Goal: Information Seeking & Learning: Learn about a topic

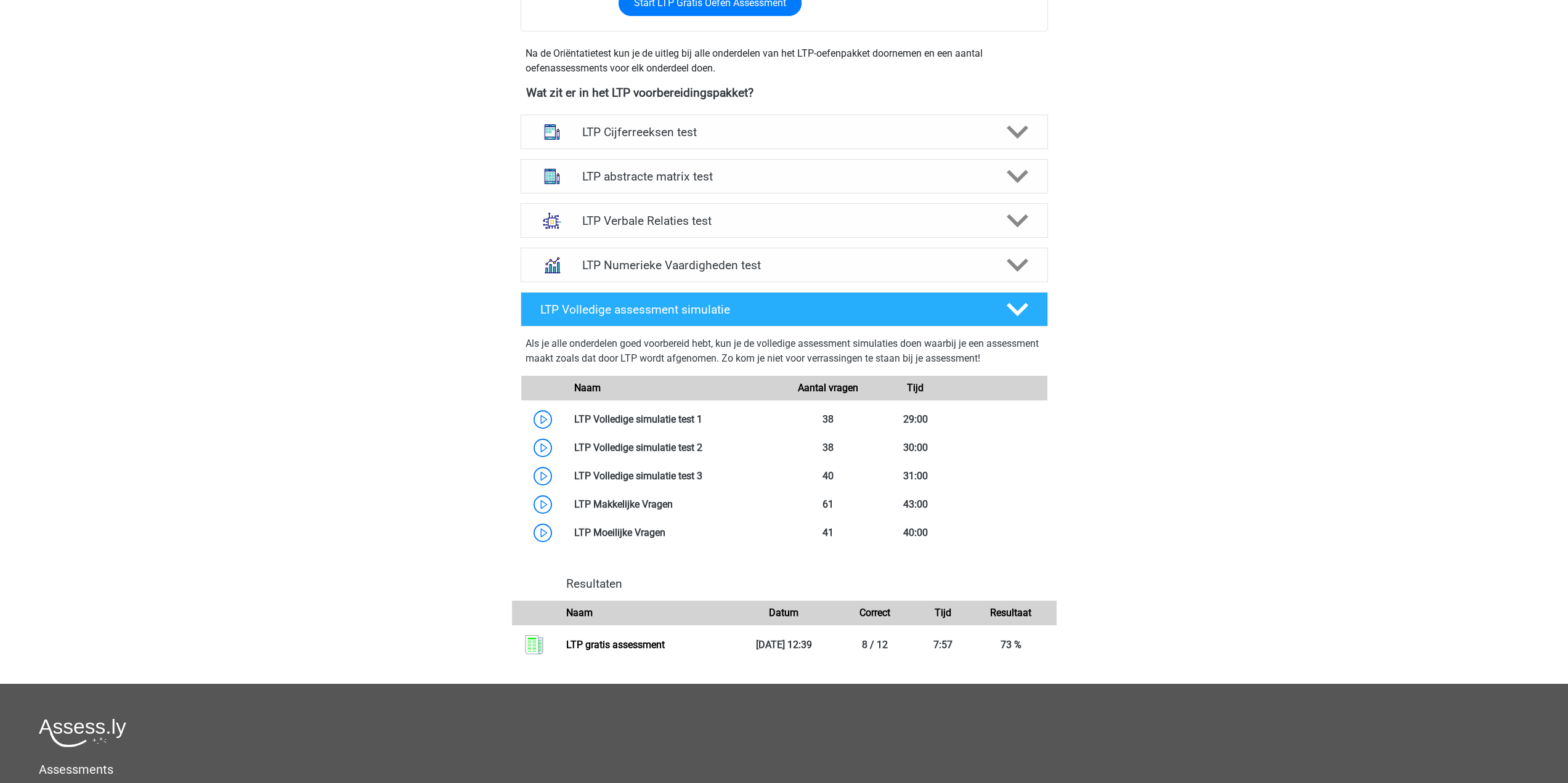
scroll to position [616, 0]
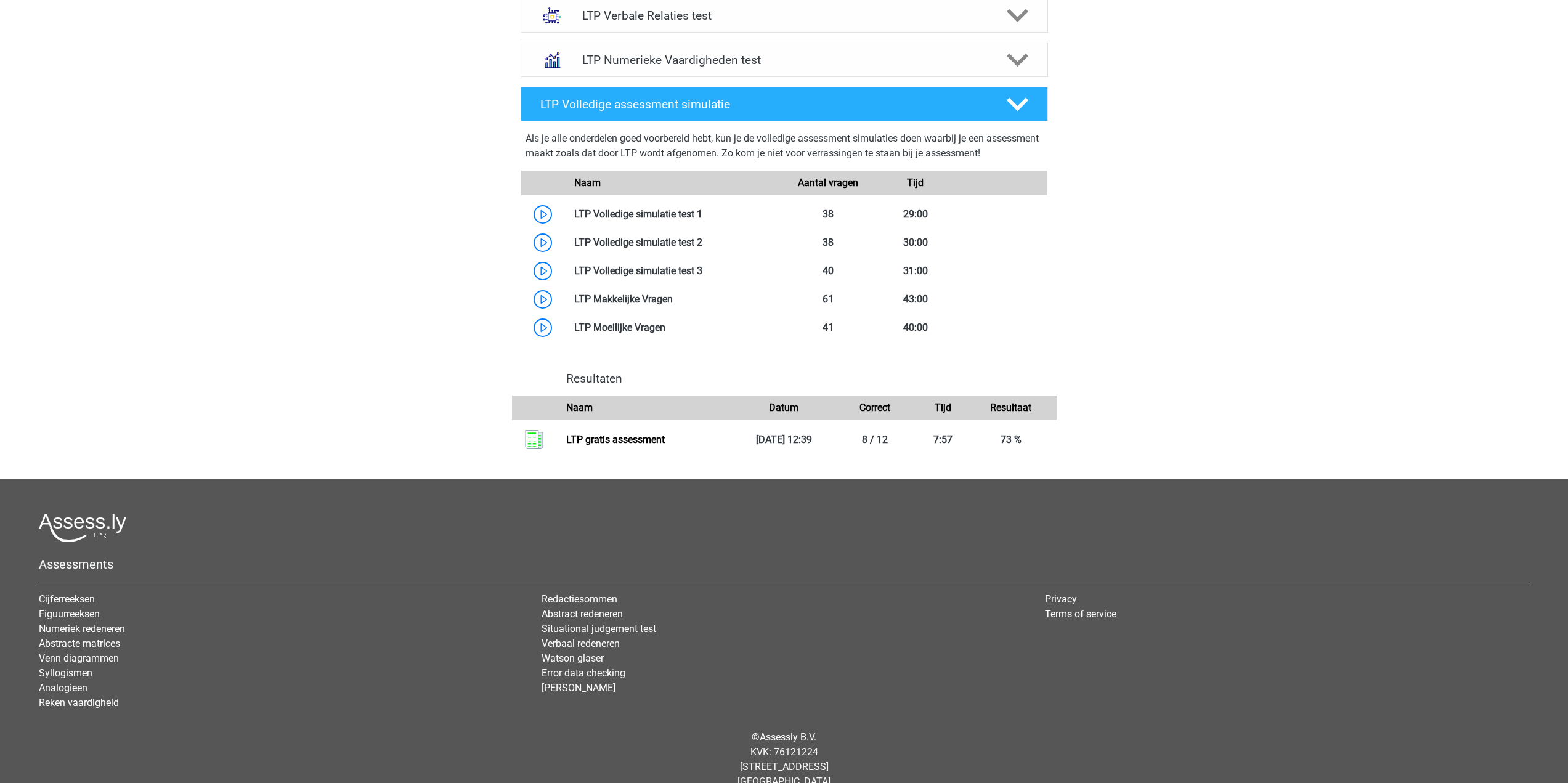
click at [353, 783] on div "© Assessly B.V. KVK: 76121224 Damrak 375, 1012 ZJ Amsterdam The Netherlands" at bounding box center [784, 759] width 1509 height 79
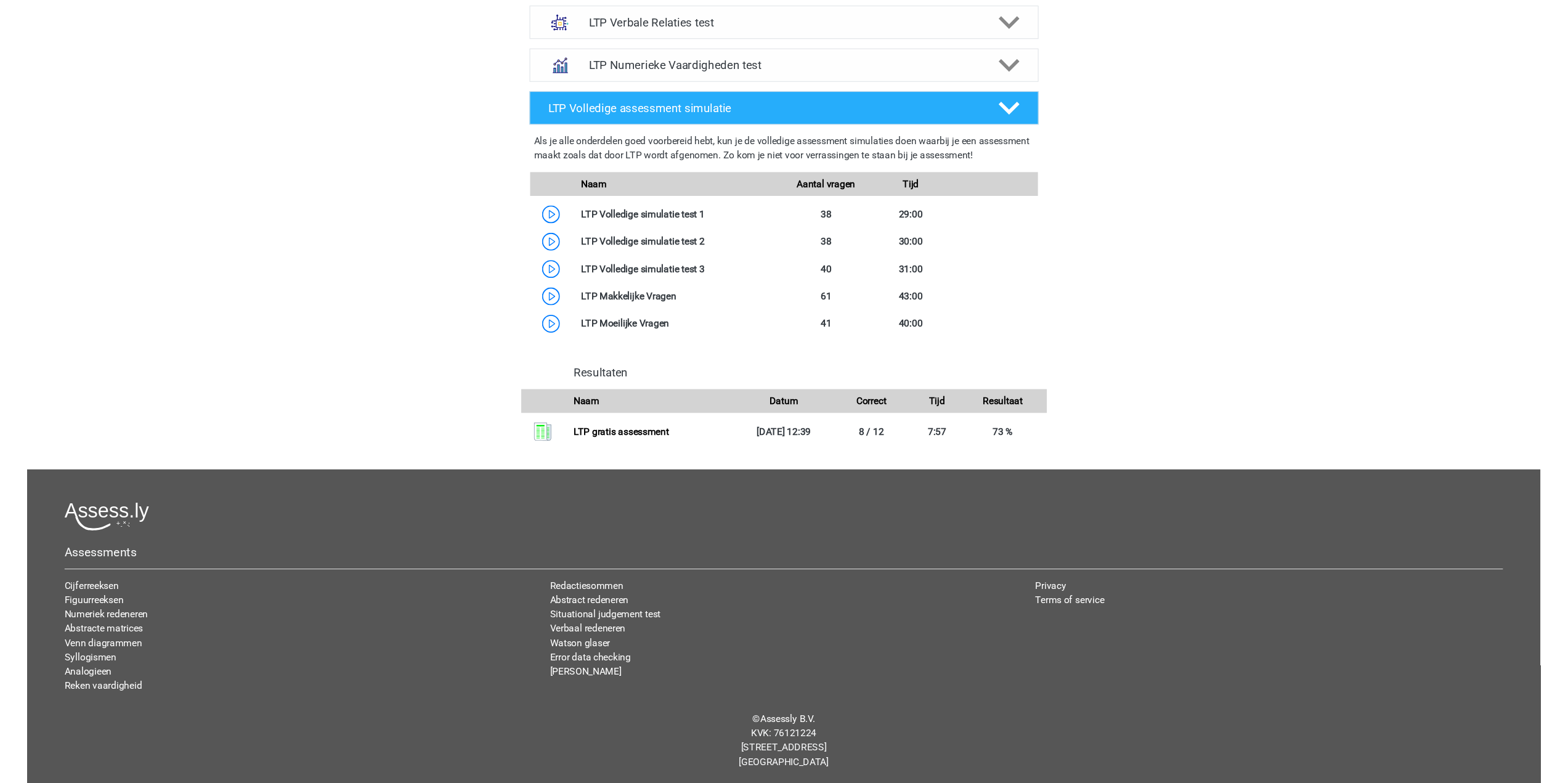
scroll to position [607, 0]
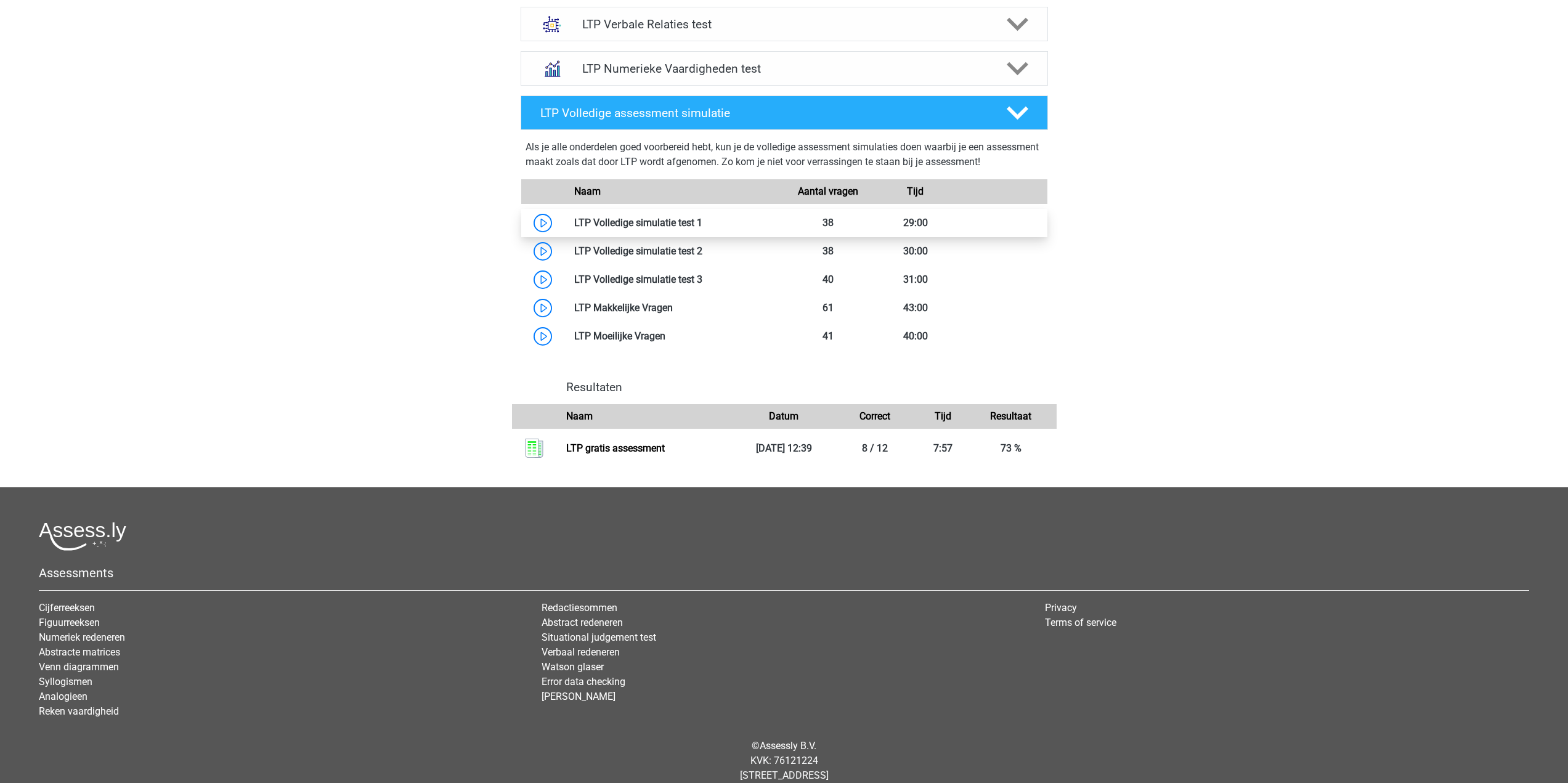
click at [702, 226] on link at bounding box center [702, 223] width 0 height 12
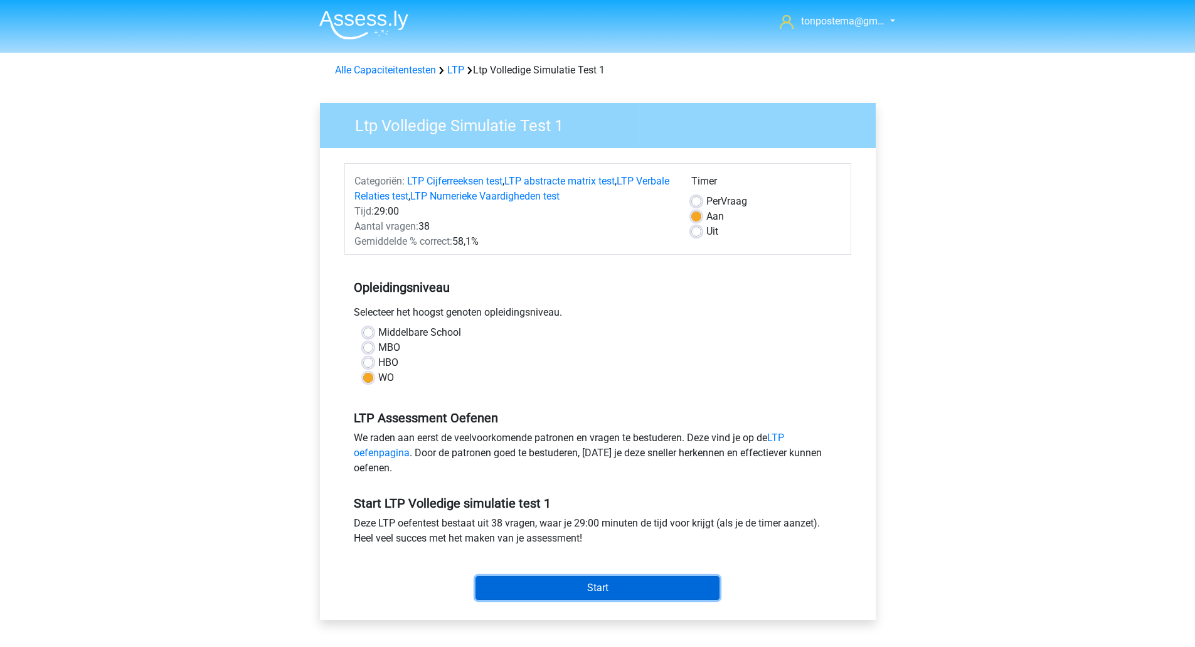
click at [648, 583] on input "Start" at bounding box center [597, 588] width 244 height 24
click at [706, 233] on label "Uit" at bounding box center [712, 231] width 12 height 15
click at [694, 233] on input "Uit" at bounding box center [696, 230] width 10 height 13
radio input "true"
click at [608, 583] on input "Start" at bounding box center [597, 588] width 244 height 24
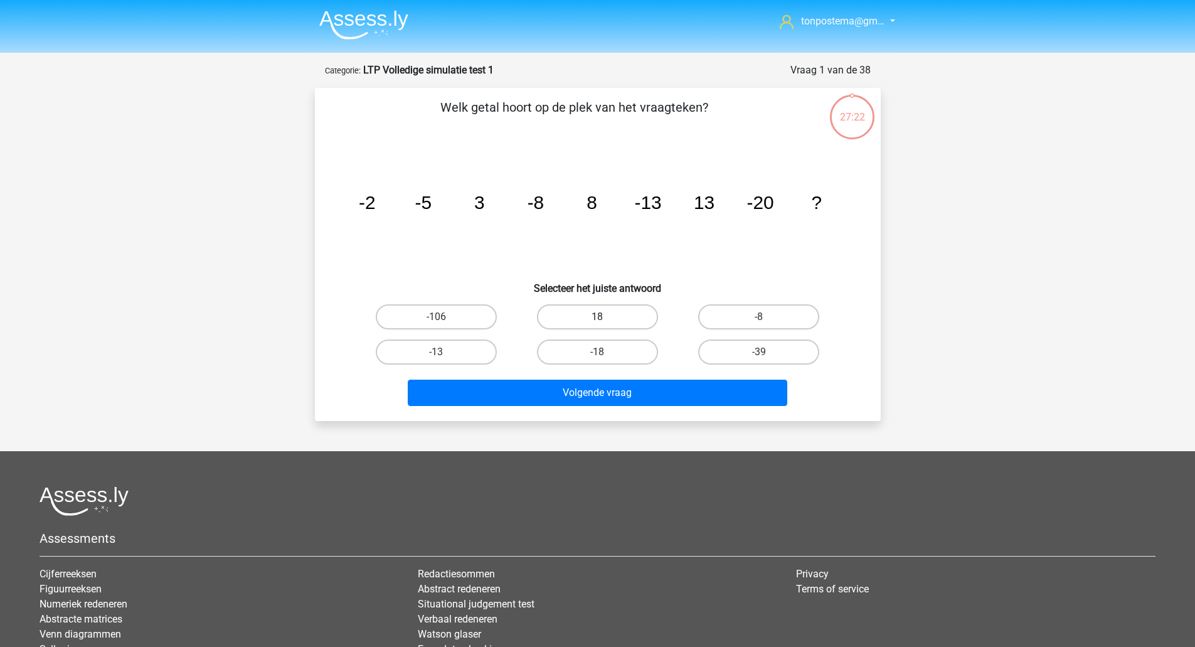
click at [611, 315] on label "18" at bounding box center [597, 316] width 121 height 25
click at [605, 317] on input "18" at bounding box center [601, 321] width 8 height 8
radio input "true"
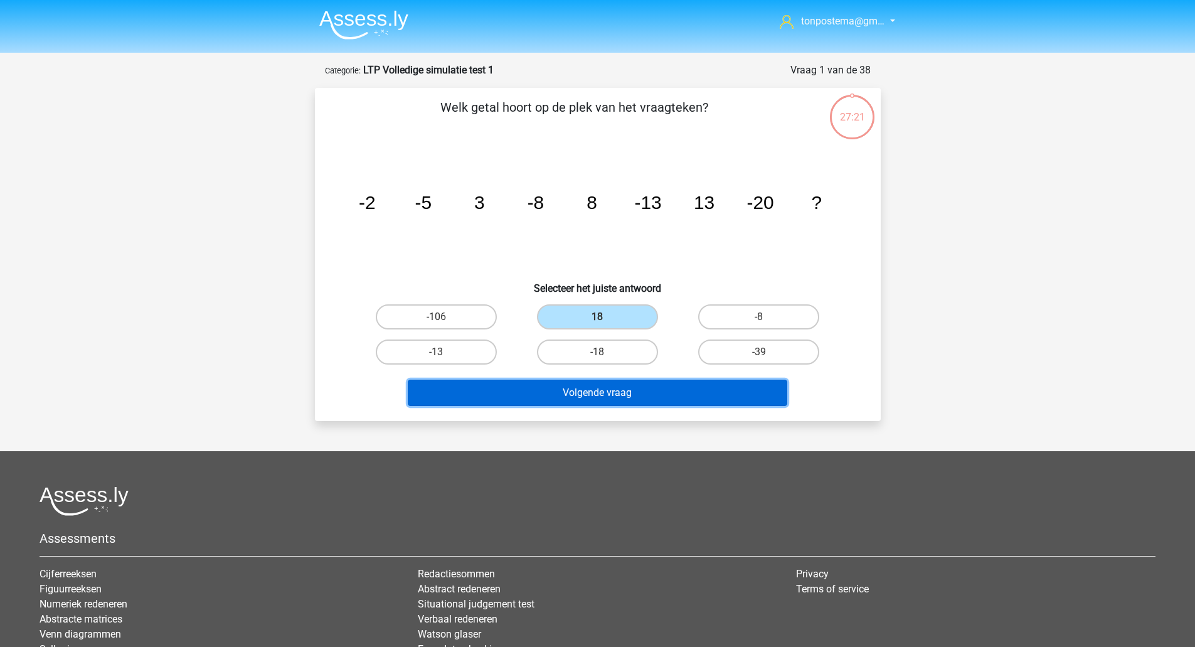
click at [628, 393] on button "Volgende vraag" at bounding box center [597, 392] width 379 height 26
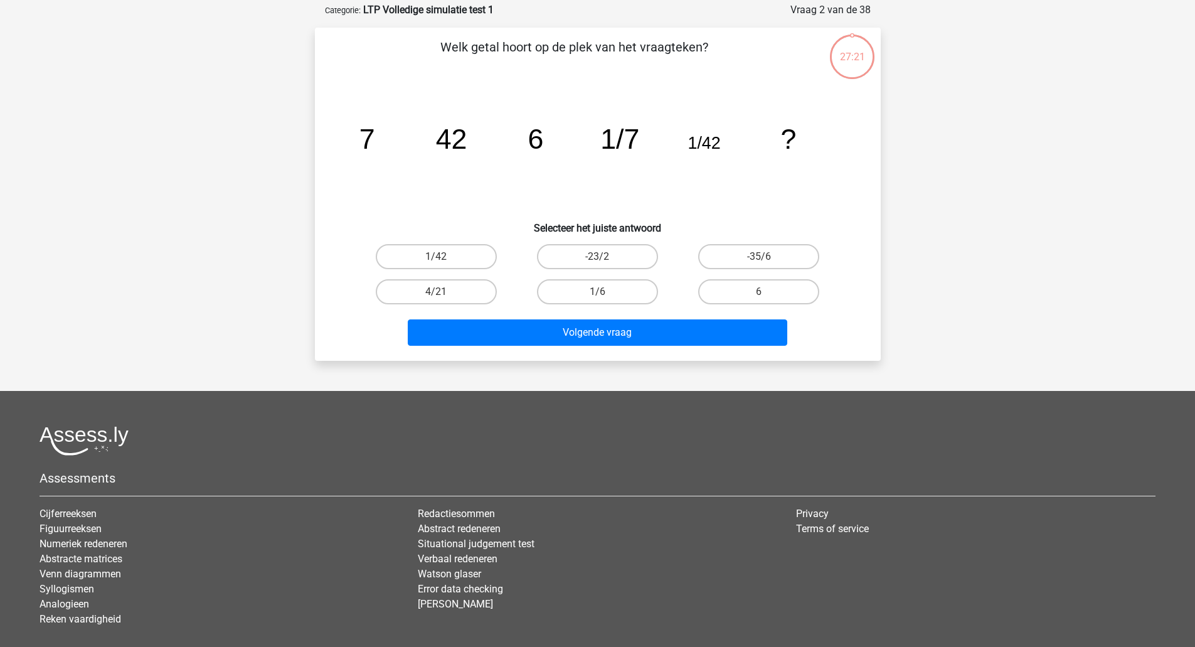
scroll to position [63, 0]
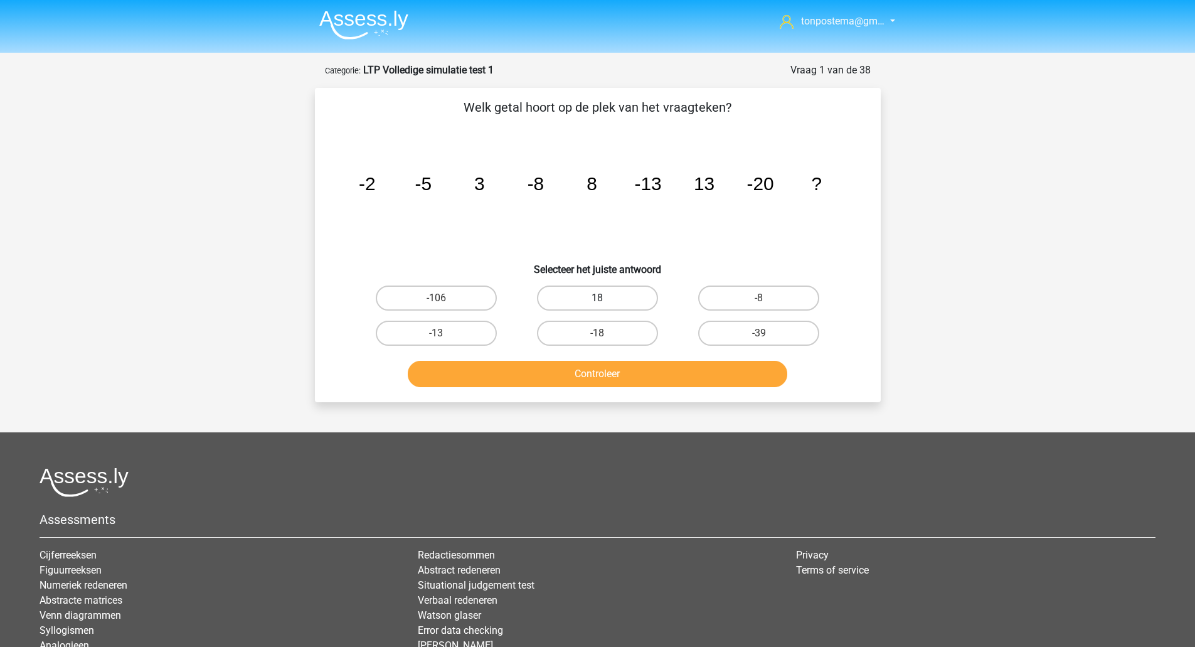
click at [590, 301] on label "18" at bounding box center [597, 297] width 121 height 25
click at [597, 301] on input "18" at bounding box center [601, 302] width 8 height 8
radio input "true"
click at [604, 369] on button "Controleer" at bounding box center [597, 374] width 379 height 26
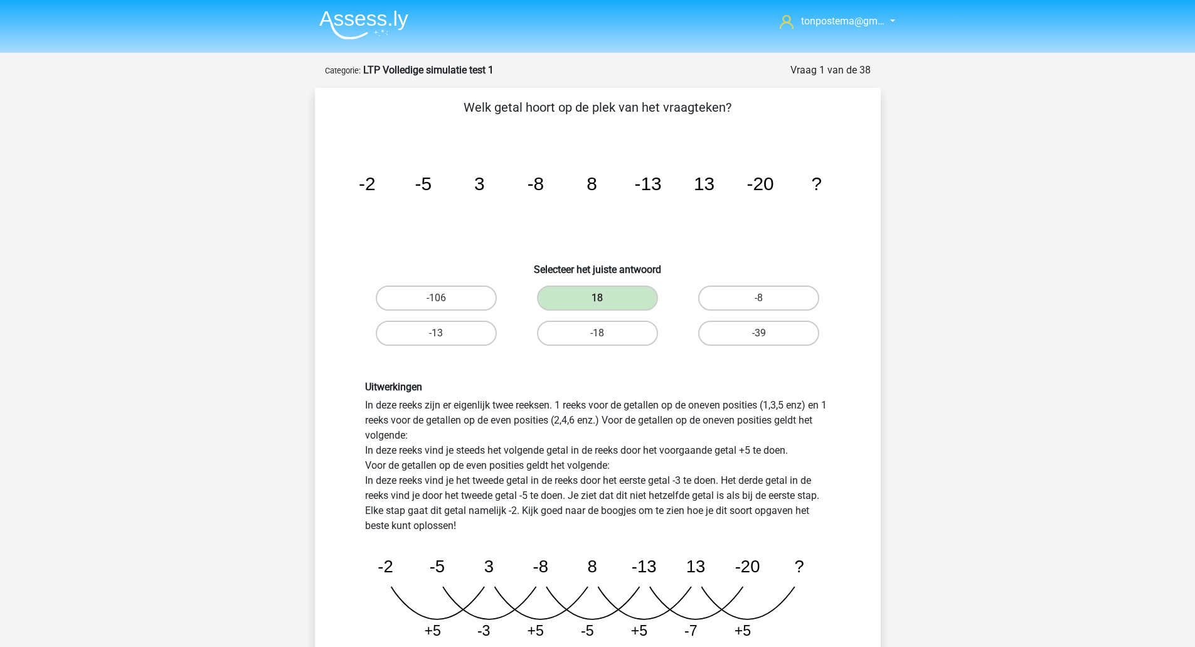
click at [74, 396] on div "tonpostema@gm… tonpostema@gmail.com" at bounding box center [597, 572] width 1195 height 1145
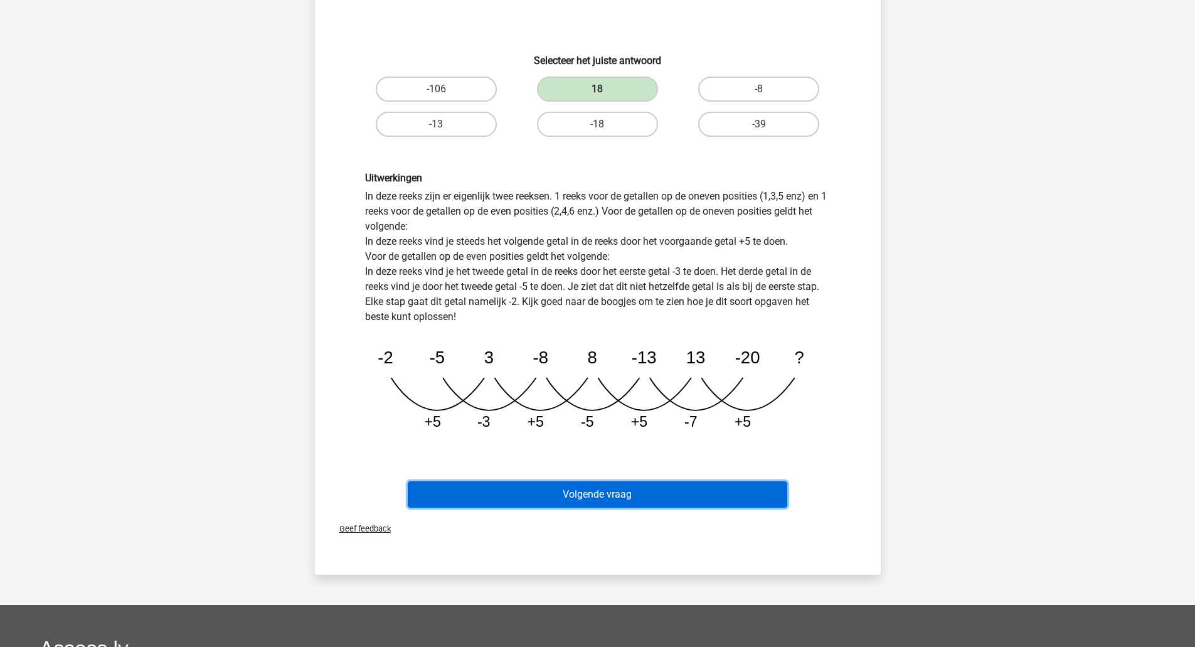
click at [634, 499] on button "Volgende vraag" at bounding box center [597, 494] width 379 height 26
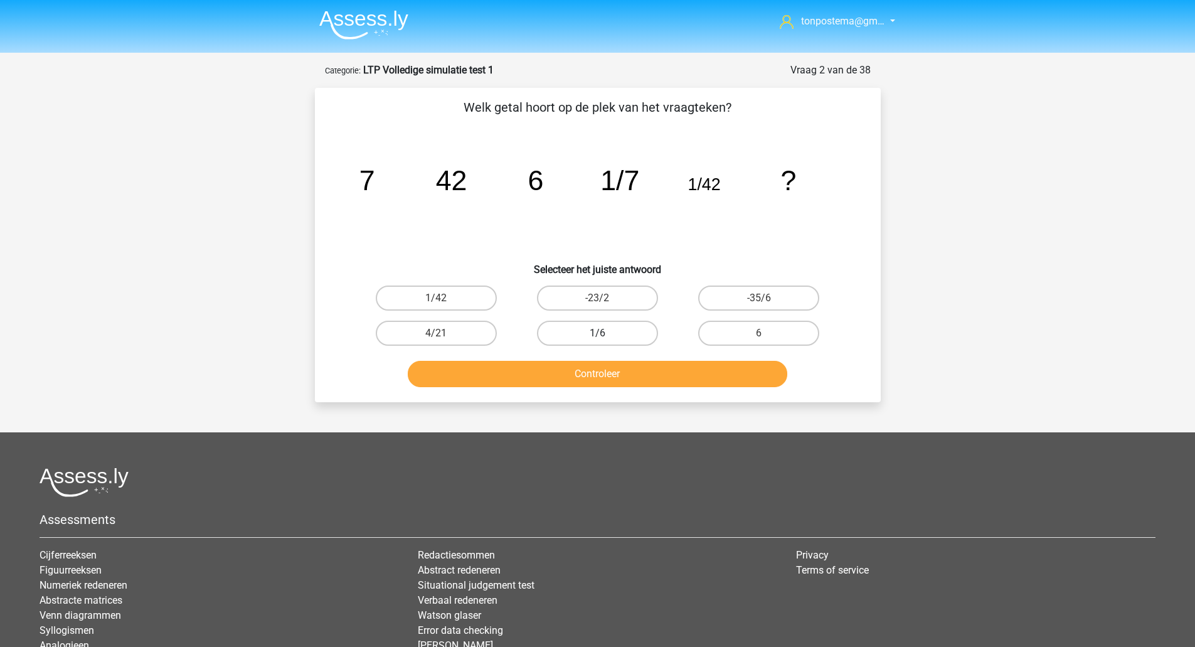
click at [576, 320] on label "1/6" at bounding box center [597, 332] width 121 height 25
click at [597, 333] on input "1/6" at bounding box center [601, 337] width 8 height 8
radio input "true"
click at [568, 366] on button "Controleer" at bounding box center [597, 374] width 379 height 26
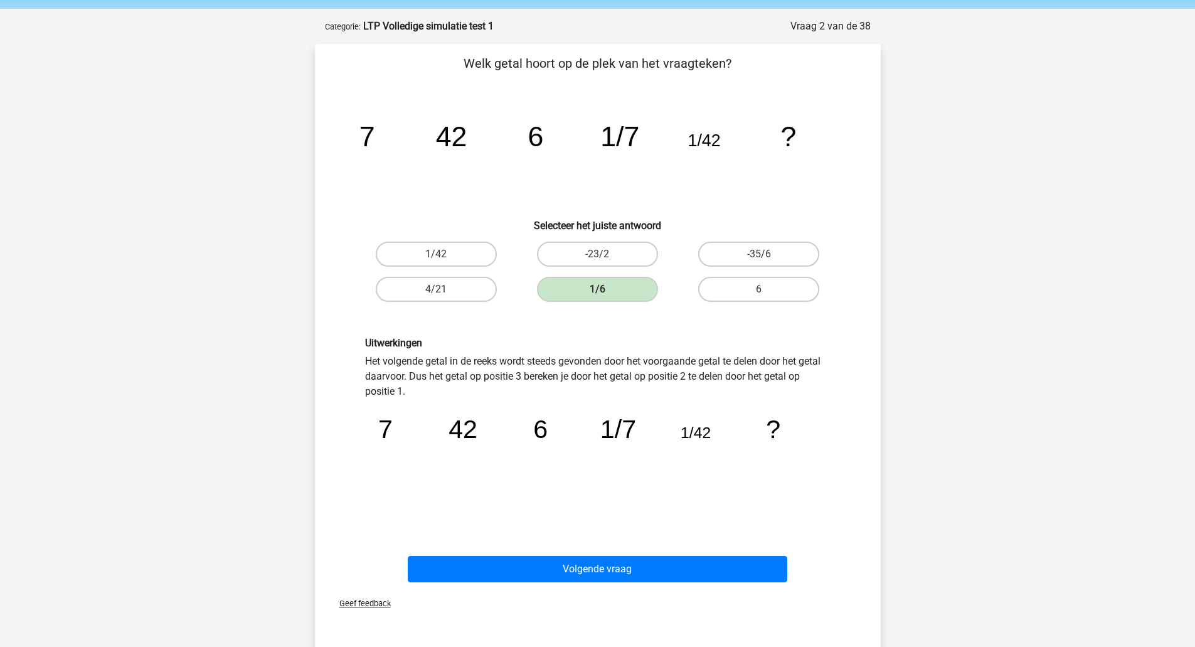
scroll to position [50, 0]
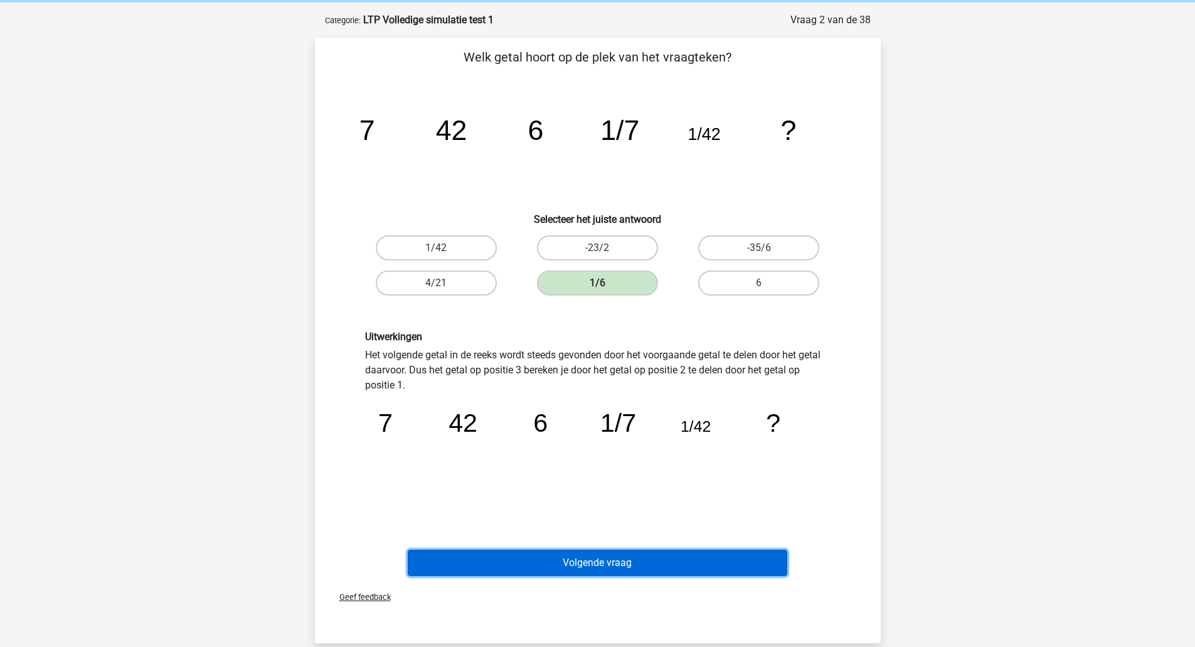
click at [566, 564] on button "Volgende vraag" at bounding box center [597, 562] width 379 height 26
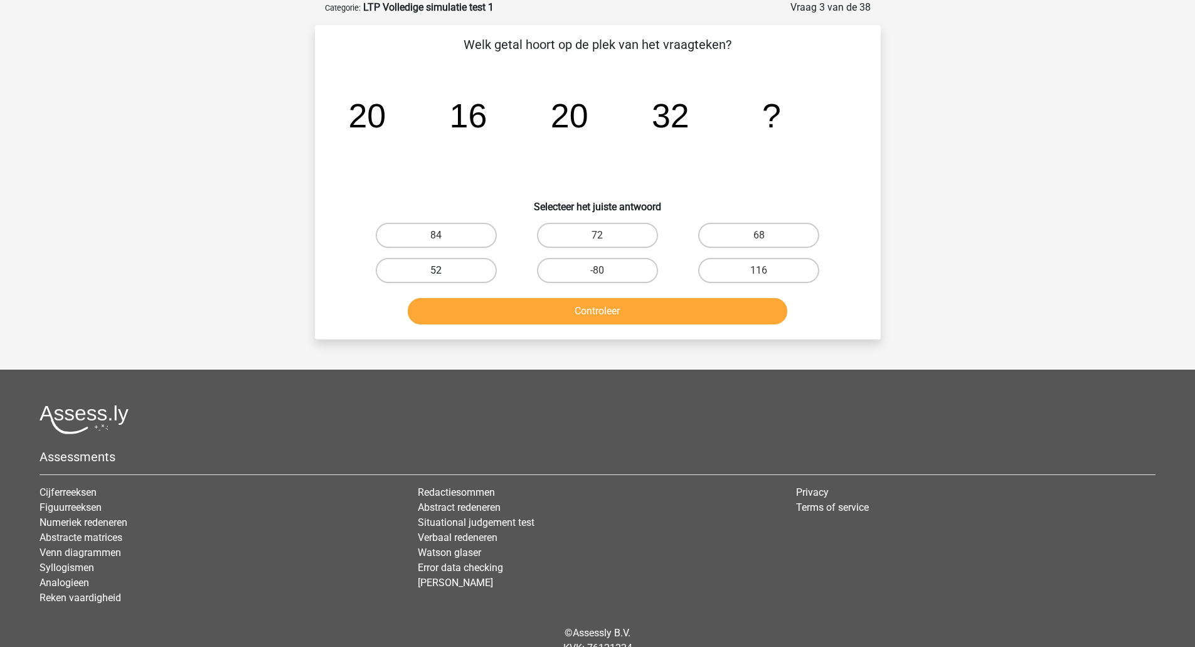
click at [455, 273] on label "52" at bounding box center [436, 270] width 121 height 25
click at [444, 273] on input "52" at bounding box center [440, 274] width 8 height 8
radio input "true"
click at [479, 305] on button "Controleer" at bounding box center [597, 311] width 379 height 26
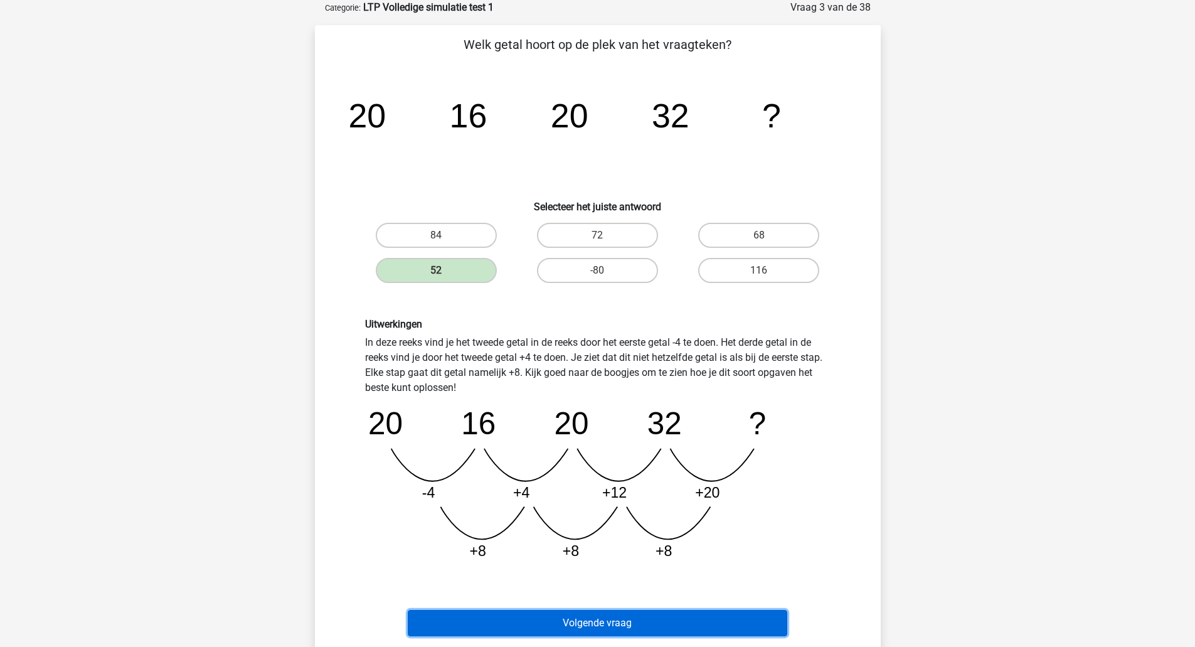
click at [679, 620] on button "Volgende vraag" at bounding box center [597, 623] width 379 height 26
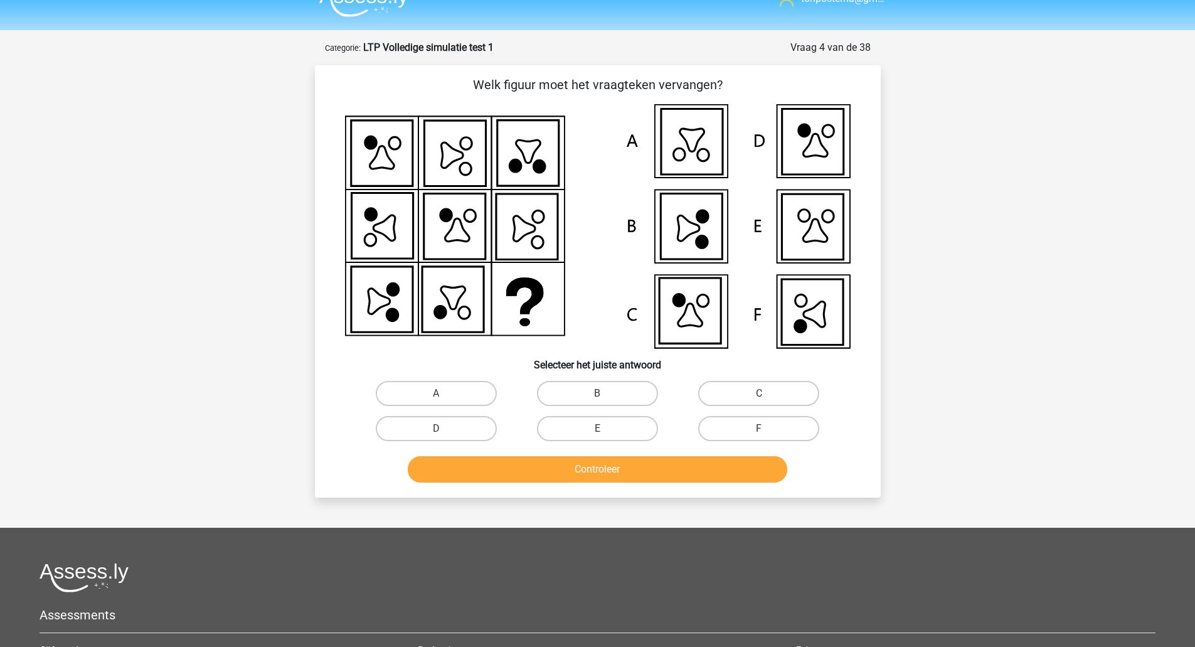
scroll to position [0, 0]
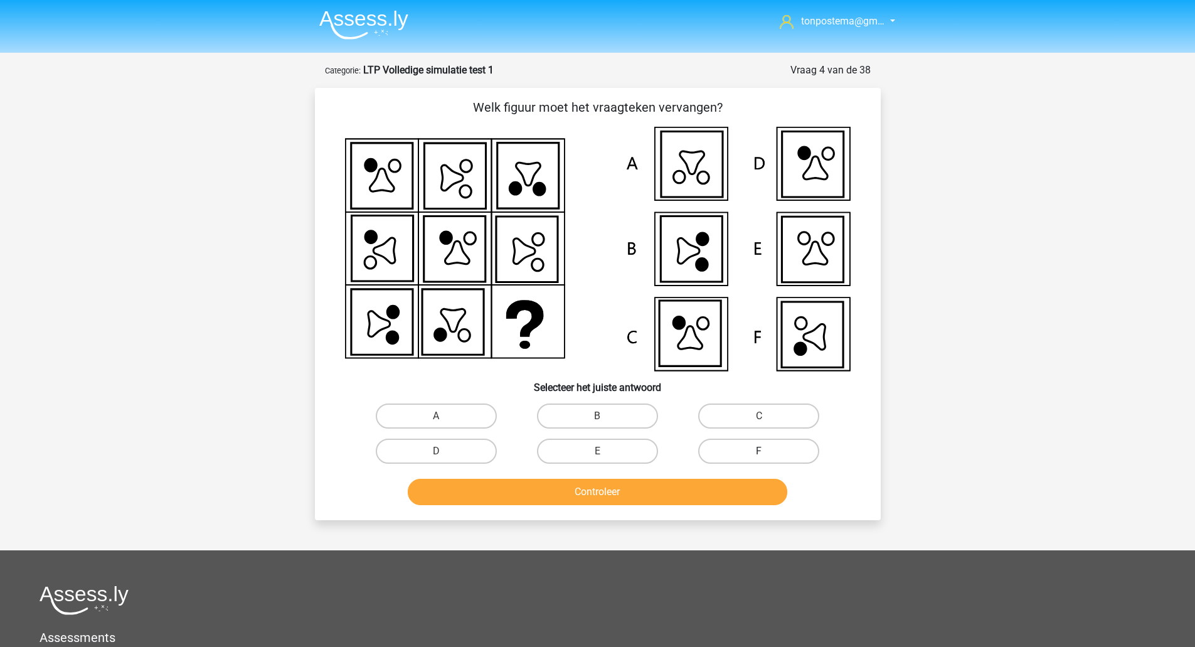
click at [761, 445] on label "F" at bounding box center [758, 450] width 121 height 25
click at [761, 451] on input "F" at bounding box center [763, 455] width 8 height 8
radio input "true"
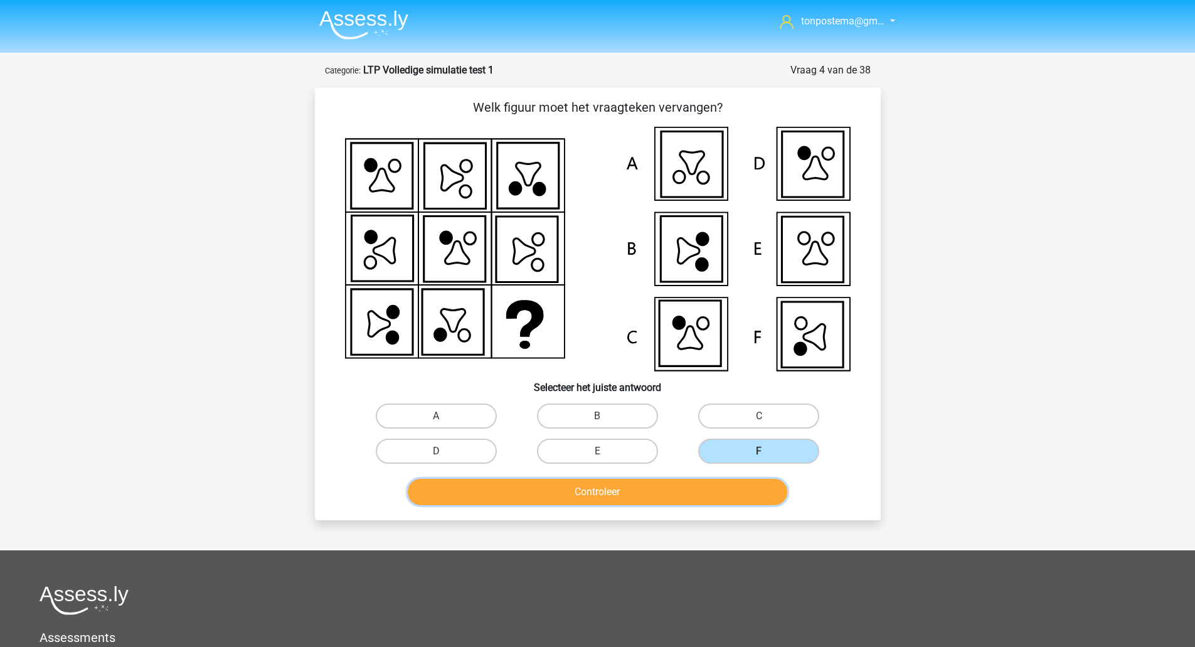
click at [733, 490] on button "Controleer" at bounding box center [597, 492] width 379 height 26
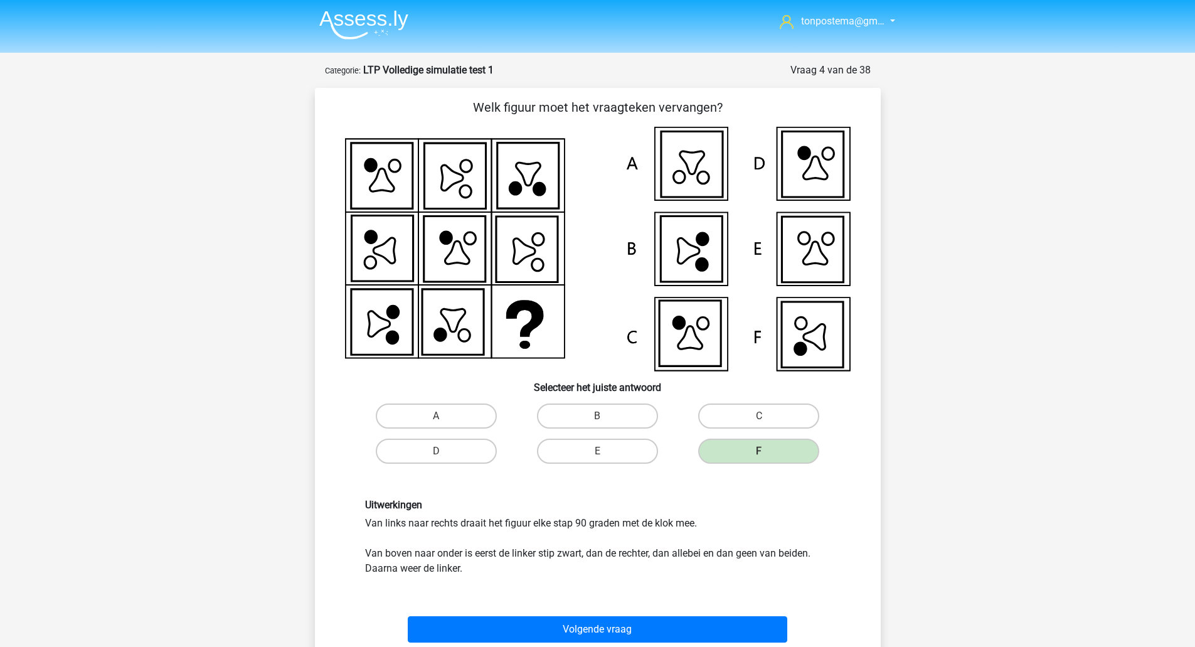
scroll to position [63, 0]
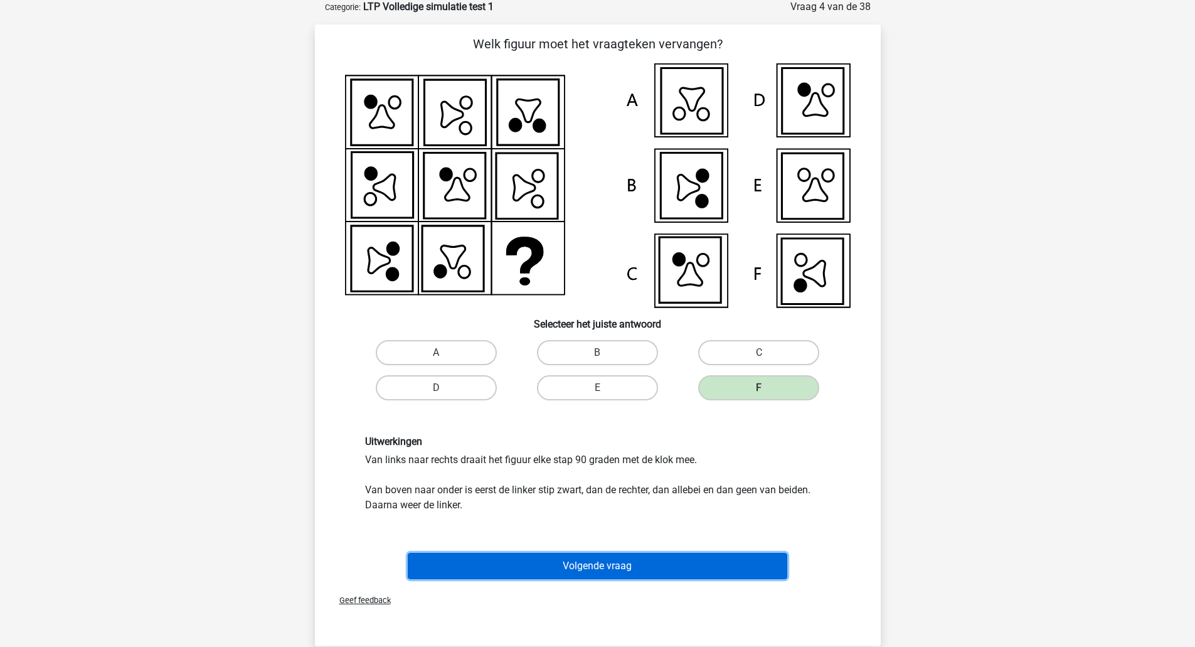
click at [620, 573] on button "Volgende vraag" at bounding box center [597, 566] width 379 height 26
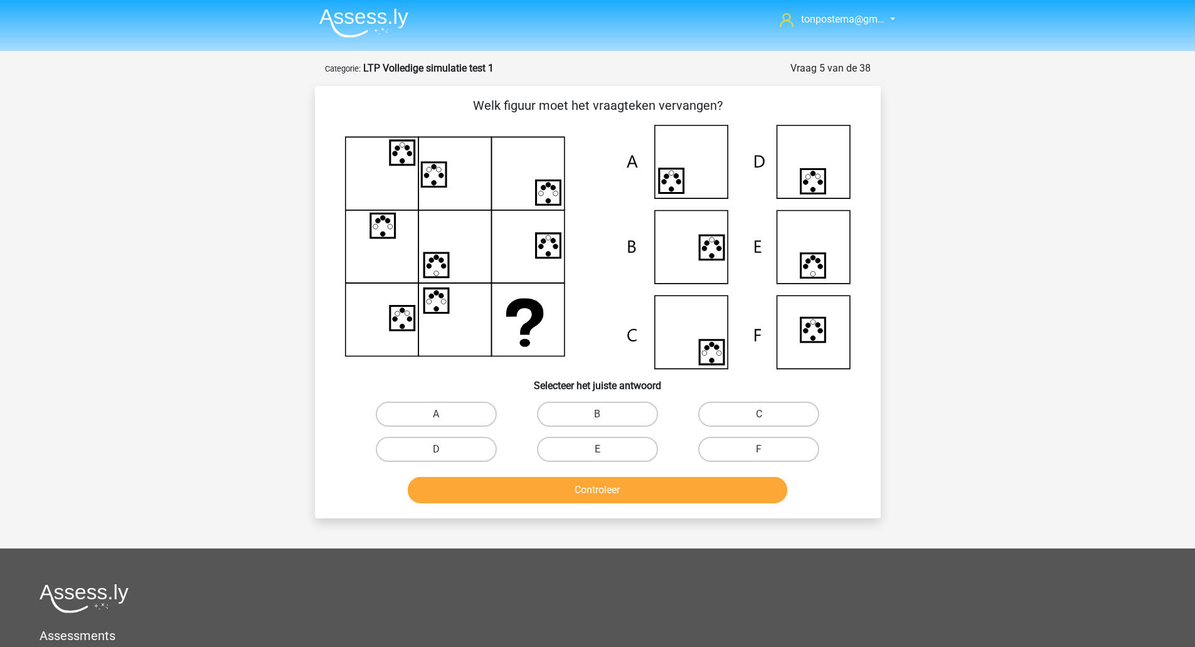
scroll to position [1, 0]
click at [599, 453] on input "E" at bounding box center [601, 454] width 8 height 8
radio input "true"
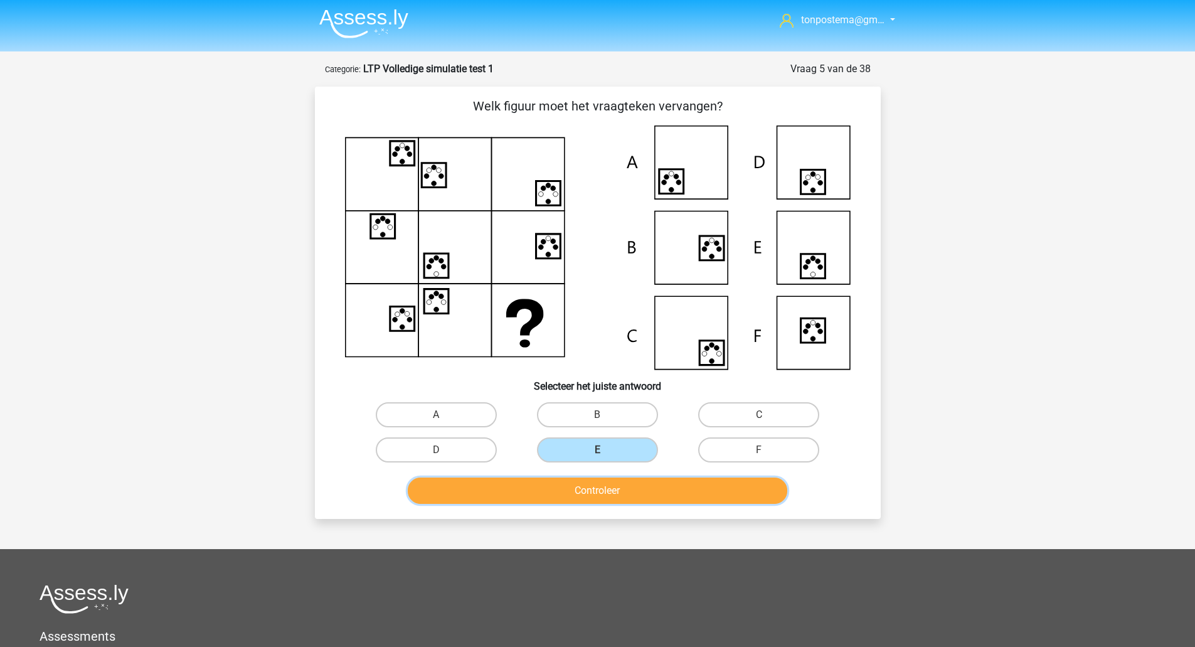
click at [600, 484] on button "Controleer" at bounding box center [597, 490] width 379 height 26
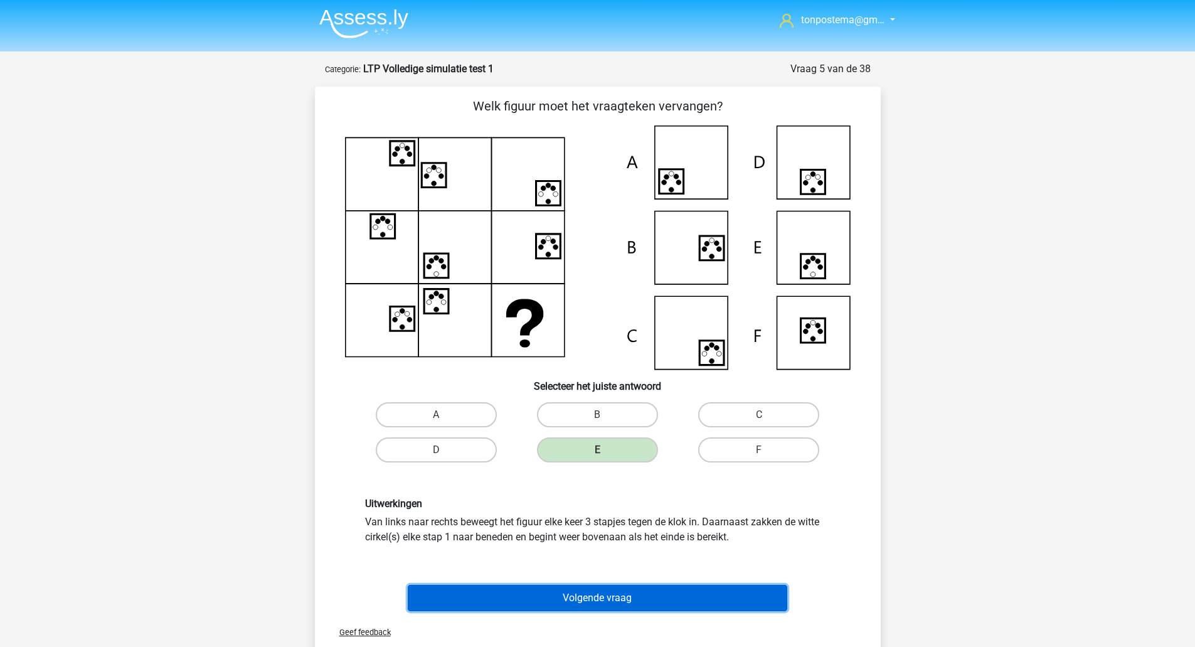
click at [588, 604] on button "Volgende vraag" at bounding box center [597, 598] width 379 height 26
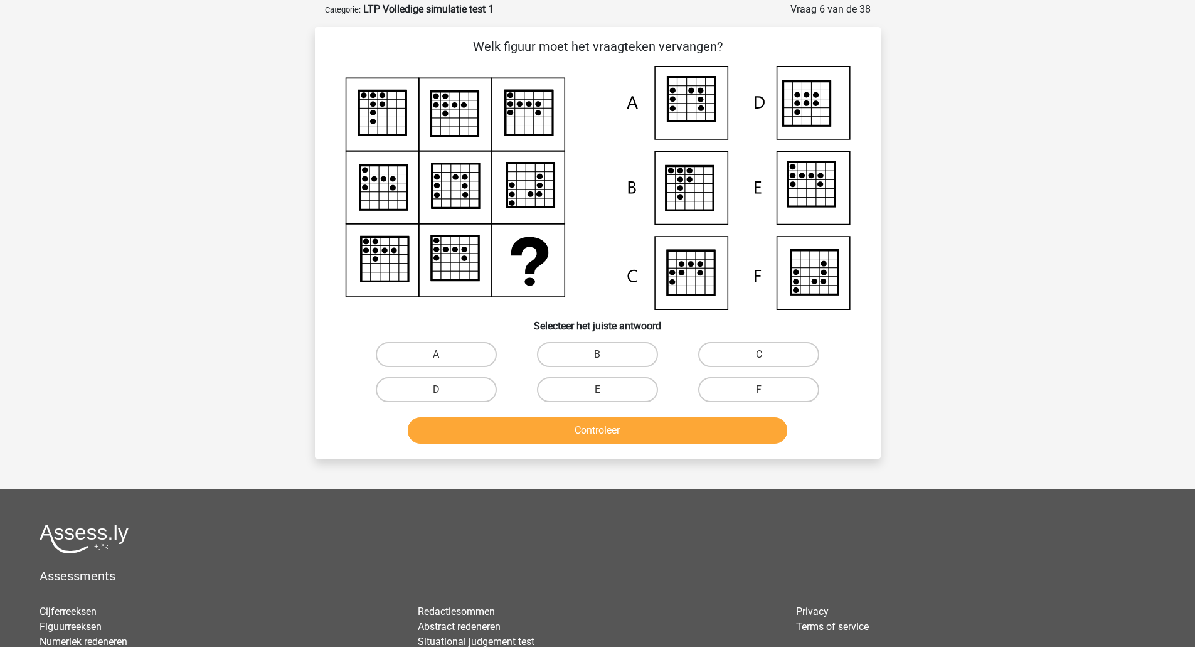
scroll to position [63, 0]
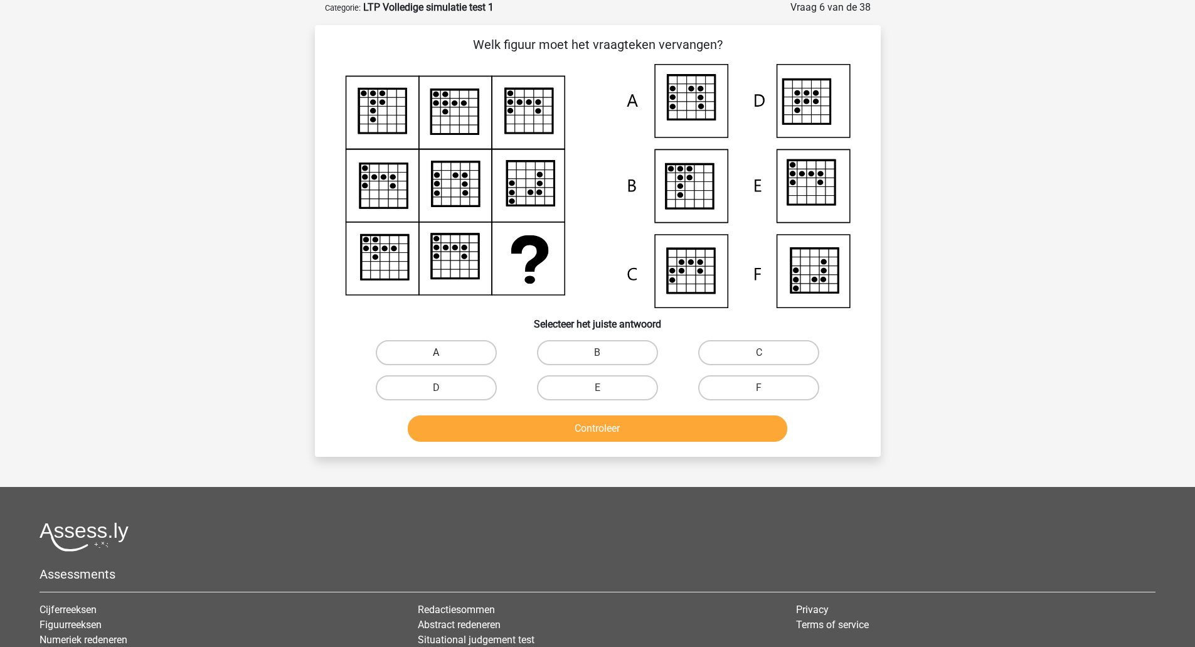
click at [426, 348] on label "A" at bounding box center [436, 352] width 121 height 25
click at [436, 352] on input "A" at bounding box center [440, 356] width 8 height 8
radio input "true"
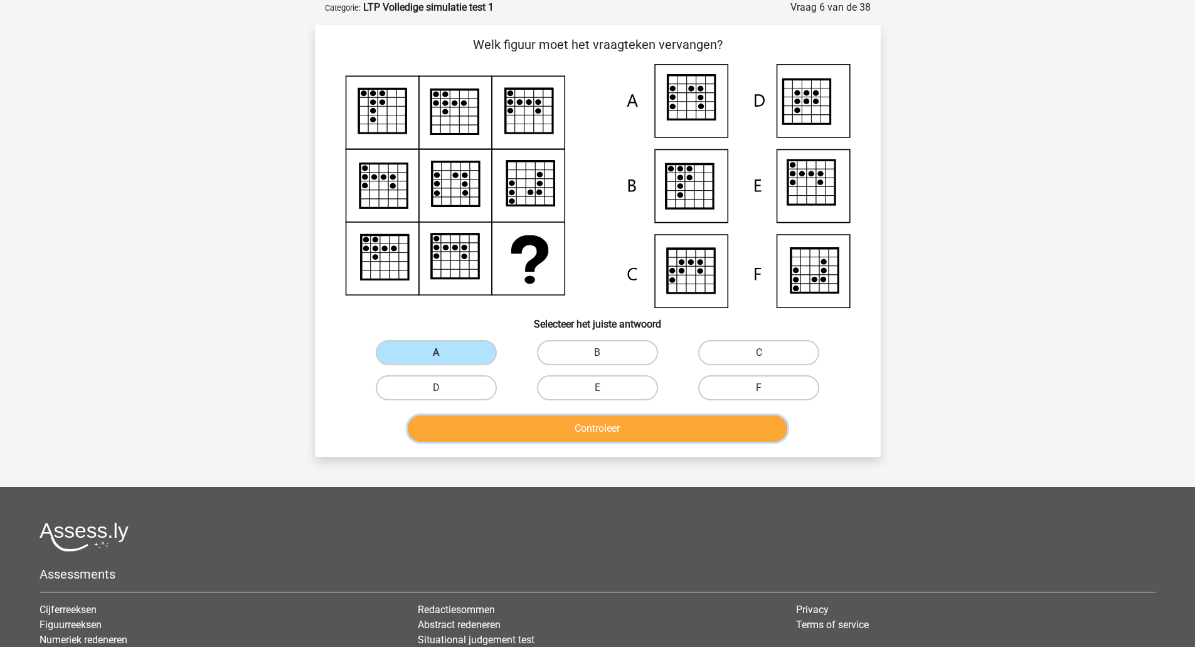
click at [507, 419] on button "Controleer" at bounding box center [597, 428] width 379 height 26
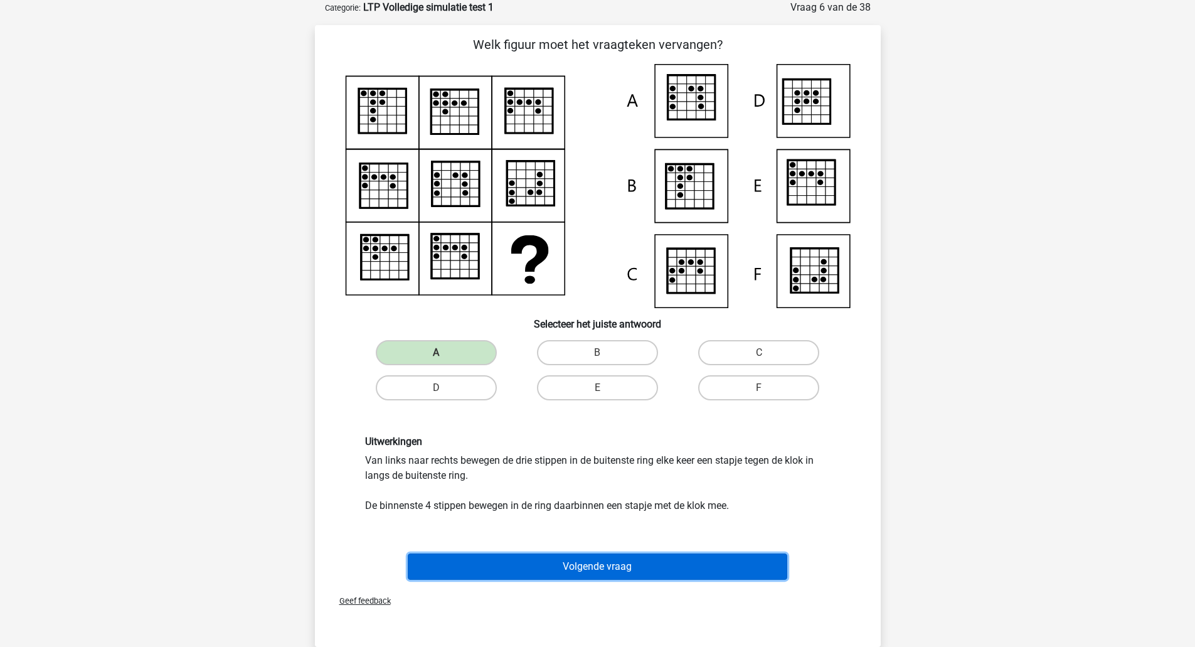
click at [649, 570] on button "Volgende vraag" at bounding box center [597, 566] width 379 height 26
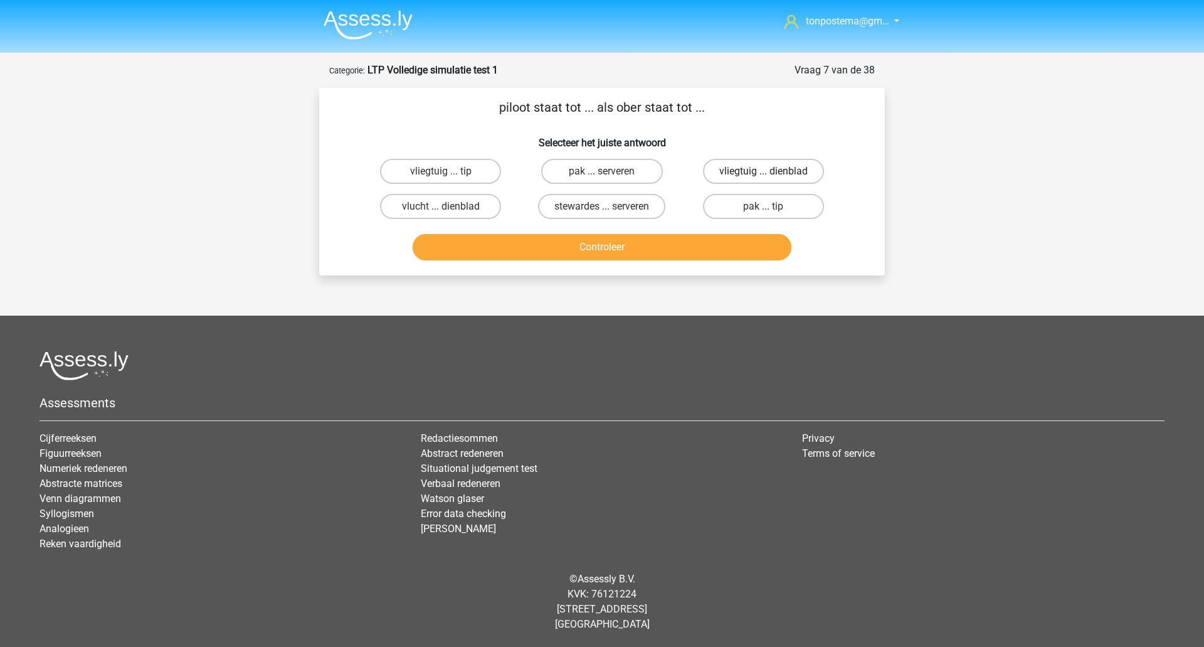
click at [782, 166] on label "vliegtuig ... dienblad" at bounding box center [763, 171] width 121 height 25
click at [771, 171] on input "vliegtuig ... dienblad" at bounding box center [767, 175] width 8 height 8
radio input "true"
click at [677, 239] on button "Controleer" at bounding box center [602, 247] width 379 height 26
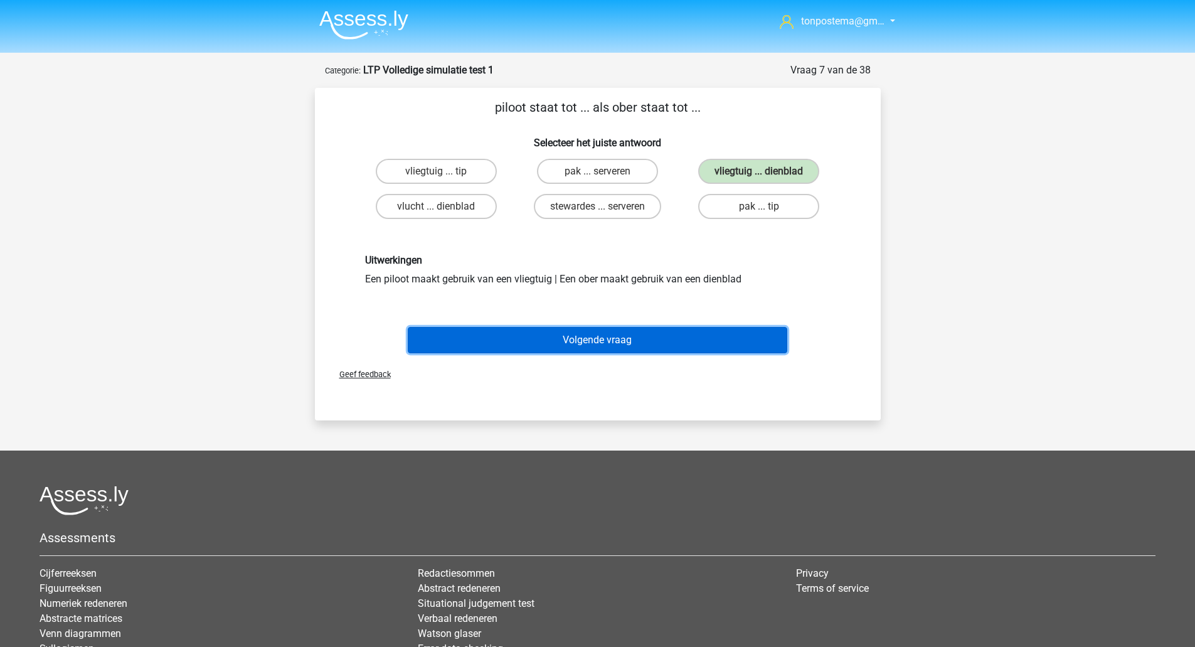
click at [579, 336] on button "Volgende vraag" at bounding box center [597, 340] width 379 height 26
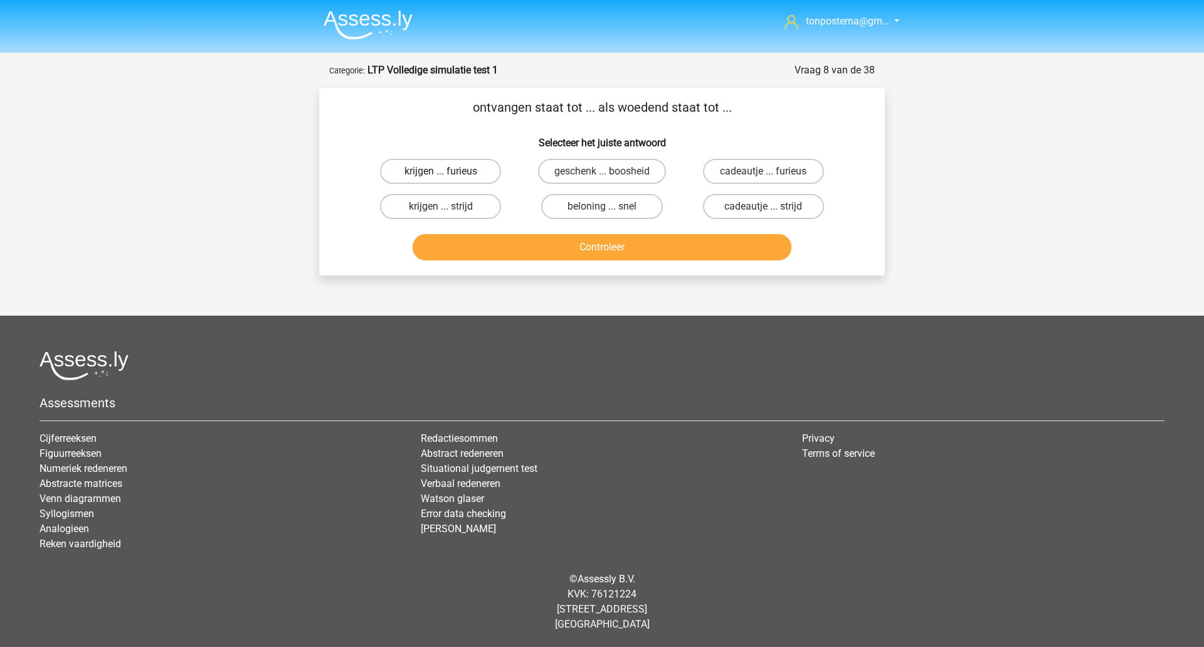
click at [434, 181] on label "krijgen ... furieus" at bounding box center [440, 171] width 121 height 25
click at [441, 179] on input "krijgen ... furieus" at bounding box center [445, 175] width 8 height 8
radio input "true"
click at [476, 235] on button "Controleer" at bounding box center [602, 247] width 379 height 26
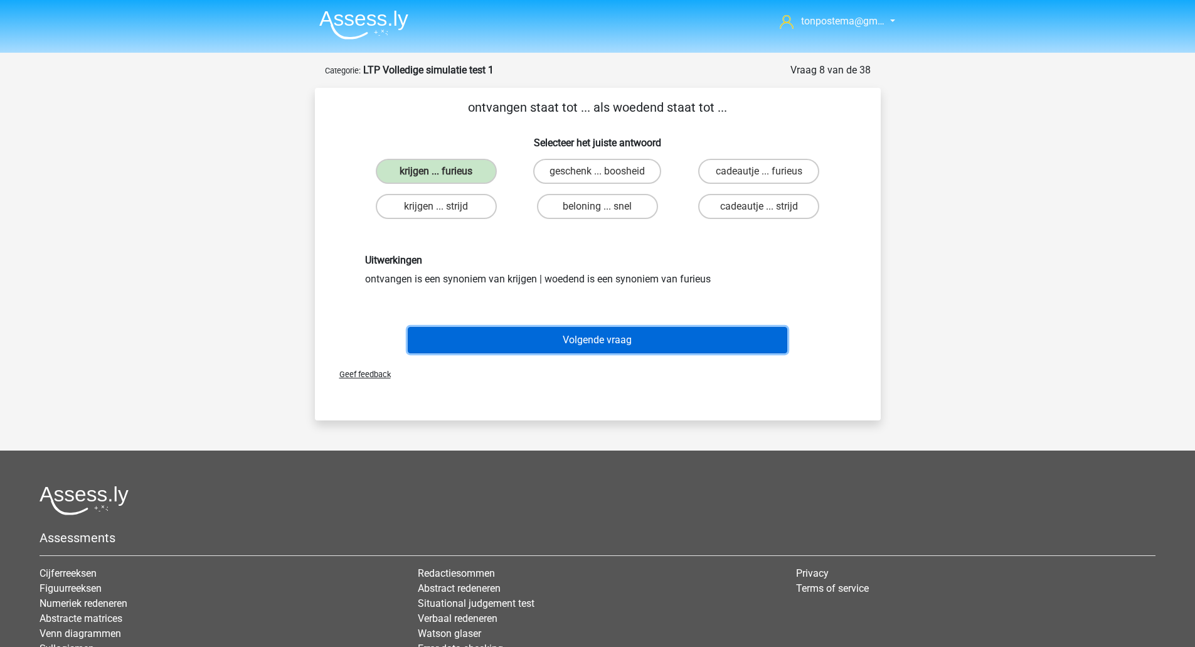
click at [478, 343] on button "Volgende vraag" at bounding box center [597, 340] width 379 height 26
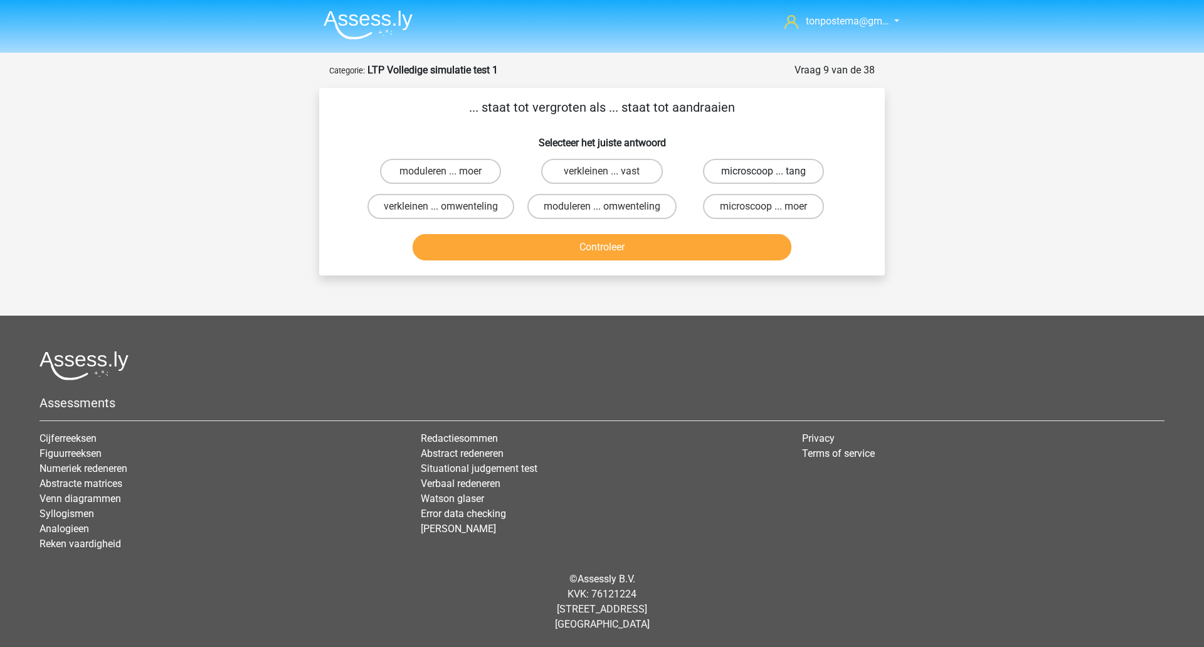
click at [814, 176] on label "microscoop ... tang" at bounding box center [763, 171] width 121 height 25
click at [771, 176] on input "microscoop ... tang" at bounding box center [767, 175] width 8 height 8
radio input "true"
click at [638, 253] on button "Controleer" at bounding box center [602, 247] width 379 height 26
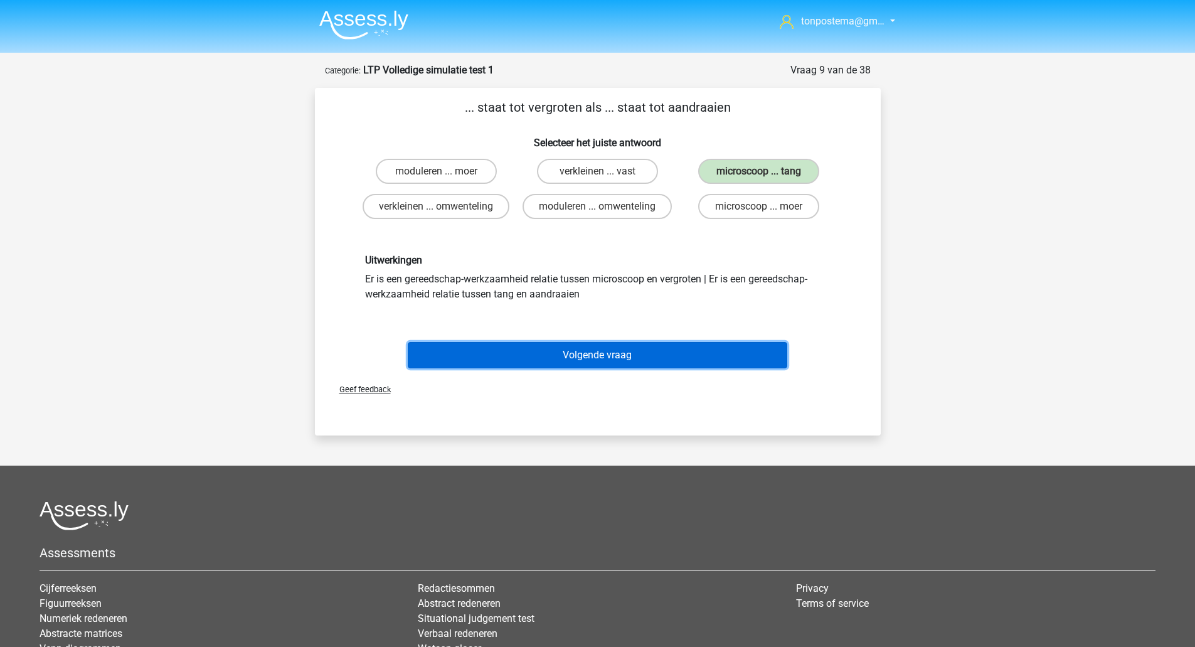
click at [577, 355] on button "Volgende vraag" at bounding box center [597, 355] width 379 height 26
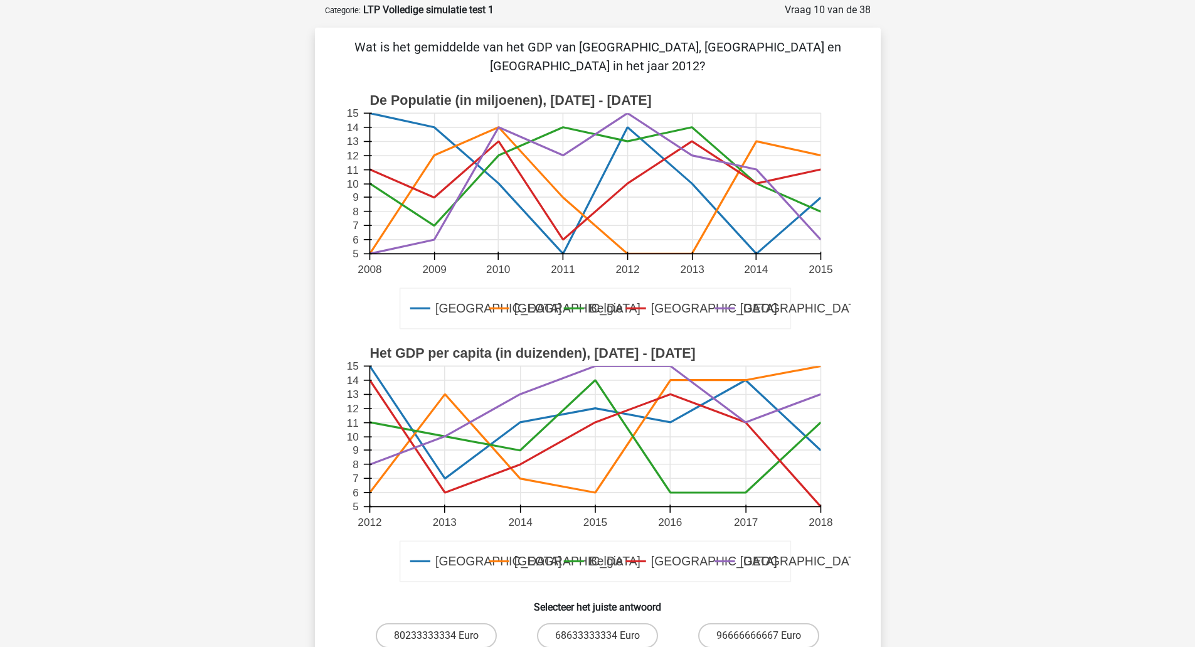
scroll to position [59, 0]
drag, startPoint x: 524, startPoint y: 368, endPoint x: 290, endPoint y: 162, distance: 311.5
click at [290, 162] on div "tonpostema@gm… tonpostema@gmail.com" at bounding box center [597, 521] width 1195 height 1161
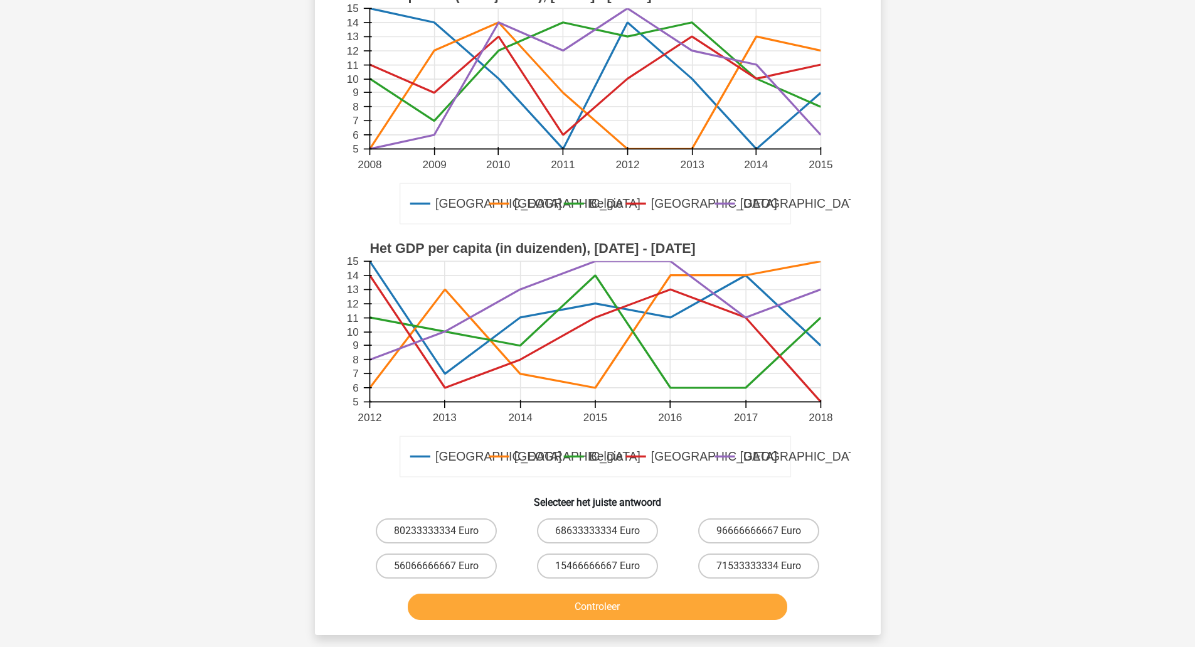
scroll to position [166, 0]
click at [724, 553] on label "71533333334 Euro" at bounding box center [758, 565] width 121 height 25
click at [759, 565] on input "71533333334 Euro" at bounding box center [763, 569] width 8 height 8
radio input "true"
click at [675, 593] on button "Controleer" at bounding box center [597, 606] width 379 height 26
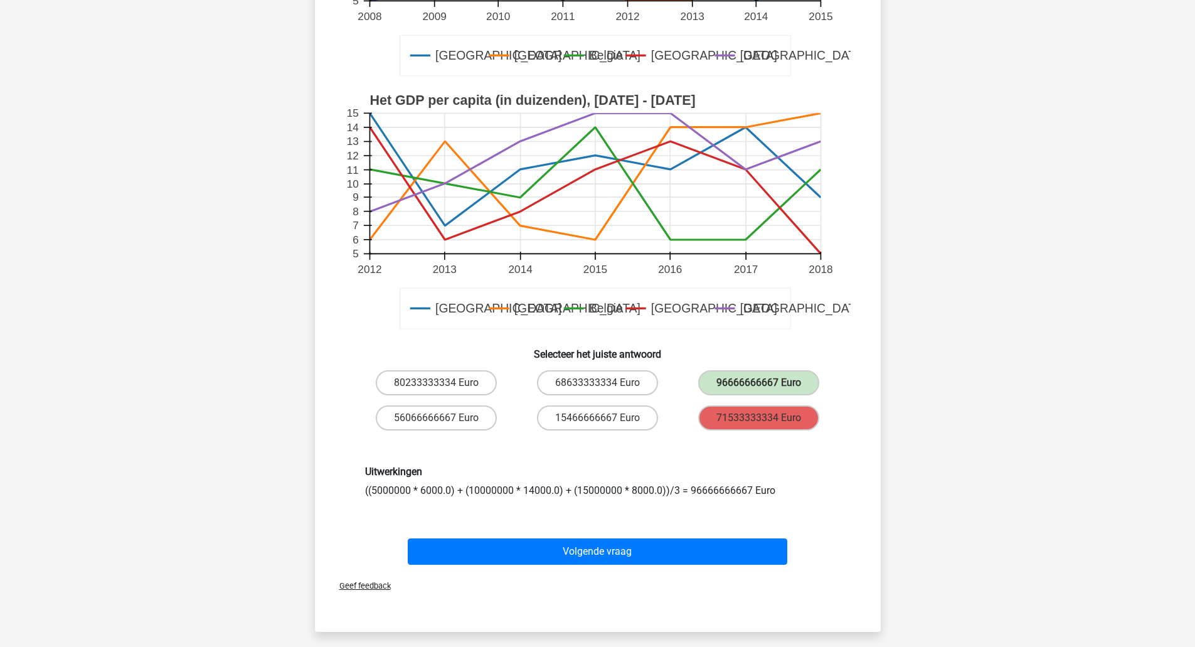
scroll to position [314, 0]
click at [359, 580] on span "Geef feedback" at bounding box center [359, 584] width 61 height 9
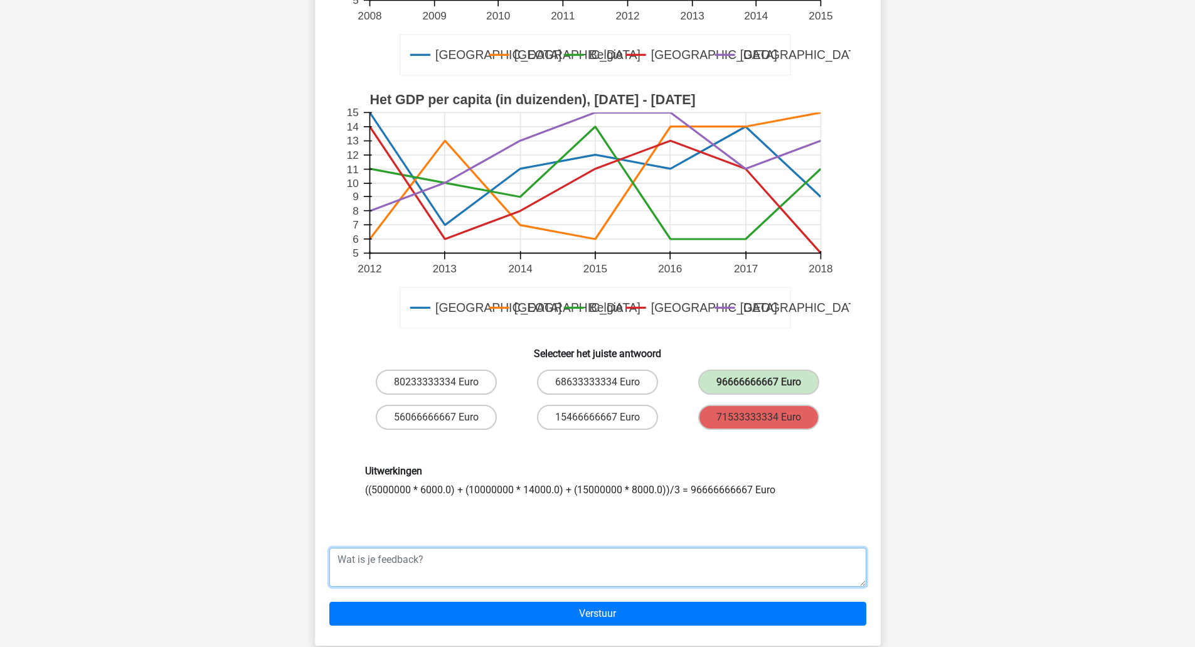
click at [361, 548] on textarea at bounding box center [597, 567] width 537 height 39
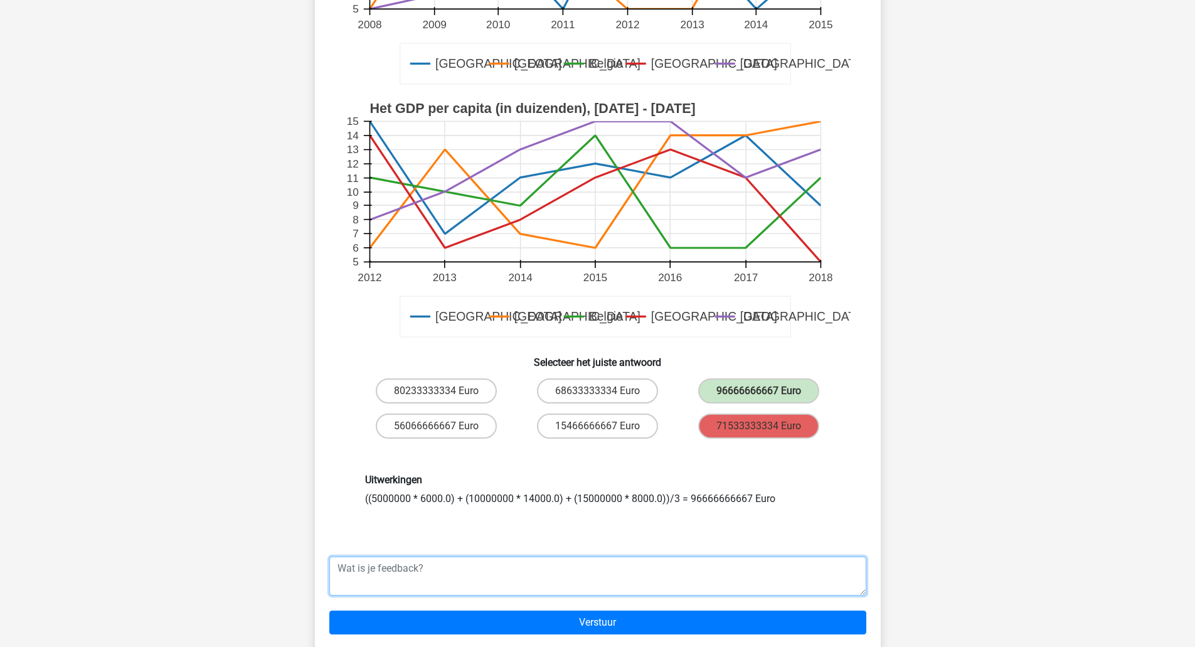
scroll to position [418, 0]
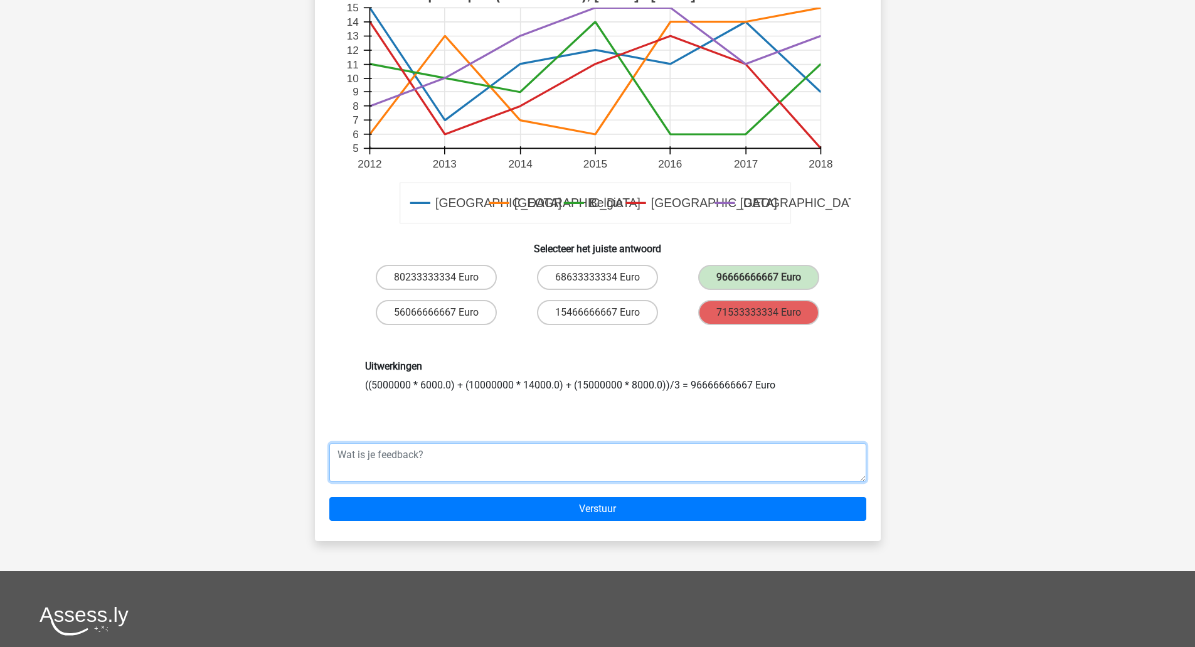
click at [430, 462] on textarea at bounding box center [597, 462] width 537 height 39
click at [432, 443] on textarea at bounding box center [597, 462] width 537 height 39
type textarea "de populatie voor Luxemburg en"
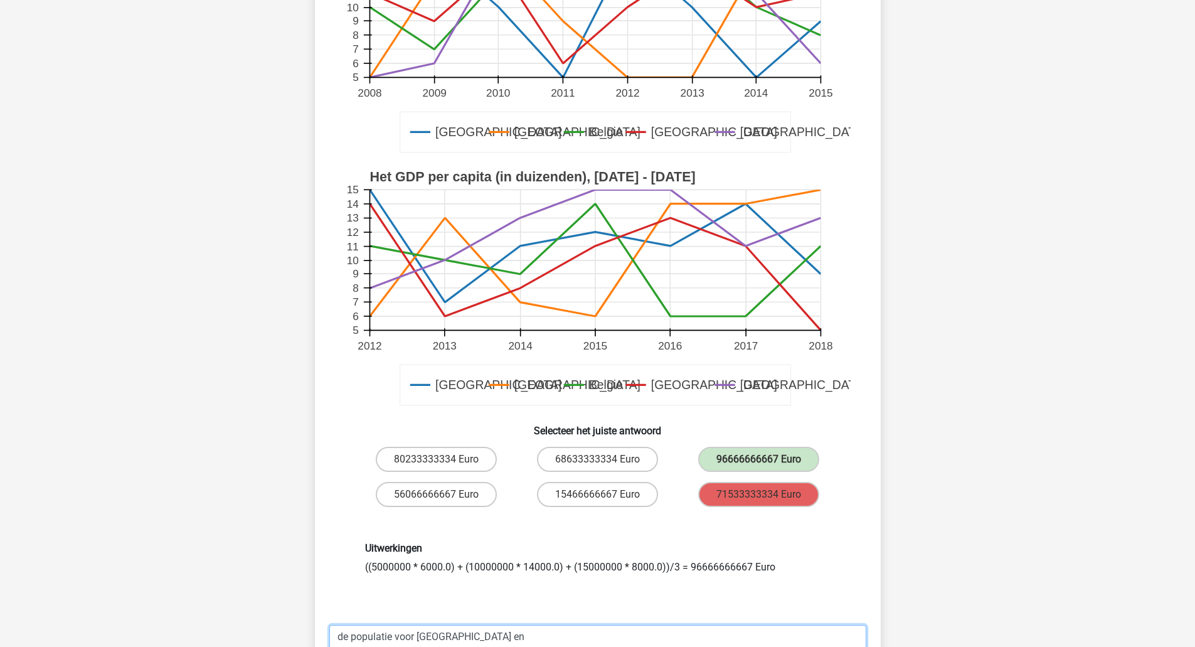
scroll to position [248, 0]
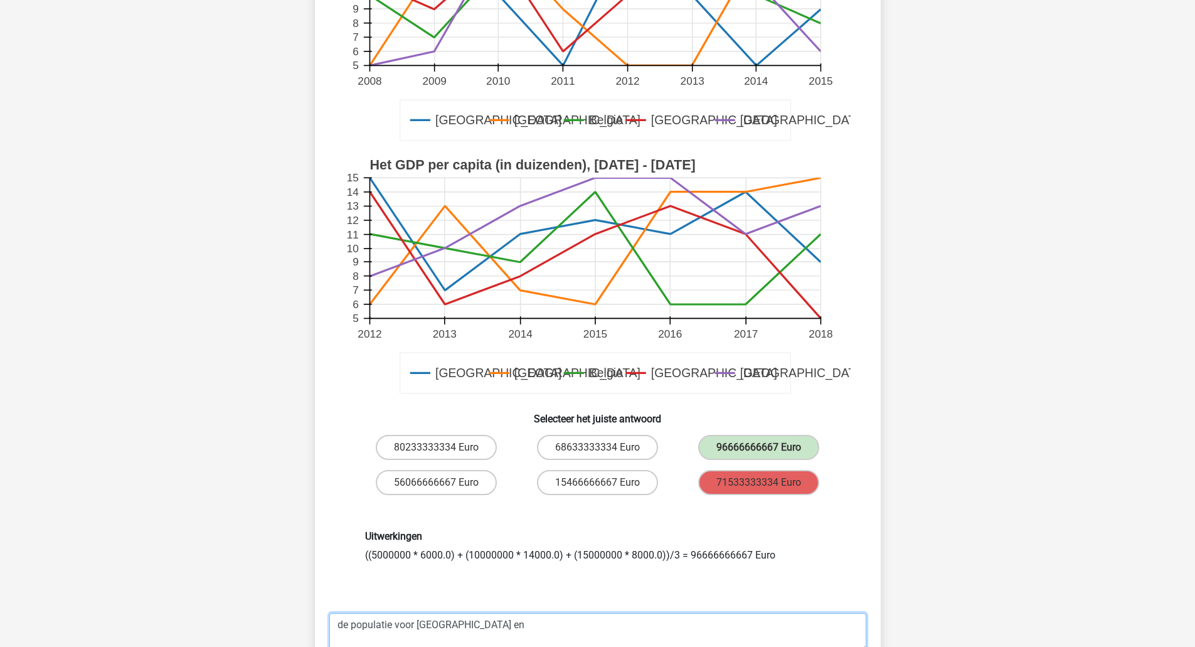
drag, startPoint x: 411, startPoint y: 588, endPoint x: 196, endPoint y: 590, distance: 214.5
click at [198, 590] on div "tonpostema@gm… tonpostema@gmail.com" at bounding box center [597, 412] width 1195 height 1320
click at [110, 443] on div "tonpostema@gm… tonpostema@gmail.com" at bounding box center [597, 412] width 1195 height 1320
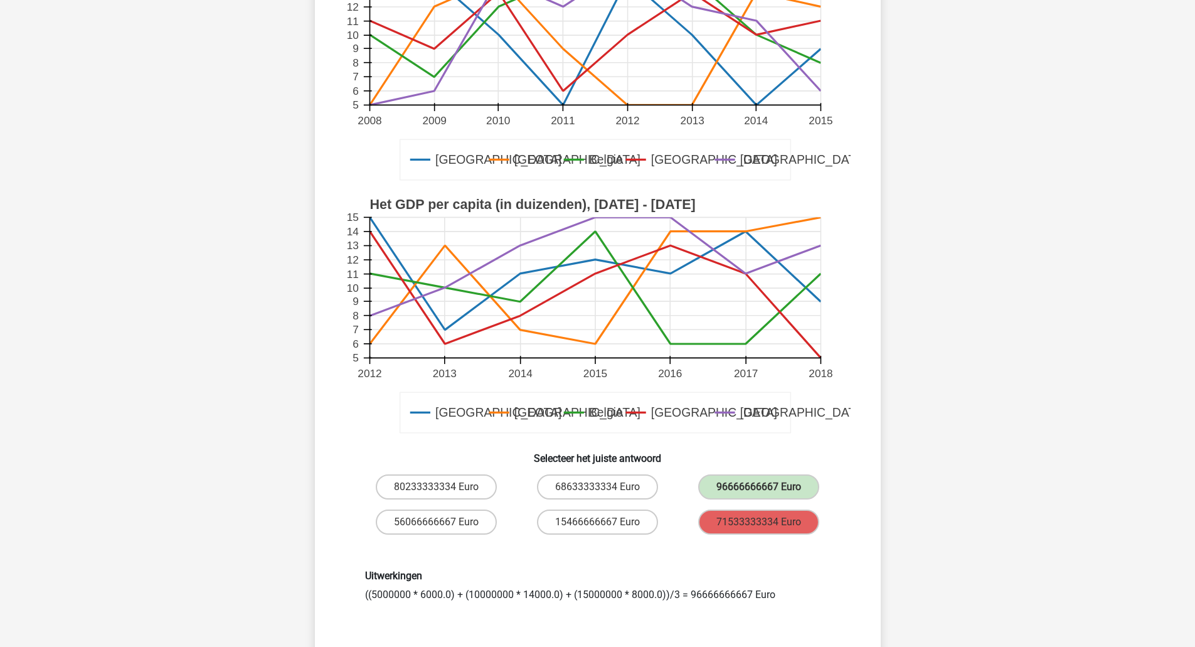
scroll to position [418, 0]
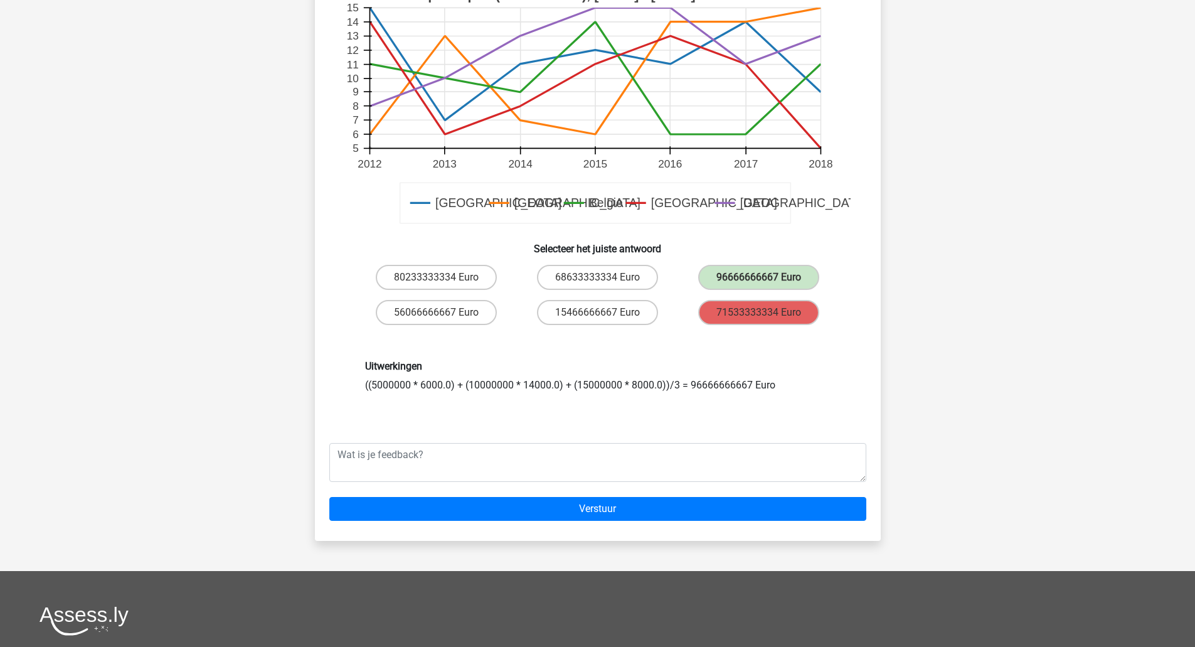
click at [730, 275] on div "96666666667 Euro" at bounding box center [758, 277] width 161 height 35
click at [730, 265] on label "96666666667 Euro" at bounding box center [758, 277] width 121 height 25
click at [728, 295] on div "71533333334 Euro" at bounding box center [758, 312] width 161 height 35
click at [723, 265] on label "96666666667 Euro" at bounding box center [758, 277] width 121 height 25
click at [542, 373] on div "Uitwerkingen ((5000000 * 6000.0) + (10000000 * 14000.0) + (15000000 * 8000.0))/…" at bounding box center [598, 376] width 484 height 32
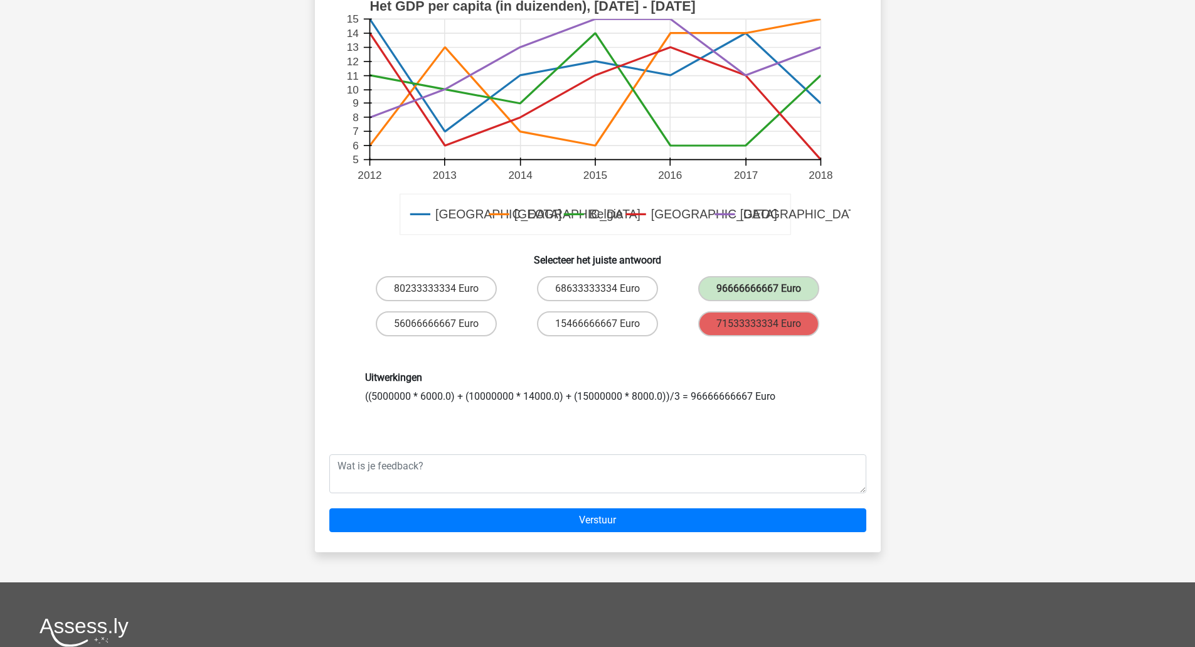
scroll to position [655, 0]
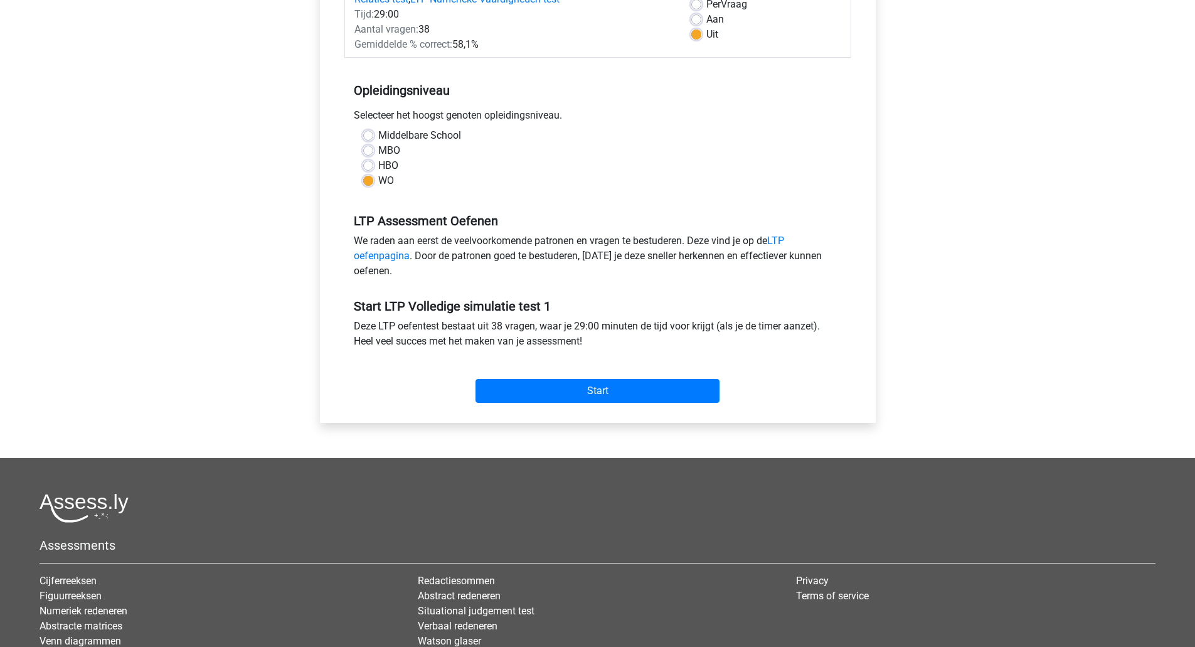
scroll to position [209, 0]
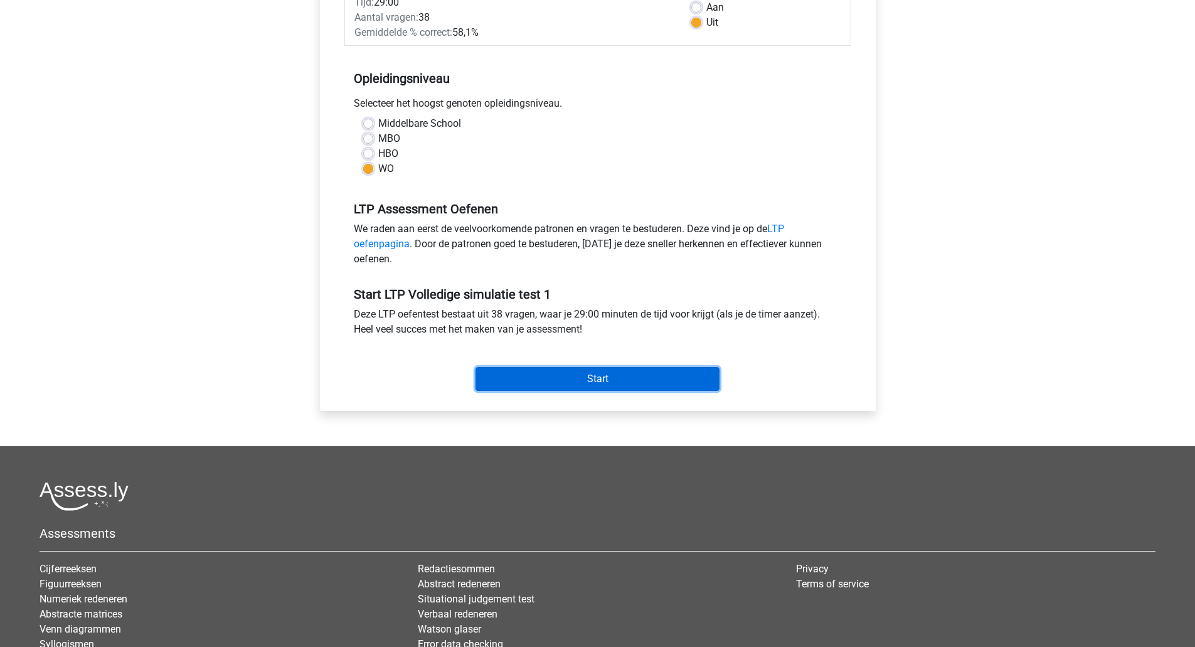
click at [522, 382] on input "Start" at bounding box center [597, 379] width 244 height 24
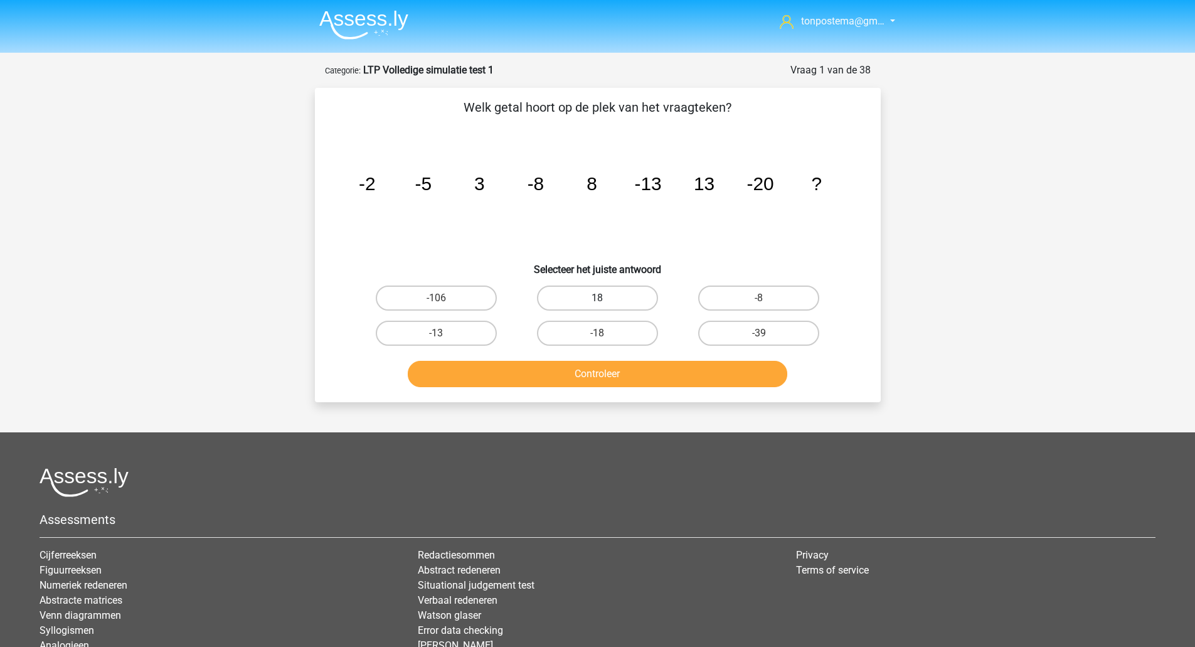
click at [617, 300] on label "18" at bounding box center [597, 297] width 121 height 25
click at [605, 300] on input "18" at bounding box center [601, 302] width 8 height 8
radio input "true"
click at [607, 381] on button "Controleer" at bounding box center [597, 374] width 379 height 26
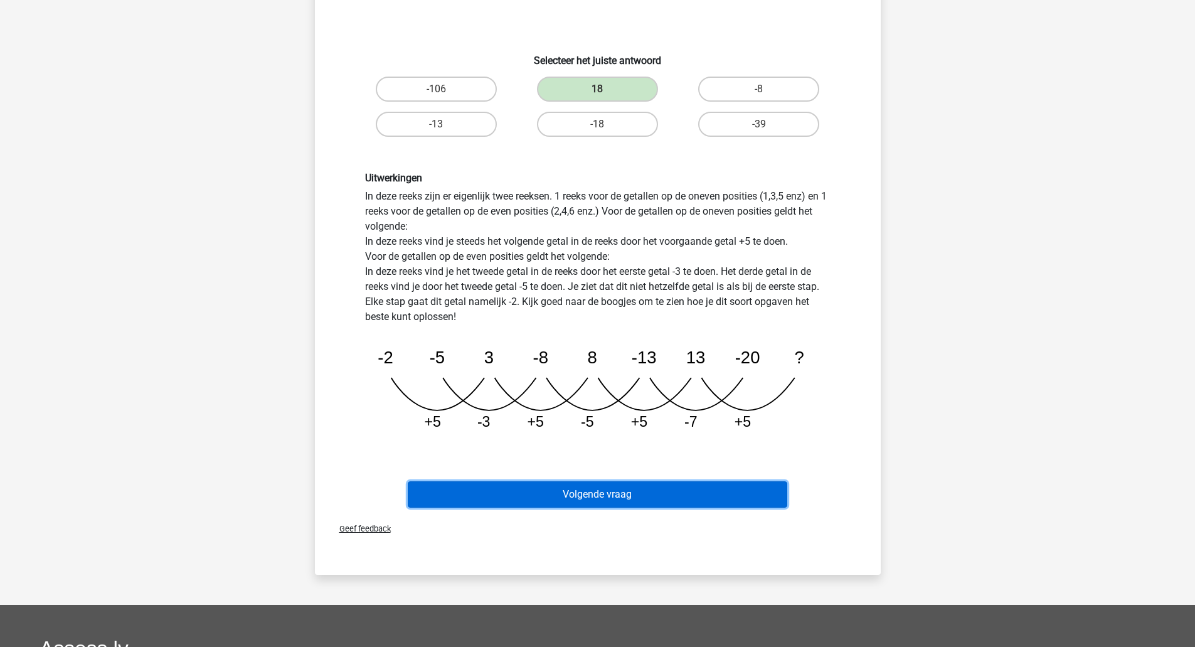
click at [592, 492] on button "Volgende vraag" at bounding box center [597, 494] width 379 height 26
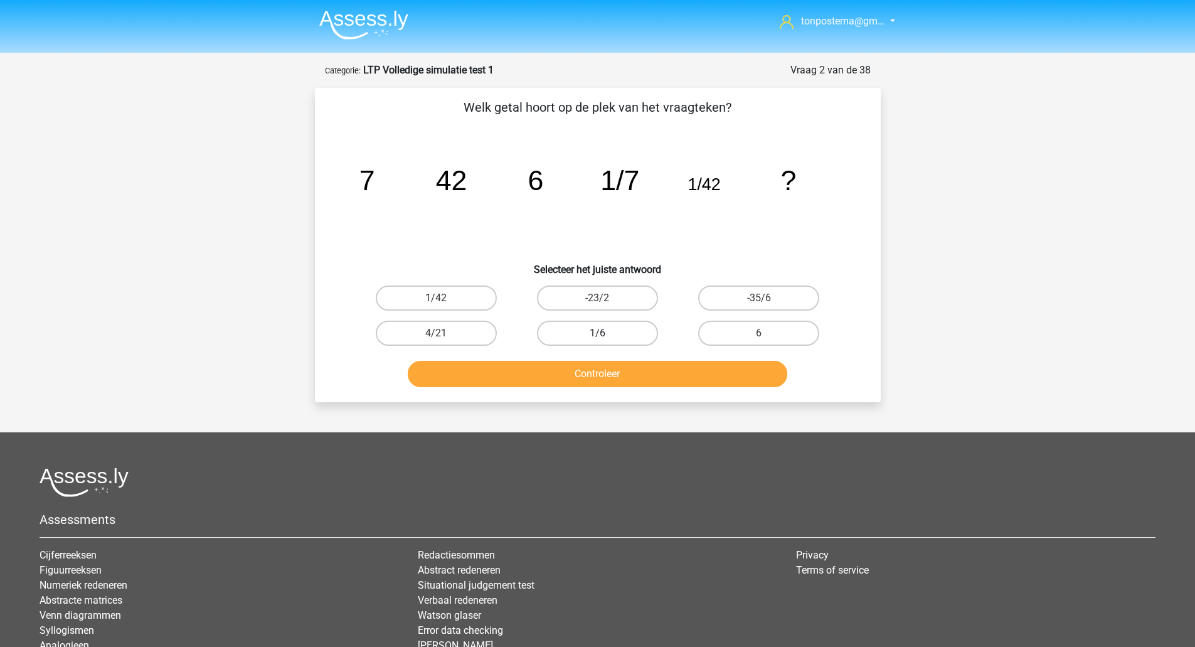
click at [578, 339] on label "1/6" at bounding box center [597, 332] width 121 height 25
click at [597, 339] on input "1/6" at bounding box center [601, 337] width 8 height 8
radio input "true"
click at [576, 373] on button "Controleer" at bounding box center [597, 374] width 379 height 26
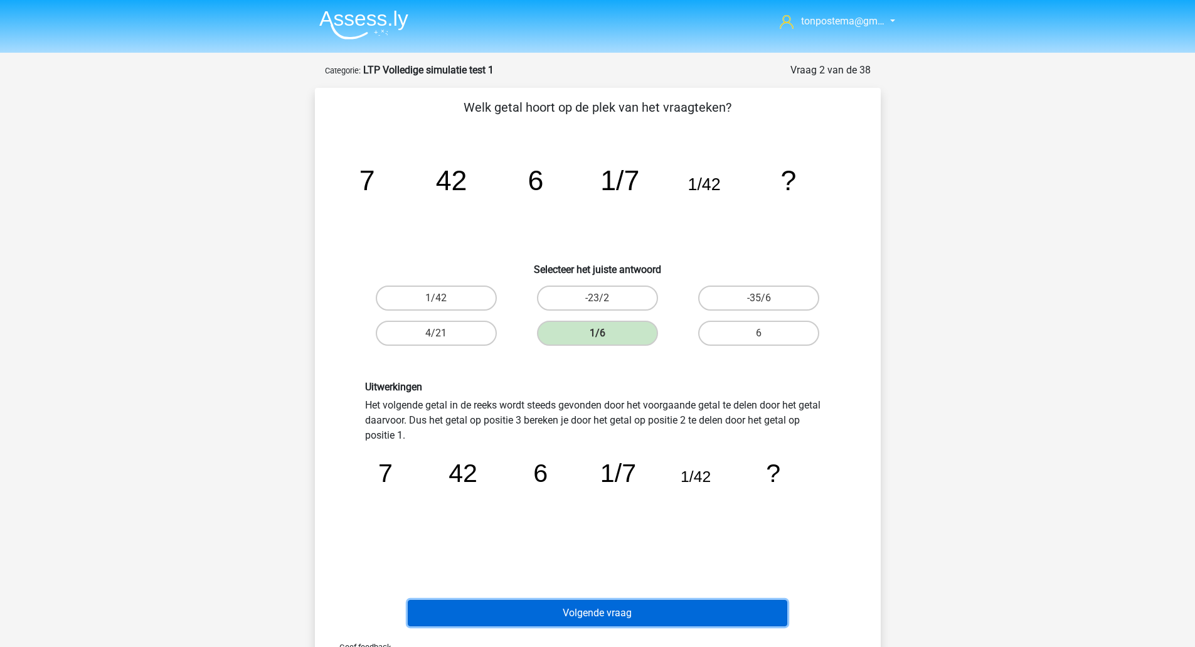
click at [578, 608] on button "Volgende vraag" at bounding box center [597, 613] width 379 height 26
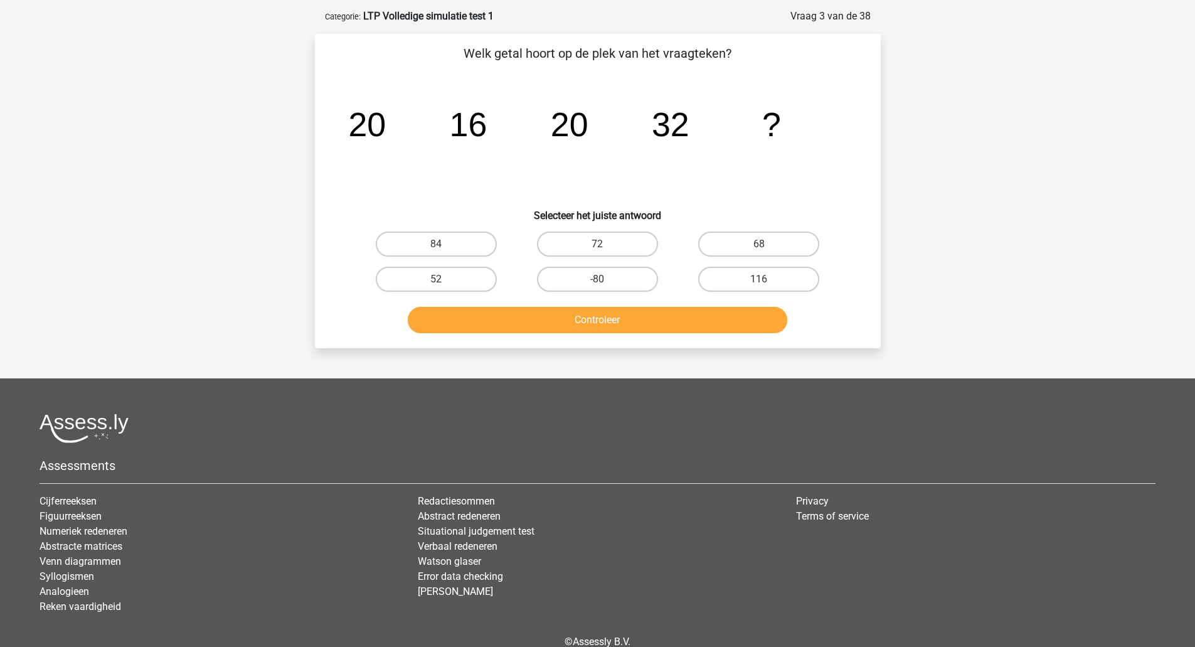
scroll to position [63, 0]
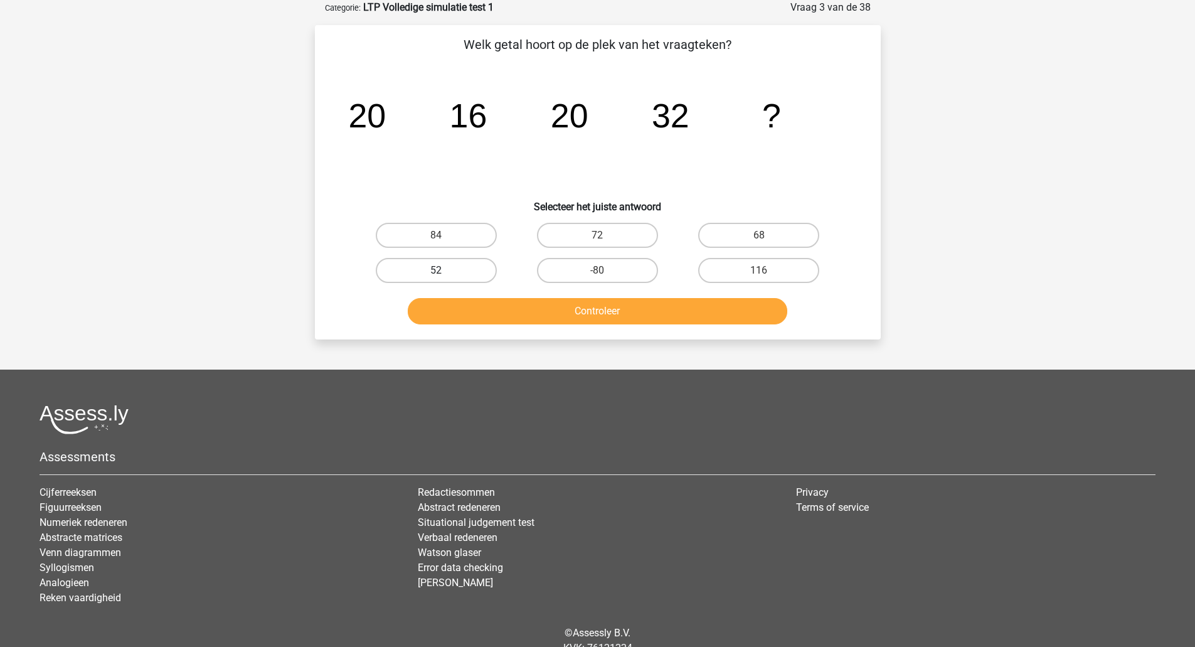
click at [434, 282] on label "52" at bounding box center [436, 270] width 121 height 25
click at [436, 278] on input "52" at bounding box center [440, 274] width 8 height 8
radio input "true"
click at [507, 320] on button "Controleer" at bounding box center [597, 311] width 379 height 26
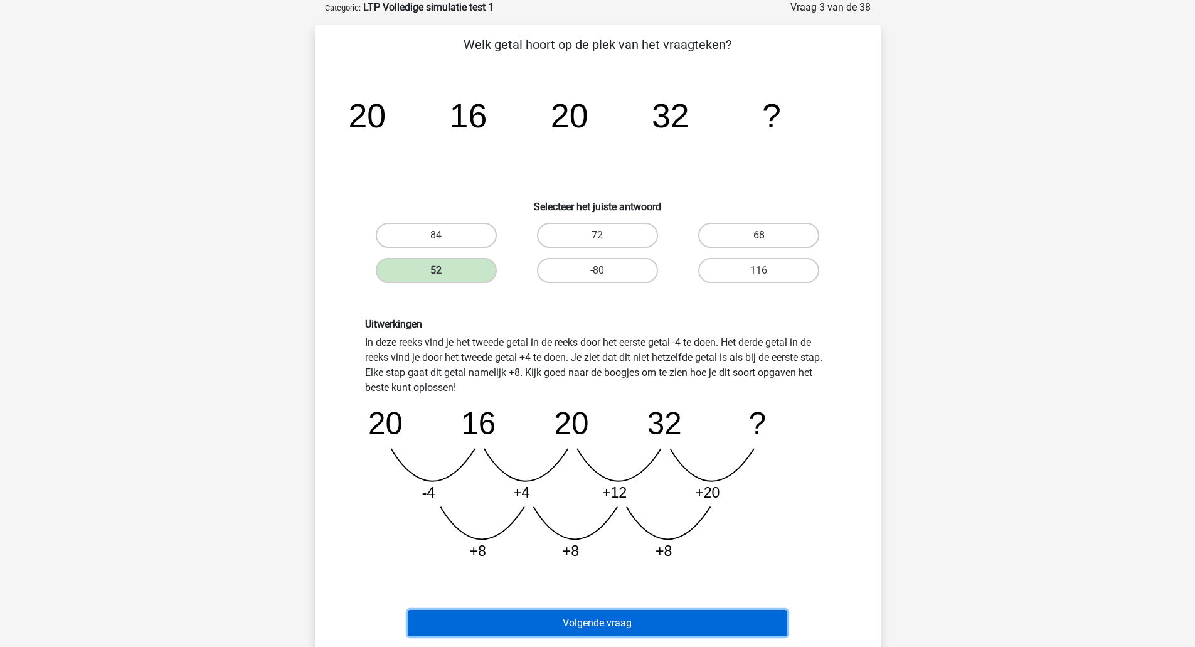
click at [640, 625] on button "Volgende vraag" at bounding box center [597, 623] width 379 height 26
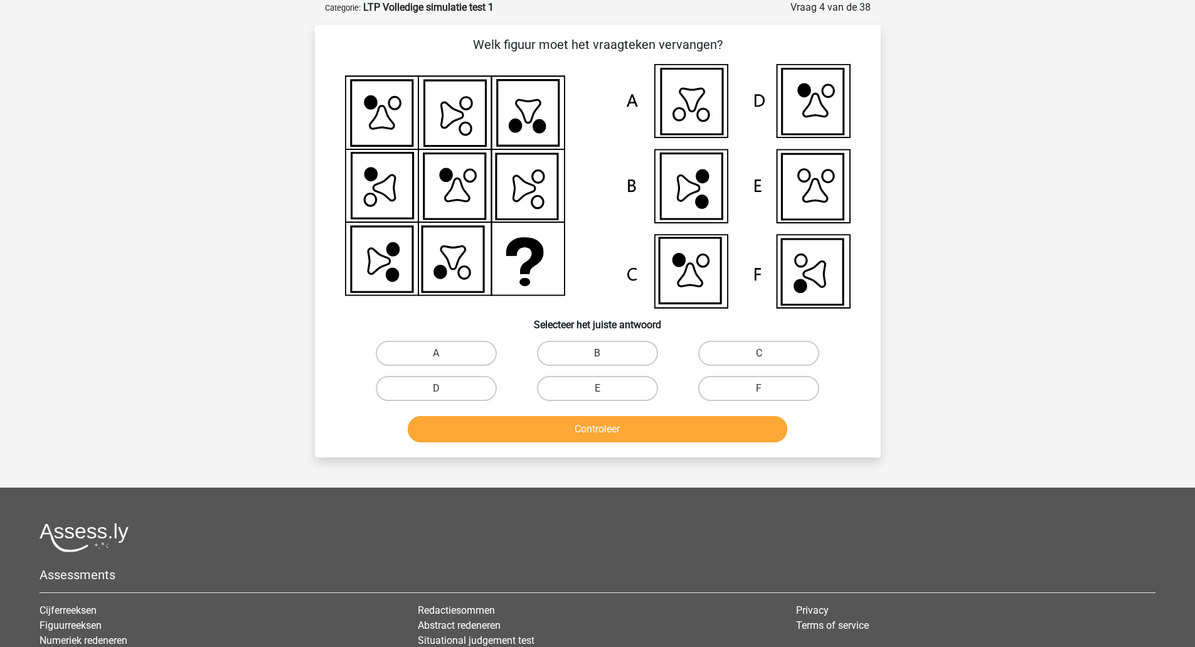
click at [830, 257] on icon at bounding box center [811, 271] width 61 height 65
click at [752, 387] on label "F" at bounding box center [758, 388] width 121 height 25
click at [759, 388] on input "F" at bounding box center [763, 392] width 8 height 8
radio input "true"
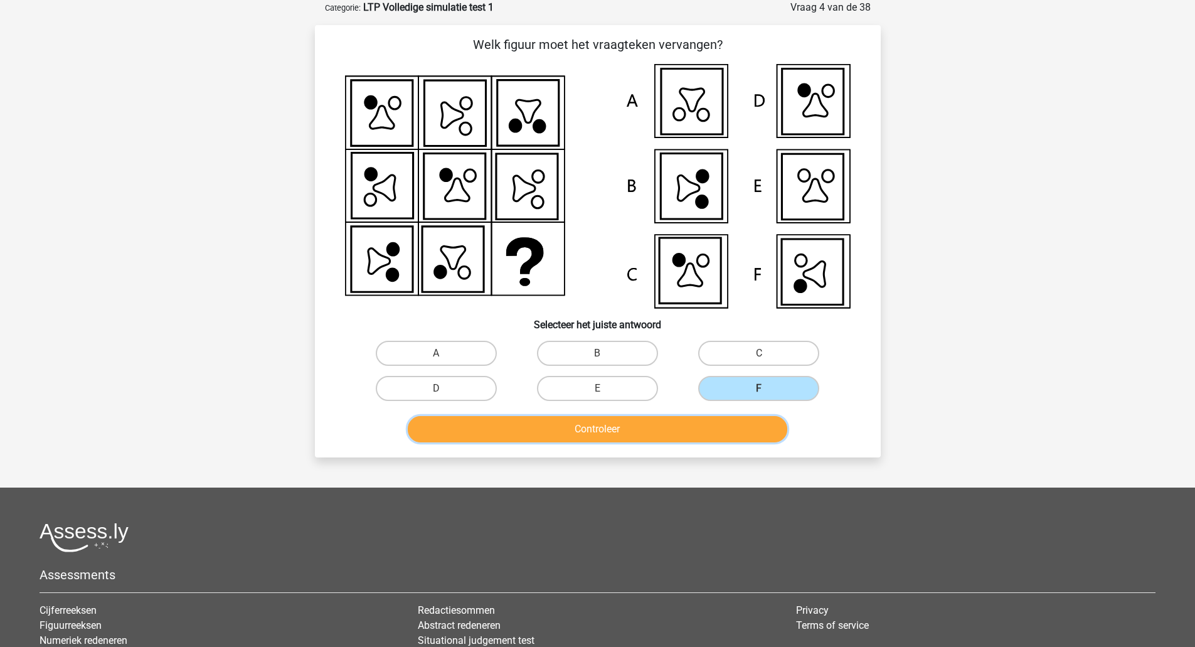
click at [729, 421] on button "Controleer" at bounding box center [597, 429] width 379 height 26
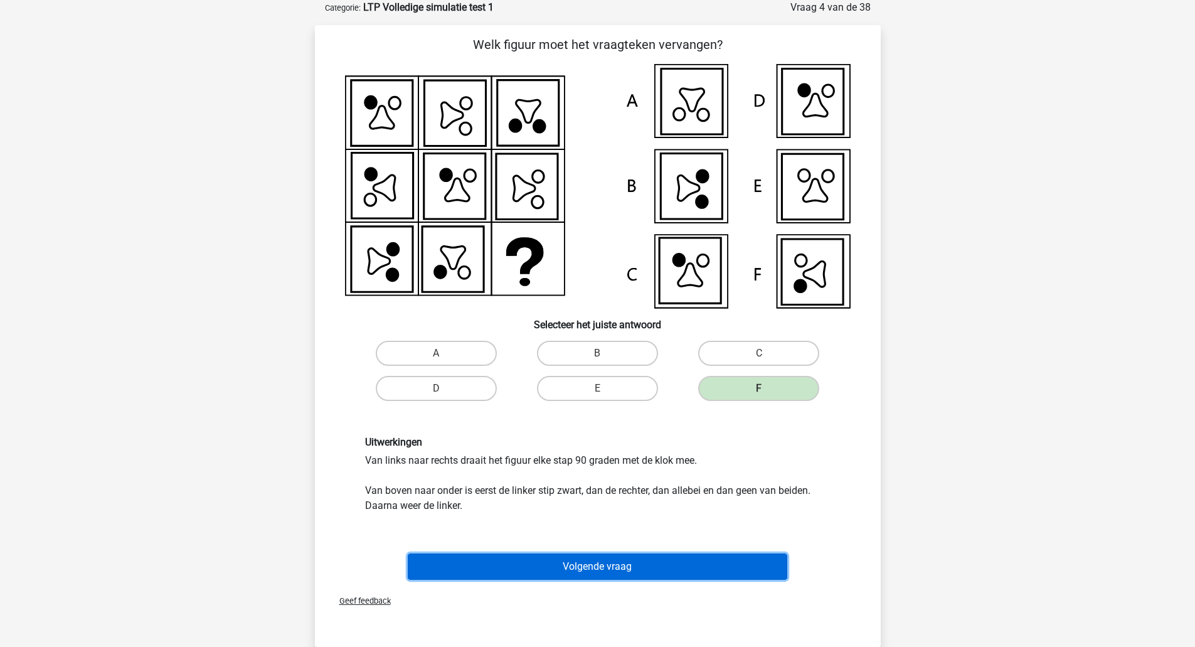
click at [622, 565] on button "Volgende vraag" at bounding box center [597, 566] width 379 height 26
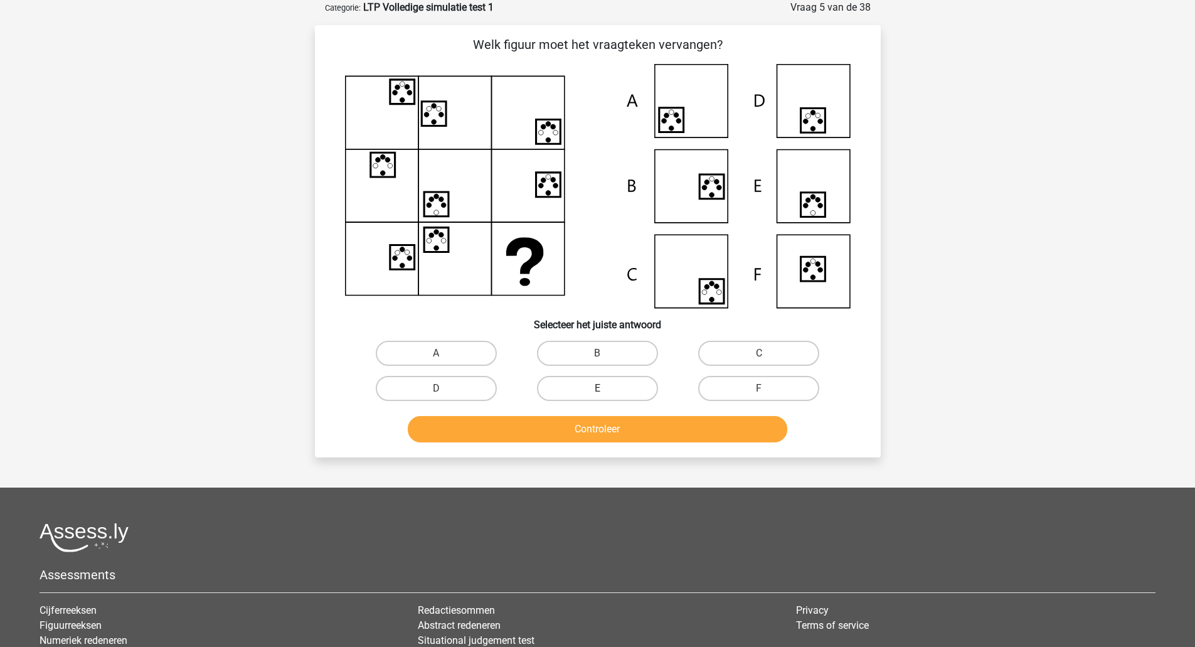
click at [581, 393] on label "E" at bounding box center [597, 388] width 121 height 25
click at [597, 393] on input "E" at bounding box center [601, 392] width 8 height 8
radio input "true"
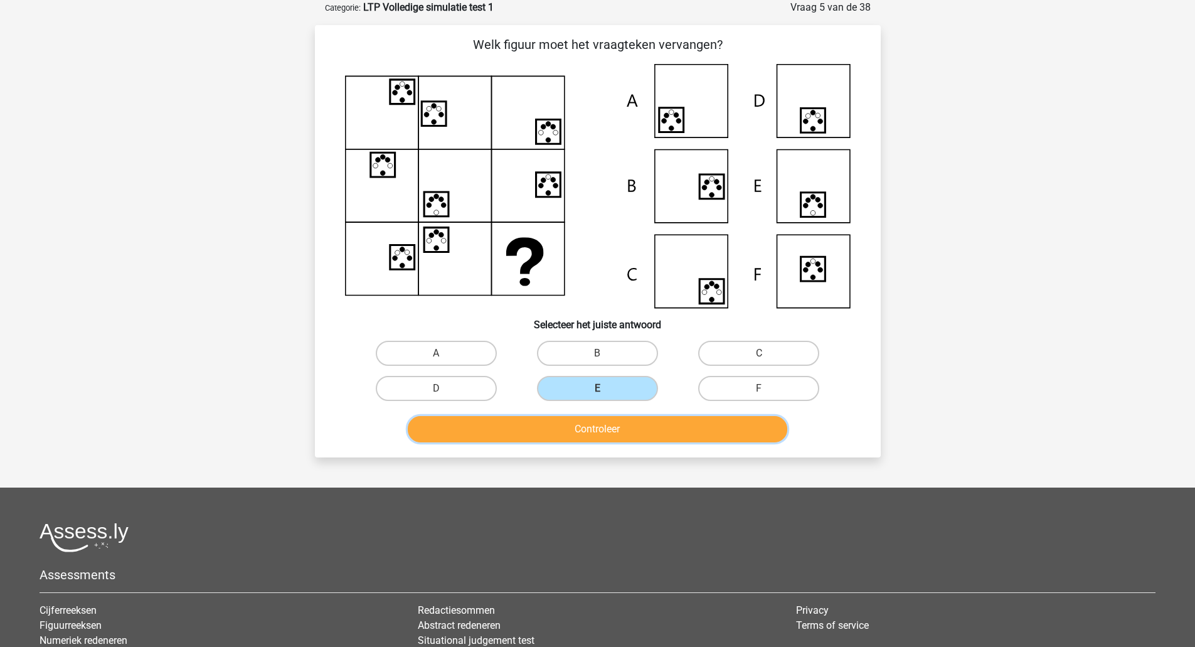
click at [565, 441] on button "Controleer" at bounding box center [597, 429] width 379 height 26
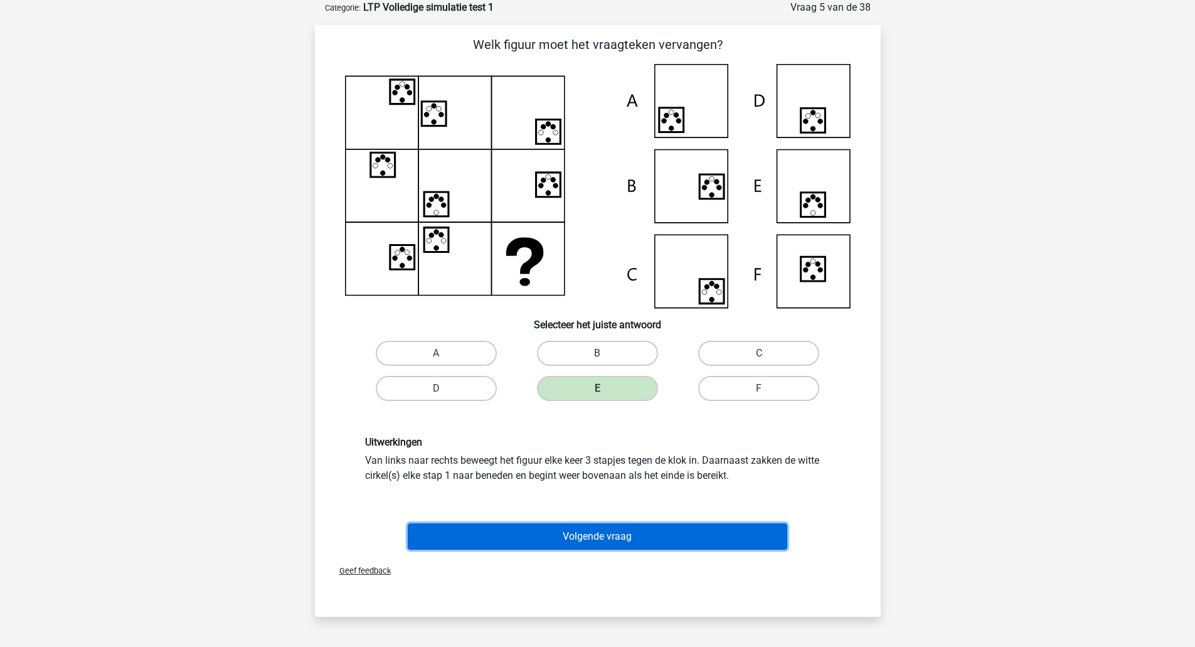
click at [529, 537] on button "Volgende vraag" at bounding box center [597, 536] width 379 height 26
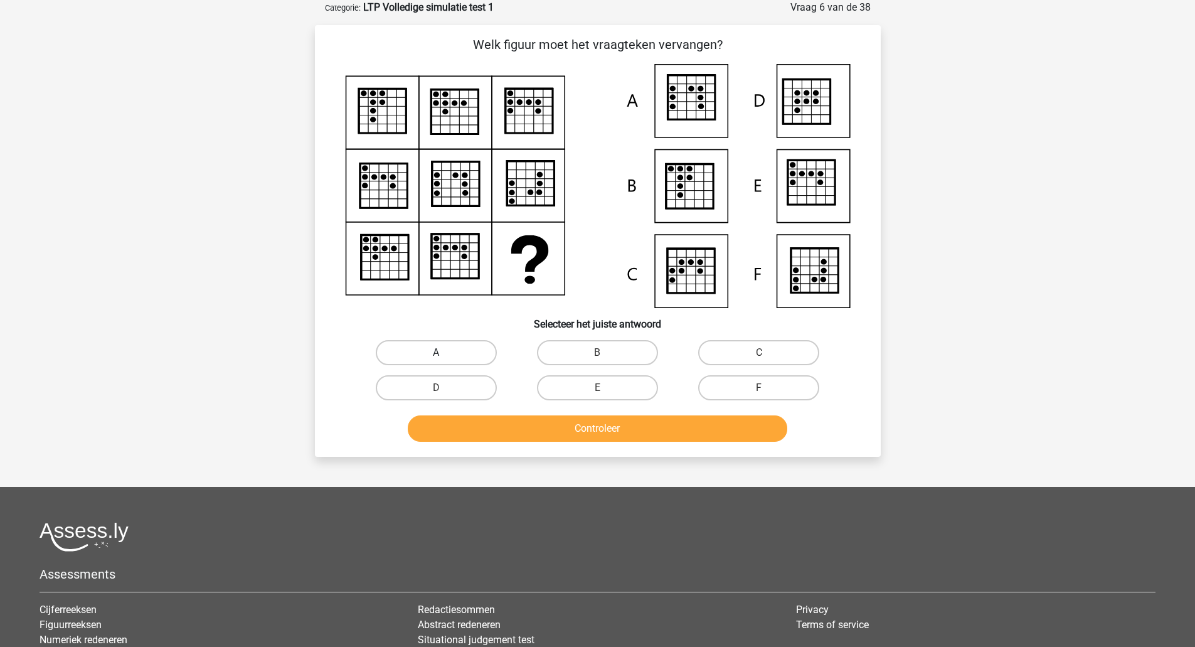
click at [415, 352] on label "A" at bounding box center [436, 352] width 121 height 25
click at [436, 352] on input "A" at bounding box center [440, 356] width 8 height 8
radio input "true"
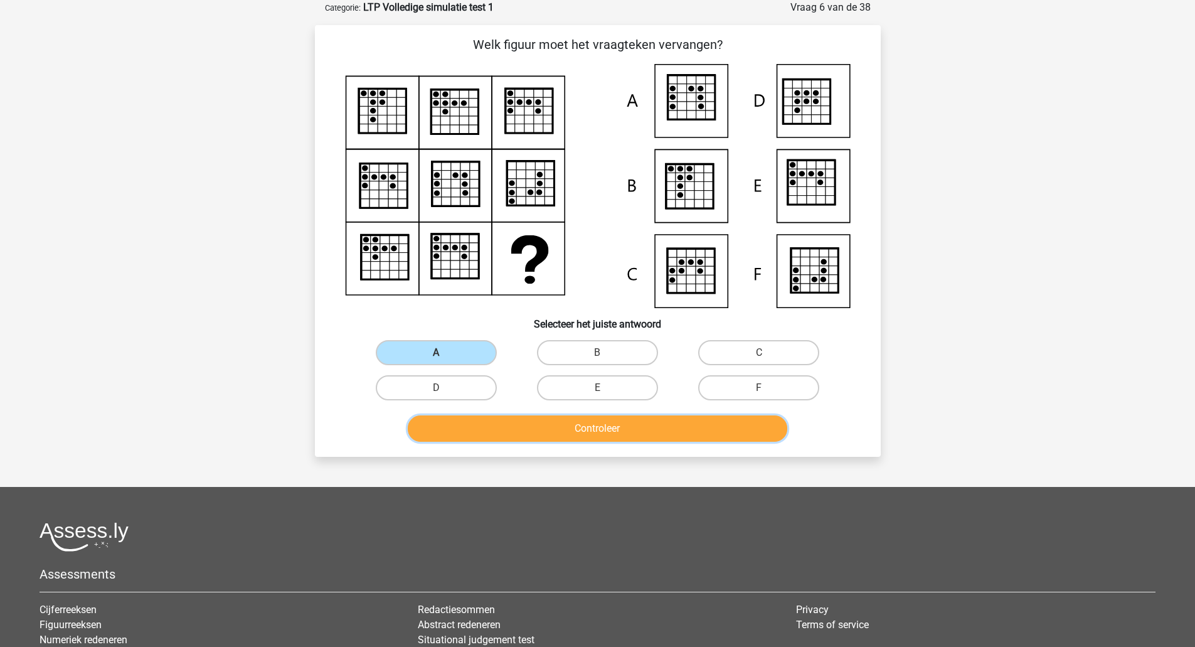
click at [475, 440] on button "Controleer" at bounding box center [597, 428] width 379 height 26
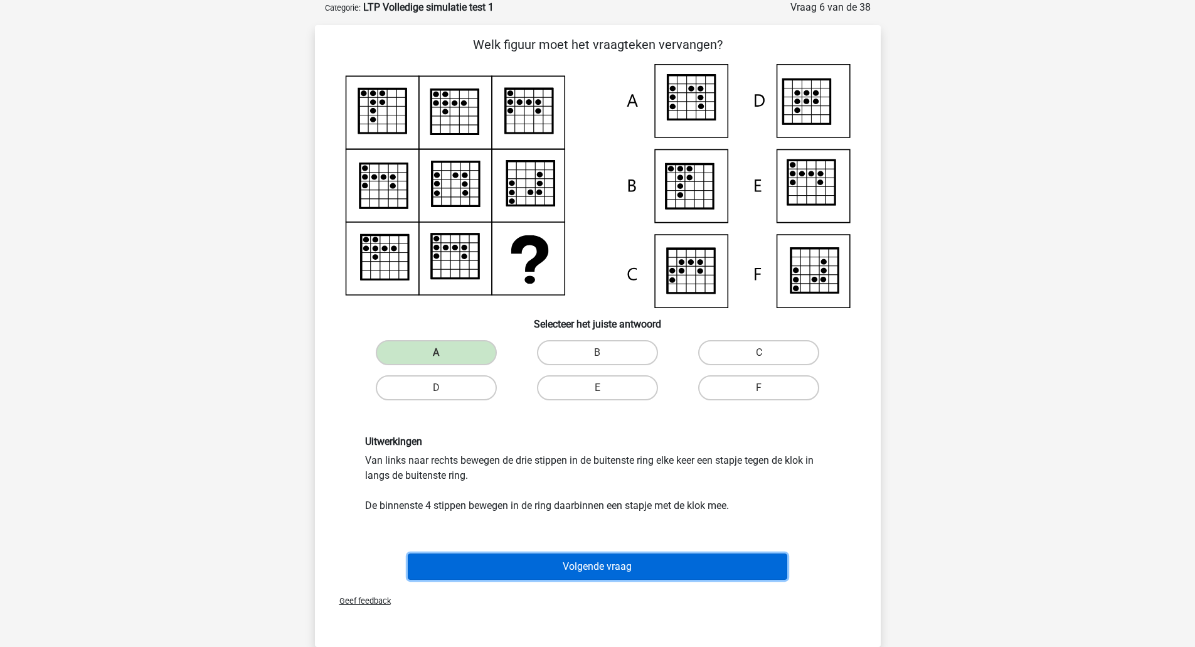
click at [471, 564] on button "Volgende vraag" at bounding box center [597, 566] width 379 height 26
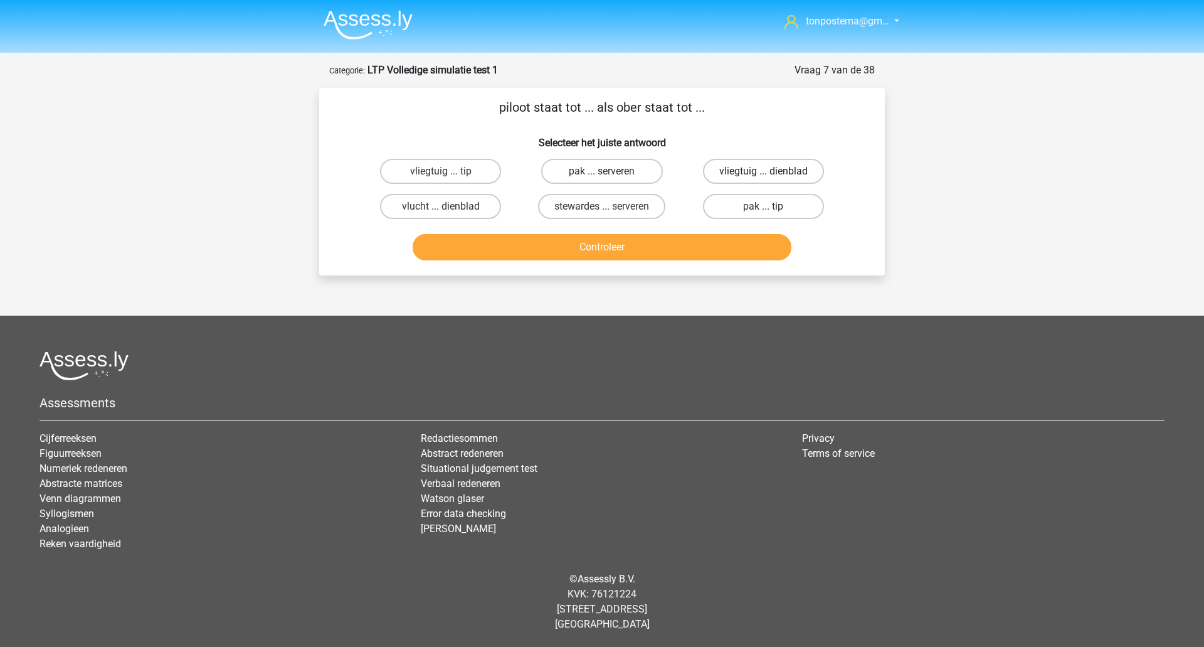
click at [752, 172] on label "vliegtuig ... dienblad" at bounding box center [763, 171] width 121 height 25
click at [763, 172] on input "vliegtuig ... dienblad" at bounding box center [767, 175] width 8 height 8
radio input "true"
click at [732, 245] on button "Controleer" at bounding box center [602, 247] width 379 height 26
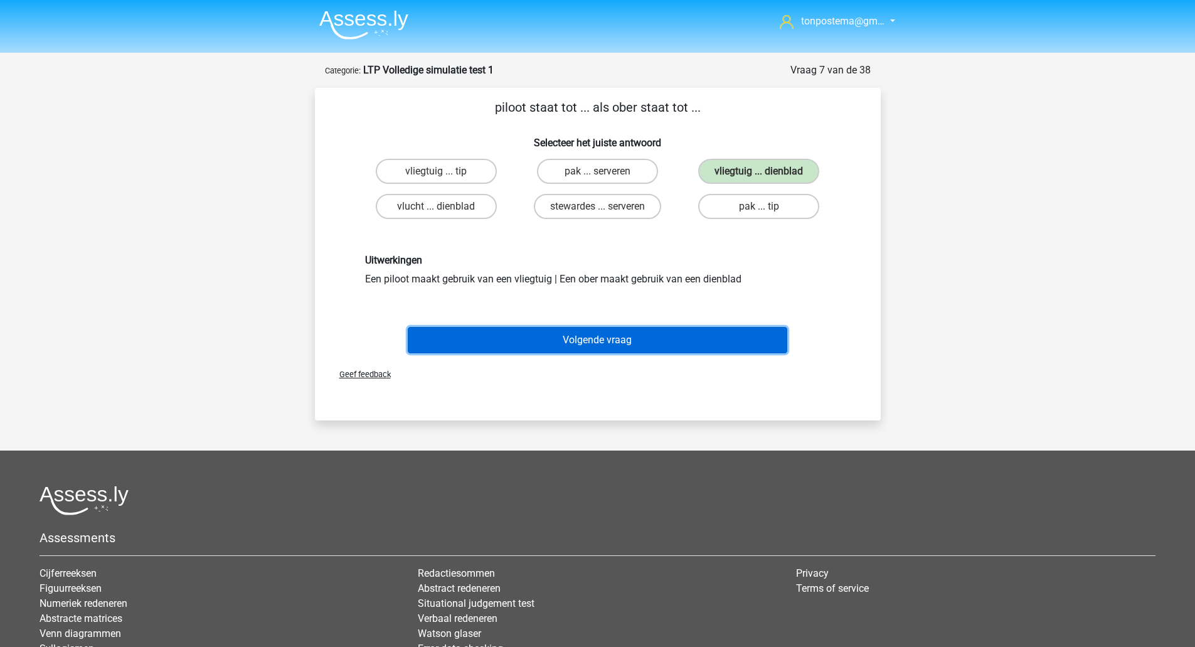
click at [655, 331] on button "Volgende vraag" at bounding box center [597, 340] width 379 height 26
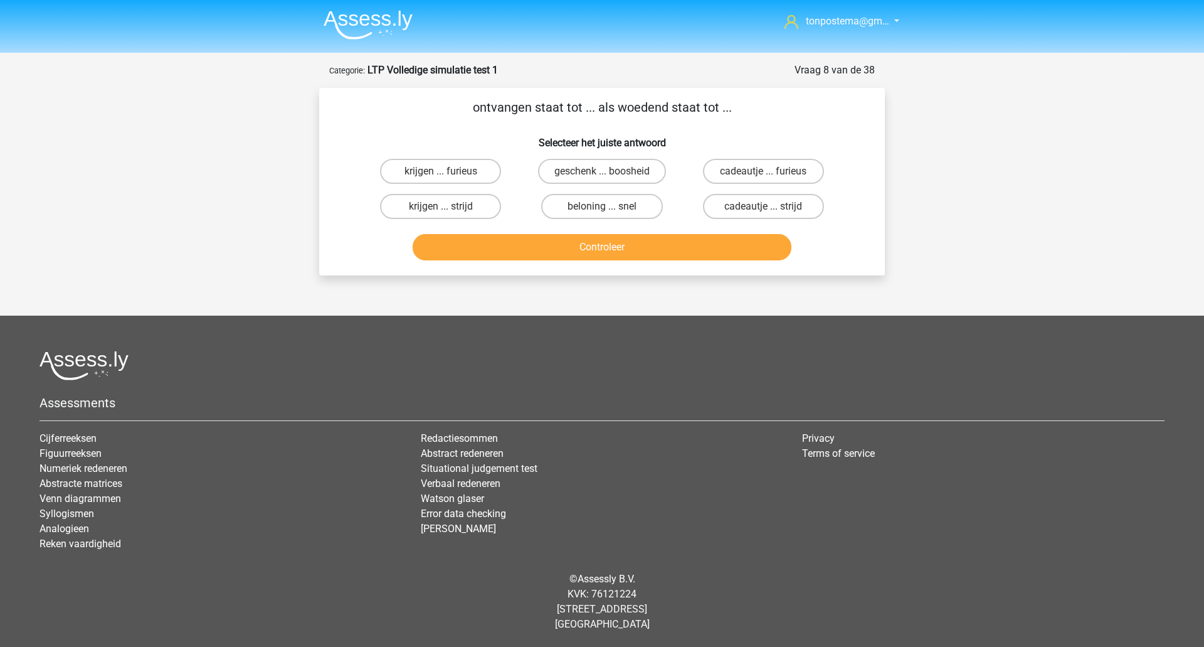
click at [442, 174] on input "krijgen ... furieus" at bounding box center [445, 175] width 8 height 8
radio input "true"
click at [511, 250] on button "Controleer" at bounding box center [602, 247] width 379 height 26
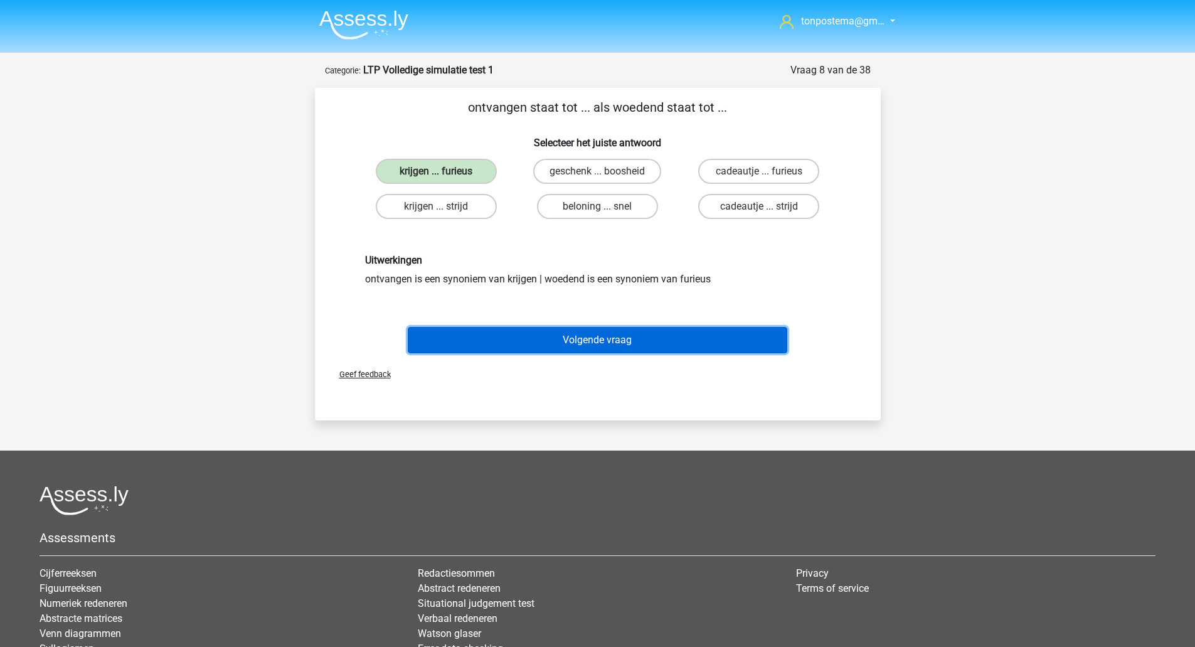
click at [597, 334] on button "Volgende vraag" at bounding box center [597, 340] width 379 height 26
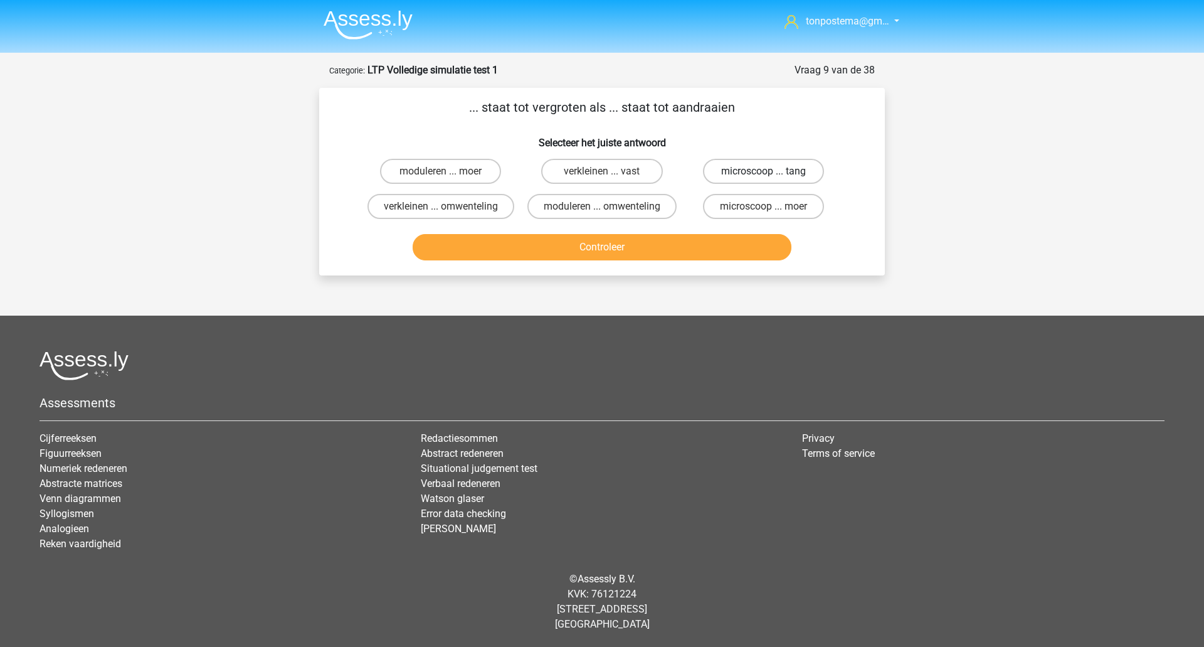
click at [772, 174] on label "microscoop ... tang" at bounding box center [763, 171] width 121 height 25
click at [771, 174] on input "microscoop ... tang" at bounding box center [767, 175] width 8 height 8
radio input "true"
click at [703, 252] on button "Controleer" at bounding box center [602, 247] width 379 height 26
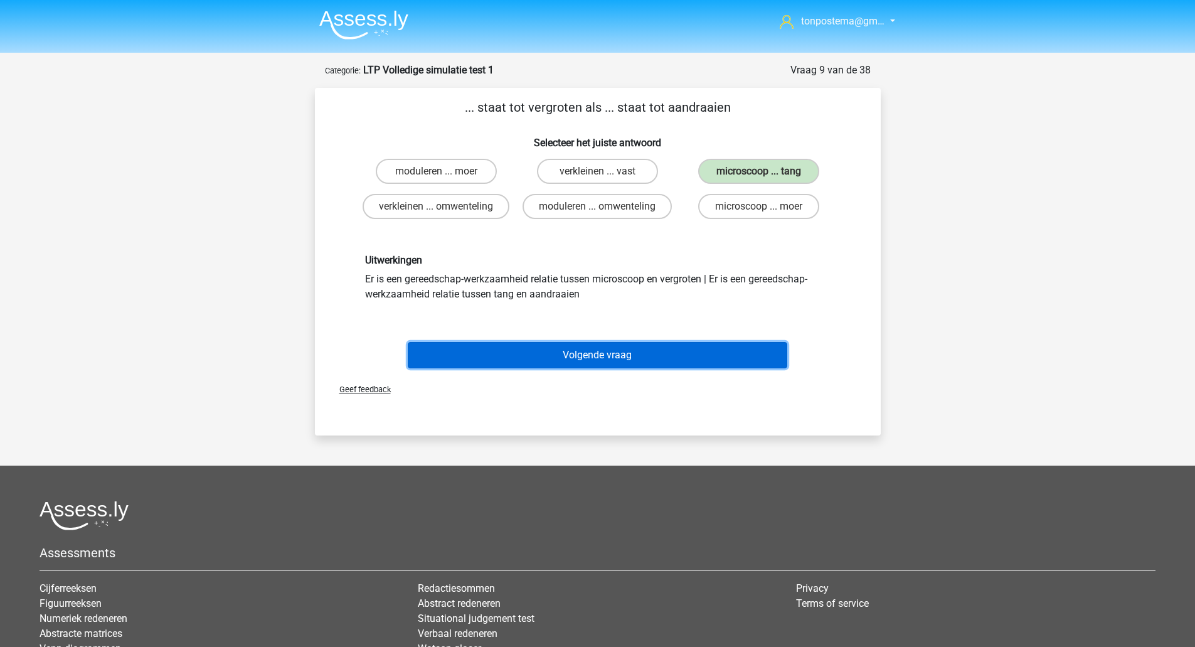
click at [542, 349] on button "Volgende vraag" at bounding box center [597, 355] width 379 height 26
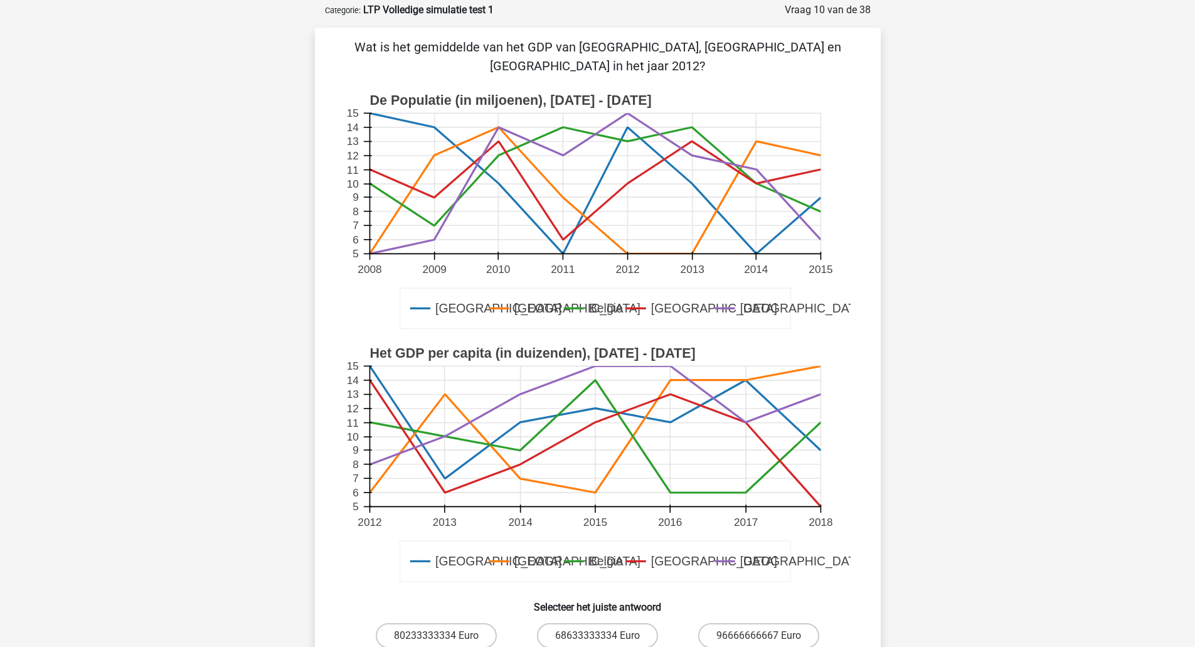
scroll to position [63, 0]
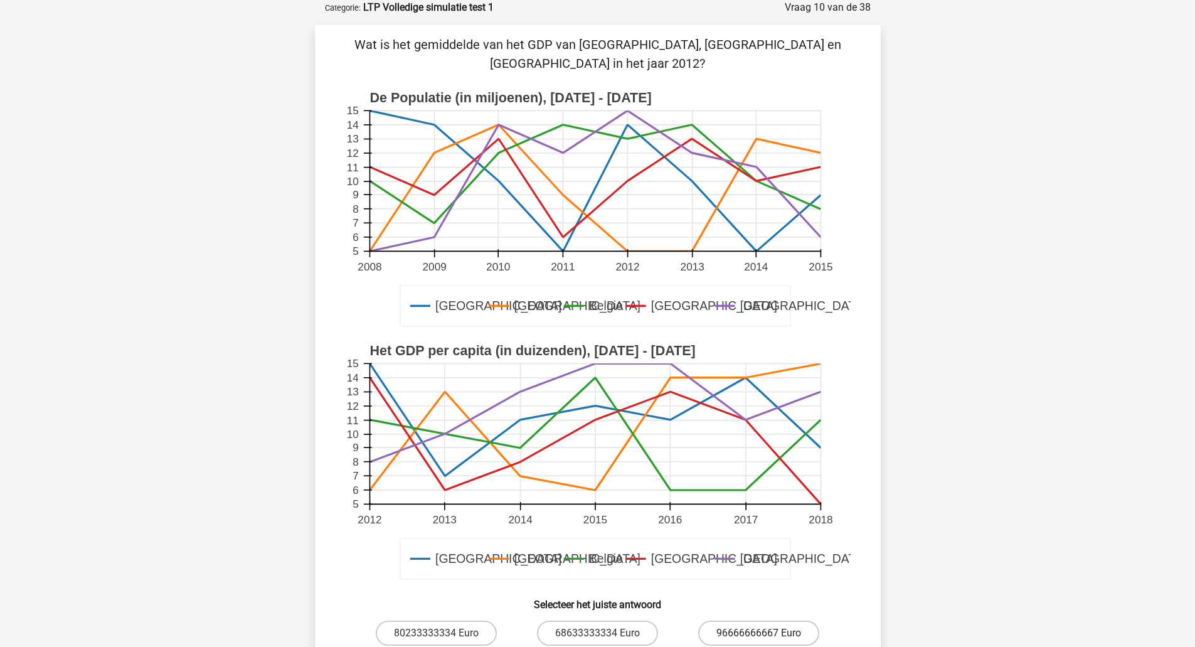
click at [758, 620] on label "96666666667 Euro" at bounding box center [758, 632] width 121 height 25
click at [759, 633] on input "96666666667 Euro" at bounding box center [763, 637] width 8 height 8
radio input "true"
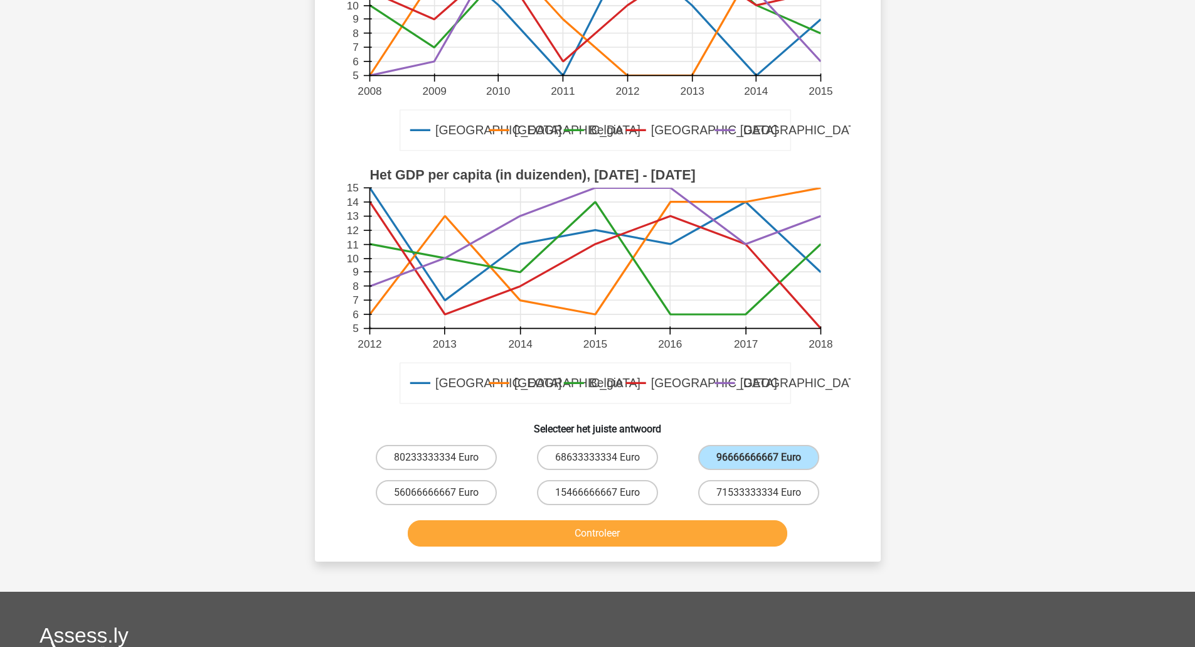
scroll to position [272, 0]
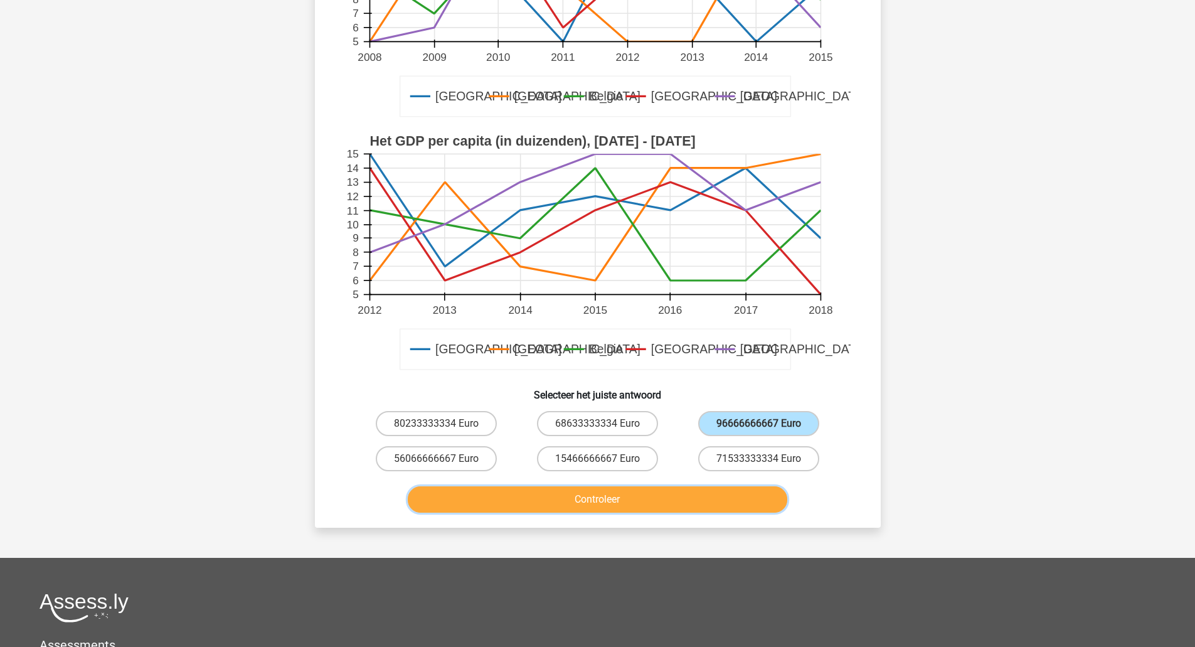
click at [586, 486] on button "Controleer" at bounding box center [597, 499] width 379 height 26
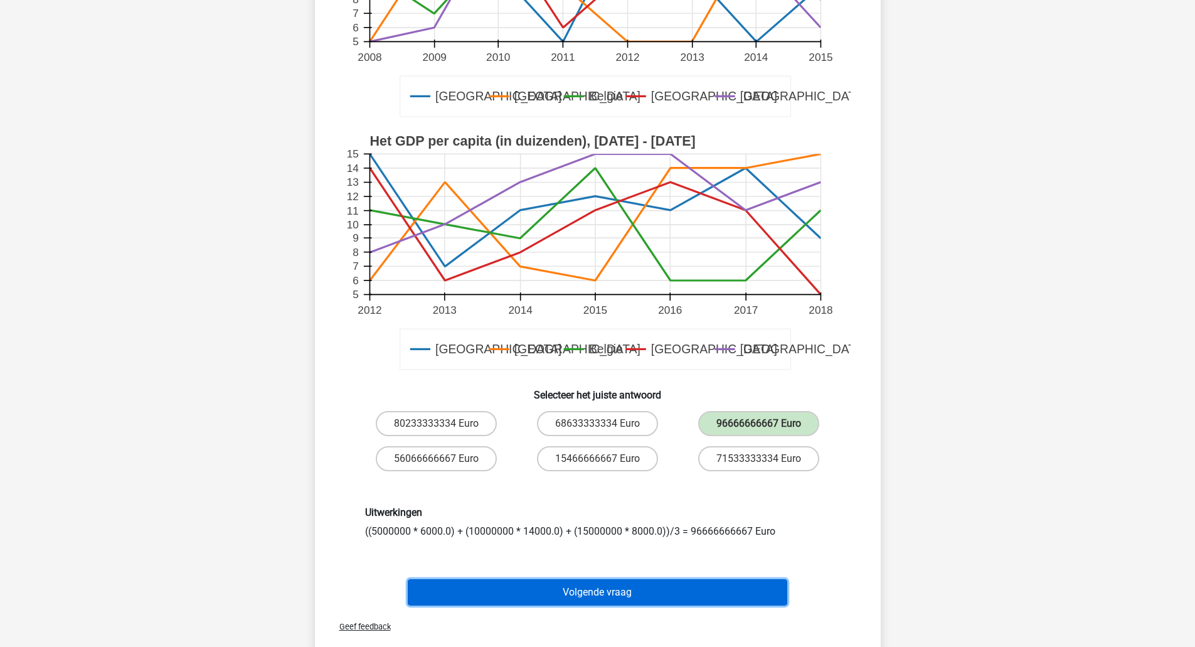
click at [567, 579] on button "Volgende vraag" at bounding box center [597, 592] width 379 height 26
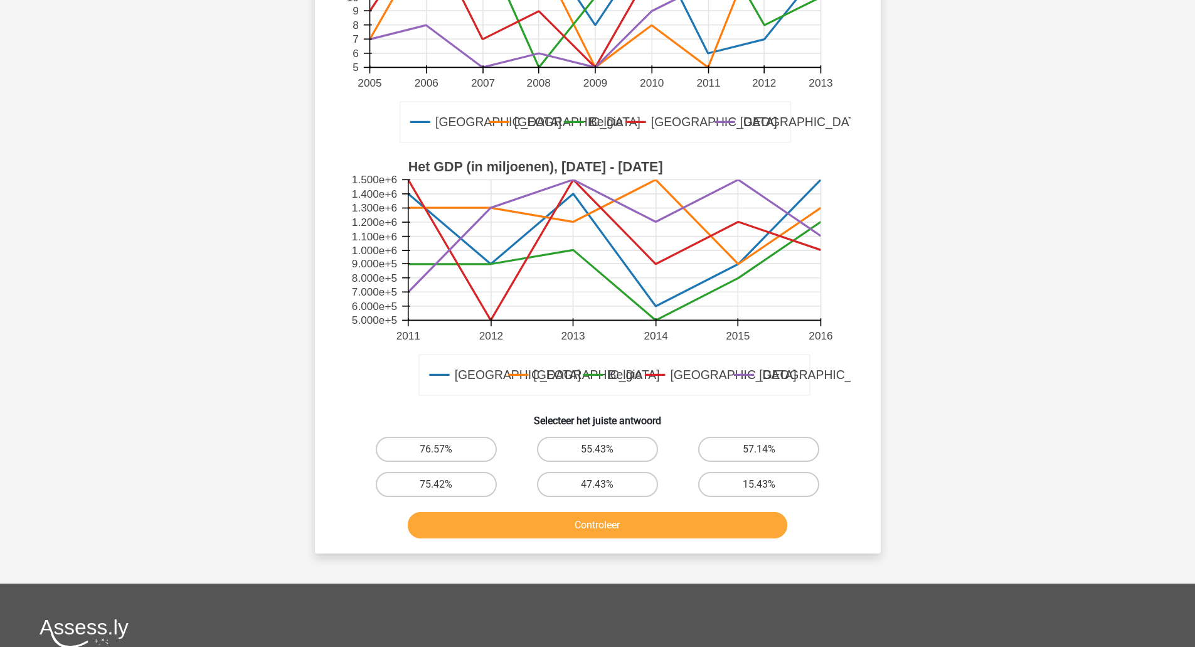
scroll to position [258, 0]
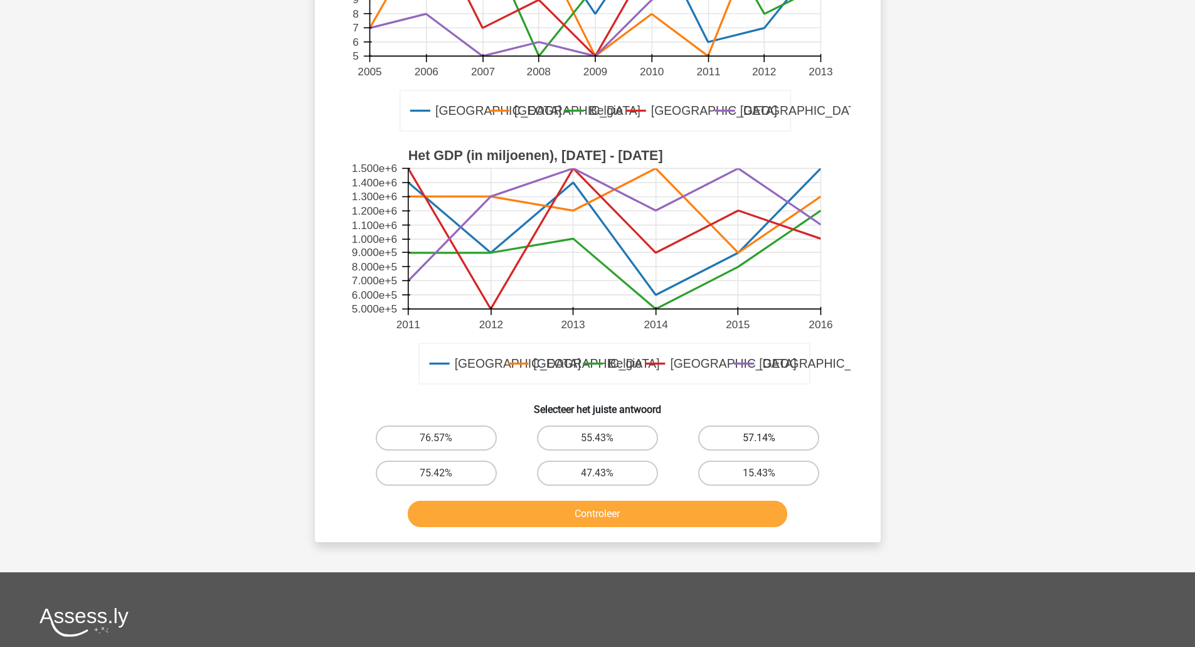
click at [780, 440] on label "57.14%" at bounding box center [758, 437] width 121 height 25
click at [767, 440] on input "57.14%" at bounding box center [763, 442] width 8 height 8
radio input "true"
click at [730, 521] on button "Controleer" at bounding box center [597, 513] width 379 height 26
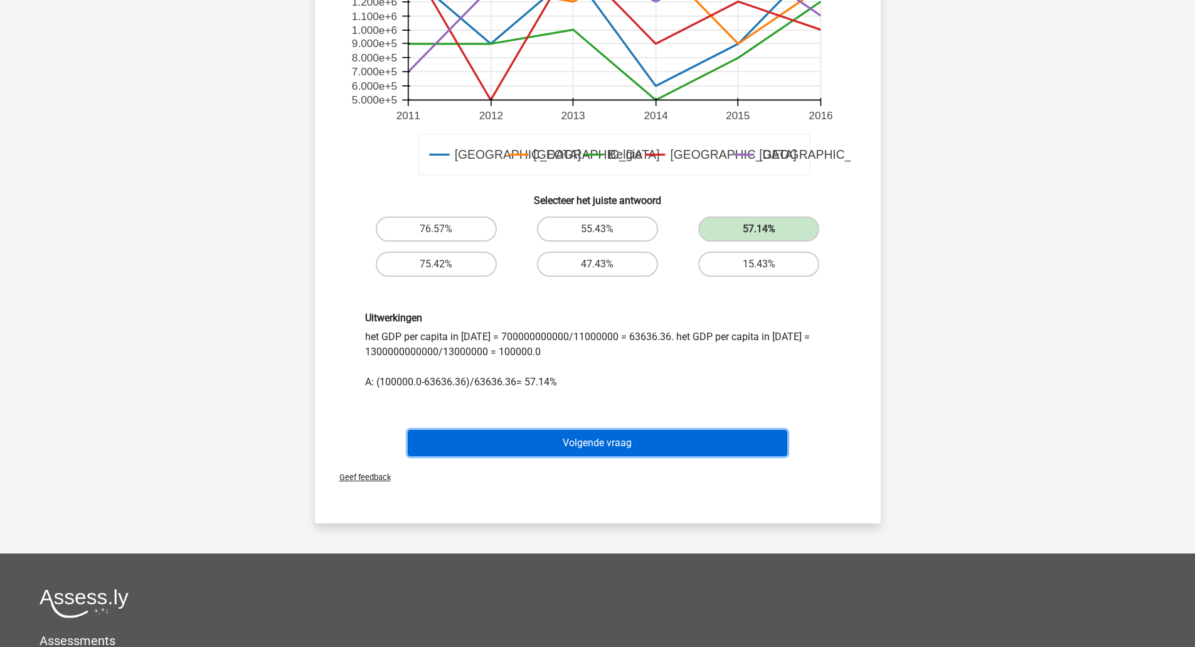
click at [699, 438] on button "Volgende vraag" at bounding box center [597, 443] width 379 height 26
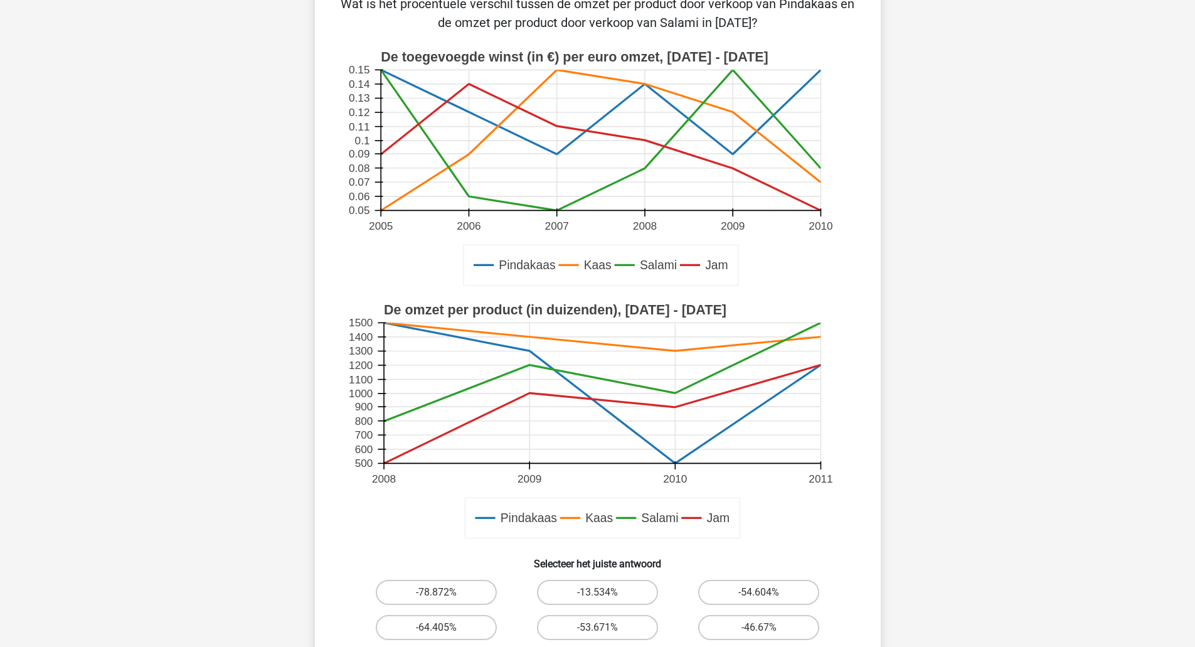
scroll to position [110, 0]
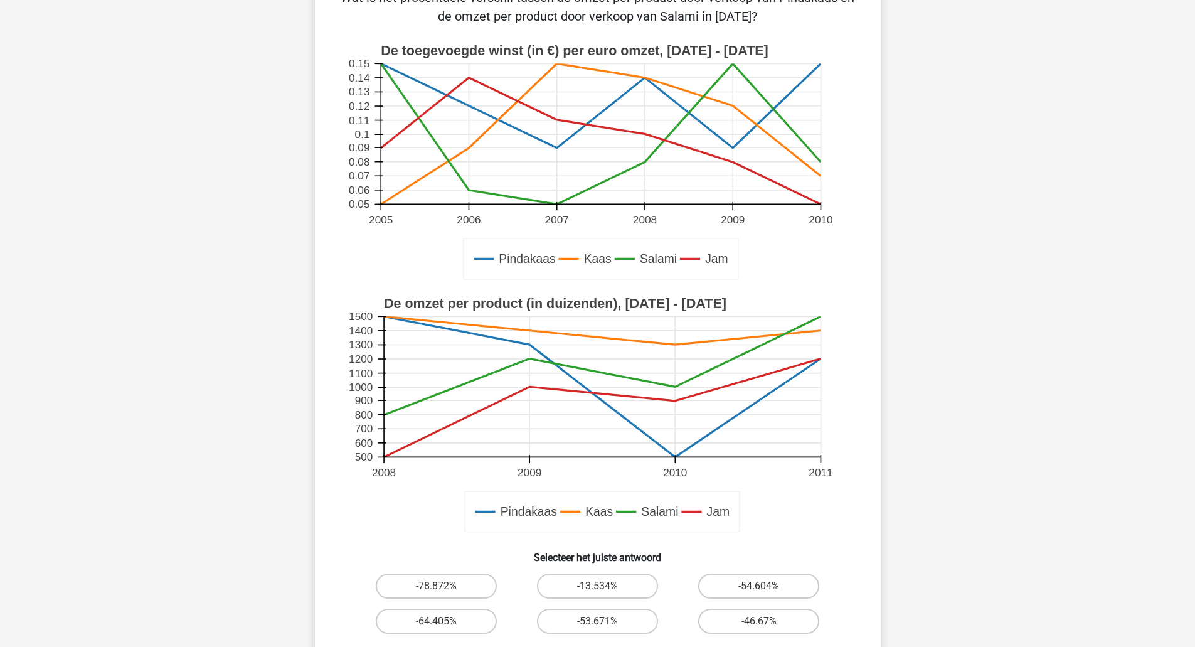
click at [766, 628] on input "-46.67%" at bounding box center [763, 625] width 8 height 8
radio input "true"
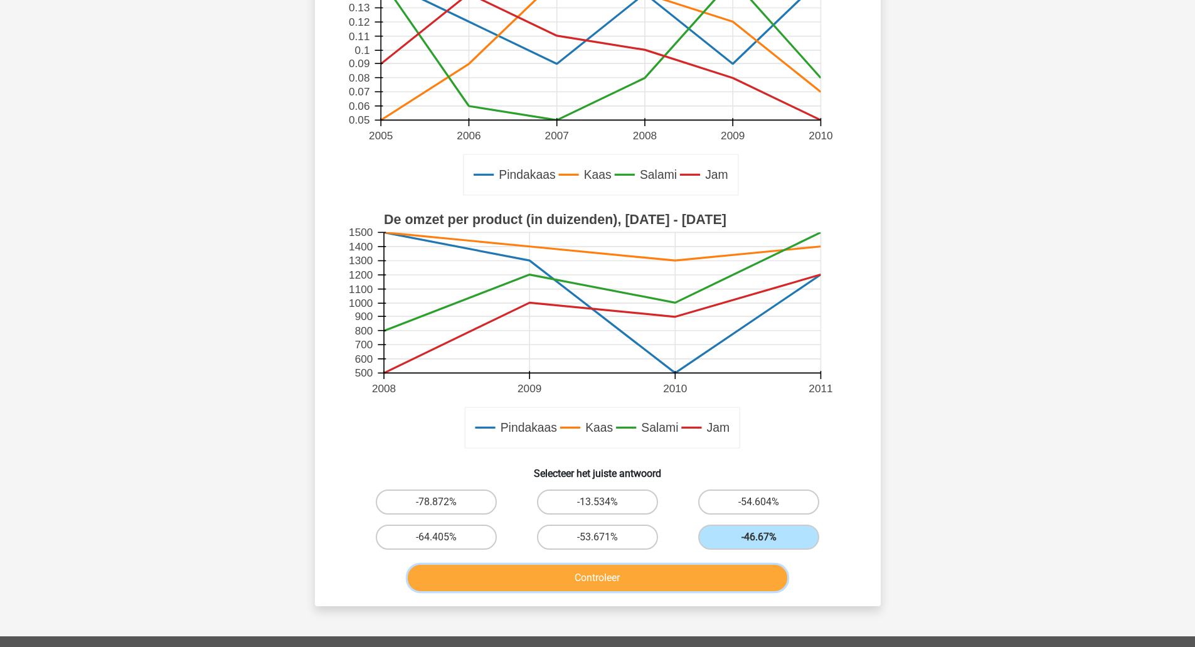
click at [719, 585] on button "Controleer" at bounding box center [597, 577] width 379 height 26
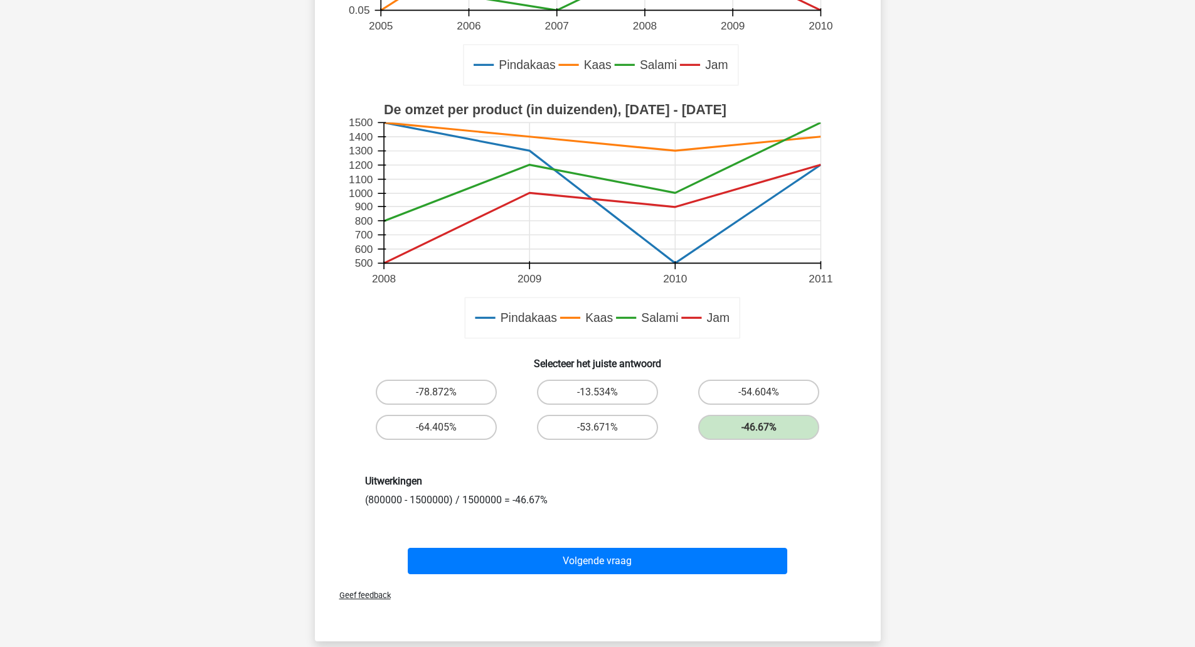
scroll to position [304, 0]
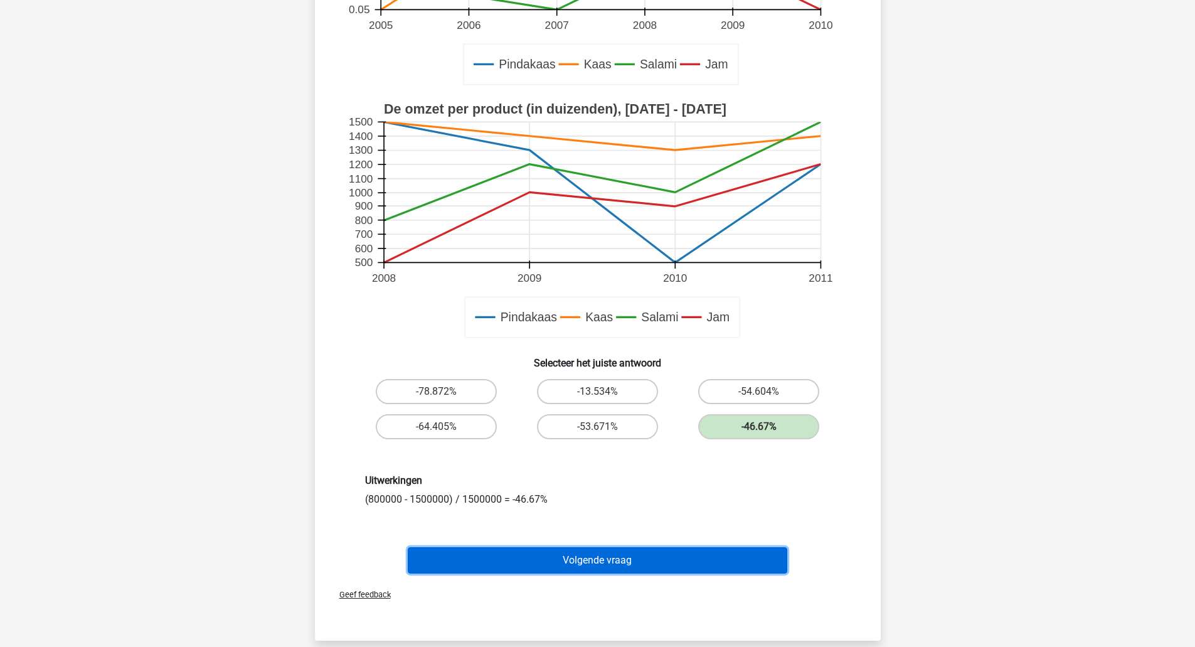
click at [660, 556] on button "Volgende vraag" at bounding box center [597, 560] width 379 height 26
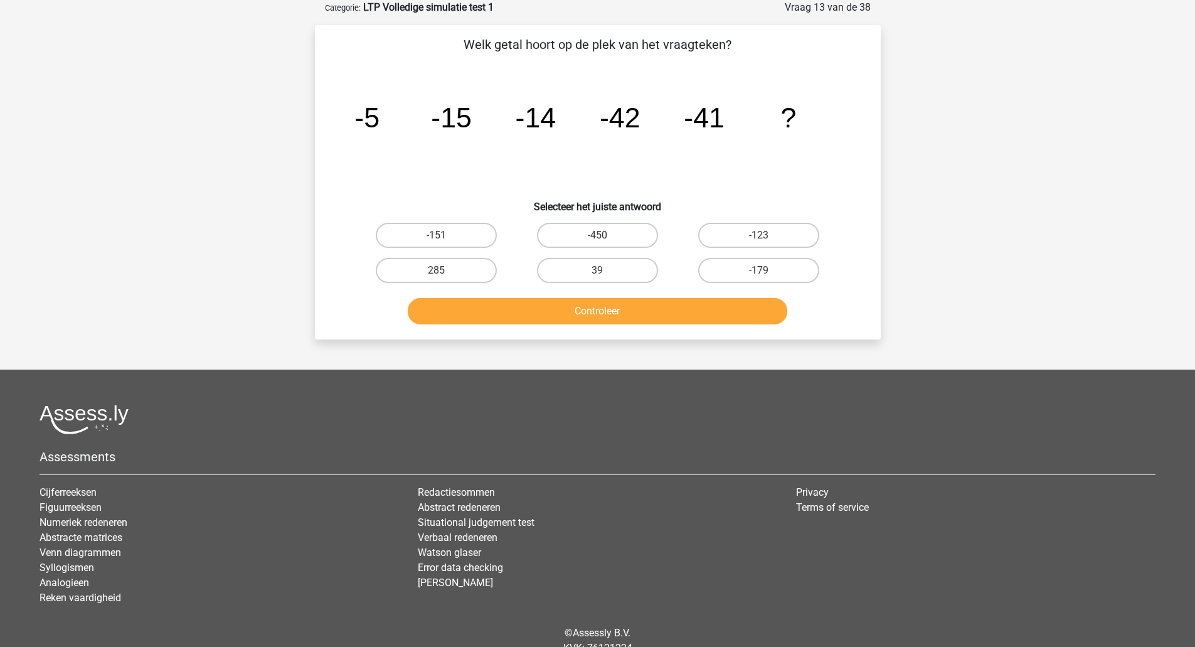
scroll to position [55, 0]
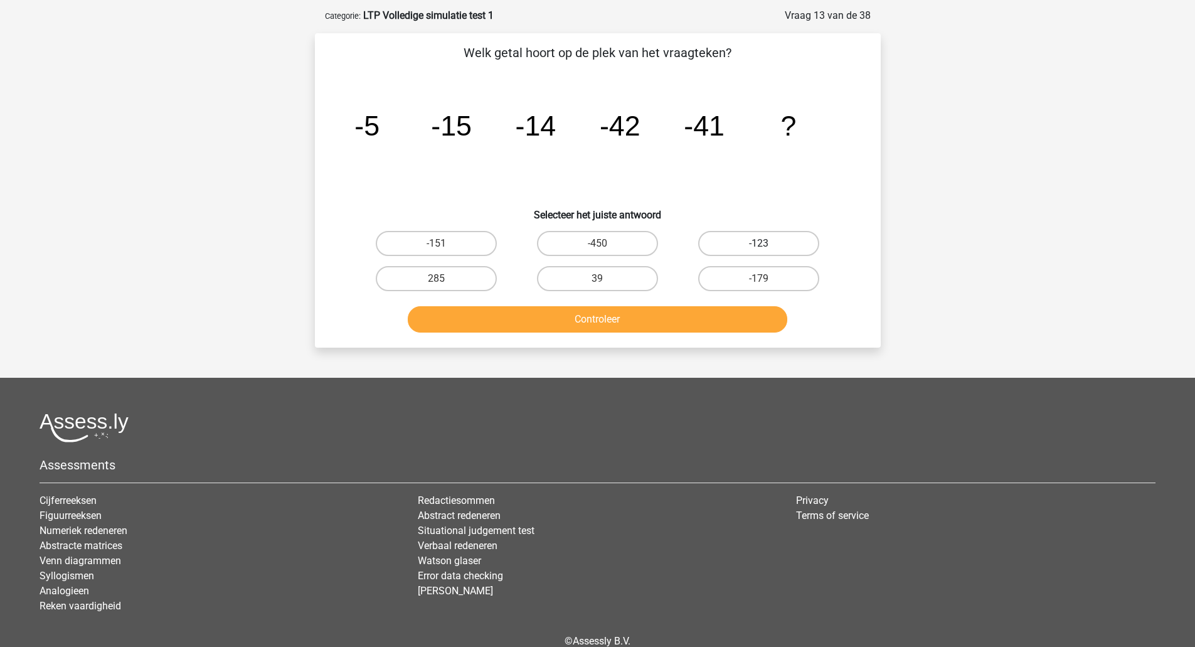
click at [776, 248] on label "-123" at bounding box center [758, 243] width 121 height 25
click at [767, 248] on input "-123" at bounding box center [763, 247] width 8 height 8
radio input "true"
click at [735, 322] on button "Controleer" at bounding box center [597, 319] width 379 height 26
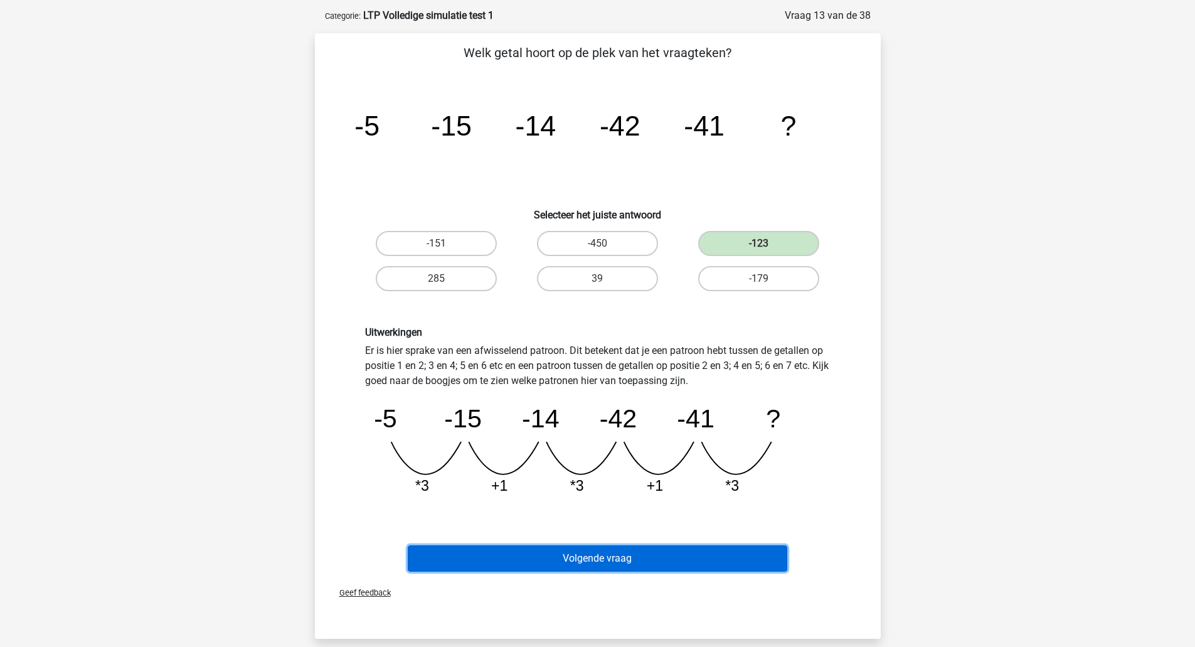
click at [649, 566] on button "Volgende vraag" at bounding box center [597, 558] width 379 height 26
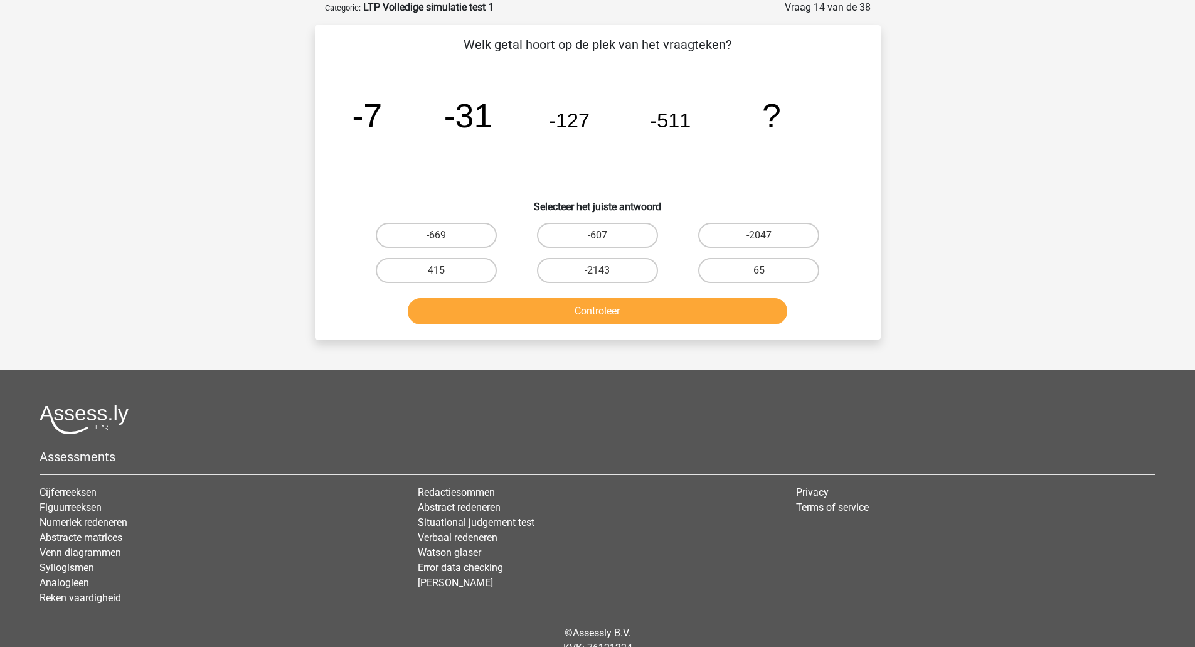
scroll to position [0, 0]
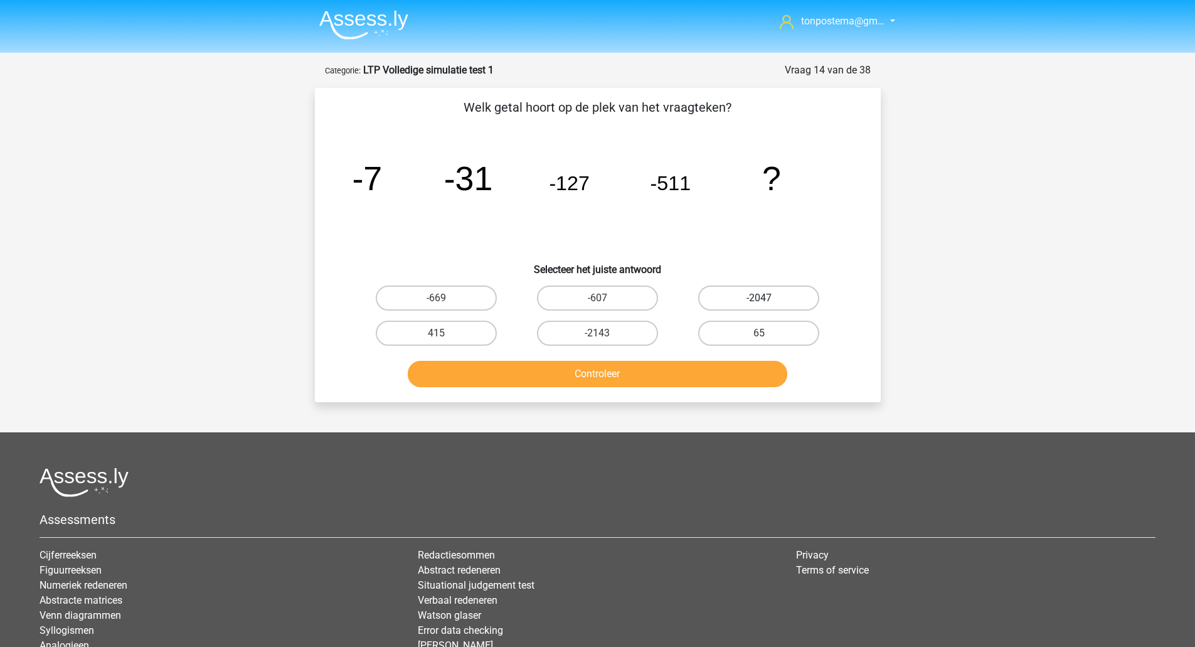
click at [782, 297] on label "-2047" at bounding box center [758, 297] width 121 height 25
click at [767, 298] on input "-2047" at bounding box center [763, 302] width 8 height 8
radio input "true"
click at [722, 370] on button "Controleer" at bounding box center [597, 374] width 379 height 26
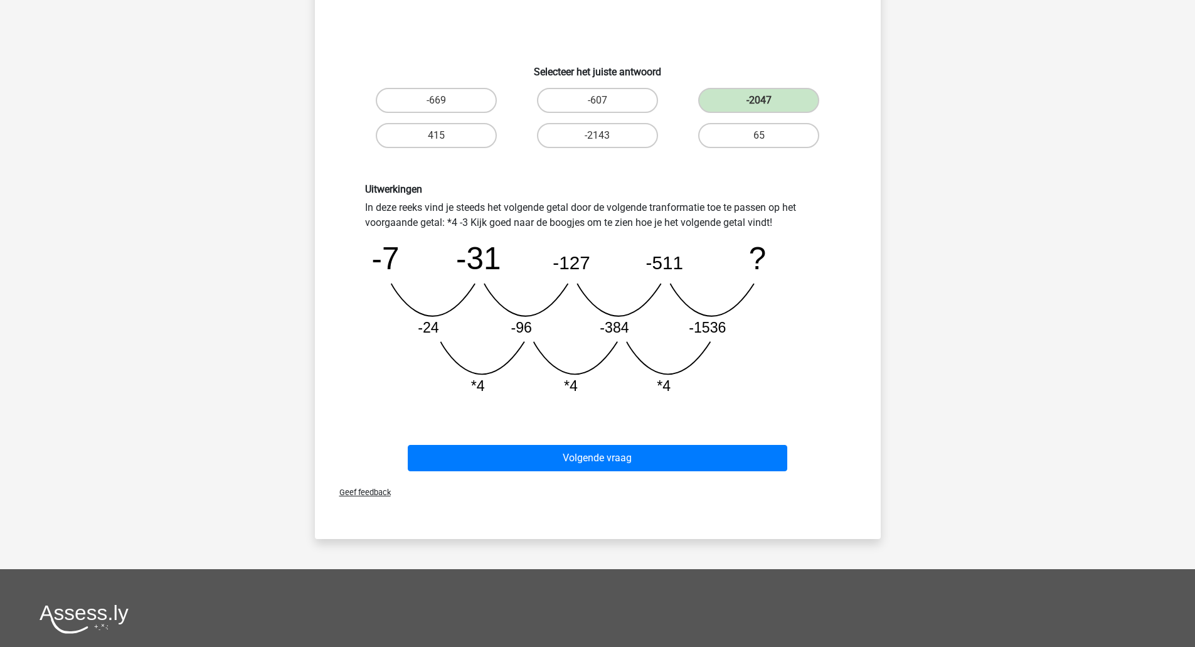
scroll to position [209, 0]
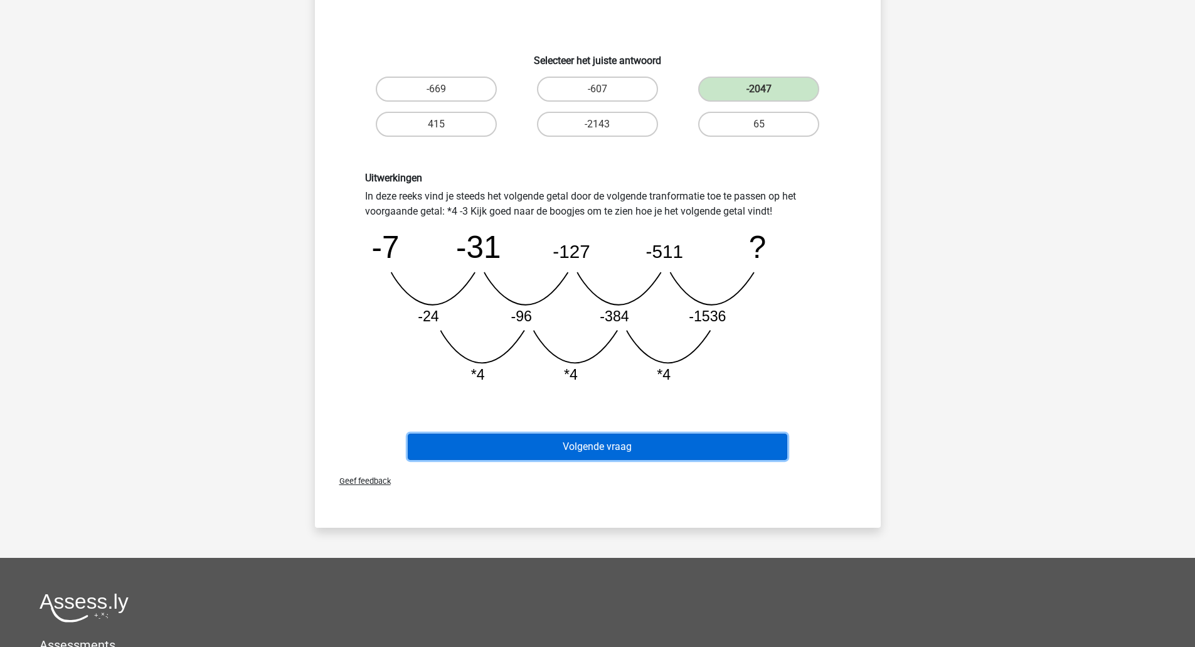
click at [637, 450] on button "Volgende vraag" at bounding box center [597, 446] width 379 height 26
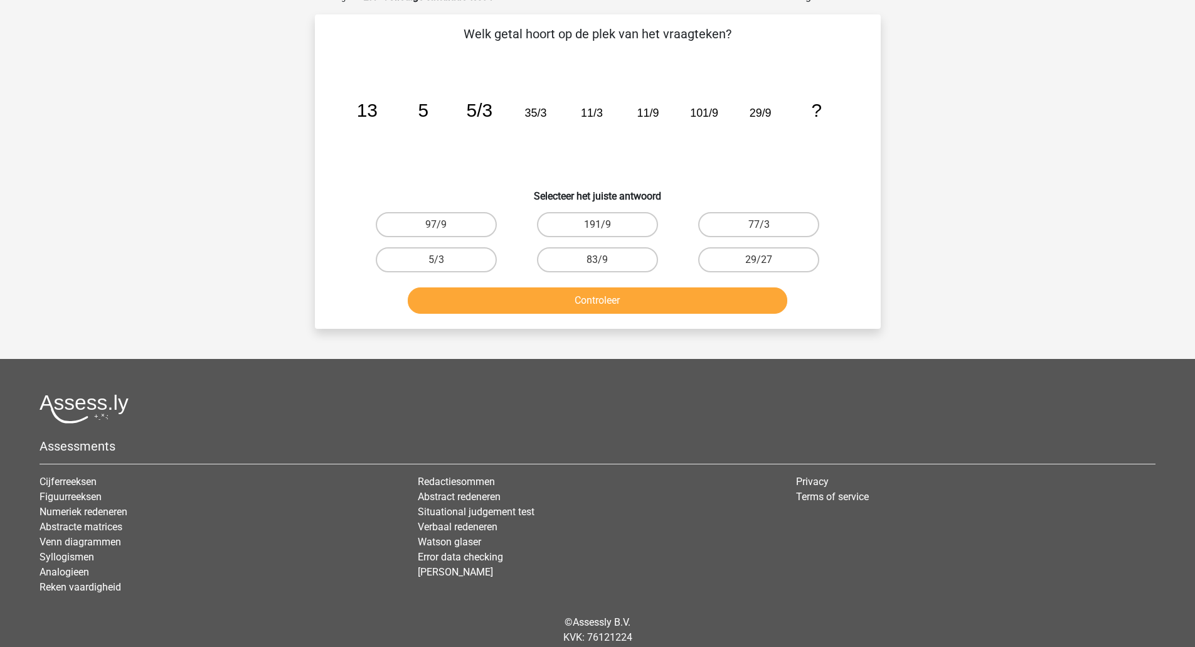
scroll to position [63, 0]
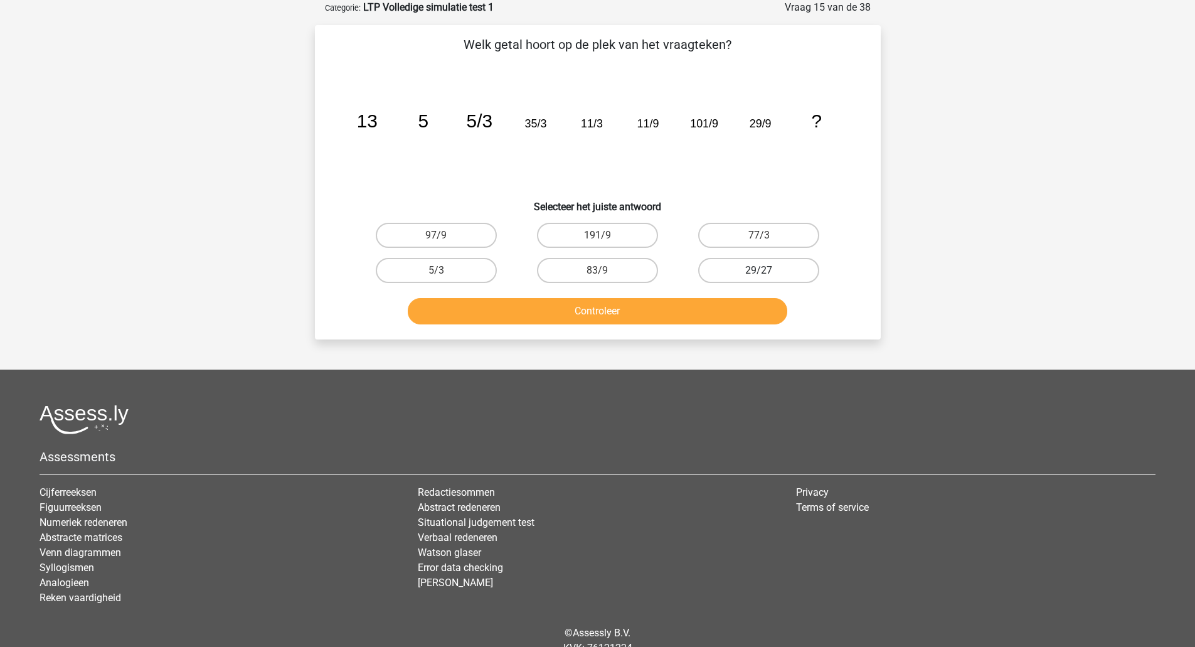
click at [733, 277] on label "29/27" at bounding box center [758, 270] width 121 height 25
click at [759, 277] on input "29/27" at bounding box center [763, 274] width 8 height 8
radio input "true"
click at [721, 311] on button "Controleer" at bounding box center [597, 311] width 379 height 26
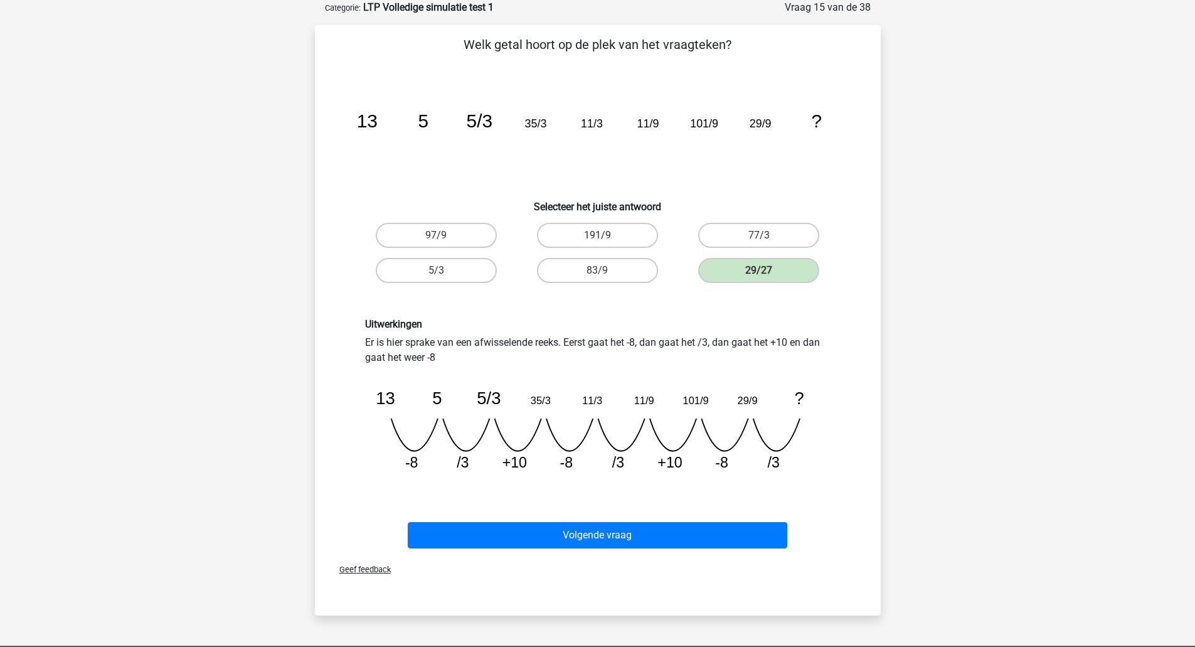
drag, startPoint x: 720, startPoint y: 302, endPoint x: 248, endPoint y: 292, distance: 471.7
click at [248, 292] on div "tonpostema@gm… tonpostema@gmail.com" at bounding box center [597, 456] width 1195 height 1039
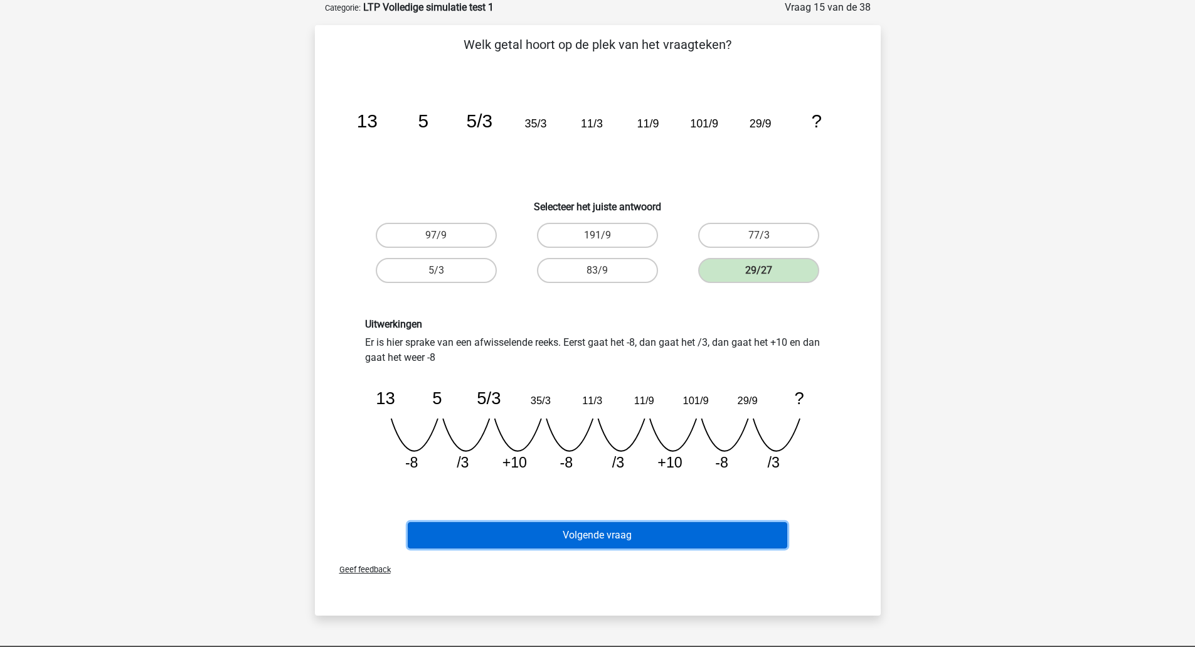
click at [546, 533] on button "Volgende vraag" at bounding box center [597, 535] width 379 height 26
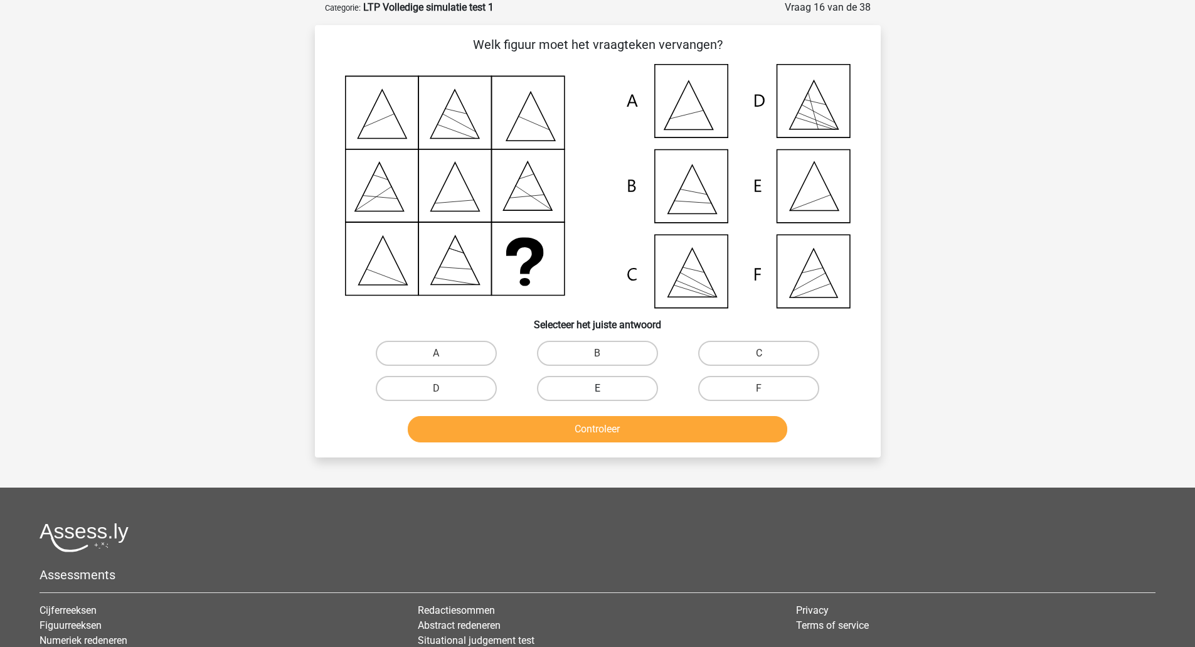
click at [596, 386] on label "E" at bounding box center [597, 388] width 121 height 25
click at [597, 388] on input "E" at bounding box center [601, 392] width 8 height 8
radio input "true"
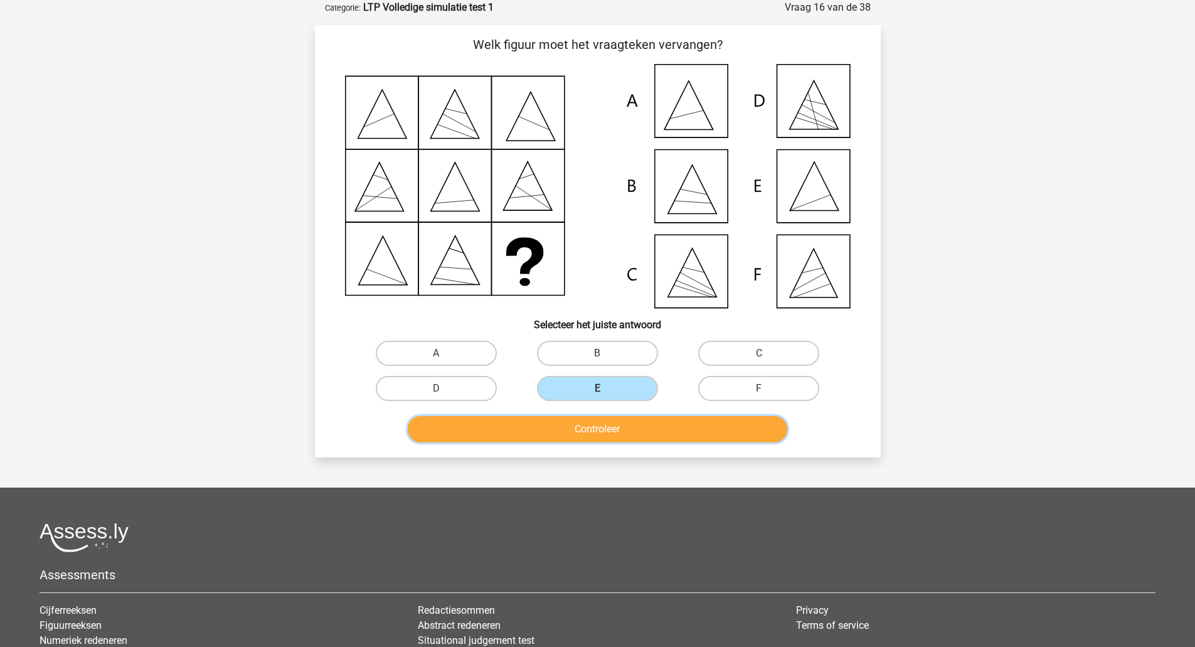
click at [583, 428] on button "Controleer" at bounding box center [597, 429] width 379 height 26
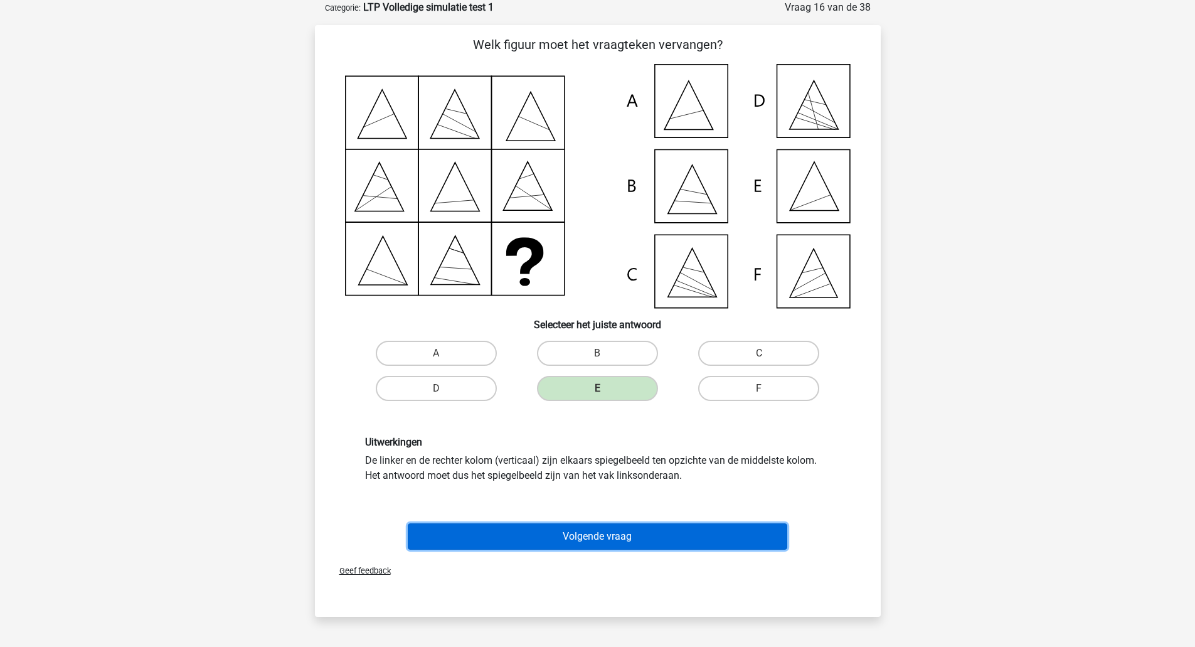
click at [514, 532] on button "Volgende vraag" at bounding box center [597, 536] width 379 height 26
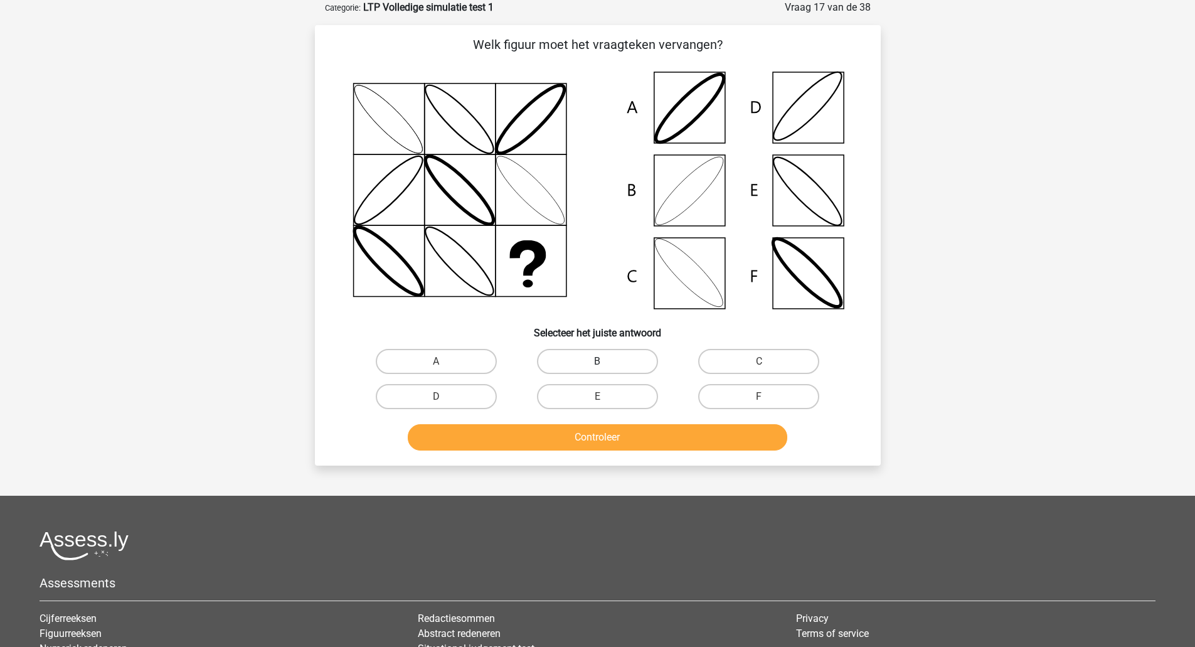
click at [623, 359] on label "B" at bounding box center [597, 361] width 121 height 25
click at [605, 361] on input "B" at bounding box center [601, 365] width 8 height 8
radio input "true"
click at [618, 445] on button "Controleer" at bounding box center [597, 437] width 379 height 26
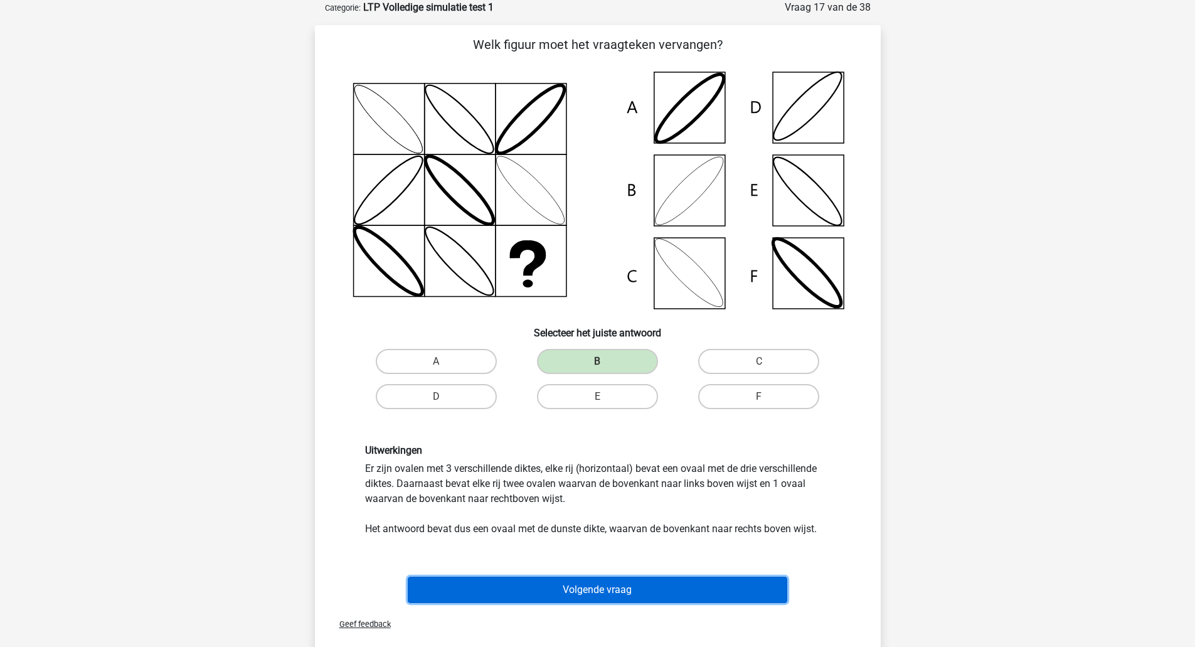
click at [639, 579] on button "Volgende vraag" at bounding box center [597, 589] width 379 height 26
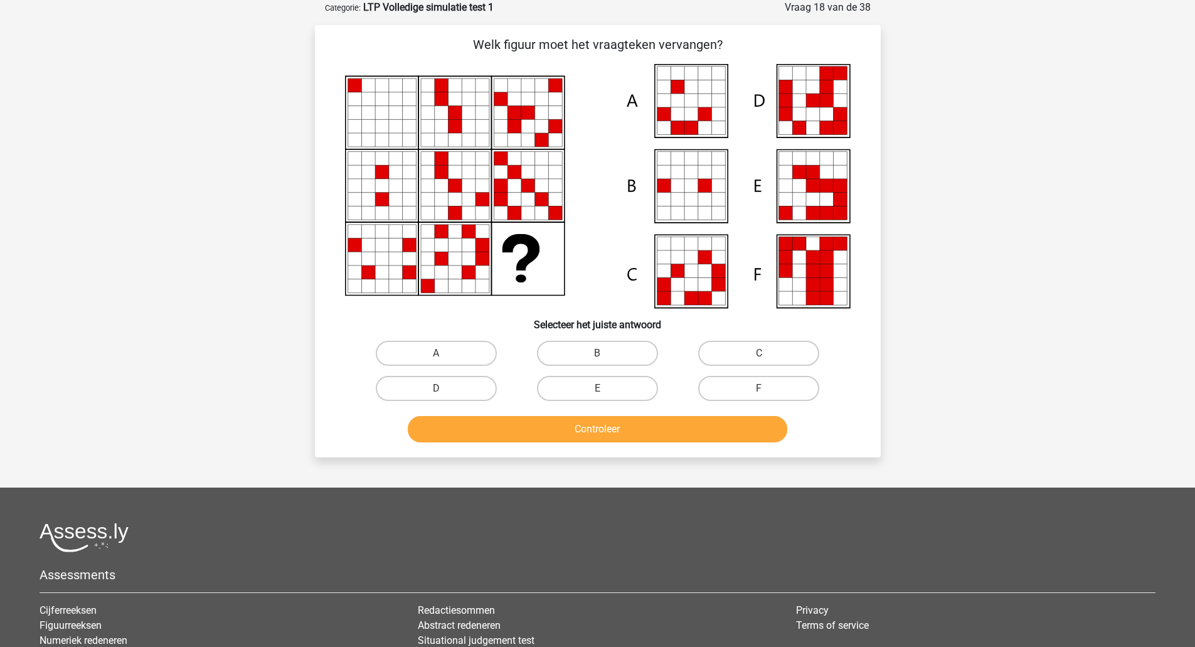
click at [49, 334] on div "tonpostema@gm… tonpostema@gmail.com" at bounding box center [597, 377] width 1195 height 881
click at [615, 384] on label "E" at bounding box center [597, 388] width 121 height 25
click at [605, 388] on input "E" at bounding box center [601, 392] width 8 height 8
radio input "true"
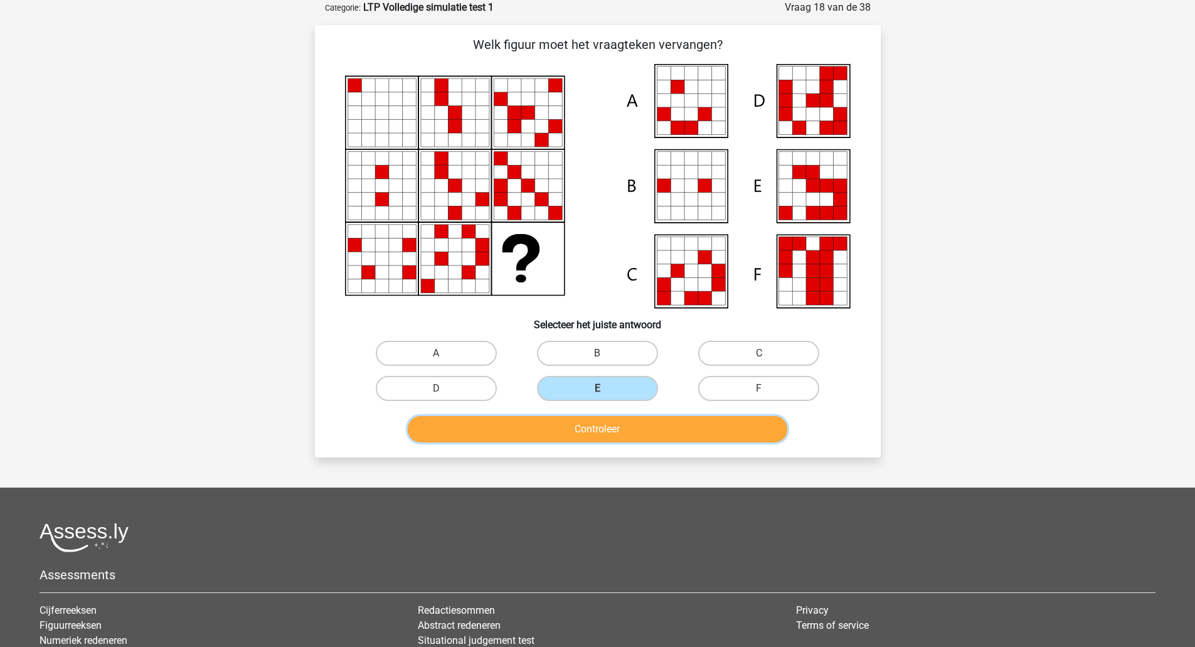
click at [605, 437] on button "Controleer" at bounding box center [597, 429] width 379 height 26
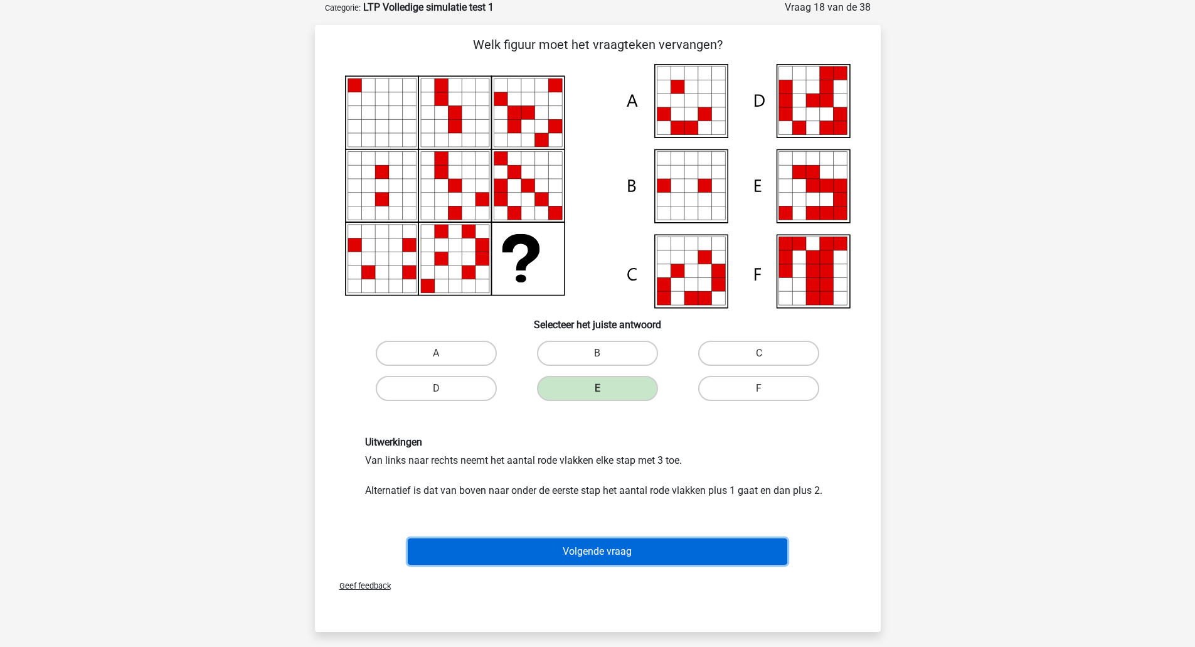
click at [555, 557] on button "Volgende vraag" at bounding box center [597, 551] width 379 height 26
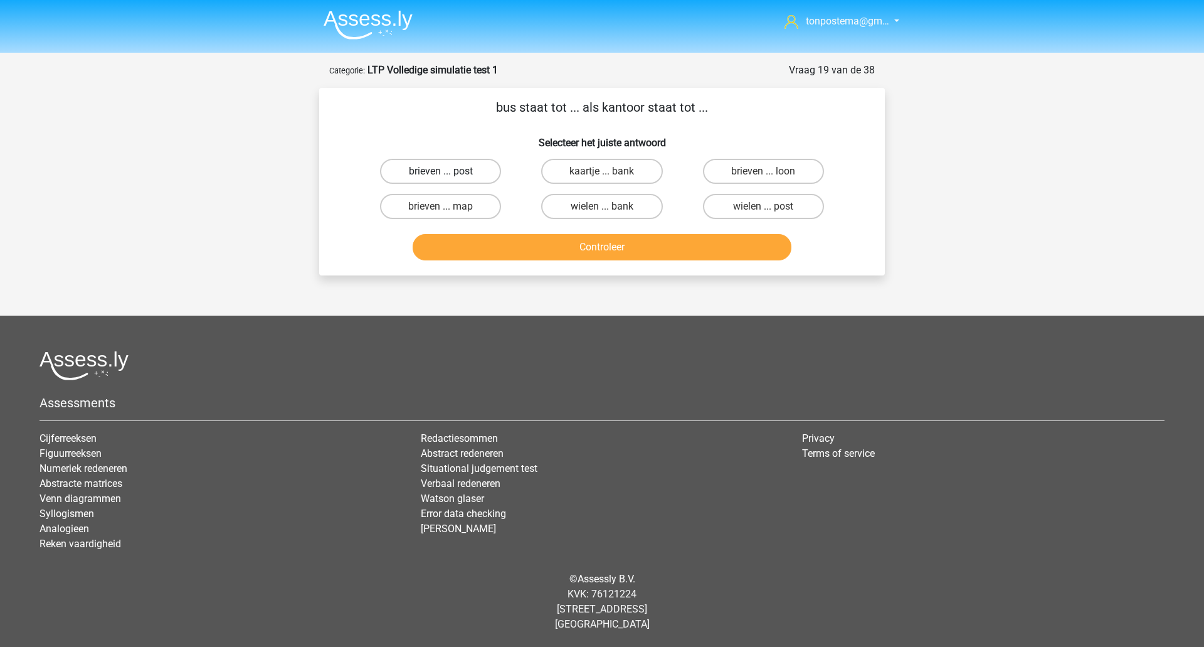
click at [434, 169] on label "brieven ... post" at bounding box center [440, 171] width 121 height 25
click at [441, 171] on input "brieven ... post" at bounding box center [445, 175] width 8 height 8
radio input "true"
click at [480, 239] on button "Controleer" at bounding box center [602, 247] width 379 height 26
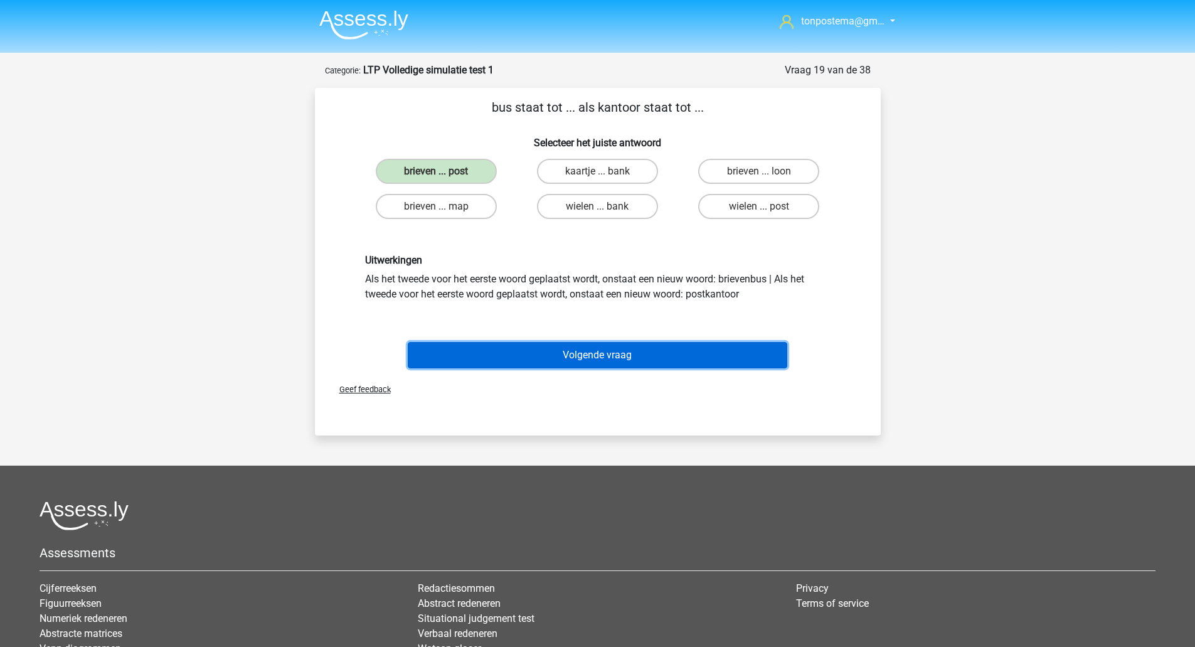
click at [550, 355] on button "Volgende vraag" at bounding box center [597, 355] width 379 height 26
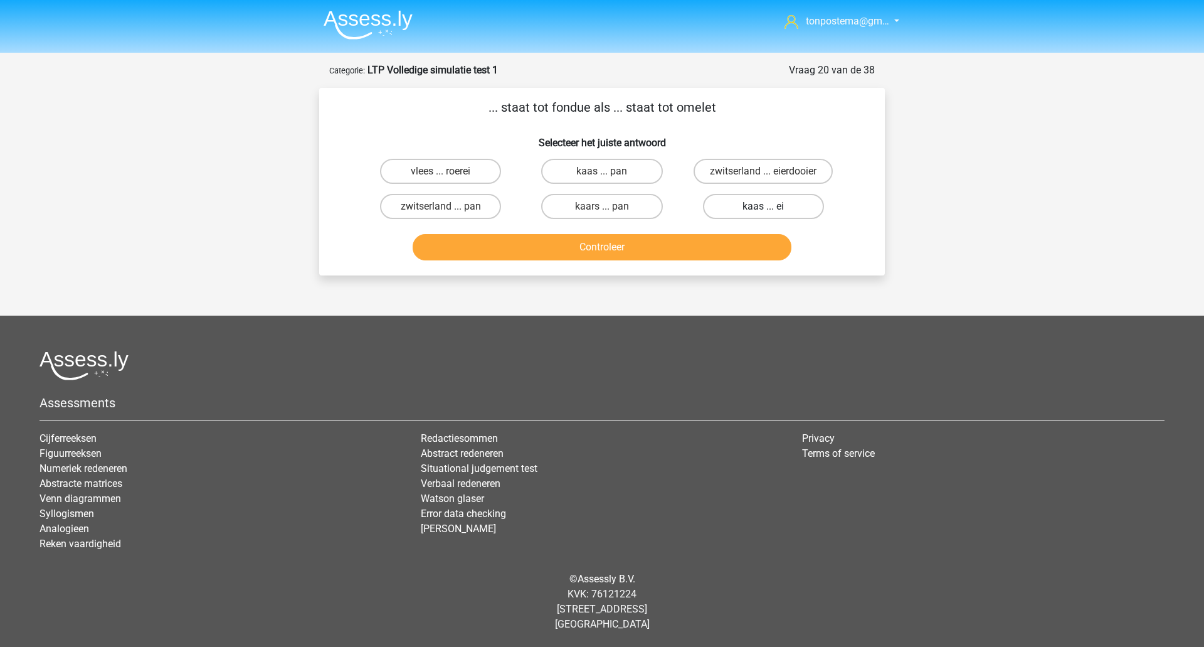
click at [758, 209] on label "kaas ... ei" at bounding box center [763, 206] width 121 height 25
click at [763, 209] on input "kaas ... ei" at bounding box center [767, 210] width 8 height 8
radio input "true"
click at [719, 253] on button "Controleer" at bounding box center [602, 247] width 379 height 26
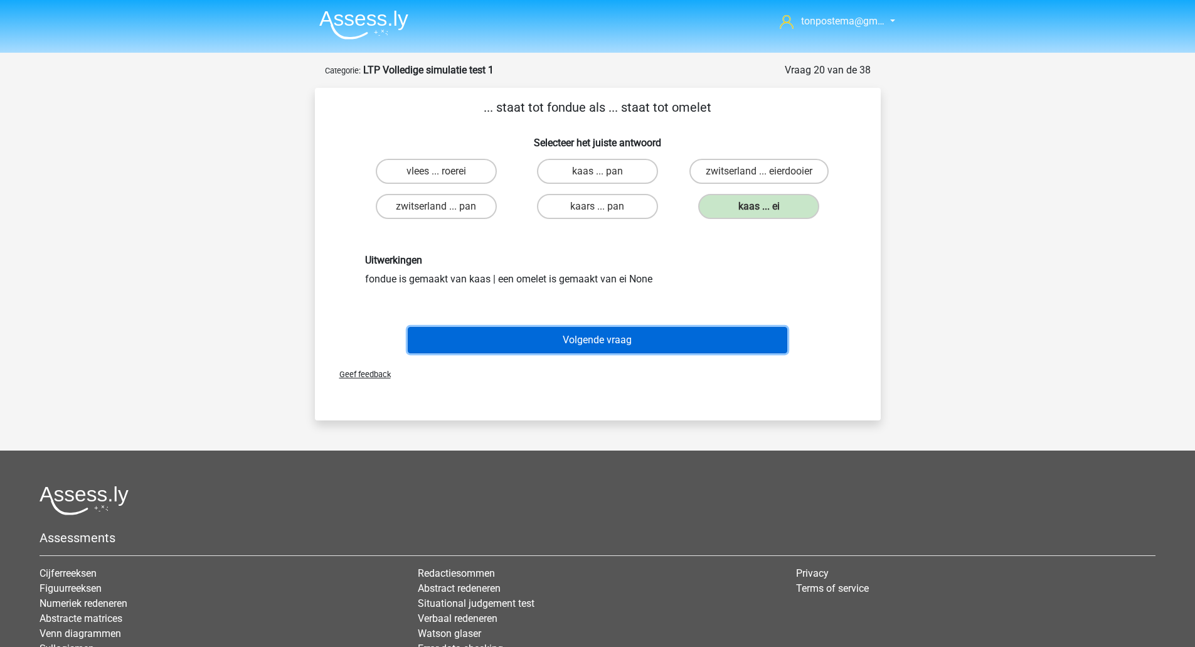
click at [477, 347] on button "Volgende vraag" at bounding box center [597, 340] width 379 height 26
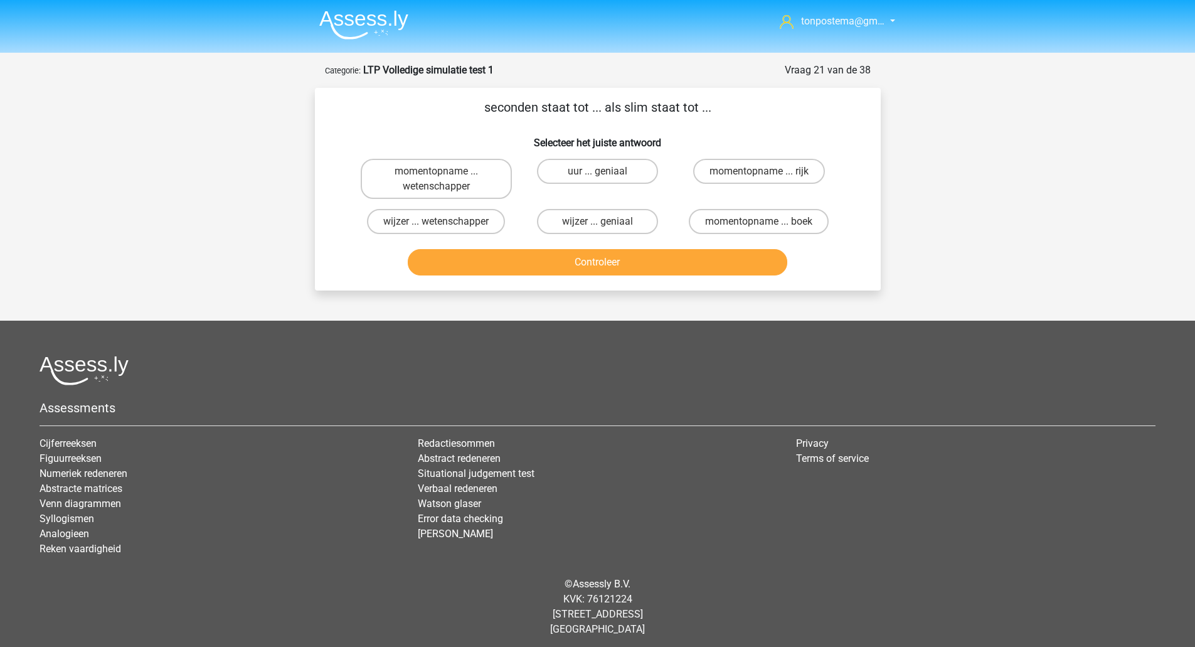
scroll to position [5, 0]
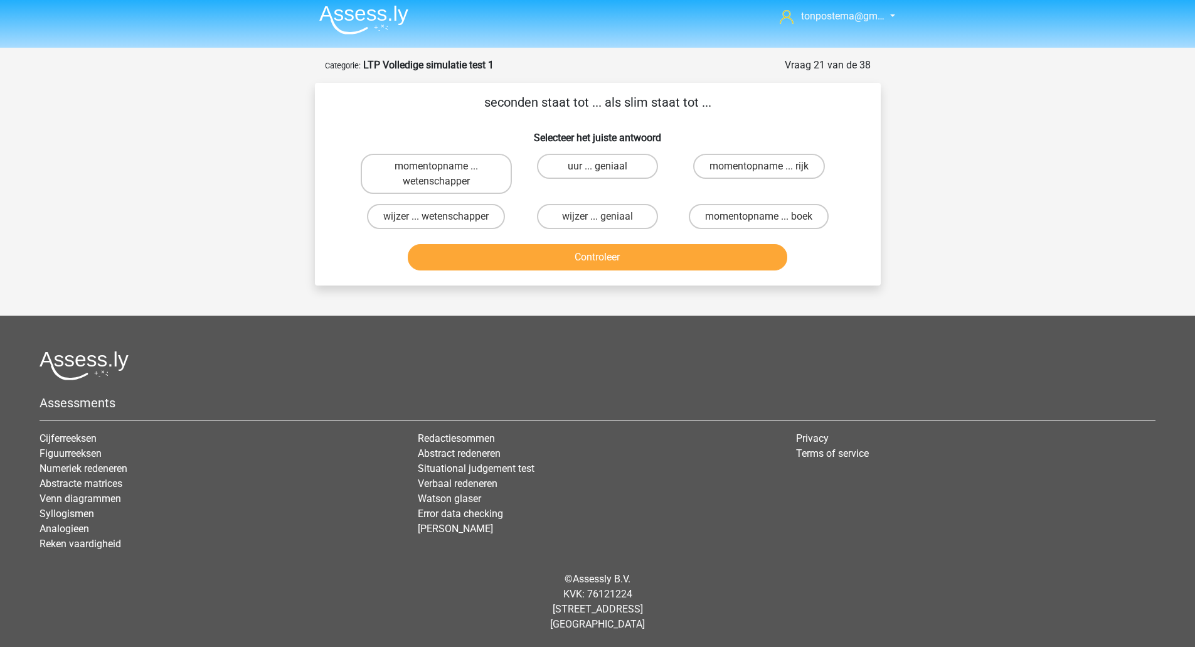
click at [89, 324] on footer "Assessments Cijferreeksen Figuurreeksen Numeriek redeneren Abstracte matrices V…" at bounding box center [597, 480] width 1195 height 331
click at [569, 171] on label "uur ... geniaal" at bounding box center [597, 166] width 121 height 25
click at [597, 171] on input "uur ... geniaal" at bounding box center [601, 170] width 8 height 8
radio input "true"
click at [586, 255] on button "Controleer" at bounding box center [597, 257] width 379 height 26
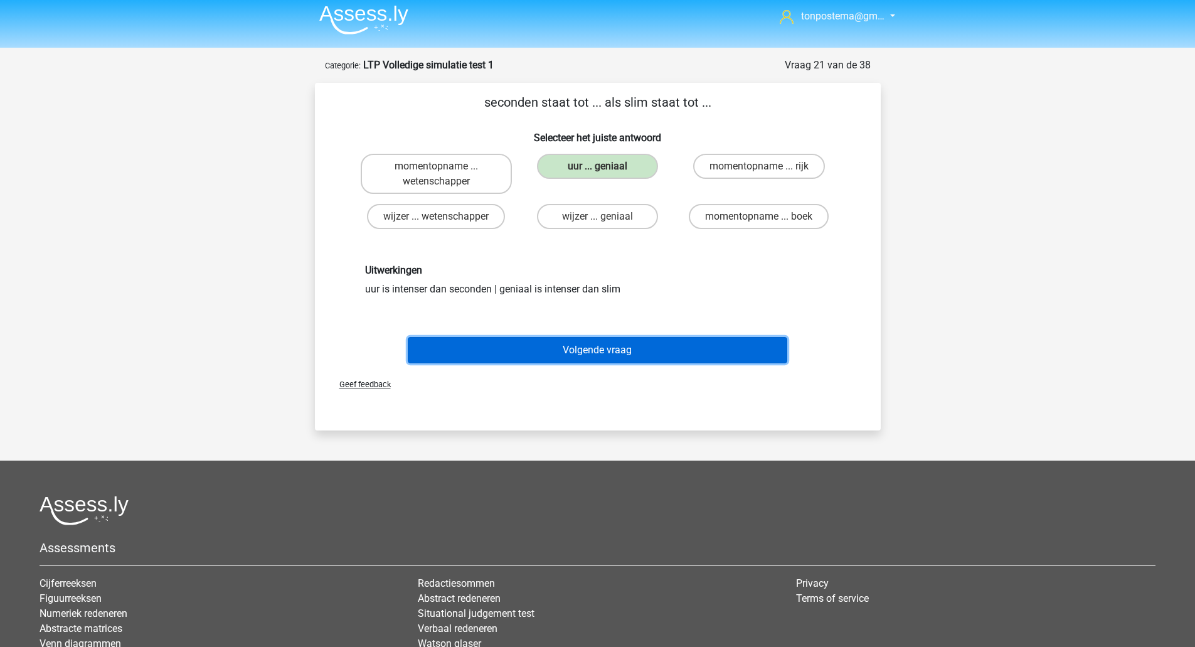
click at [575, 357] on button "Volgende vraag" at bounding box center [597, 350] width 379 height 26
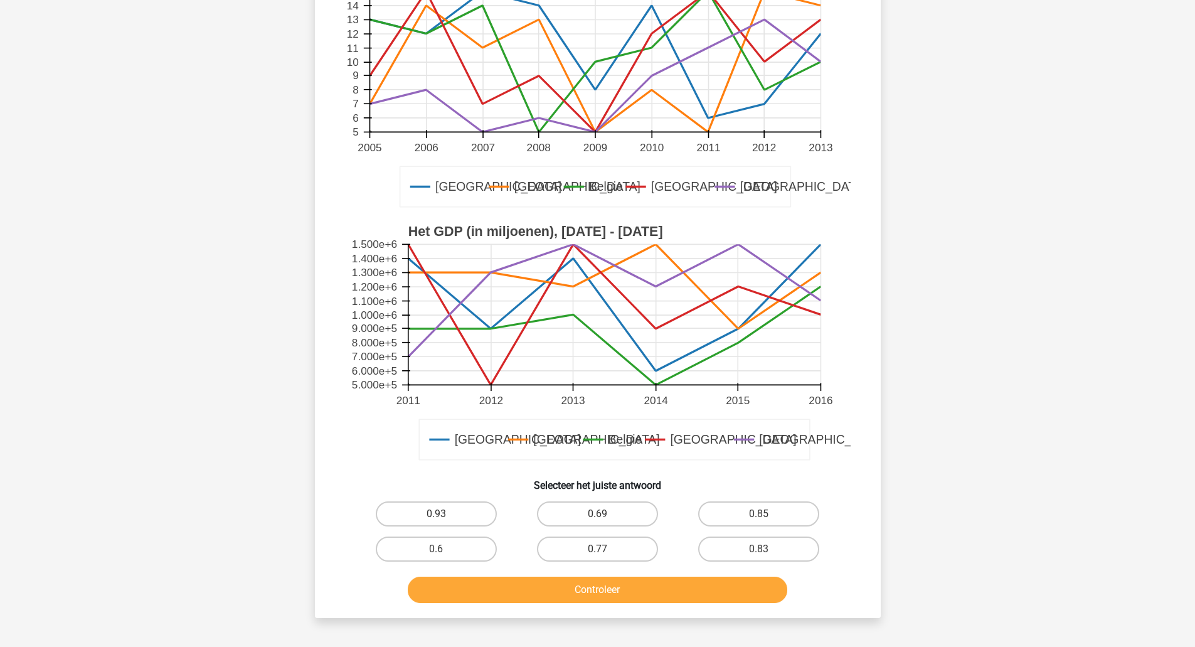
scroll to position [164, 0]
click at [636, 513] on label "0.69" at bounding box center [597, 512] width 121 height 25
click at [605, 513] on input "0.69" at bounding box center [601, 517] width 8 height 8
radio input "true"
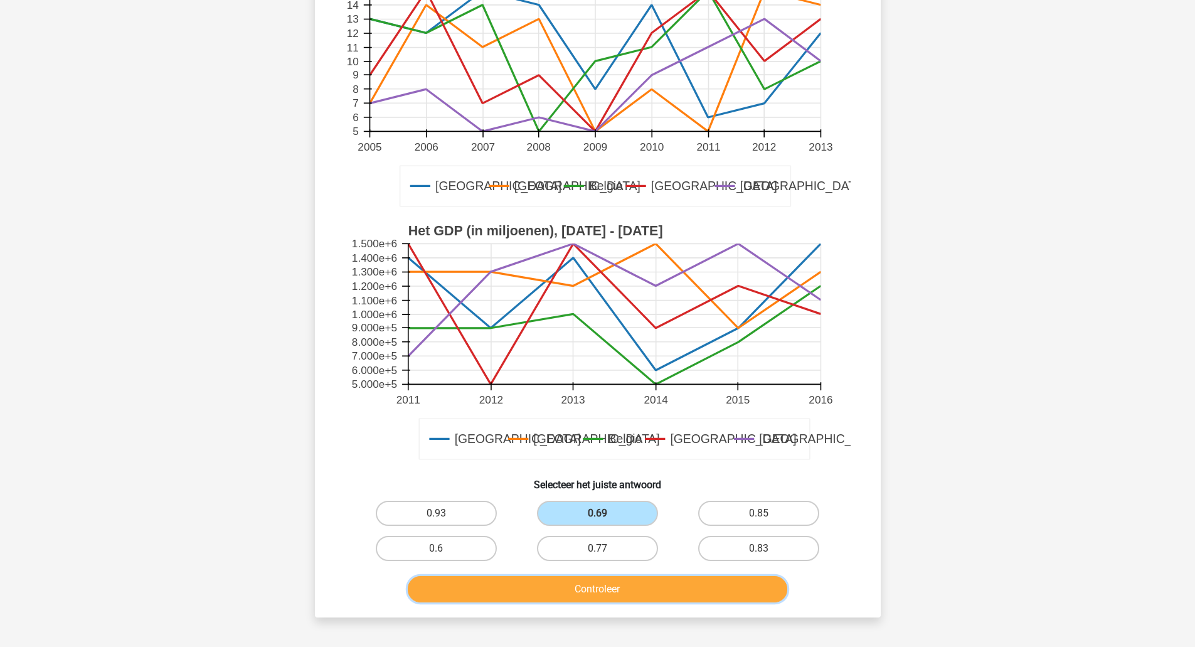
click at [634, 590] on button "Controleer" at bounding box center [597, 589] width 379 height 26
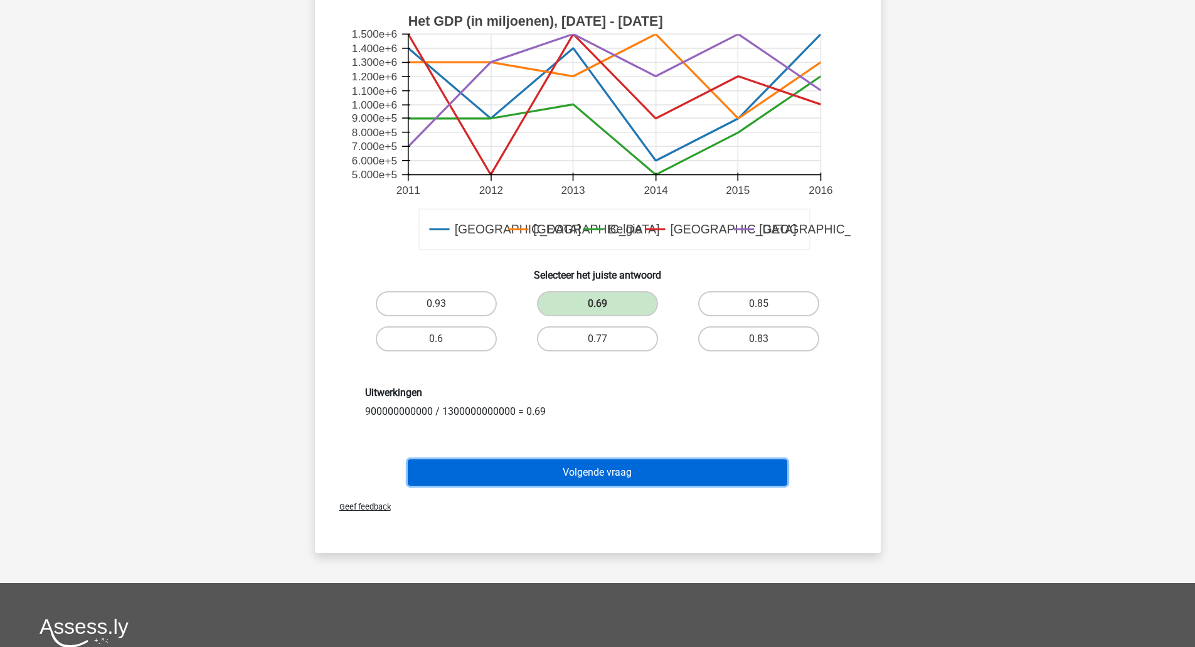
click at [673, 467] on button "Volgende vraag" at bounding box center [597, 472] width 379 height 26
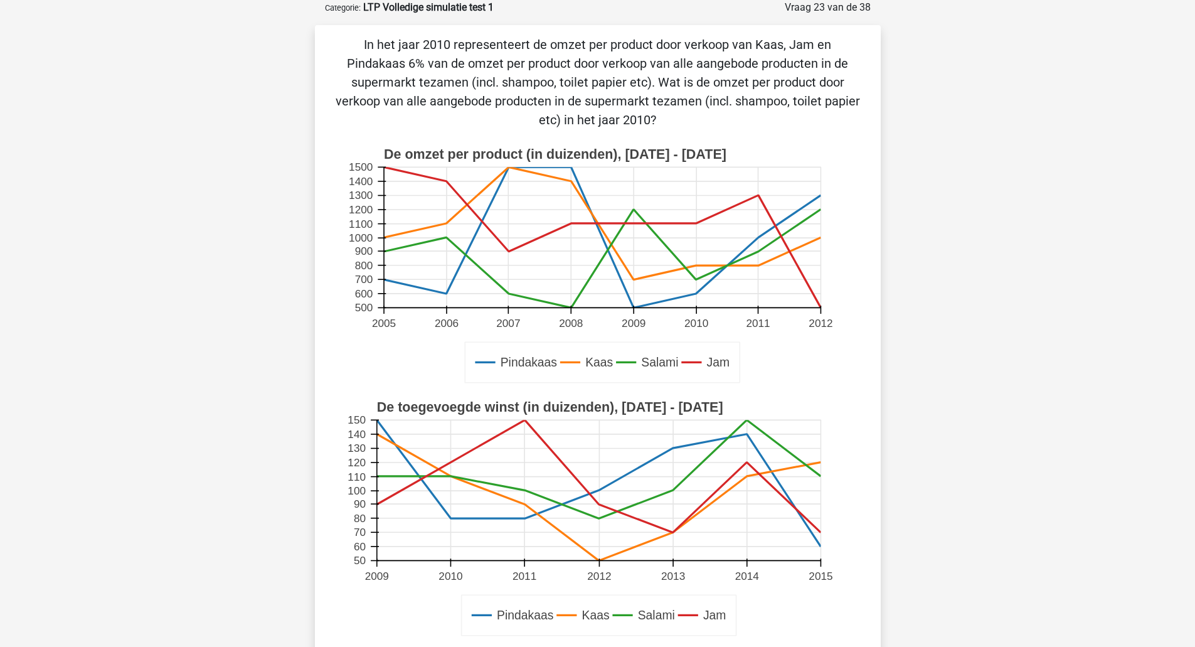
scroll to position [272, 0]
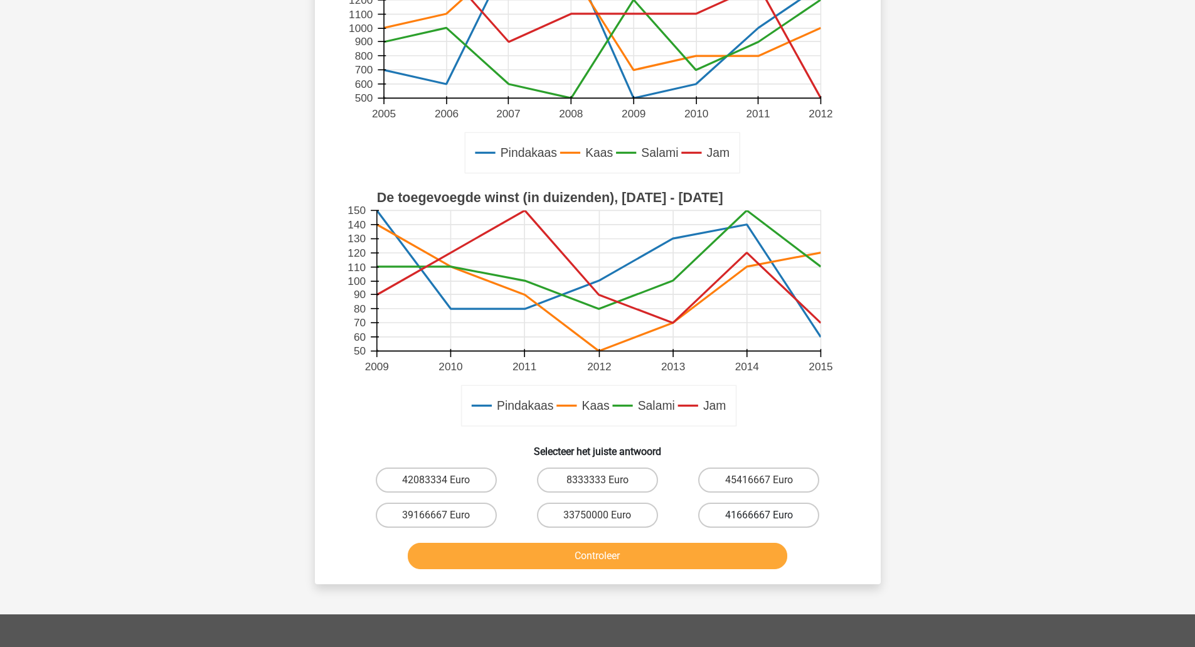
click at [775, 516] on label "41666667 Euro" at bounding box center [758, 514] width 121 height 25
click at [767, 516] on input "41666667 Euro" at bounding box center [763, 519] width 8 height 8
radio input "true"
click at [724, 548] on button "Controleer" at bounding box center [597, 556] width 379 height 26
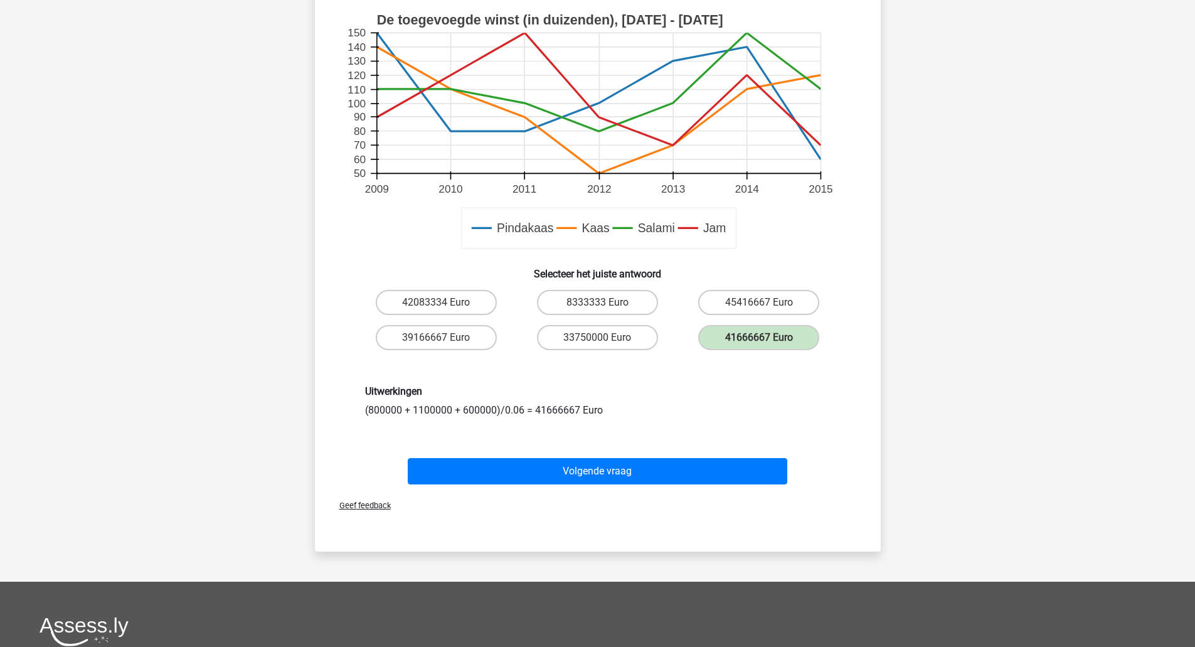
scroll to position [481, 0]
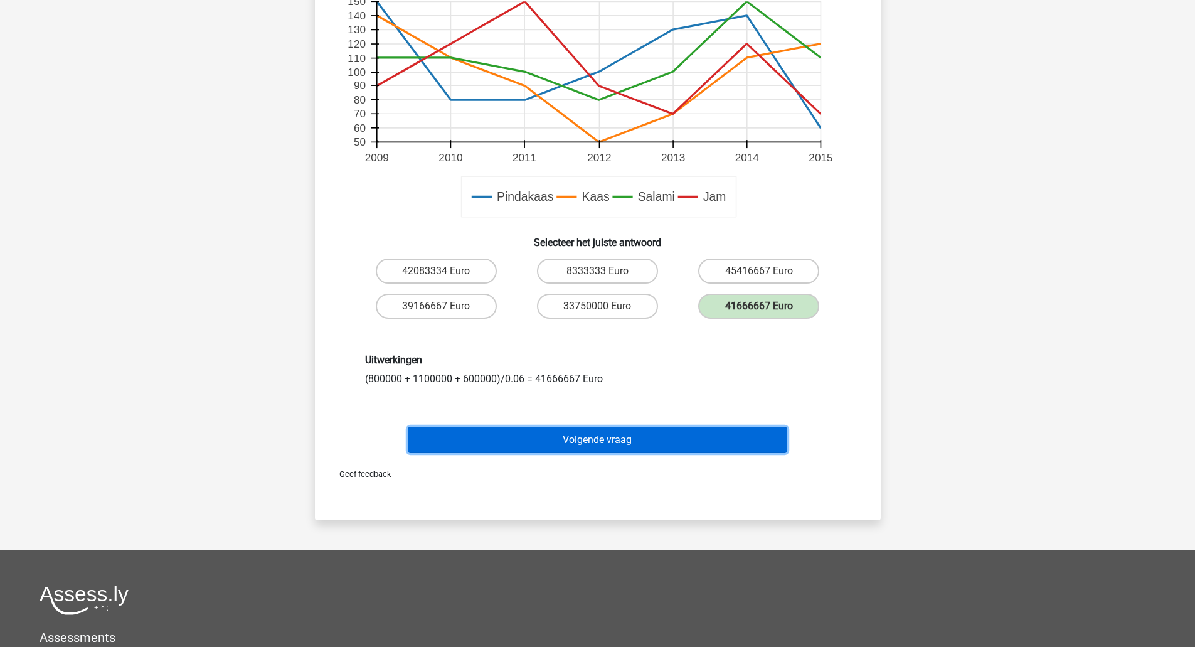
click at [702, 449] on button "Volgende vraag" at bounding box center [597, 439] width 379 height 26
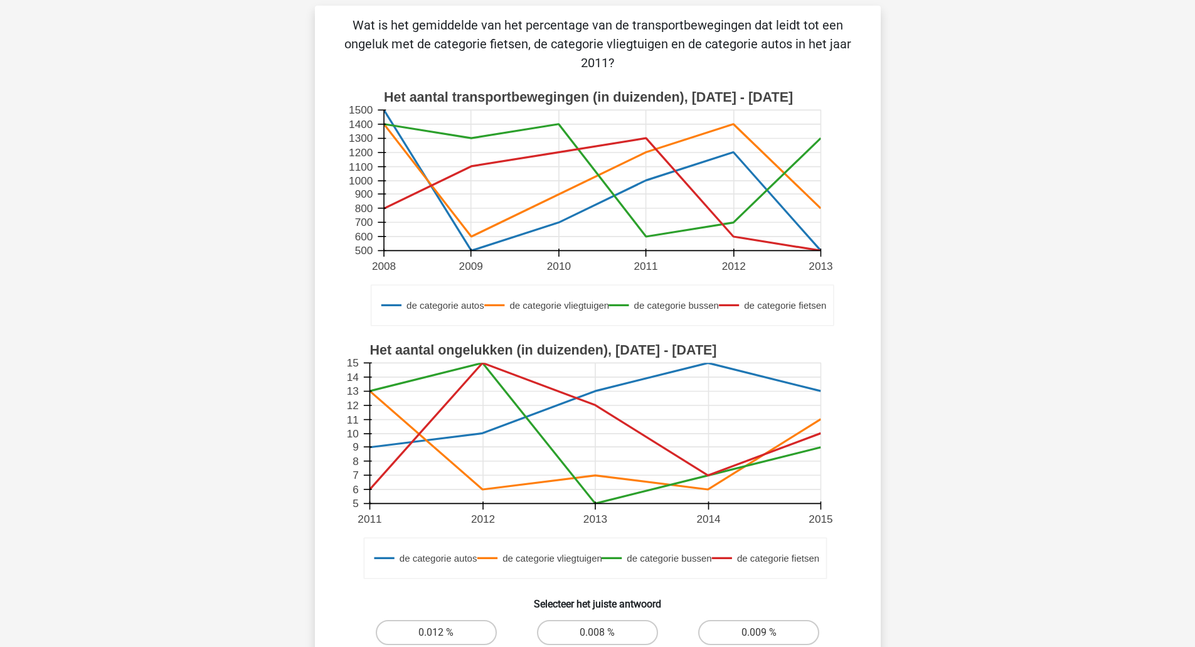
scroll to position [146, 0]
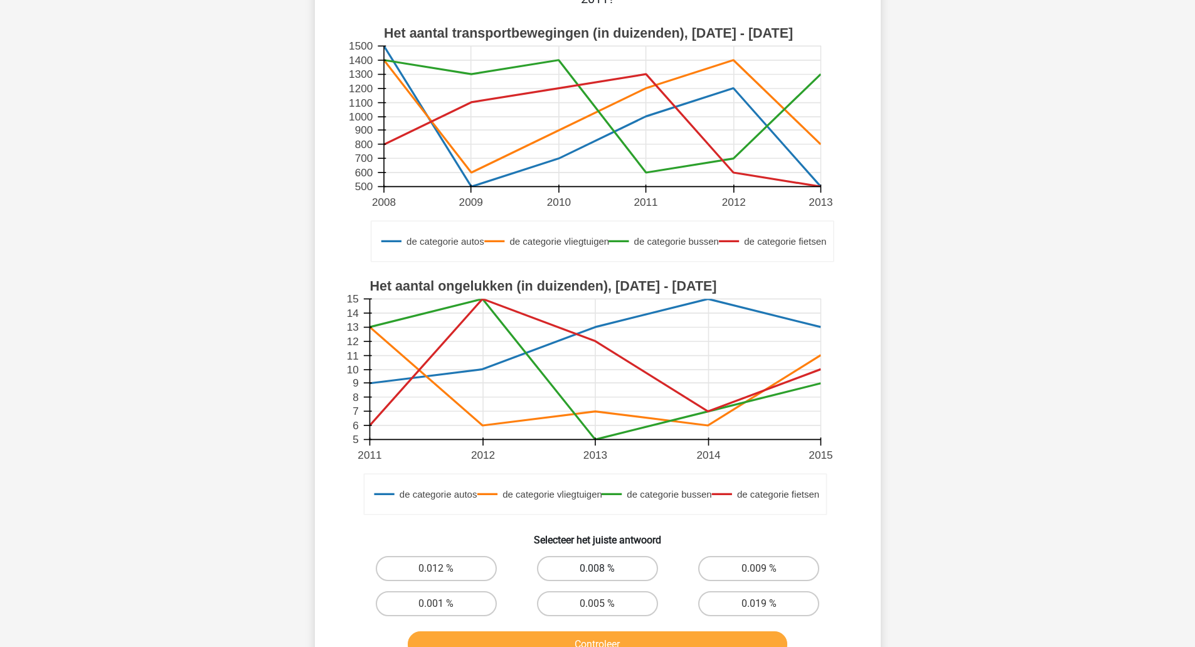
click at [564, 558] on label "0.008 %" at bounding box center [597, 568] width 121 height 25
click at [597, 568] on input "0.008 %" at bounding box center [601, 572] width 8 height 8
radio input "true"
click at [587, 638] on button "Controleer" at bounding box center [597, 644] width 379 height 26
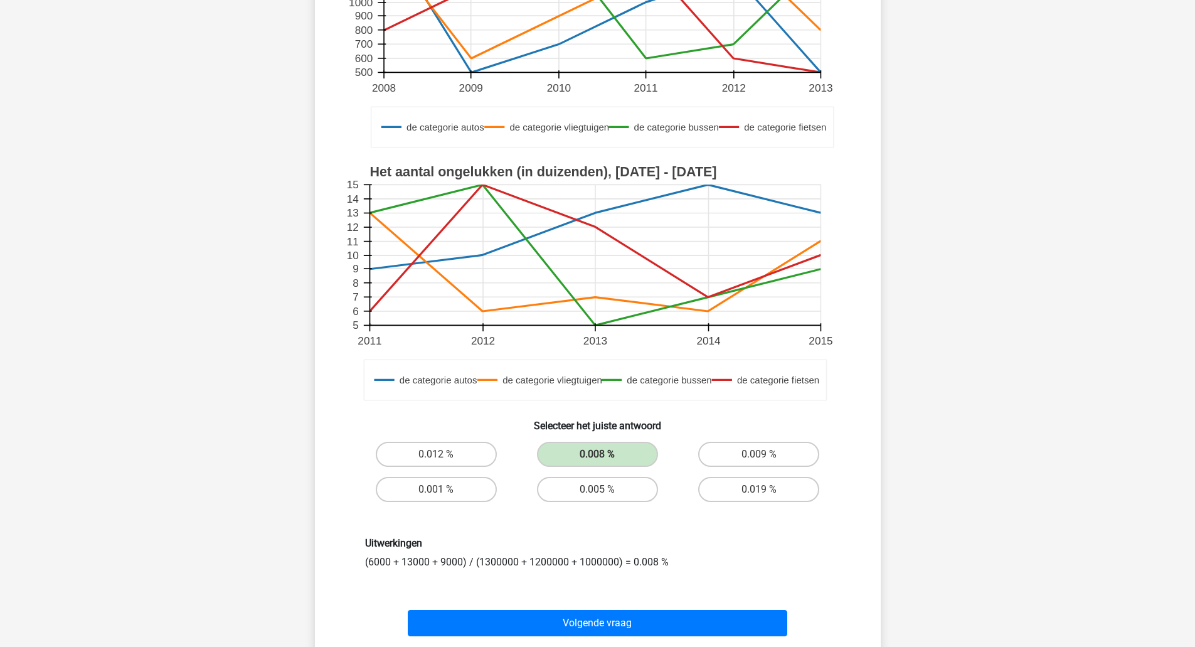
scroll to position [261, 0]
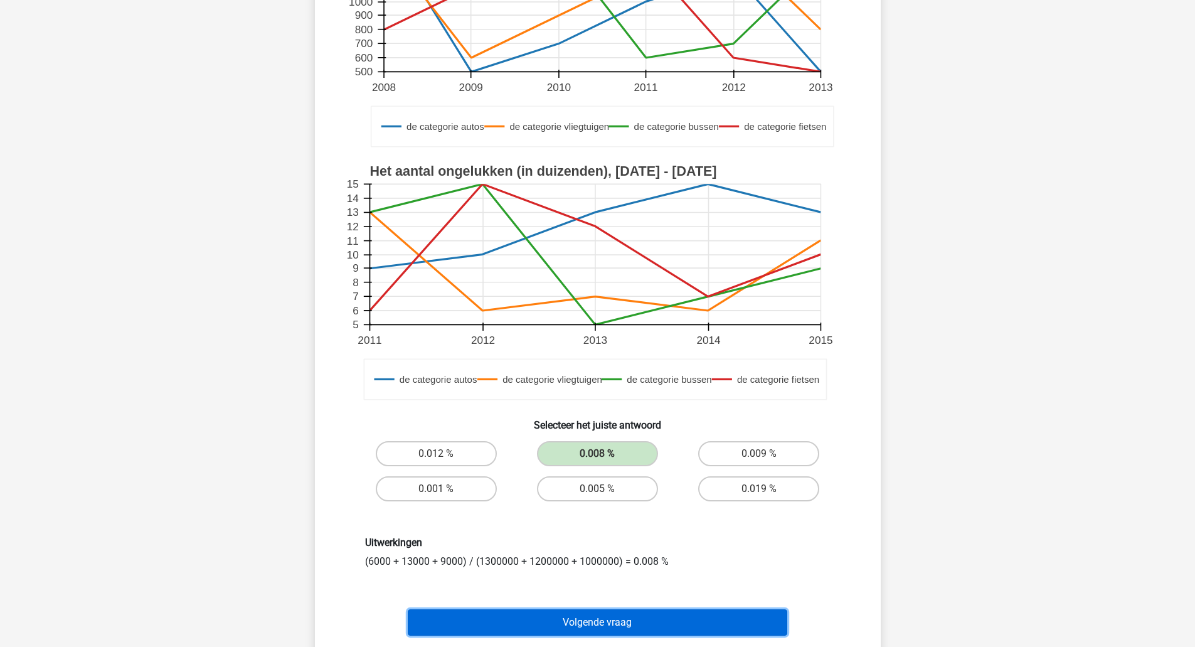
click at [618, 609] on button "Volgende vraag" at bounding box center [597, 622] width 379 height 26
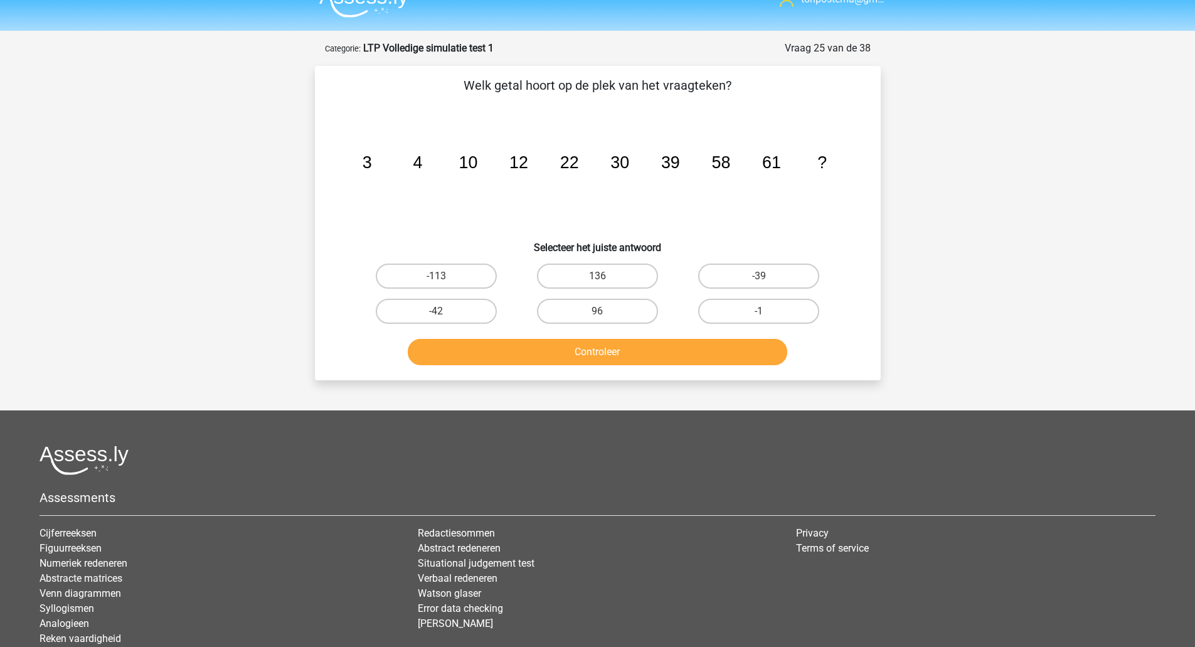
scroll to position [21, 0]
click at [559, 304] on label "96" at bounding box center [597, 311] width 121 height 25
click at [597, 312] on input "96" at bounding box center [601, 316] width 8 height 8
radio input "true"
click at [568, 361] on button "Controleer" at bounding box center [597, 352] width 379 height 26
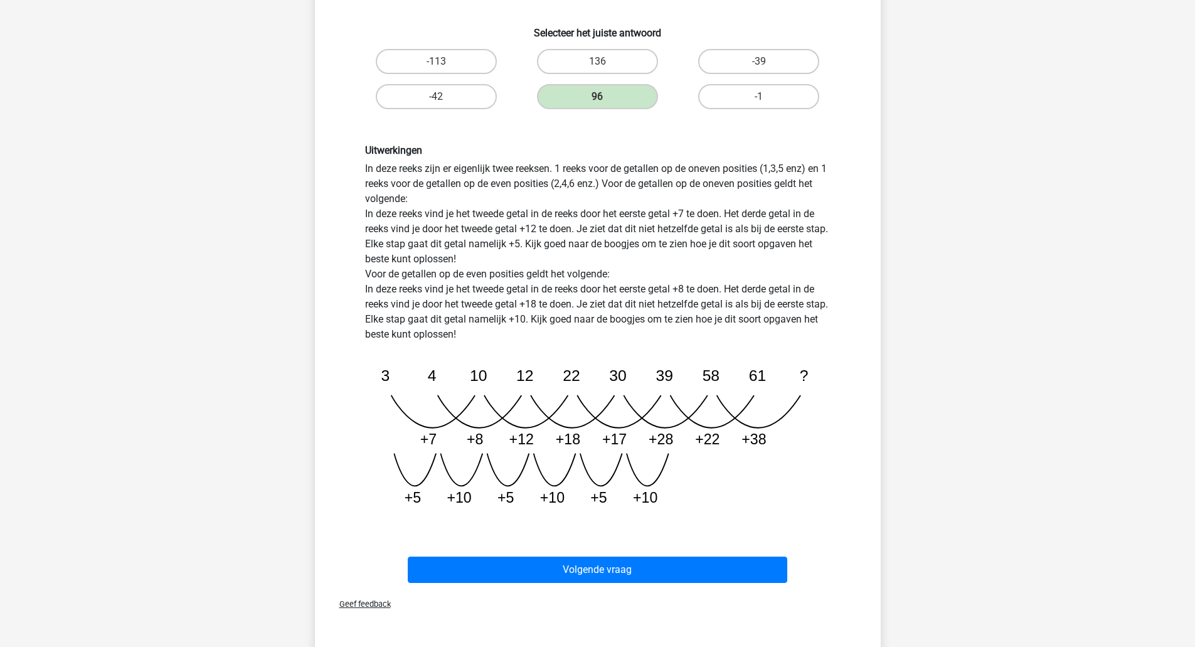
scroll to position [251, 0]
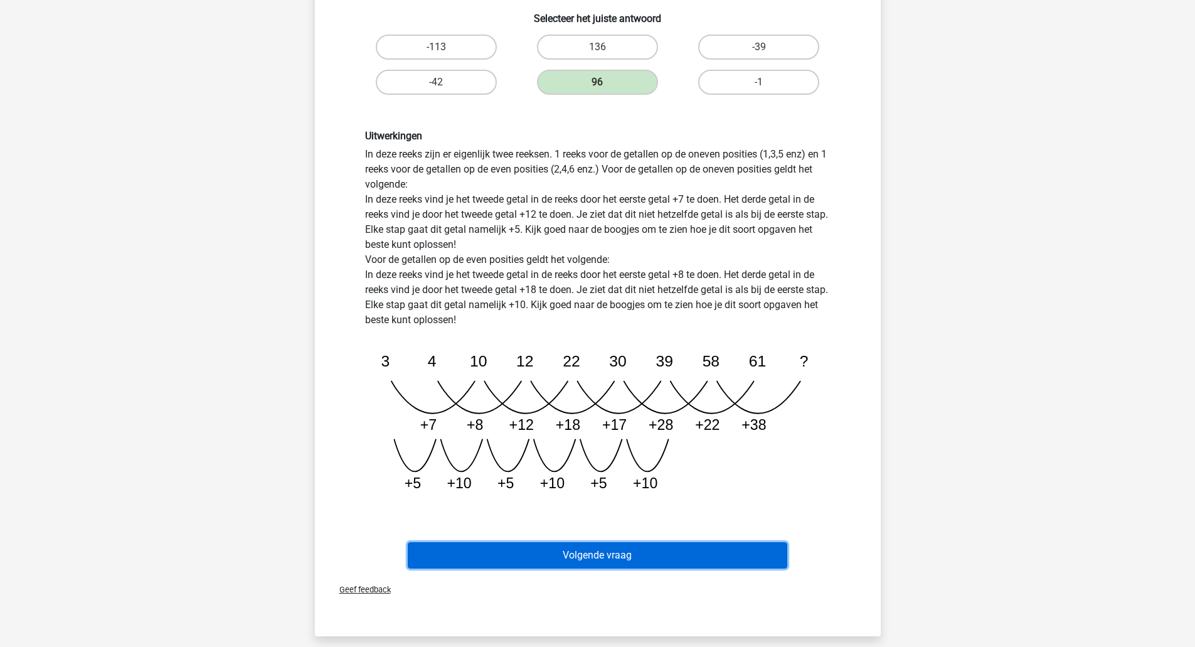
click at [494, 555] on button "Volgende vraag" at bounding box center [597, 555] width 379 height 26
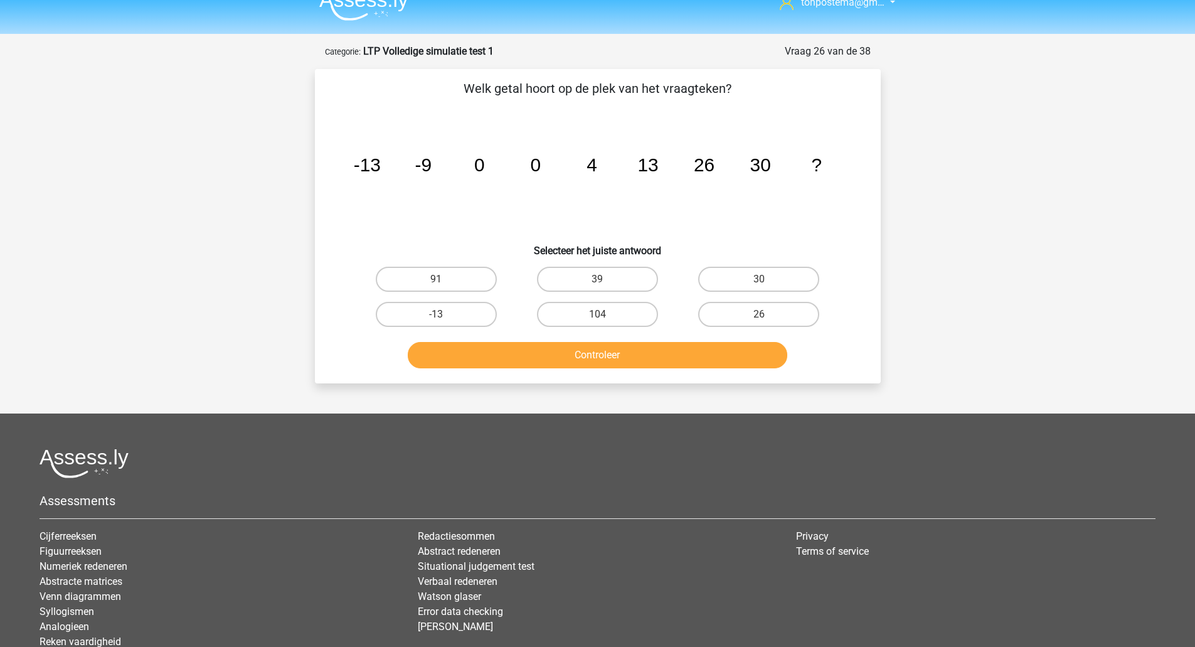
scroll to position [20, 0]
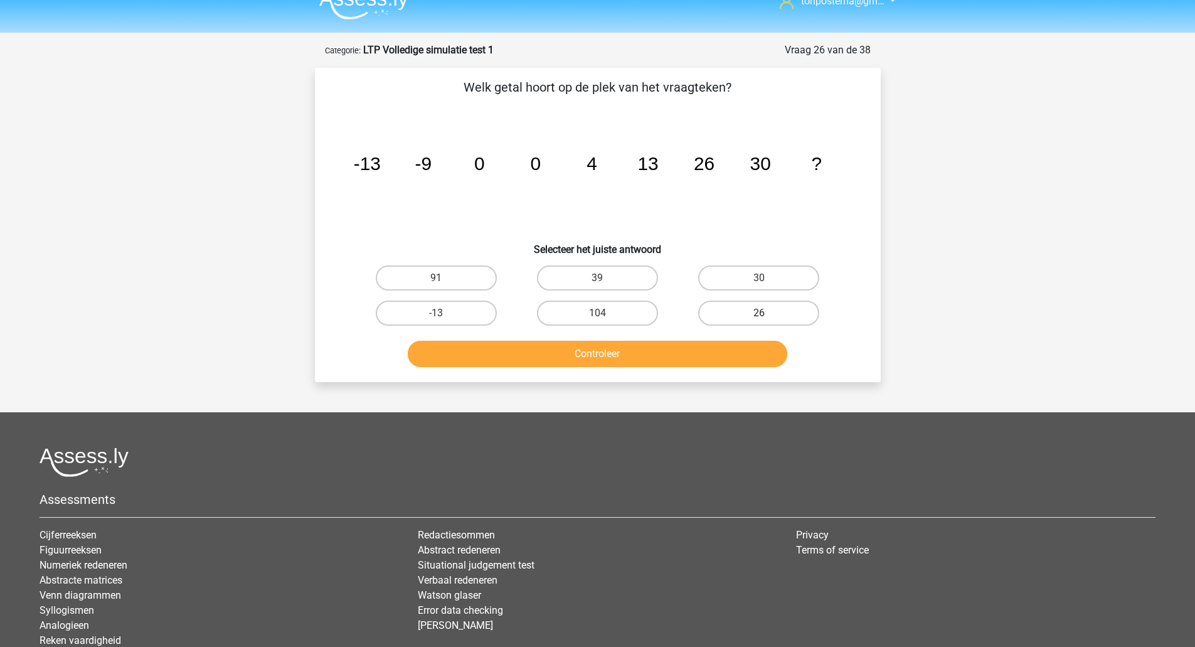
click at [746, 316] on label "26" at bounding box center [758, 312] width 121 height 25
click at [759, 316] on input "26" at bounding box center [763, 317] width 8 height 8
radio input "true"
click at [738, 348] on button "Controleer" at bounding box center [597, 354] width 379 height 26
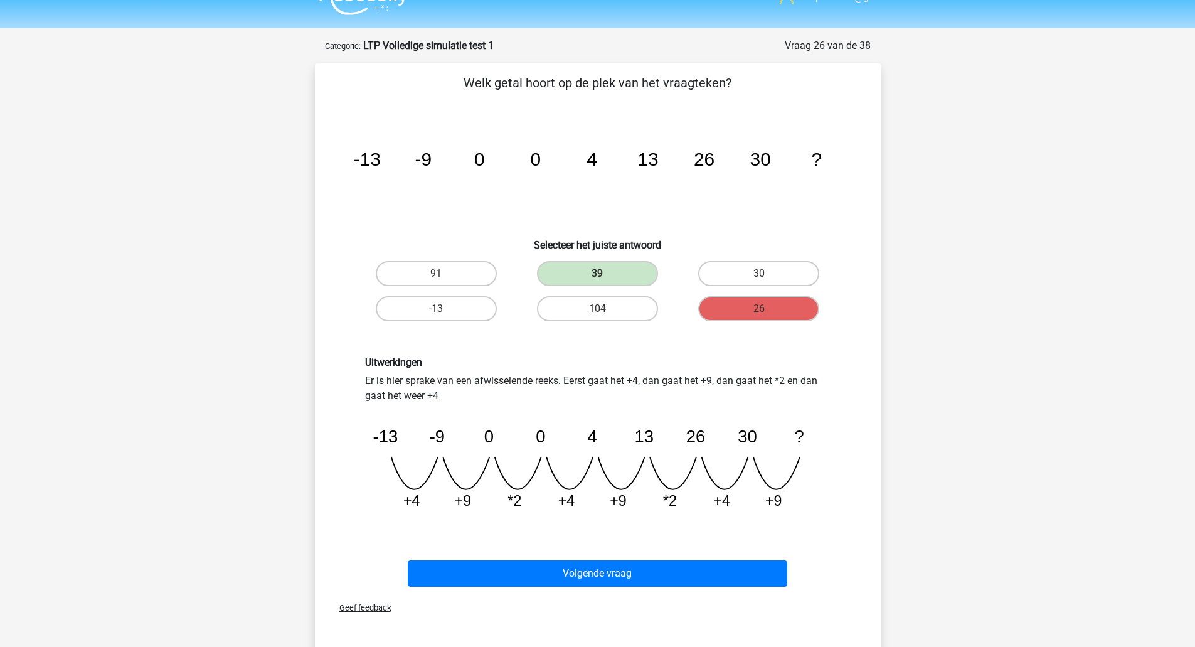
scroll to position [24, 0]
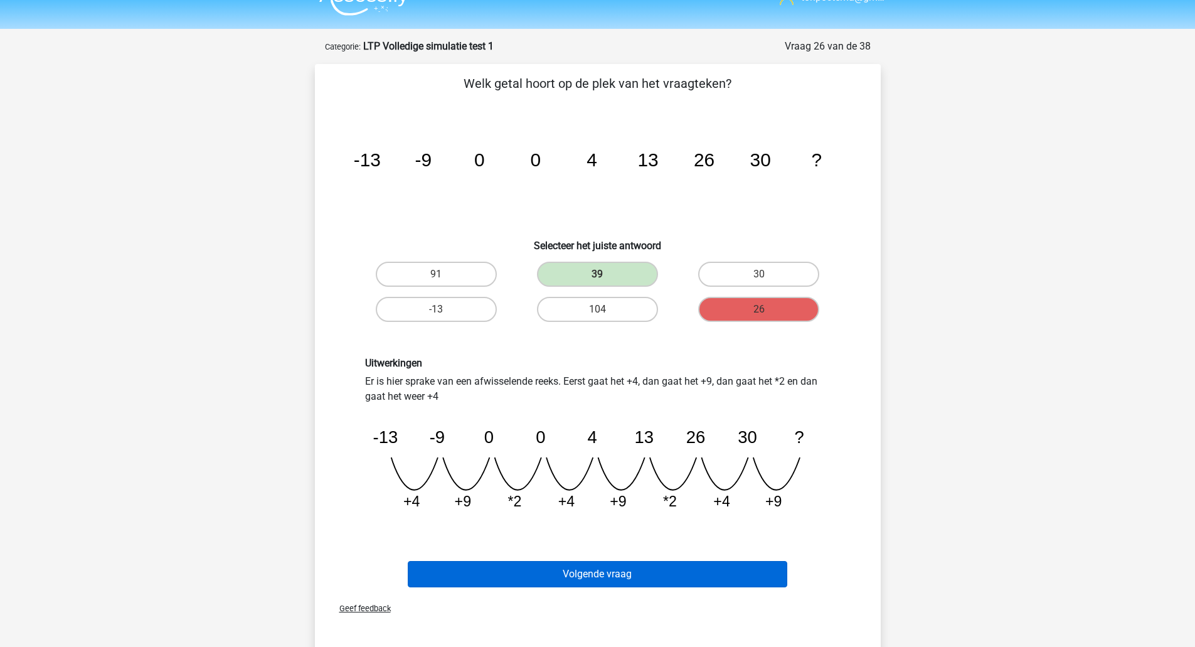
drag, startPoint x: 568, startPoint y: 556, endPoint x: 561, endPoint y: 571, distance: 16.8
click at [561, 571] on div "Volgende vraag" at bounding box center [598, 571] width 526 height 41
click at [561, 571] on button "Volgende vraag" at bounding box center [597, 574] width 379 height 26
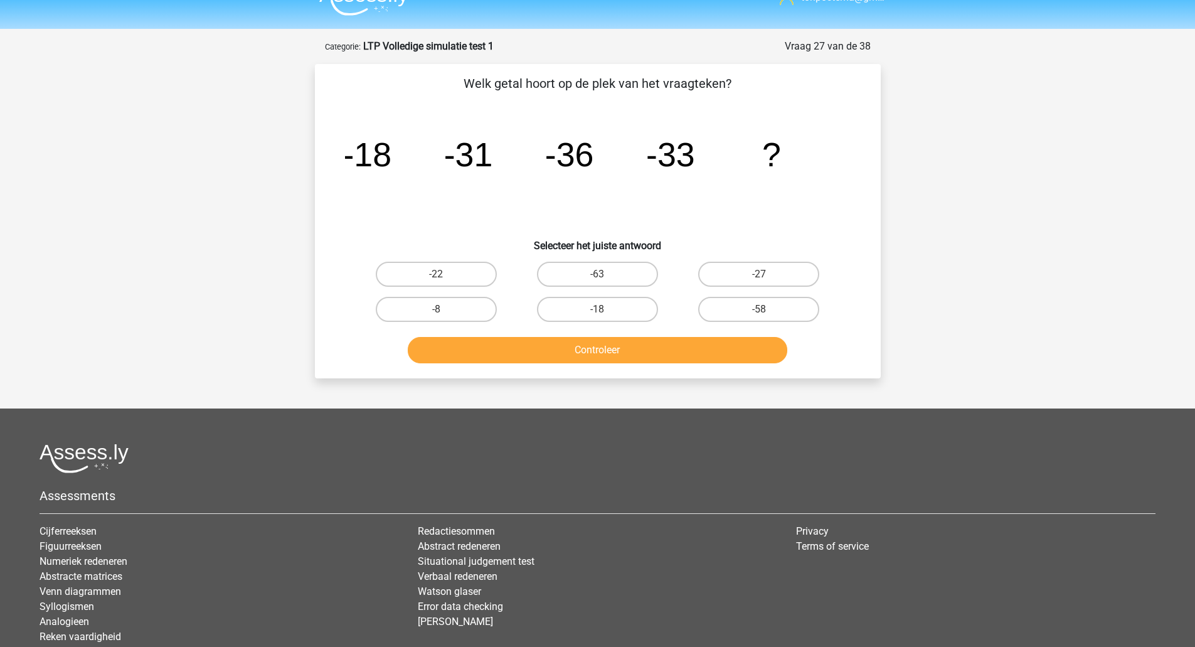
scroll to position [63, 0]
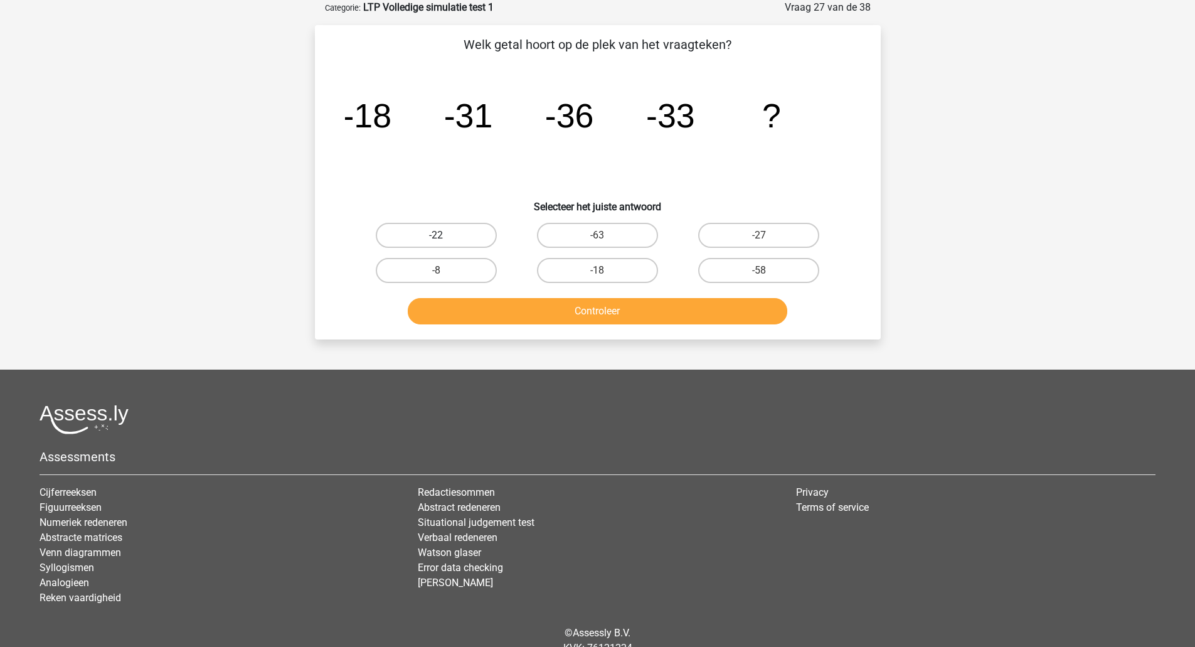
click at [450, 240] on label "-22" at bounding box center [436, 235] width 121 height 25
click at [444, 240] on input "-22" at bounding box center [440, 239] width 8 height 8
radio input "true"
click at [538, 323] on button "Controleer" at bounding box center [597, 311] width 379 height 26
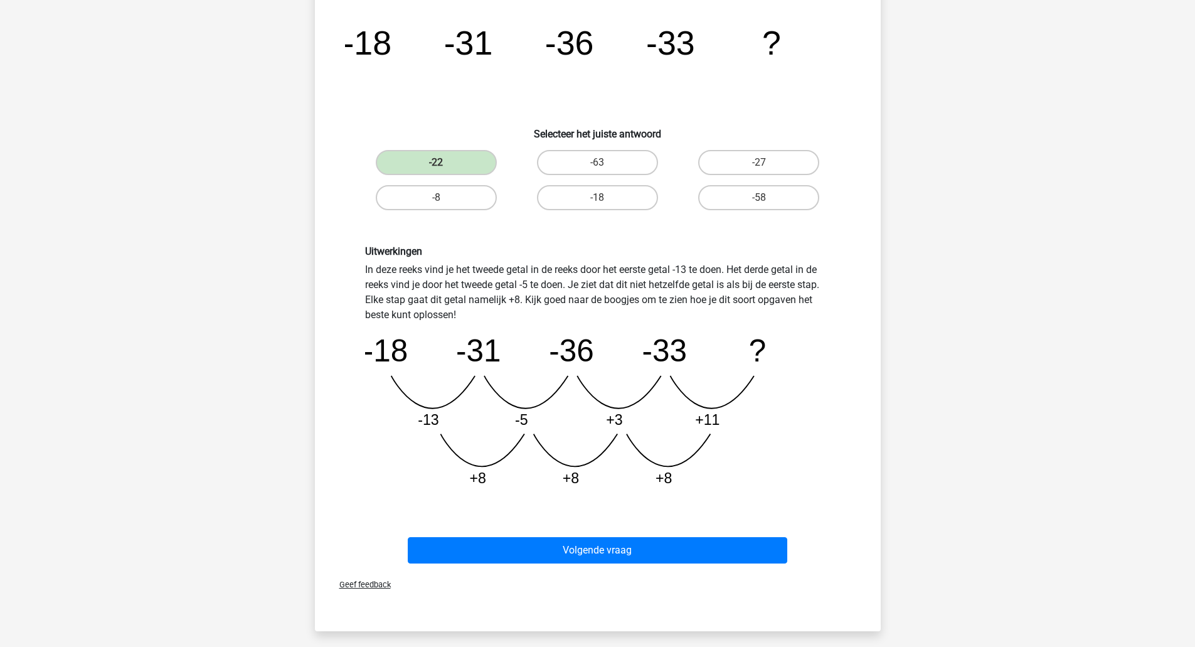
scroll to position [137, 0]
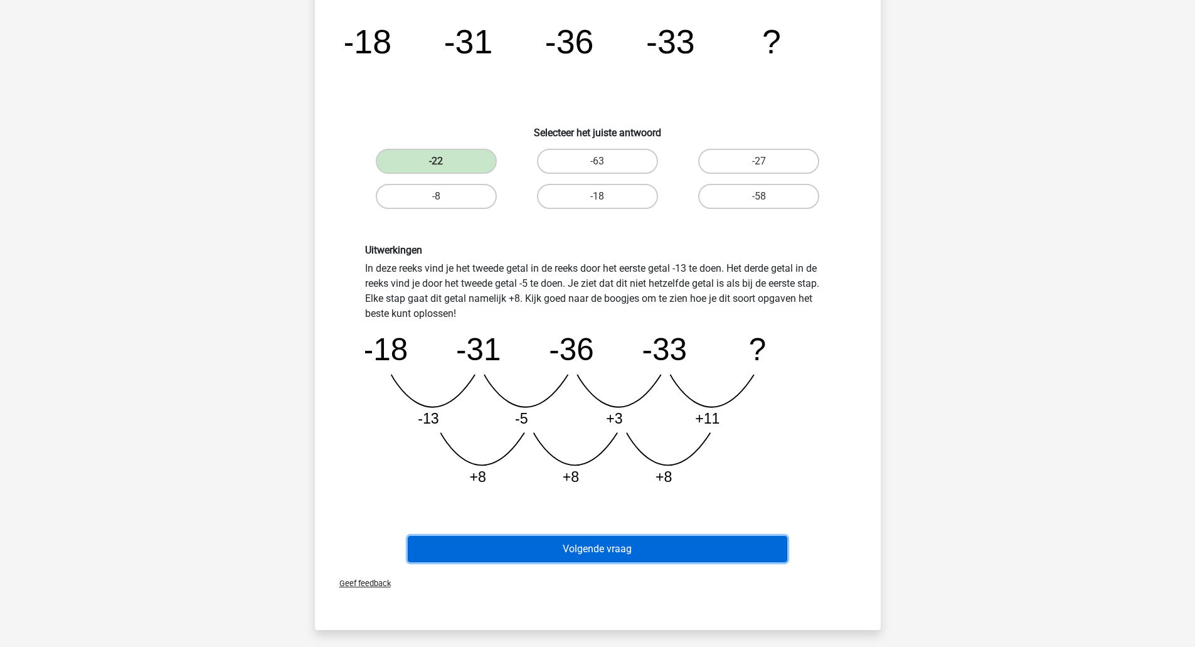
click at [529, 553] on button "Volgende vraag" at bounding box center [597, 549] width 379 height 26
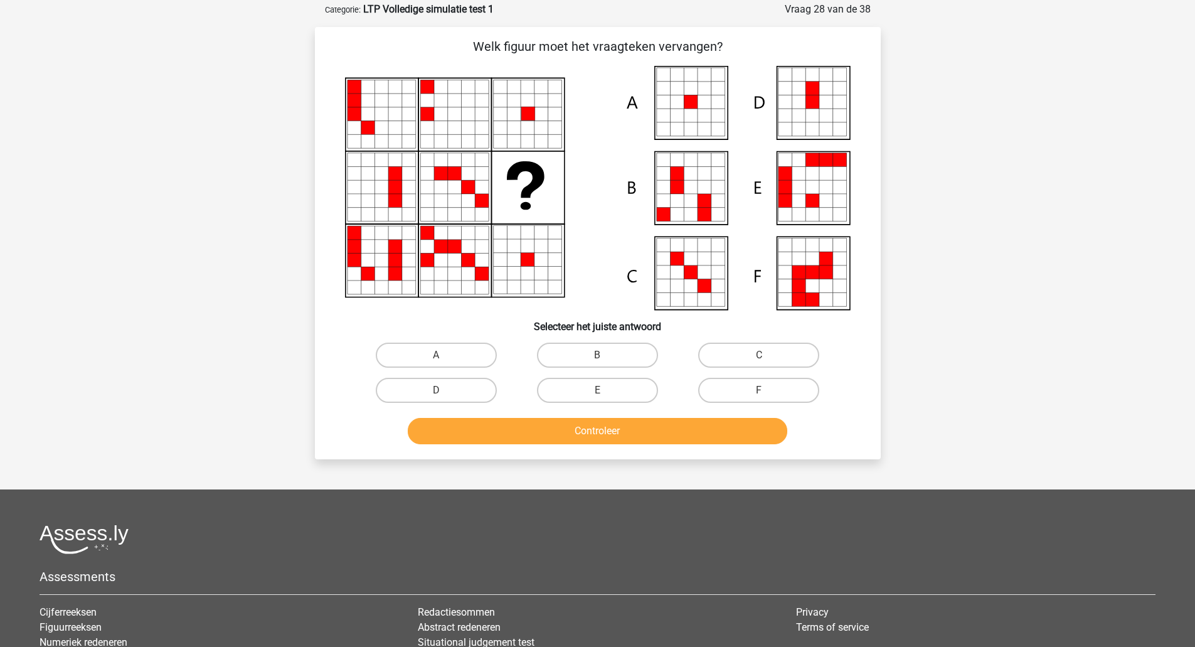
scroll to position [60, 0]
click at [423, 336] on div "Welk figuur moet het vraagteken vervangen?" at bounding box center [598, 244] width 556 height 412
click at [423, 345] on label "A" at bounding box center [436, 355] width 121 height 25
click at [436, 356] on input "A" at bounding box center [440, 360] width 8 height 8
radio input "true"
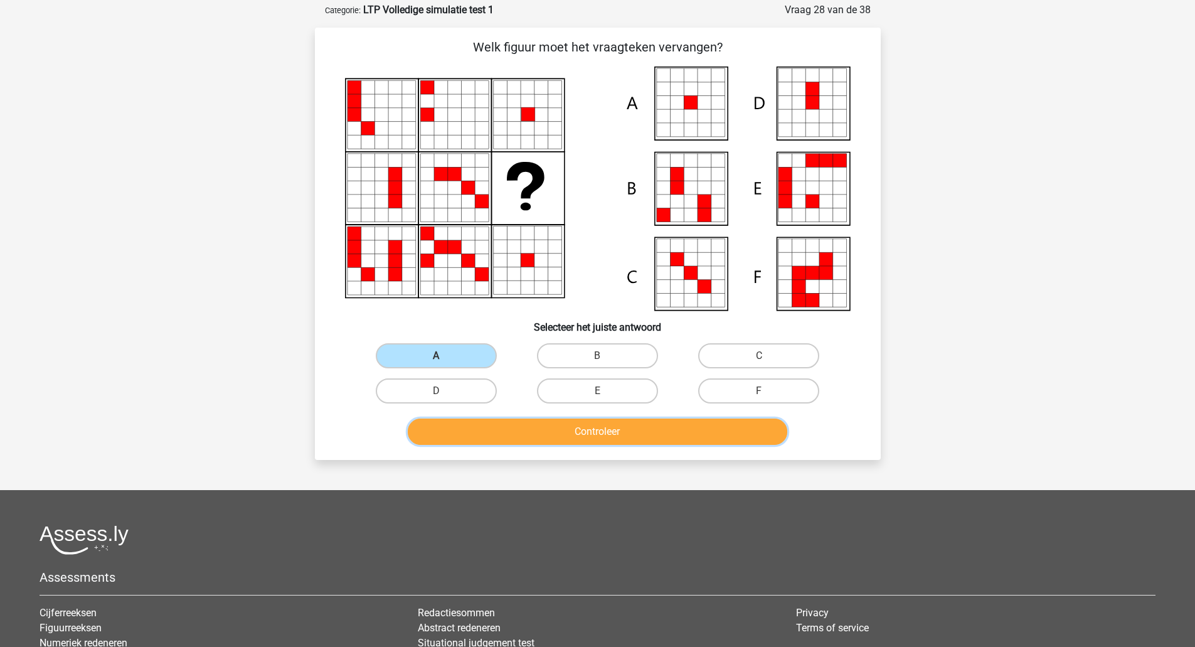
click at [498, 442] on button "Controleer" at bounding box center [597, 431] width 379 height 26
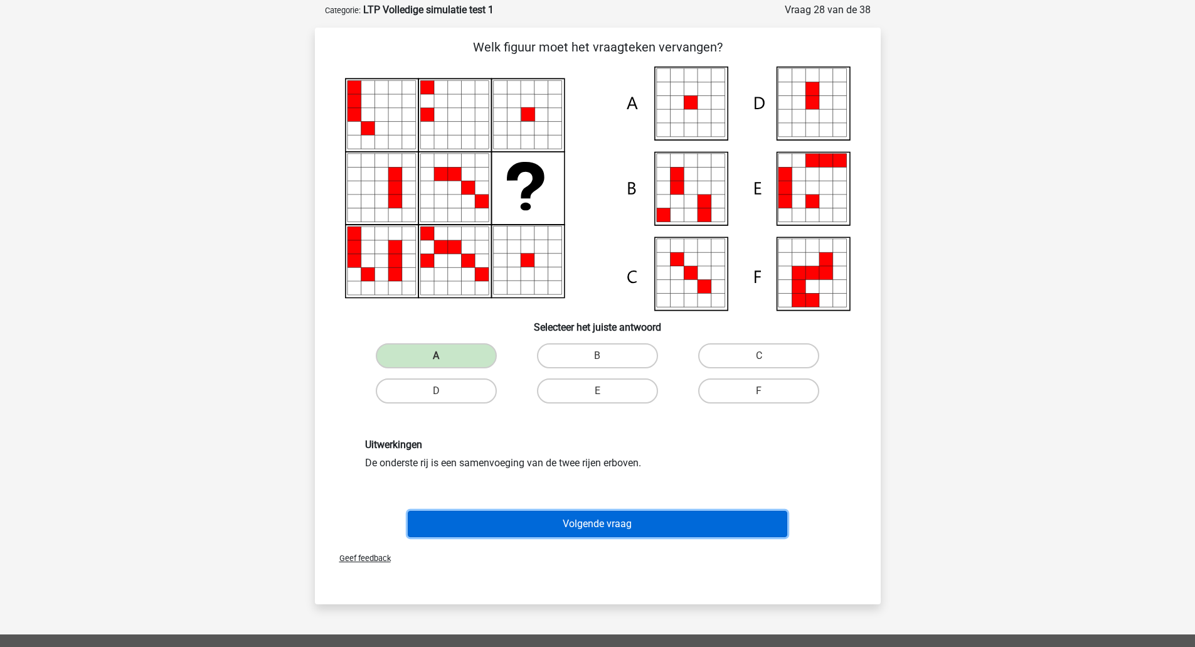
click at [521, 517] on button "Volgende vraag" at bounding box center [597, 524] width 379 height 26
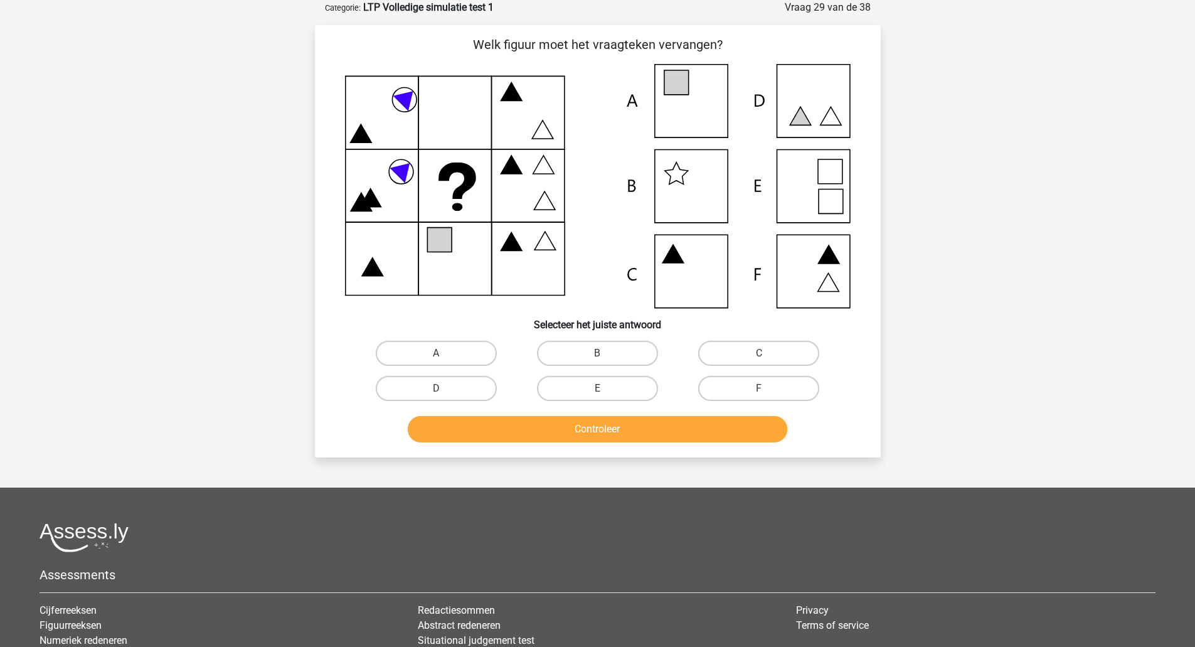
click at [831, 193] on icon at bounding box center [830, 201] width 24 height 24
click at [581, 384] on label "E" at bounding box center [597, 388] width 121 height 25
click at [597, 388] on input "E" at bounding box center [601, 392] width 8 height 8
radio input "true"
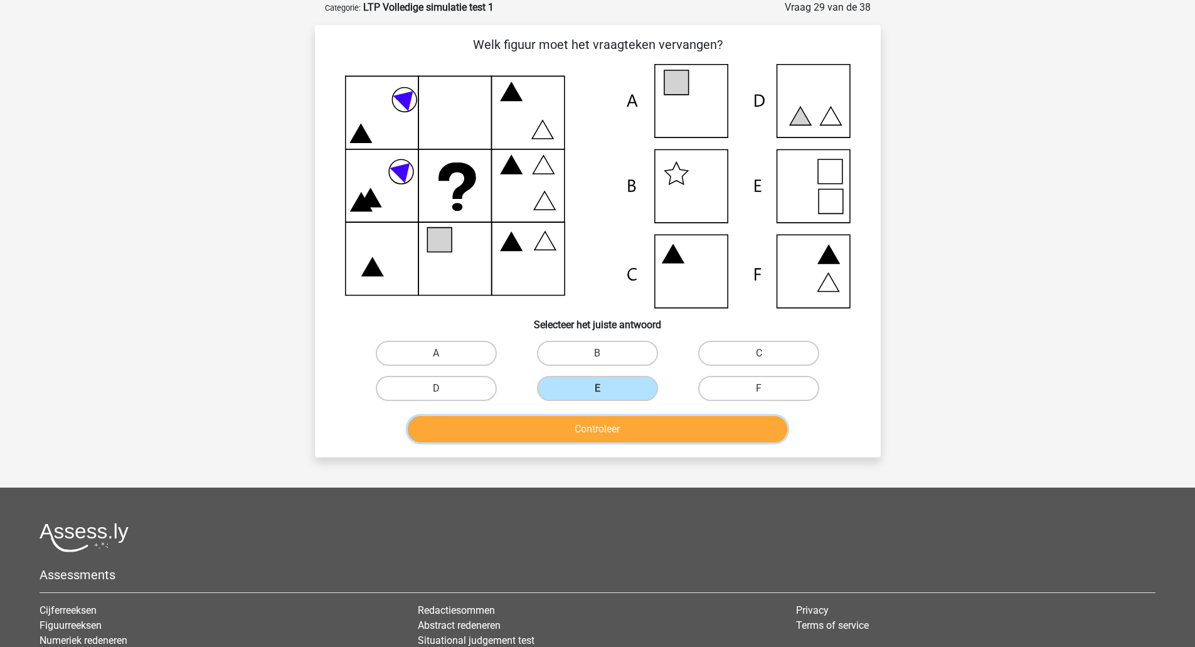
click at [578, 438] on button "Controleer" at bounding box center [597, 429] width 379 height 26
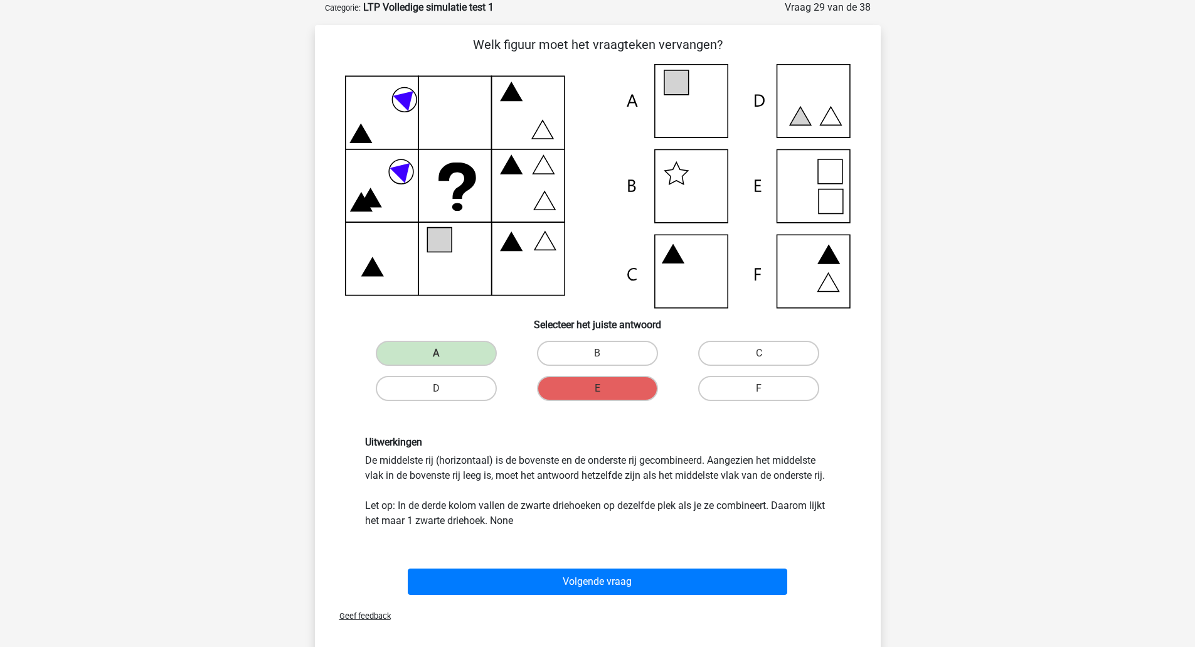
drag, startPoint x: 458, startPoint y: 349, endPoint x: 440, endPoint y: 327, distance: 28.1
click at [452, 342] on label "A" at bounding box center [436, 353] width 121 height 25
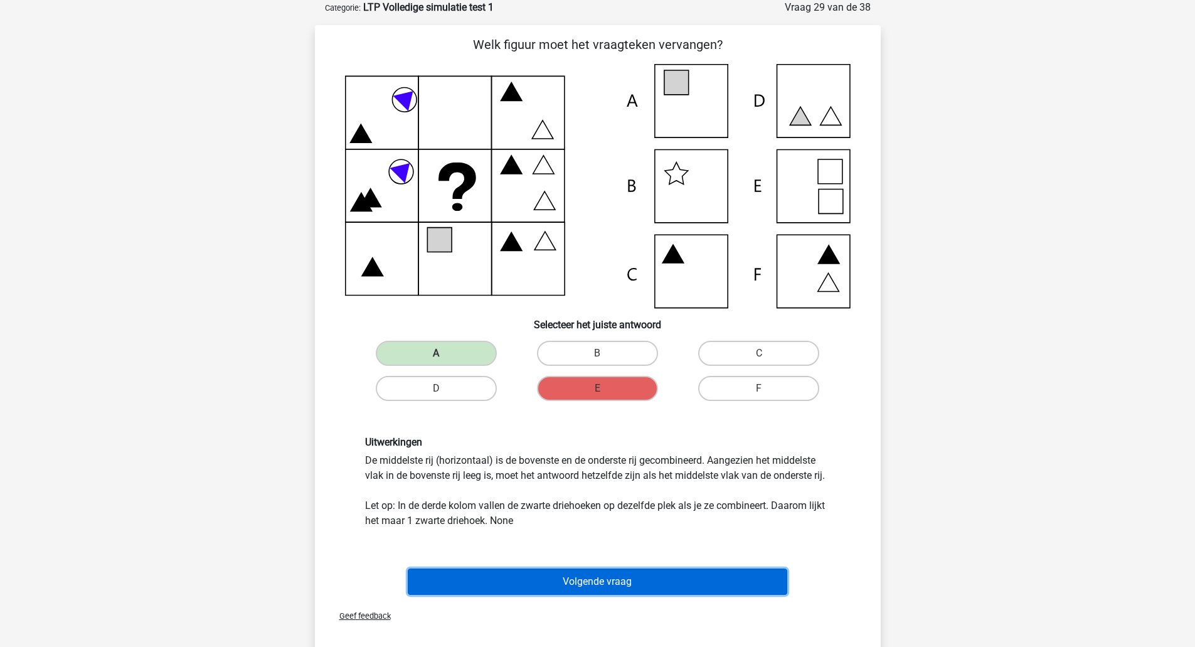
click at [556, 586] on button "Volgende vraag" at bounding box center [597, 581] width 379 height 26
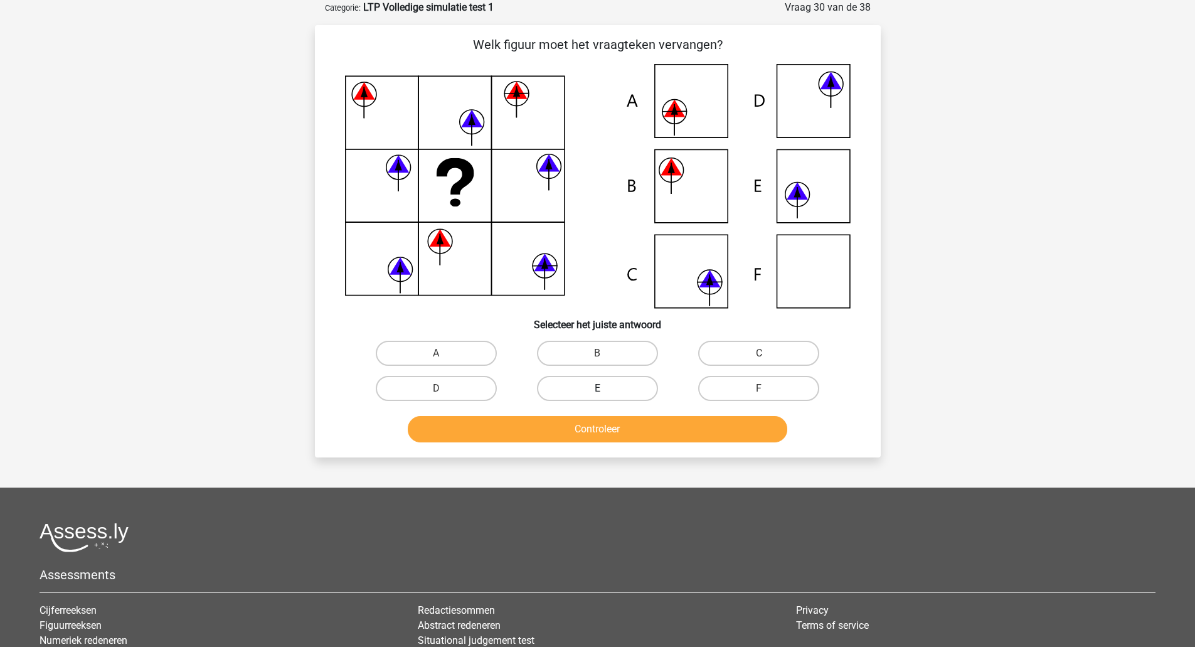
click at [549, 383] on label "E" at bounding box center [597, 388] width 121 height 25
click at [597, 388] on input "E" at bounding box center [601, 392] width 8 height 8
radio input "true"
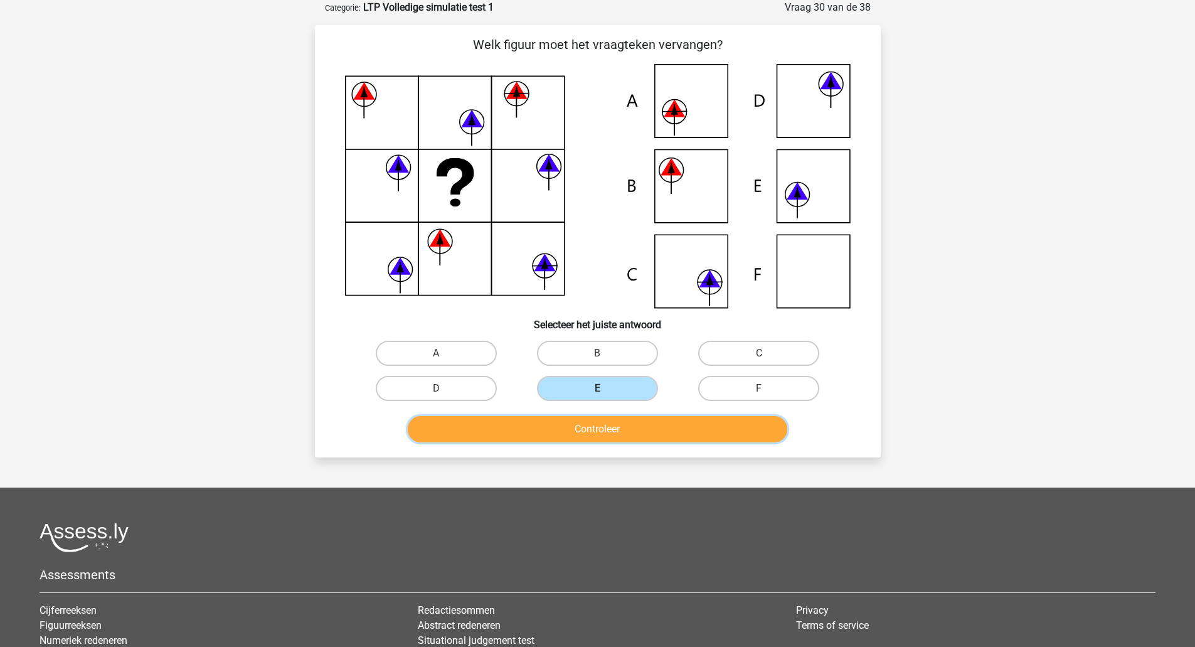
click at [541, 419] on button "Controleer" at bounding box center [597, 429] width 379 height 26
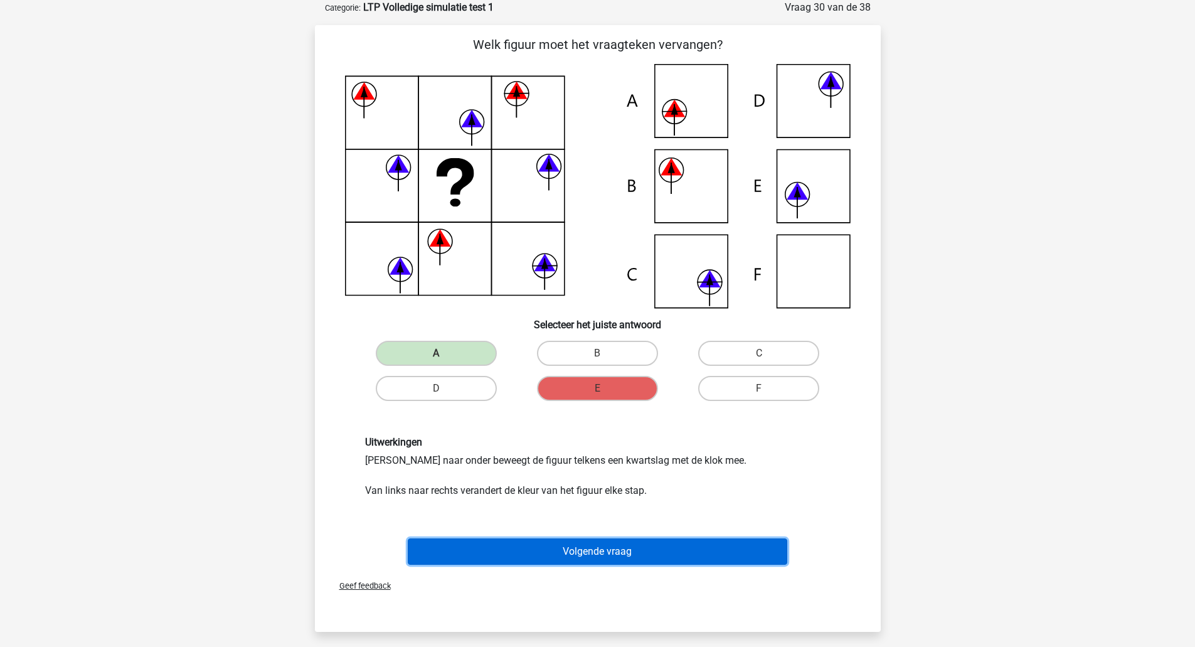
click at [631, 555] on button "Volgende vraag" at bounding box center [597, 551] width 379 height 26
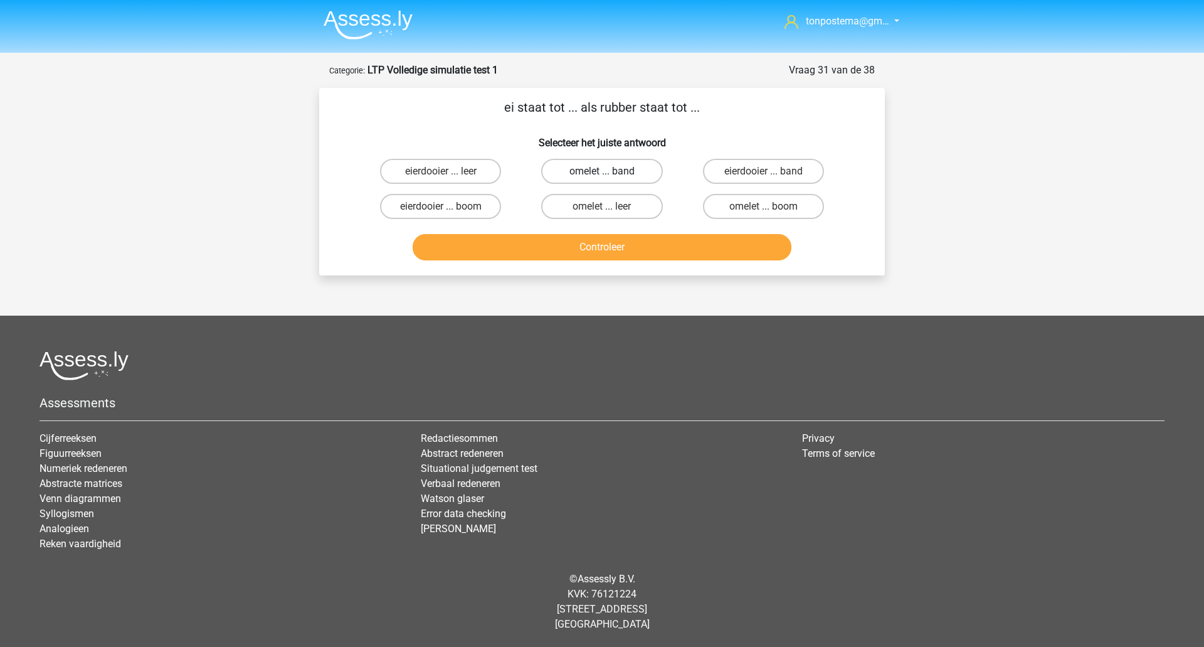
click at [590, 177] on label "omelet ... band" at bounding box center [601, 171] width 121 height 25
click at [602, 177] on input "omelet ... band" at bounding box center [606, 175] width 8 height 8
radio input "true"
click at [586, 238] on button "Controleer" at bounding box center [602, 247] width 379 height 26
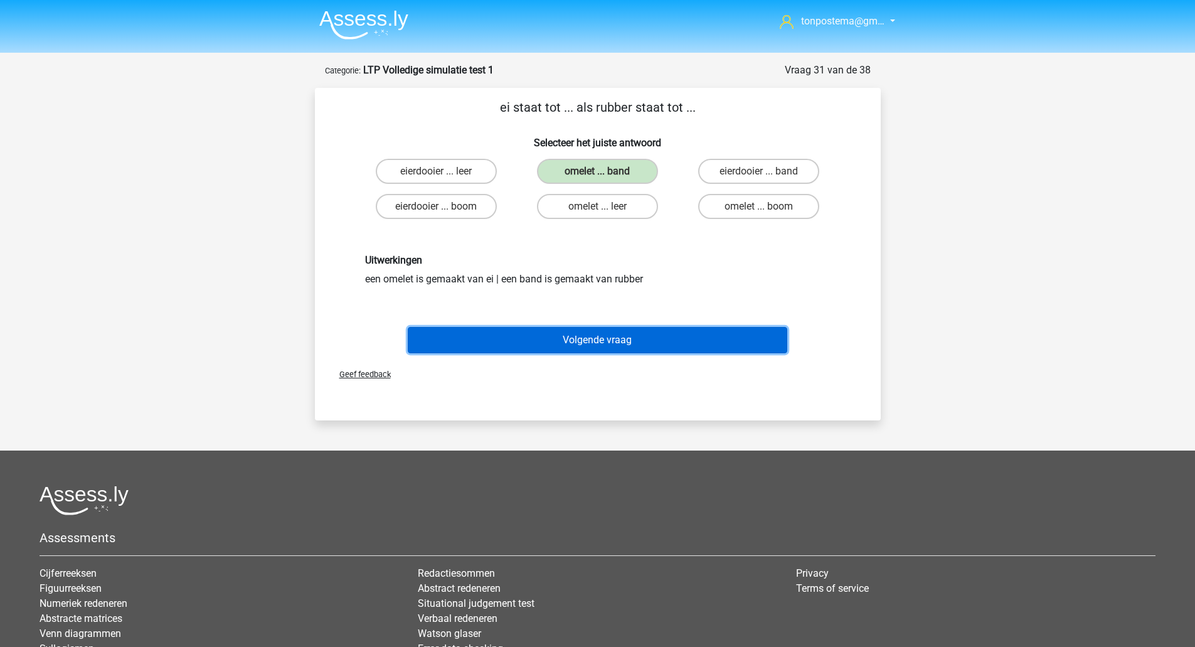
click at [557, 337] on button "Volgende vraag" at bounding box center [597, 340] width 379 height 26
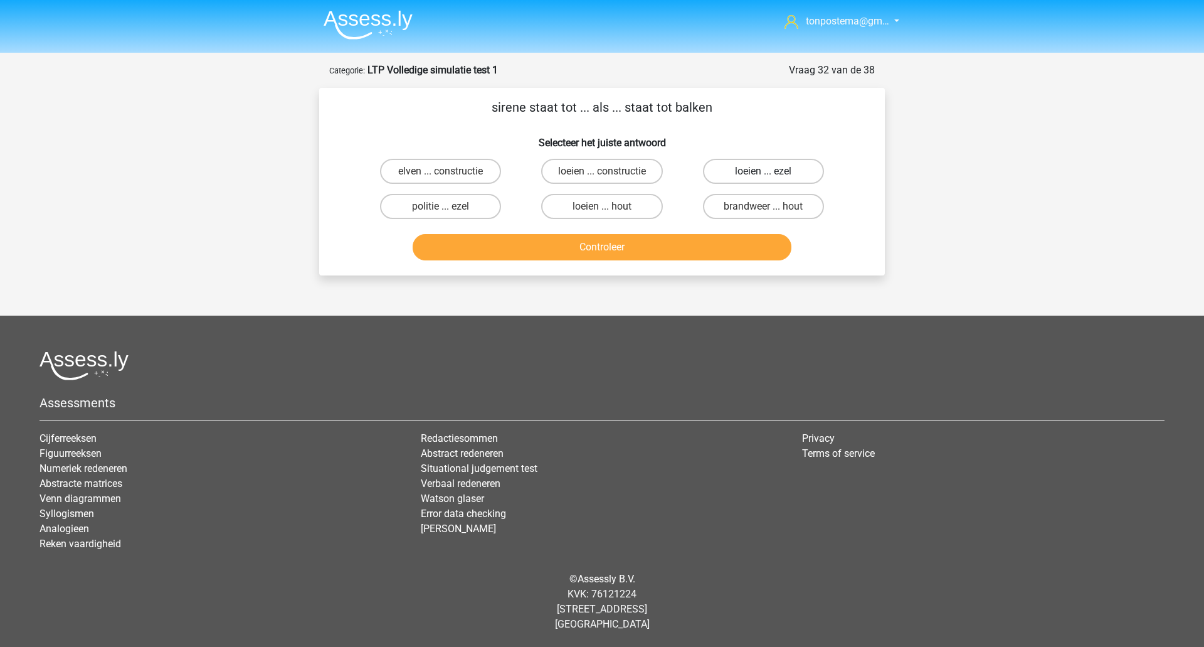
click at [798, 173] on label "loeien ... ezel" at bounding box center [763, 171] width 121 height 25
click at [771, 173] on input "loeien ... ezel" at bounding box center [767, 175] width 8 height 8
radio input "true"
click at [679, 243] on button "Controleer" at bounding box center [602, 247] width 379 height 26
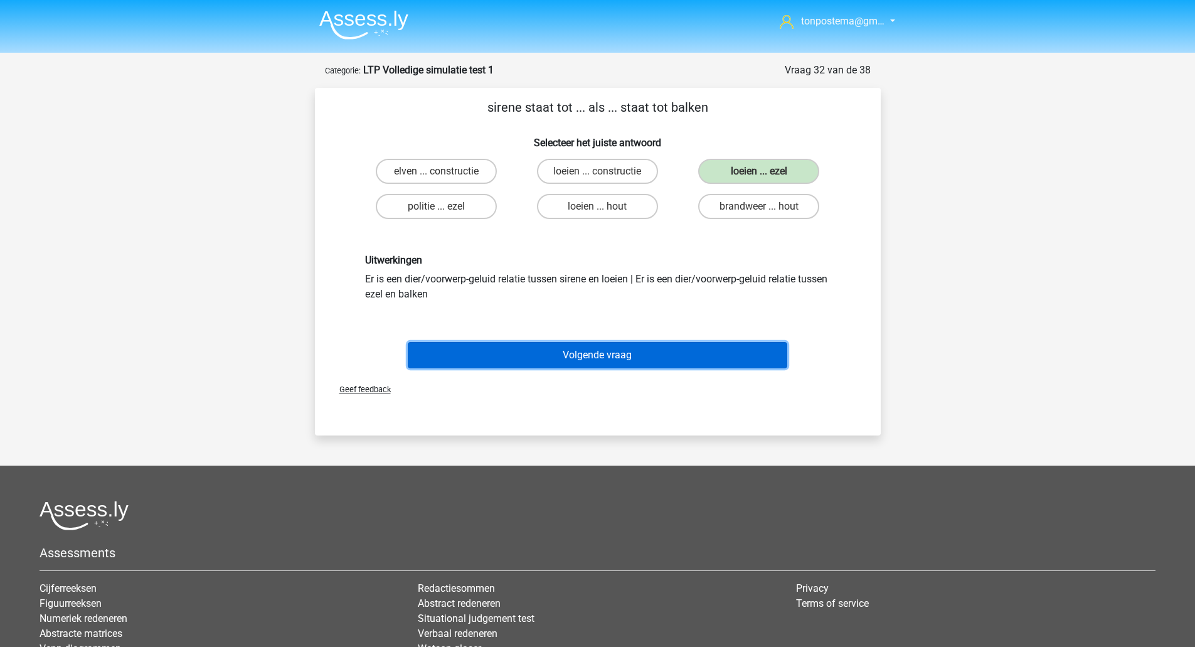
click at [601, 353] on button "Volgende vraag" at bounding box center [597, 355] width 379 height 26
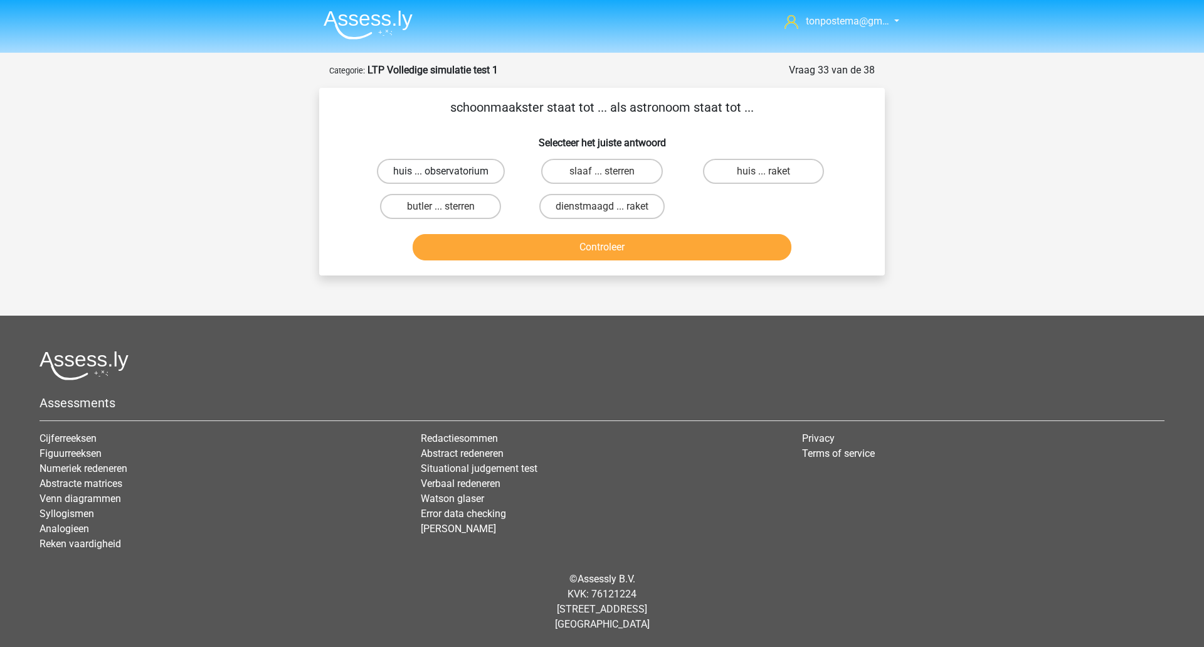
click at [475, 179] on label "huis ... observatorium" at bounding box center [441, 171] width 128 height 25
click at [449, 179] on input "huis ... observatorium" at bounding box center [445, 175] width 8 height 8
radio input "true"
click at [549, 245] on button "Controleer" at bounding box center [602, 247] width 379 height 26
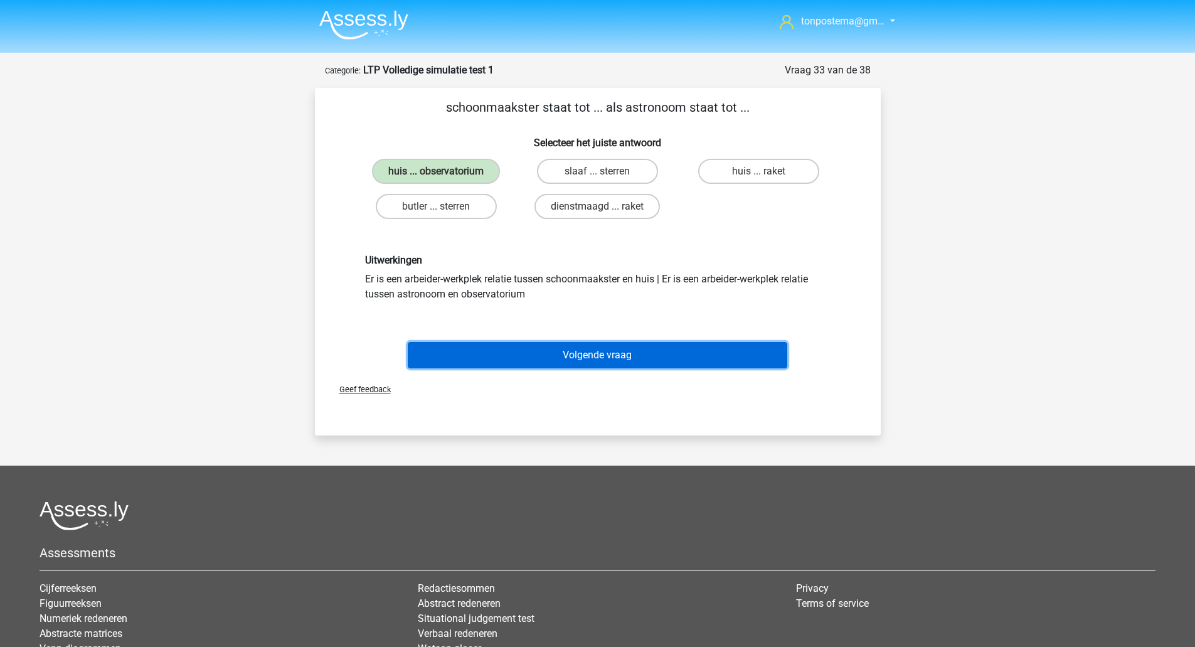
click at [588, 354] on button "Volgende vraag" at bounding box center [597, 355] width 379 height 26
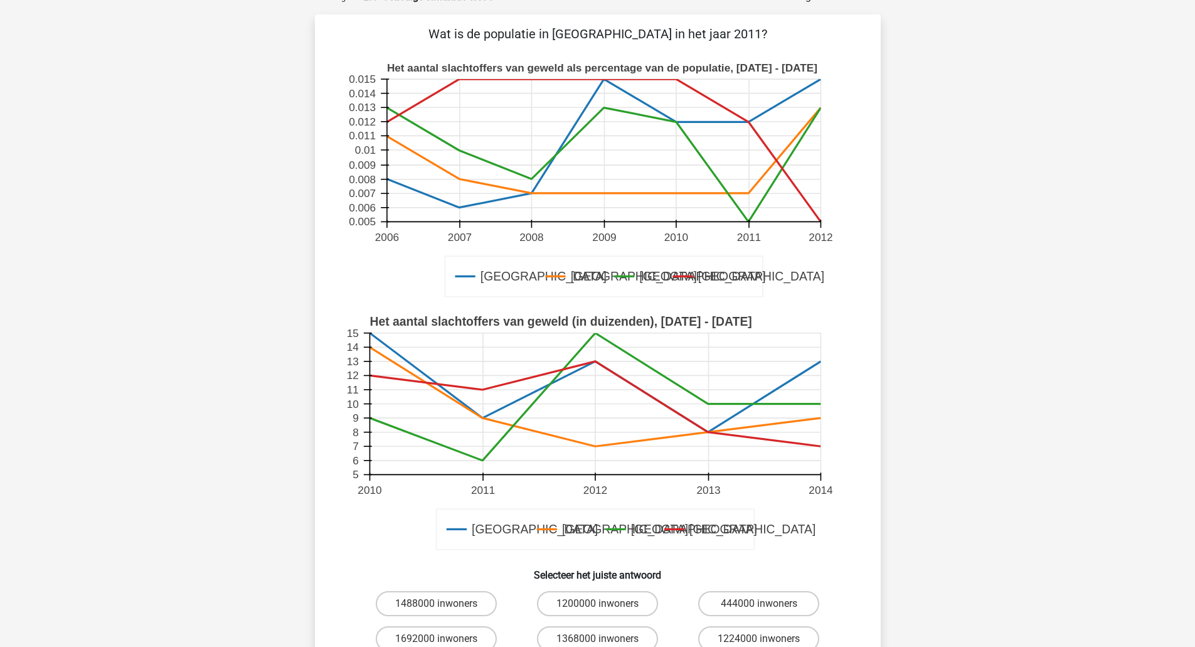
scroll to position [133, 0]
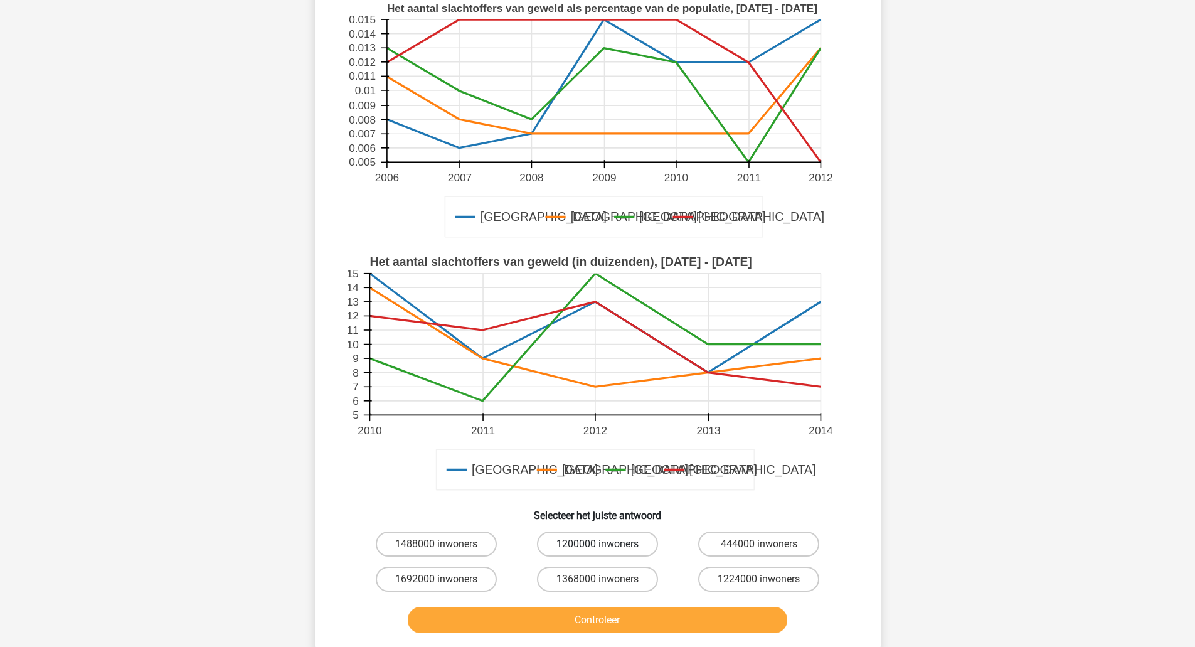
click at [620, 549] on label "1200000 inwoners" at bounding box center [597, 543] width 121 height 25
click at [605, 549] on input "1200000 inwoners" at bounding box center [601, 548] width 8 height 8
radio input "true"
click at [629, 622] on button "Controleer" at bounding box center [597, 619] width 379 height 26
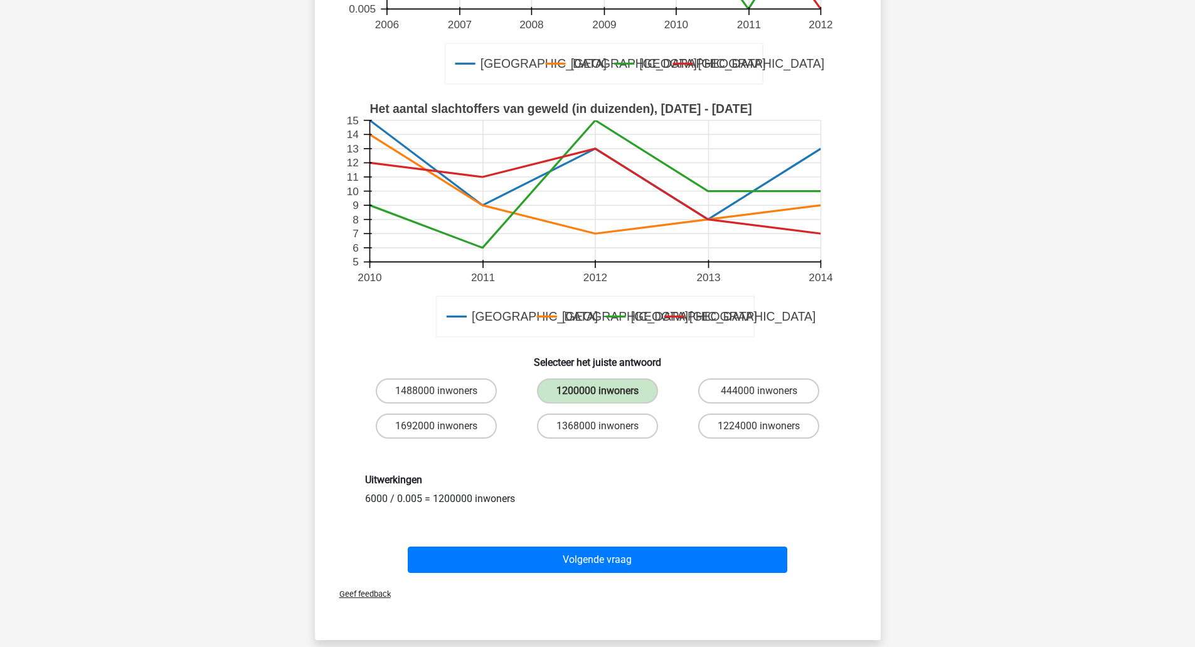
scroll to position [289, 0]
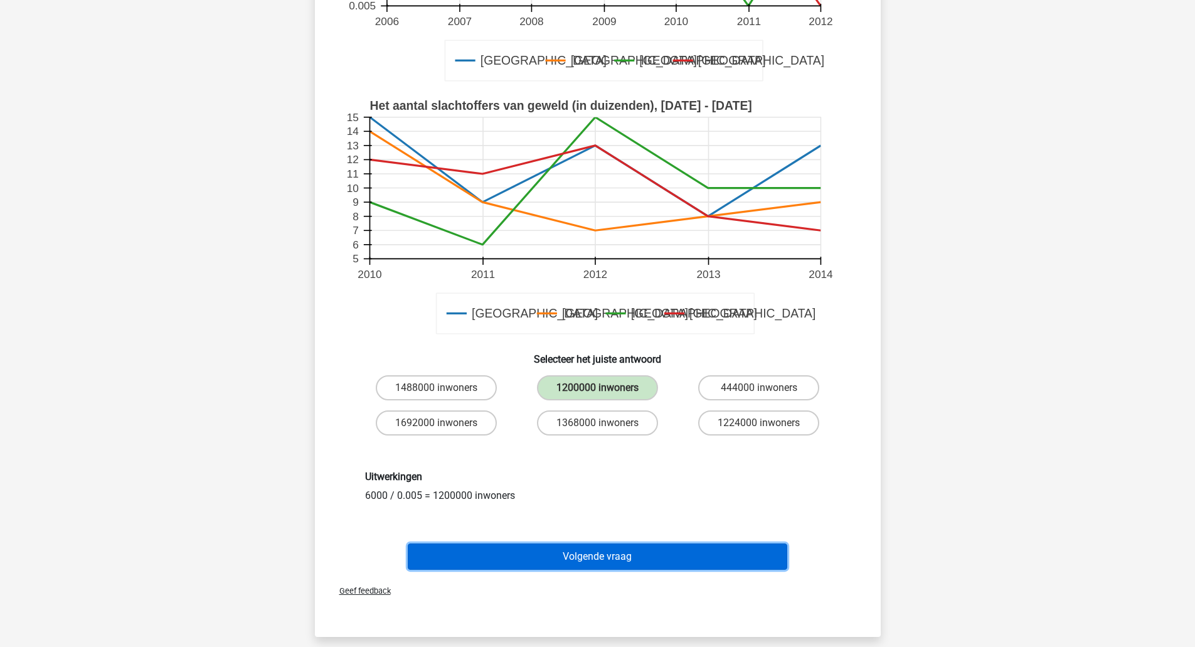
click at [654, 555] on button "Volgende vraag" at bounding box center [597, 556] width 379 height 26
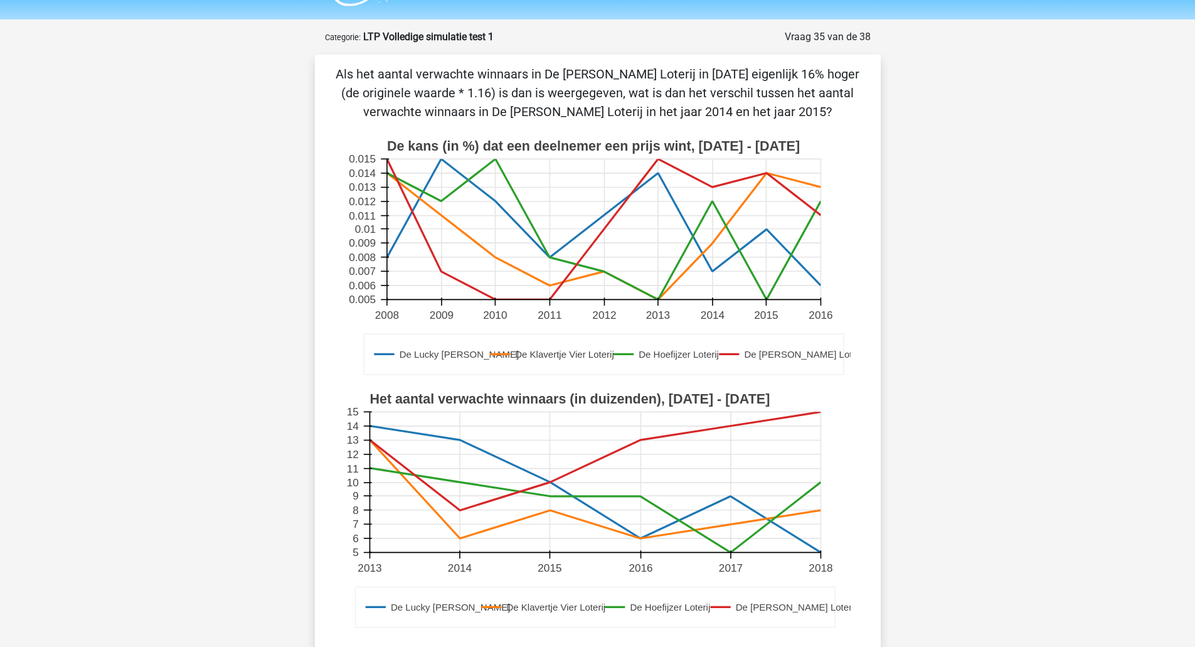
scroll to position [34, 0]
drag, startPoint x: 40, startPoint y: 366, endPoint x: 165, endPoint y: 371, distance: 125.5
click at [40, 366] on div "tonpostema@gm… tonpostema@gmail.com" at bounding box center [597, 556] width 1195 height 1180
click at [1043, 167] on div "tonpostema@gm… tonpostema@gmail.com" at bounding box center [597, 556] width 1195 height 1180
click at [1121, 310] on div "tonpostema@gm… tonpostema@gmail.com" at bounding box center [597, 556] width 1195 height 1180
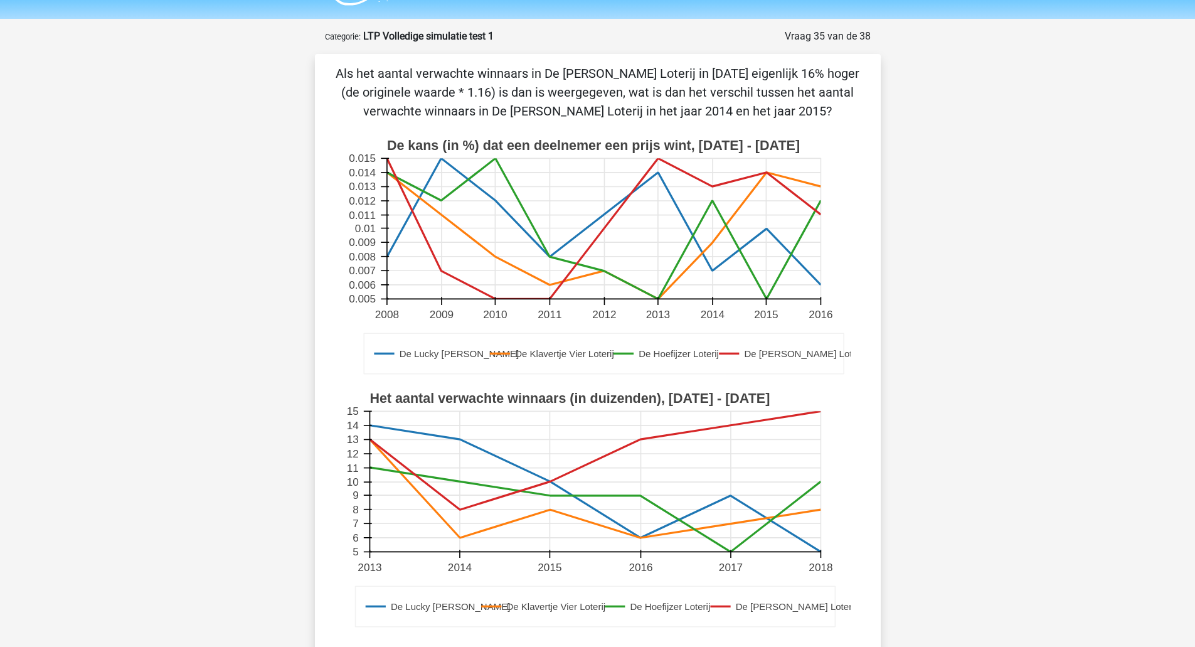
click at [275, 220] on div "tonpostema@gm… tonpostema@gmail.com" at bounding box center [597, 556] width 1195 height 1180
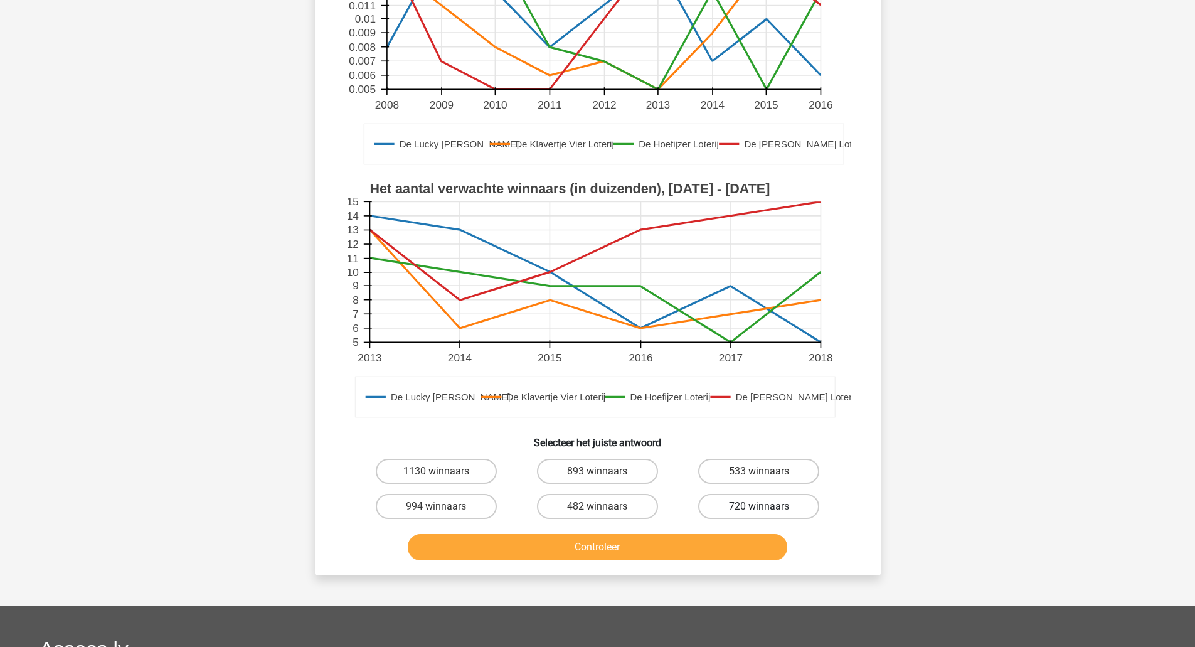
click at [758, 501] on label "720 winnaars" at bounding box center [758, 506] width 121 height 25
click at [759, 506] on input "720 winnaars" at bounding box center [763, 510] width 8 height 8
radio input "true"
click at [709, 541] on button "Controleer" at bounding box center [597, 547] width 379 height 26
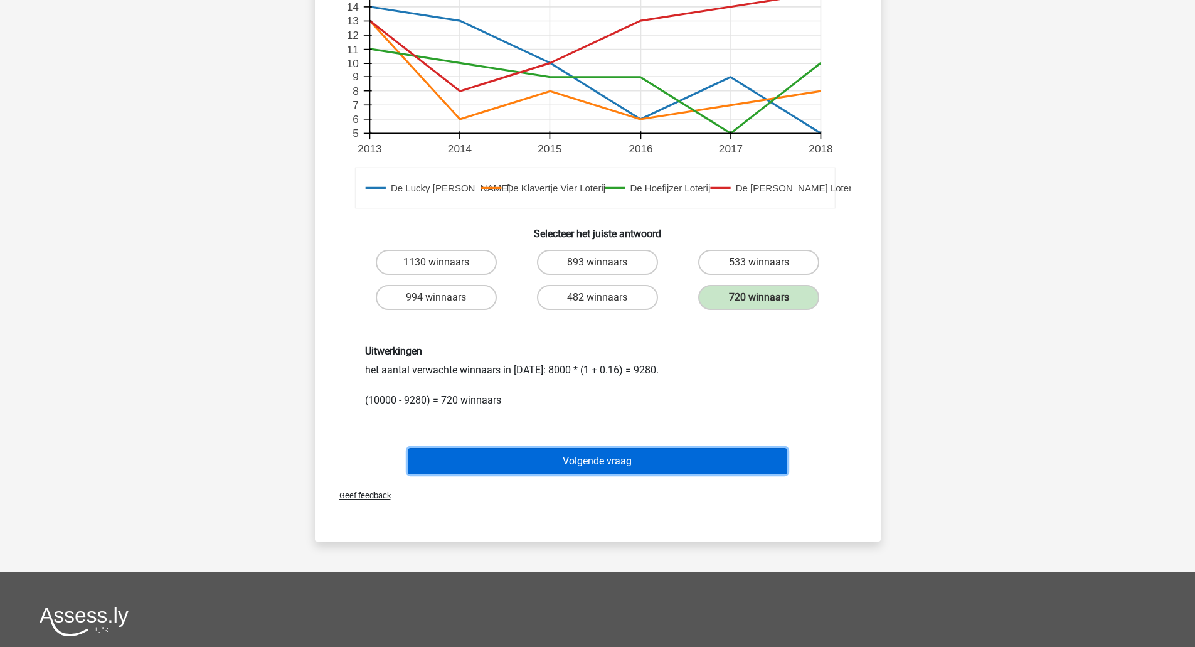
click at [714, 467] on button "Volgende vraag" at bounding box center [597, 461] width 379 height 26
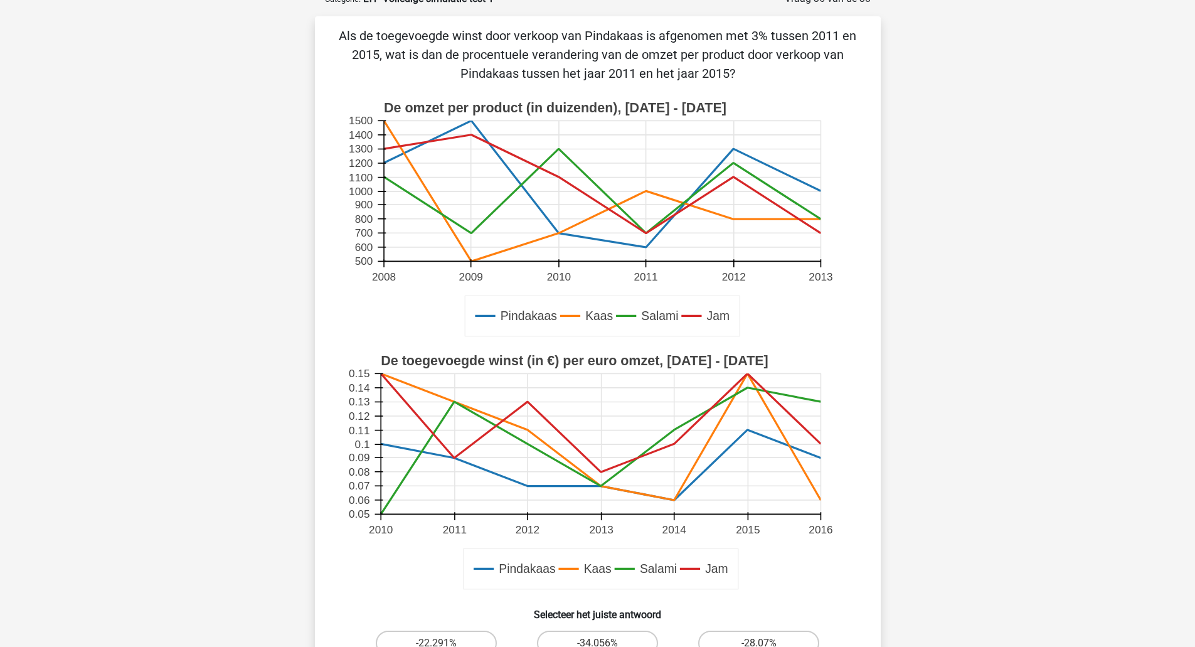
scroll to position [63, 0]
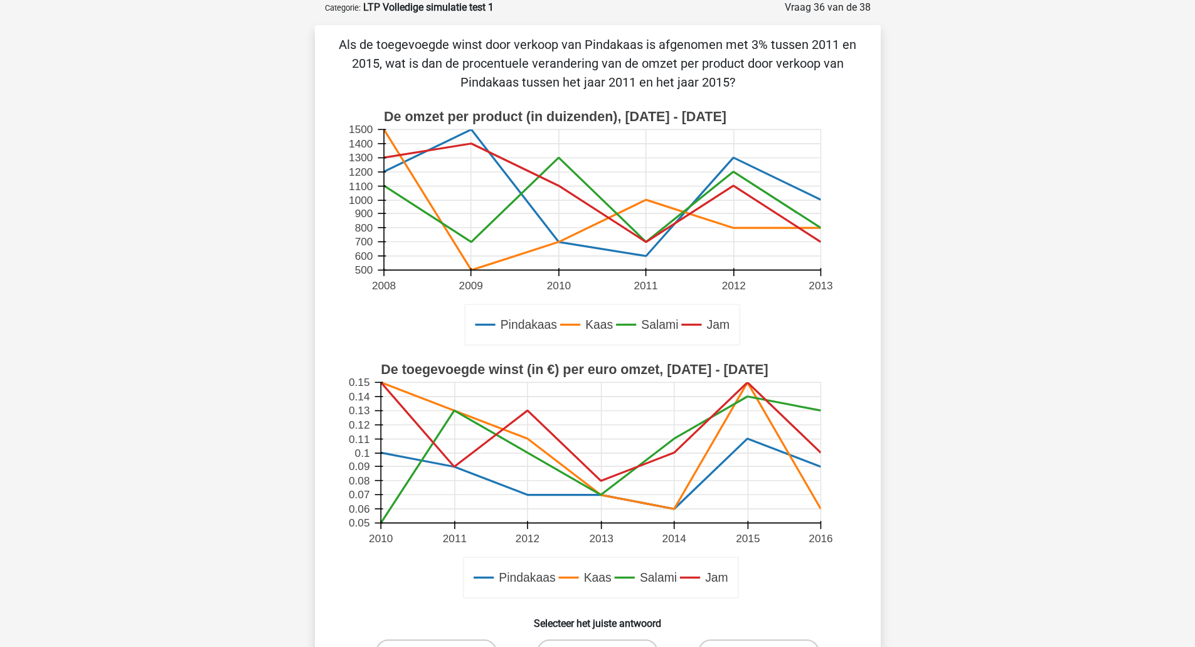
click at [337, 42] on p "Als de toegevoegde winst door verkoop van Pindakaas is afgenomen met 3% tussen …" at bounding box center [598, 63] width 526 height 56
drag, startPoint x: 337, startPoint y: 42, endPoint x: 744, endPoint y: 78, distance: 409.3
click at [744, 78] on p "Als de toegevoegde winst door verkoop van Pindakaas is afgenomen met 3% tussen …" at bounding box center [598, 63] width 526 height 56
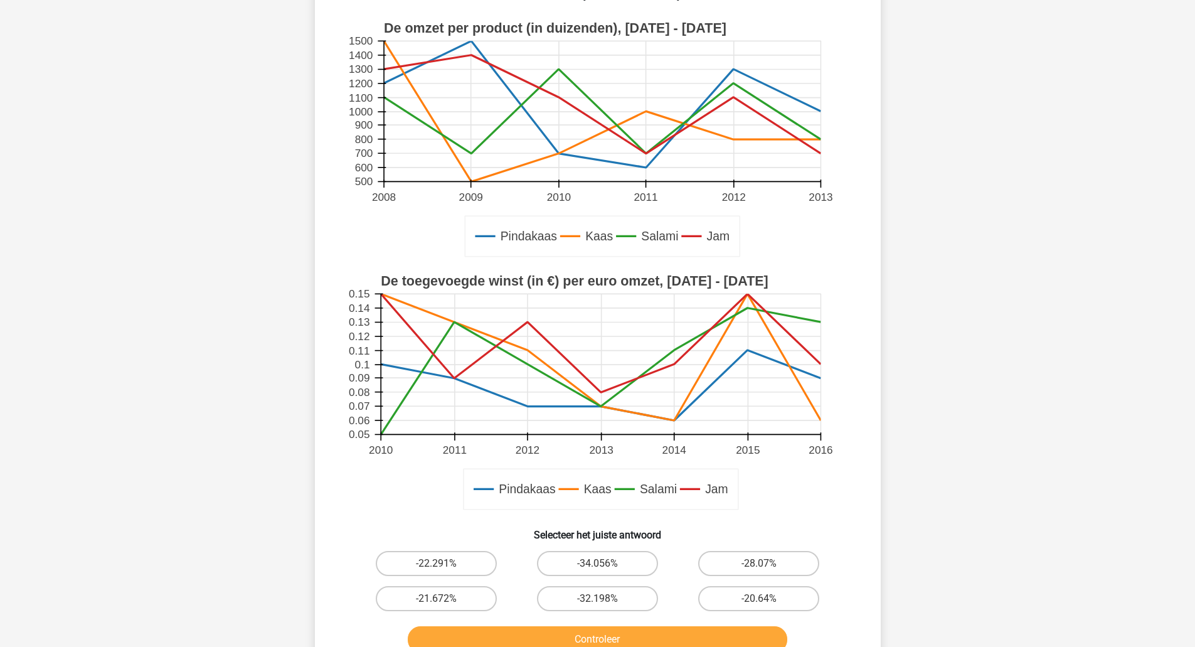
scroll to position [152, 0]
drag, startPoint x: 1182, startPoint y: 490, endPoint x: 1159, endPoint y: 492, distance: 23.2
click at [1182, 490] on div "tonpostema@gm… tonpostema@gmail.com" at bounding box center [597, 438] width 1195 height 1180
click at [33, 372] on div "tonpostema@gm… tonpostema@gmail.com" at bounding box center [597, 438] width 1195 height 1180
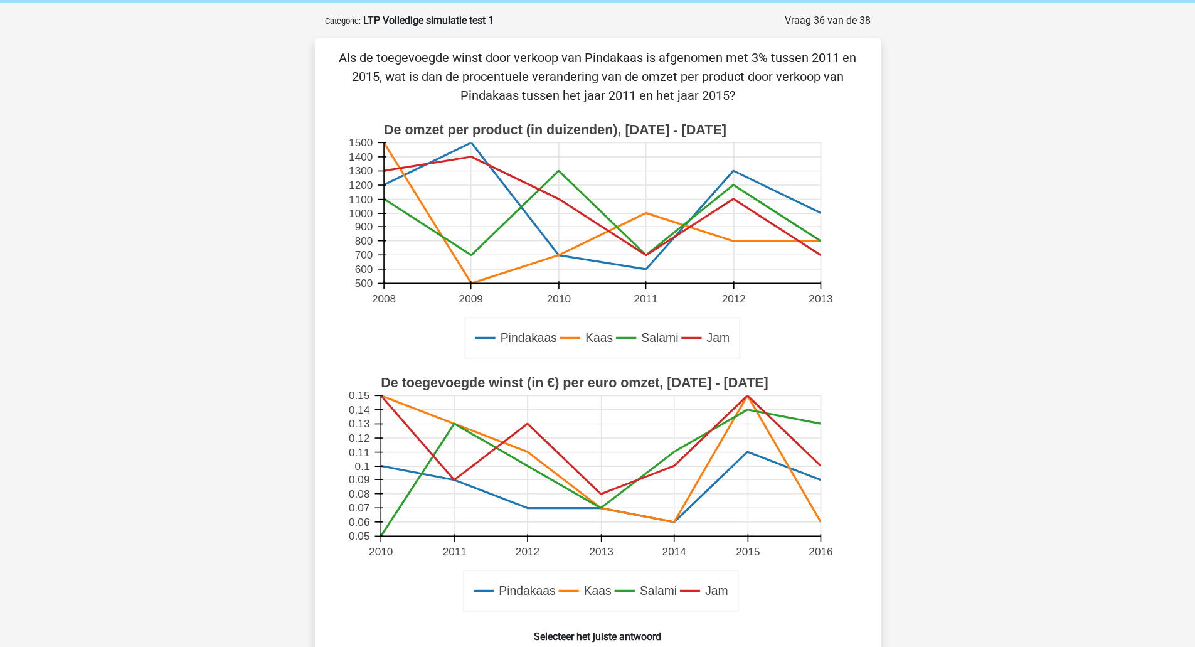
scroll to position [50, 0]
click at [453, 478] on icon at bounding box center [601, 444] width 440 height 98
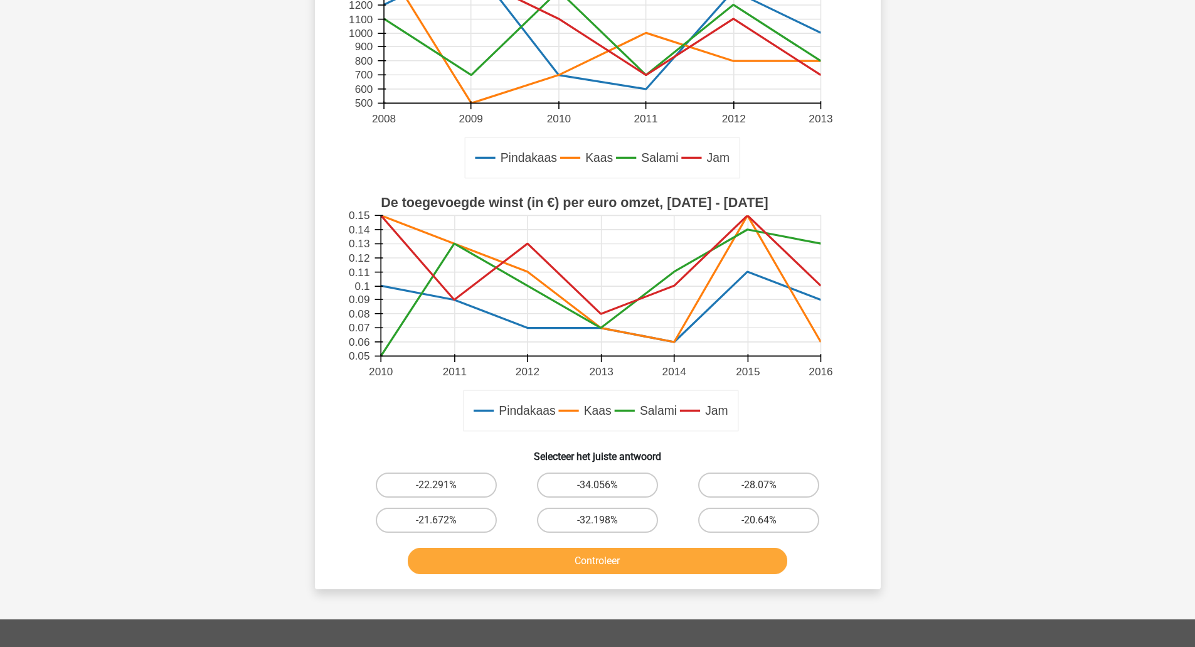
scroll to position [230, 0]
click at [592, 519] on label "-32.198%" at bounding box center [597, 519] width 121 height 25
click at [597, 519] on input "-32.198%" at bounding box center [601, 523] width 8 height 8
radio input "true"
click at [590, 559] on button "Controleer" at bounding box center [597, 560] width 379 height 26
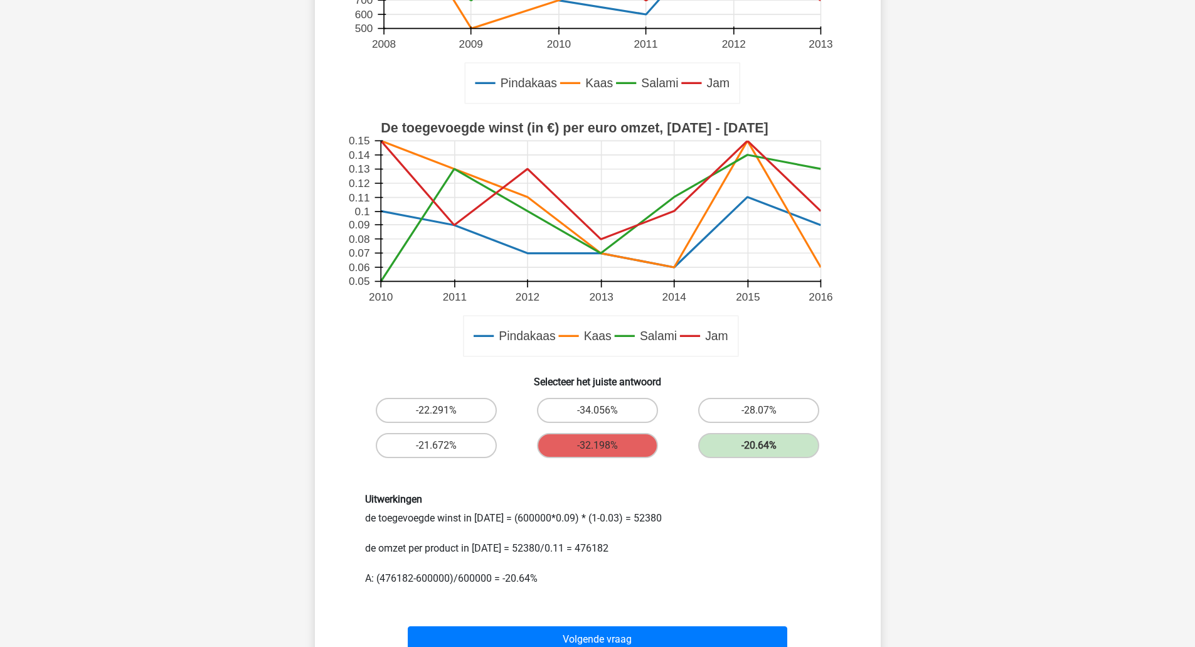
scroll to position [305, 0]
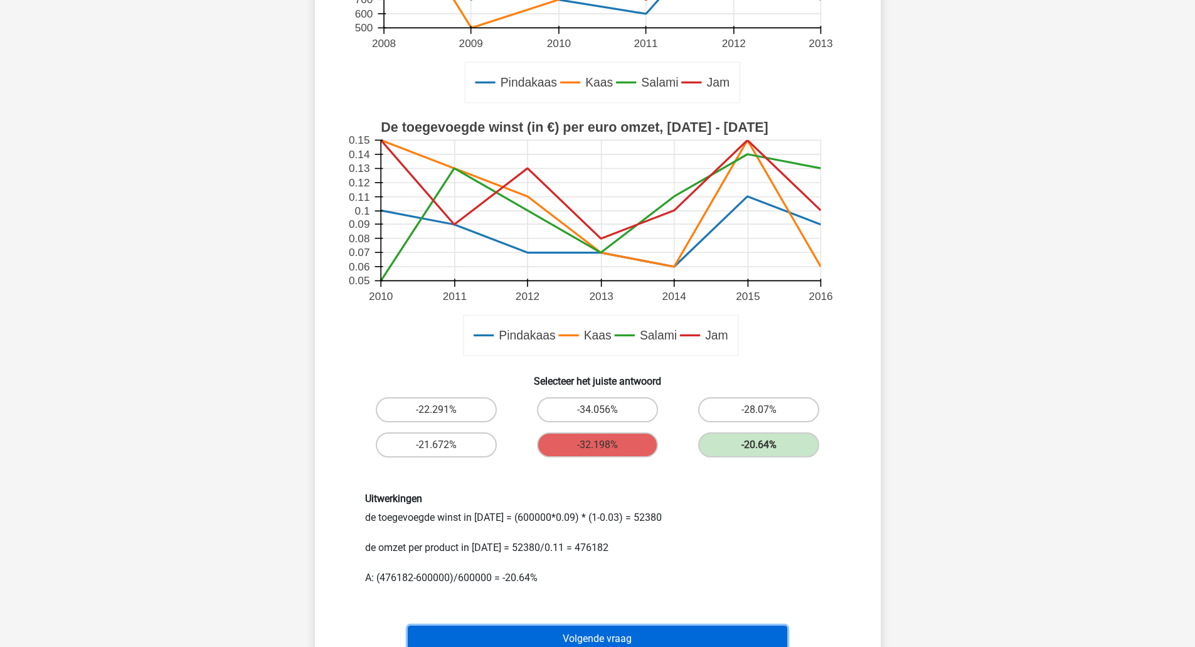
click at [567, 632] on button "Volgende vraag" at bounding box center [597, 638] width 379 height 26
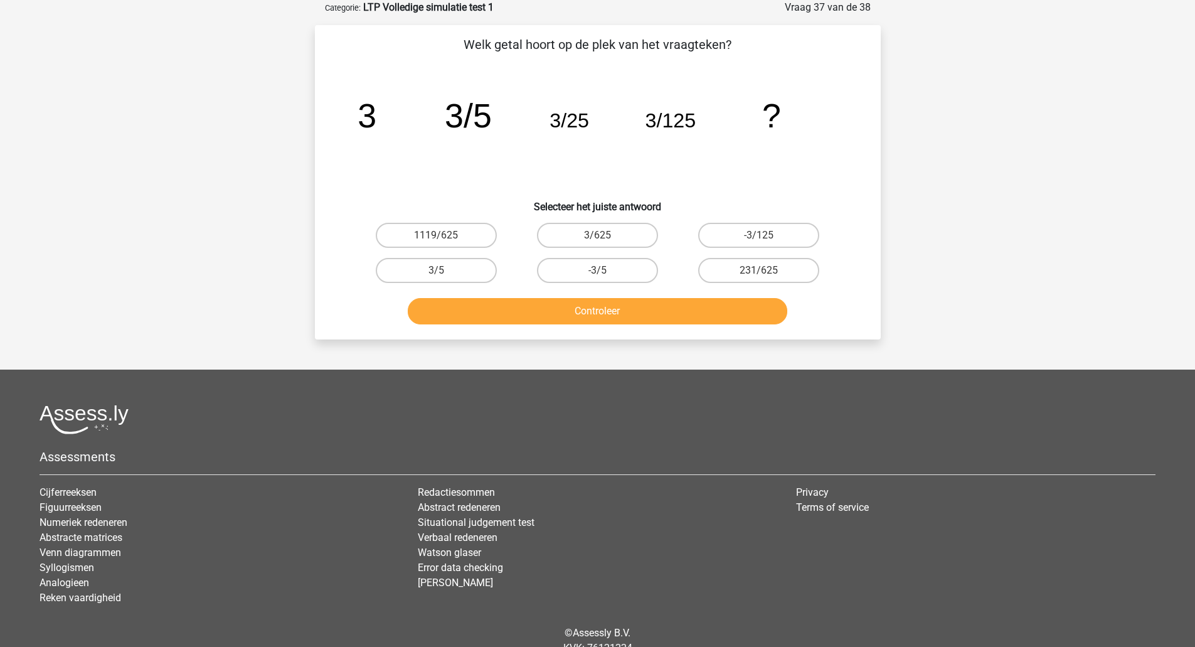
scroll to position [0, 0]
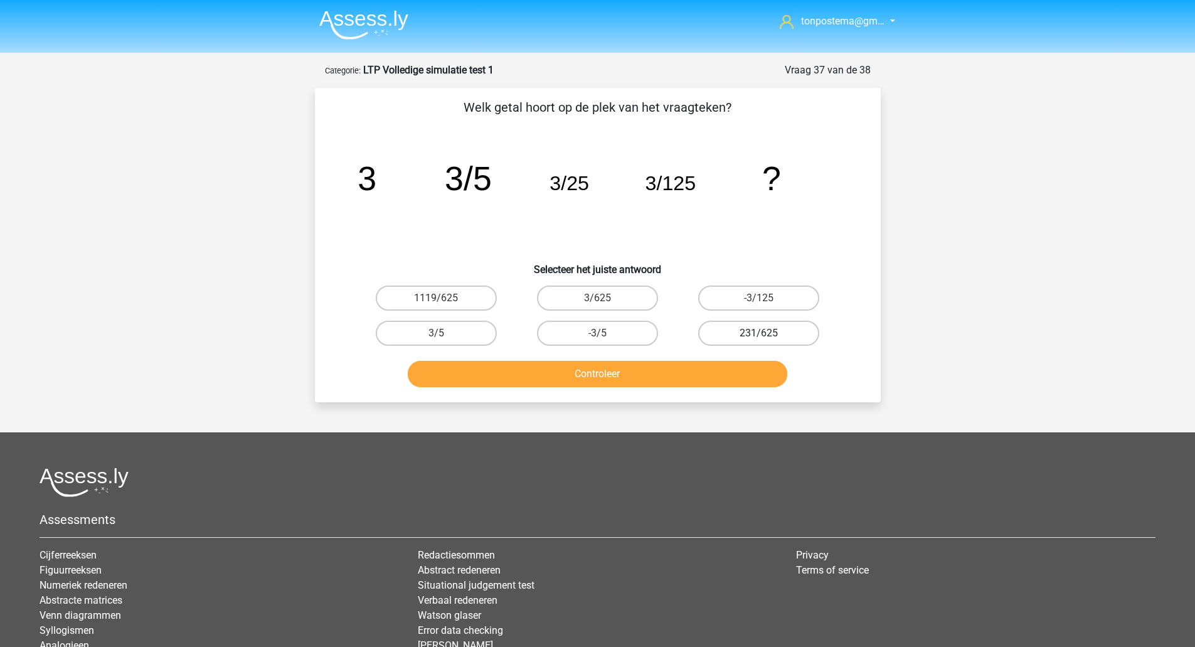
click at [754, 336] on label "231/625" at bounding box center [758, 332] width 121 height 25
click at [759, 336] on input "231/625" at bounding box center [763, 337] width 8 height 8
radio input "true"
click at [614, 289] on label "3/625" at bounding box center [597, 297] width 121 height 25
click at [605, 298] on input "3/625" at bounding box center [601, 302] width 8 height 8
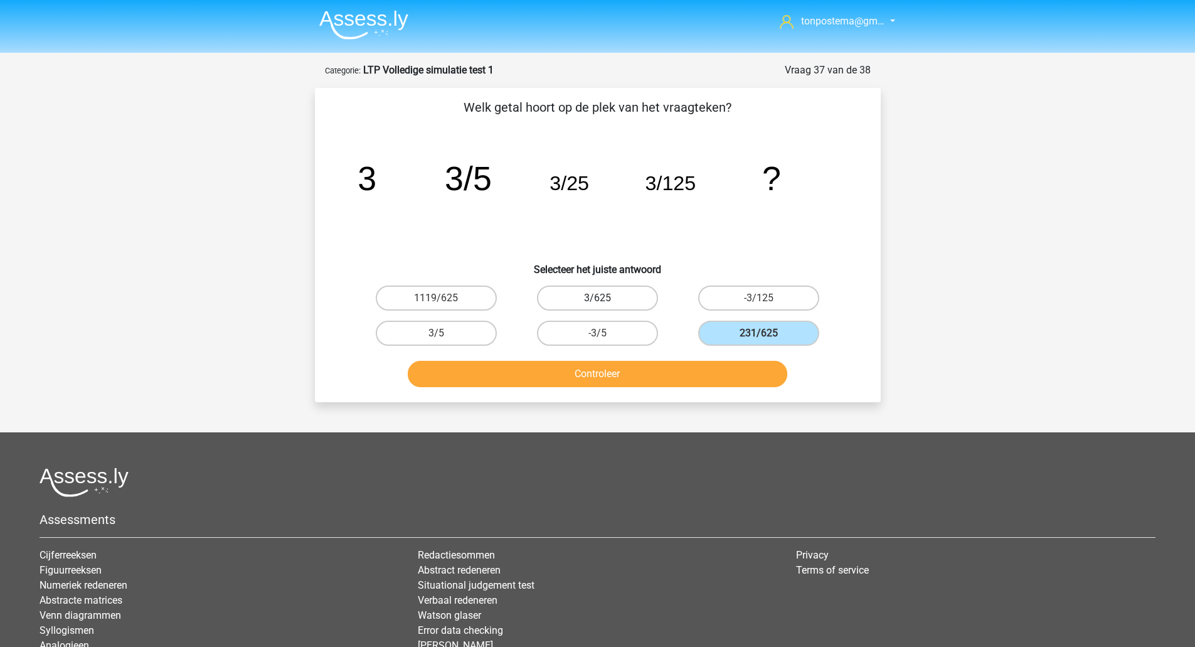
radio input "true"
click at [633, 371] on button "Controleer" at bounding box center [597, 374] width 379 height 26
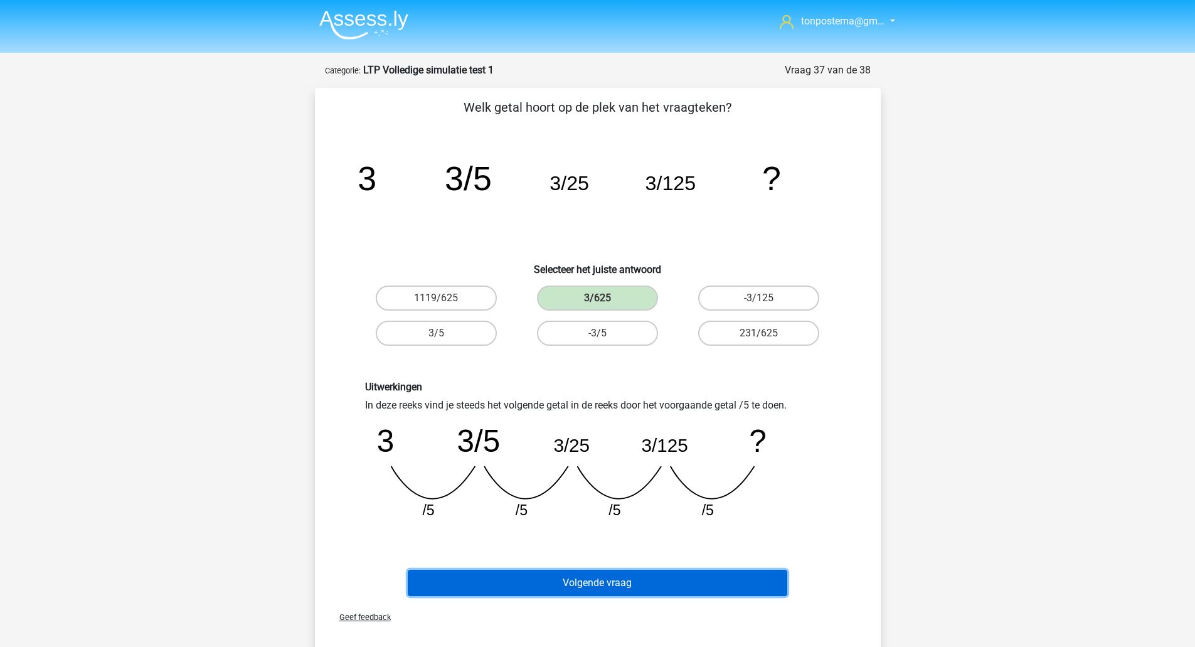
click at [606, 583] on button "Volgende vraag" at bounding box center [597, 582] width 379 height 26
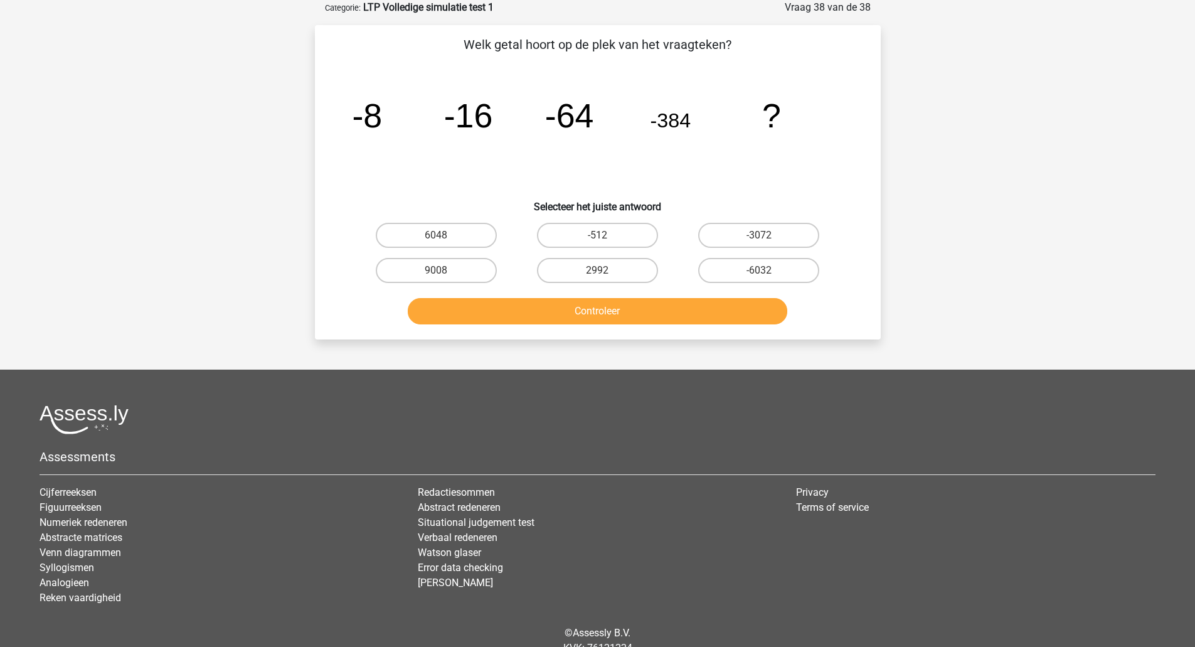
scroll to position [19, 0]
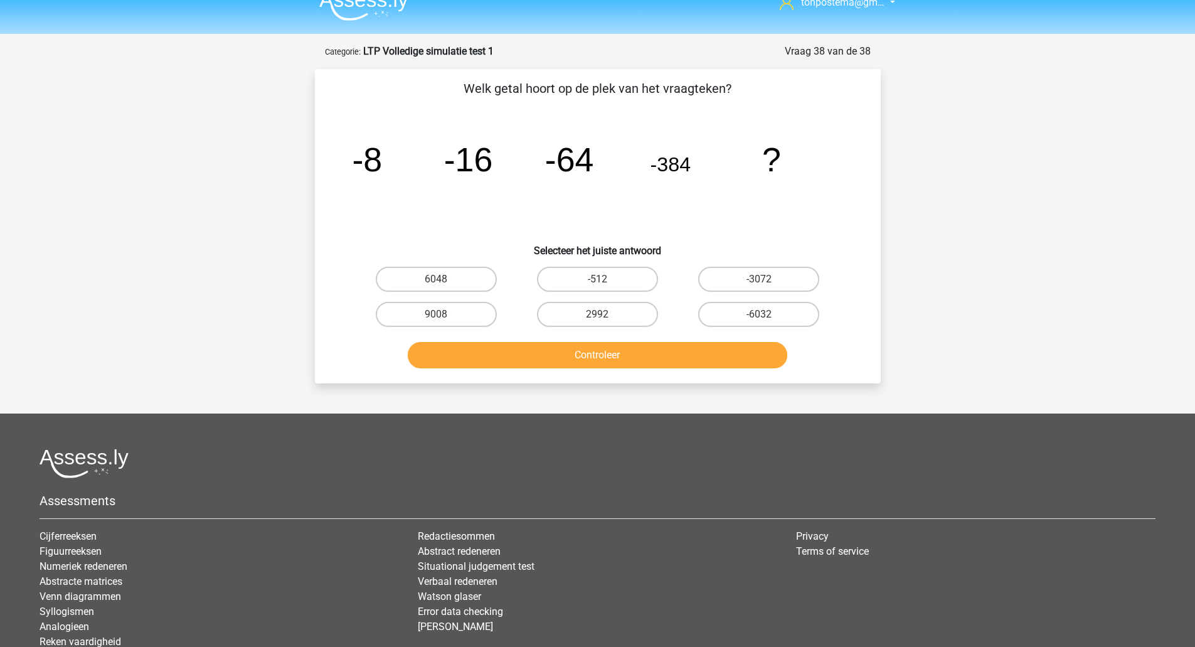
click at [755, 263] on div "-3072" at bounding box center [758, 279] width 161 height 35
click at [753, 270] on label "-3072" at bounding box center [758, 279] width 121 height 25
click at [759, 279] on input "-3072" at bounding box center [763, 283] width 8 height 8
radio input "true"
click at [694, 364] on button "Controleer" at bounding box center [597, 355] width 379 height 26
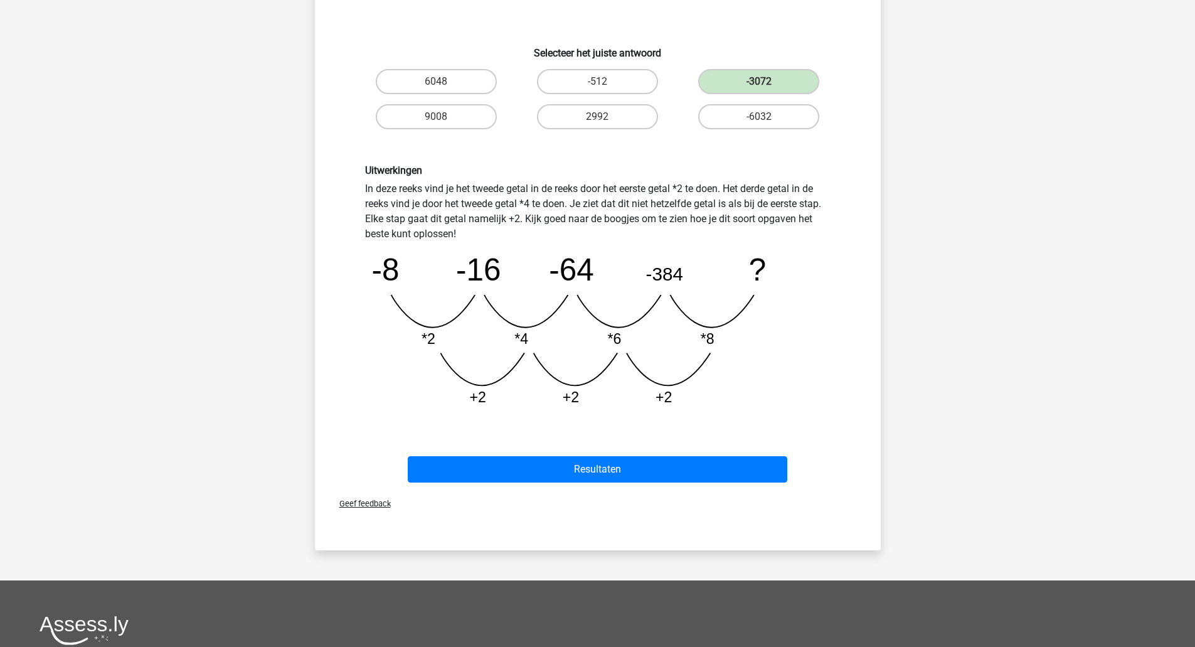
scroll to position [228, 0]
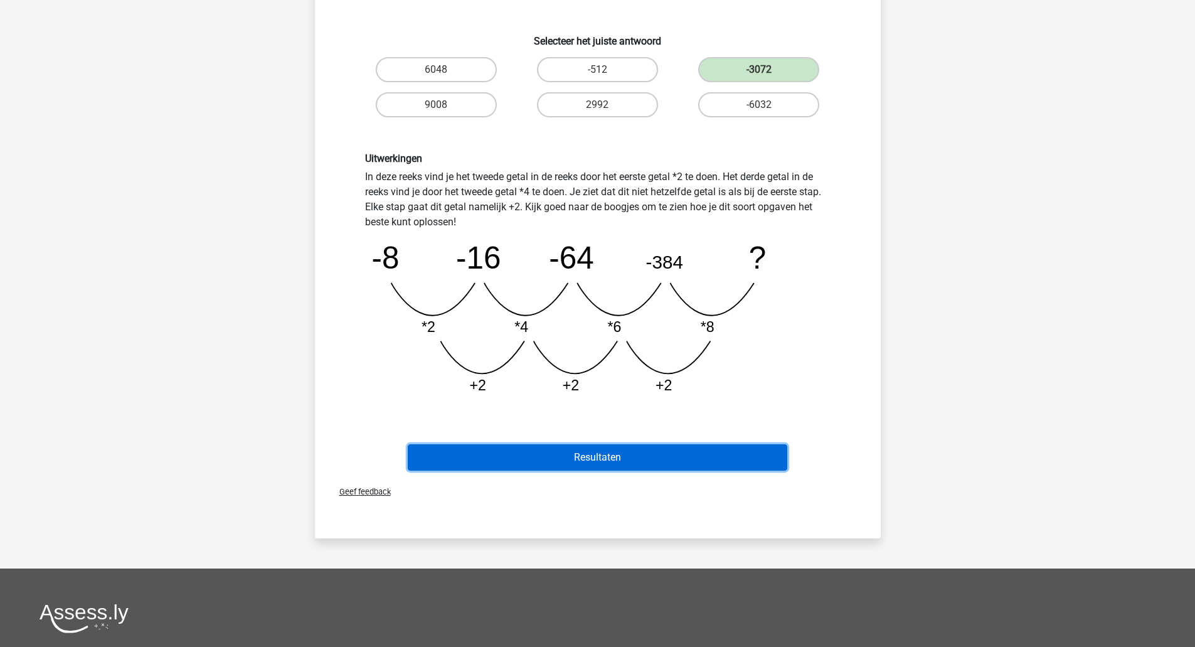
click at [674, 458] on button "Resultaten" at bounding box center [597, 457] width 379 height 26
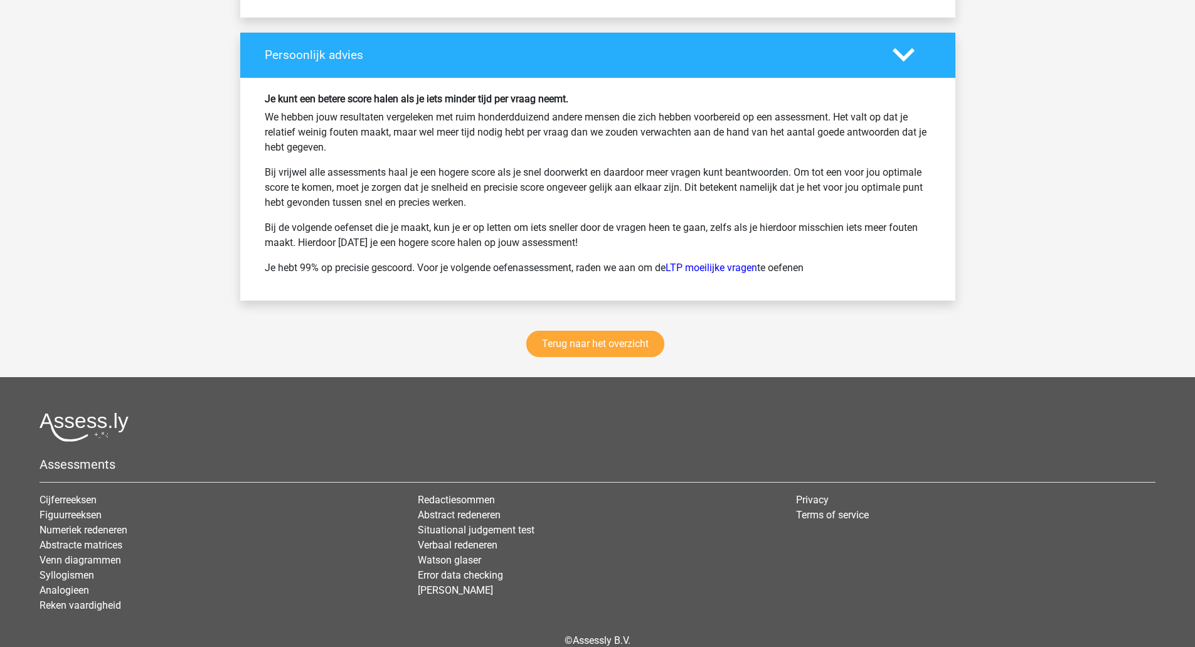
scroll to position [2950, 0]
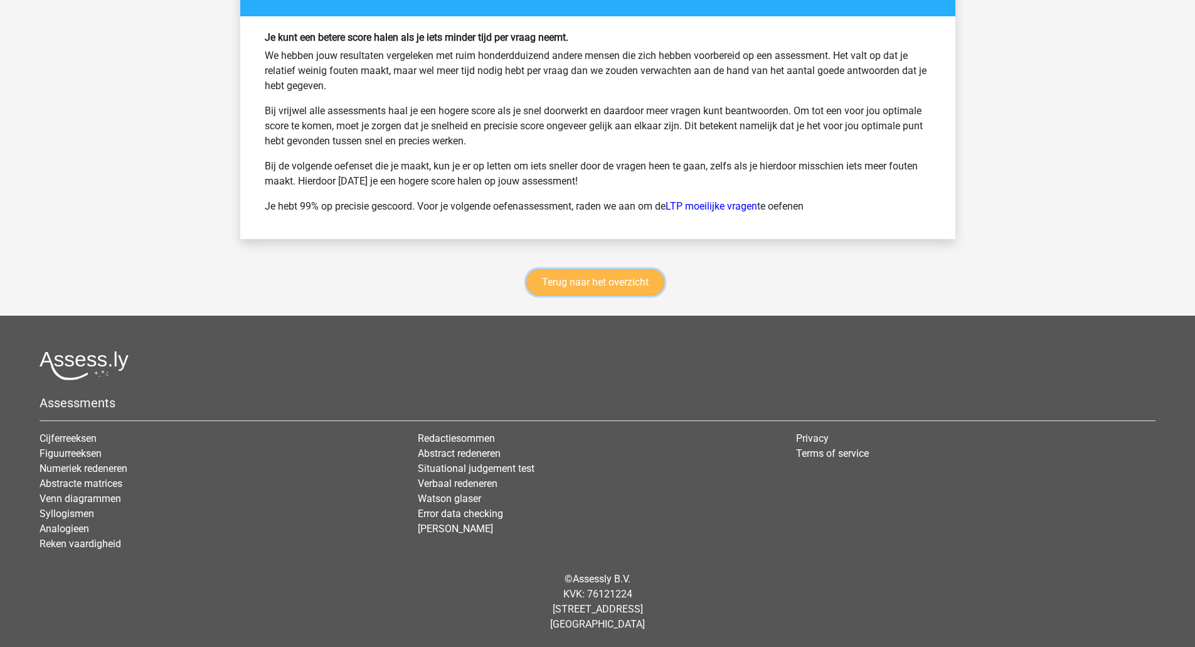
click at [608, 285] on link "Terug naar het overzicht" at bounding box center [595, 282] width 138 height 26
